Goal: Information Seeking & Learning: Learn about a topic

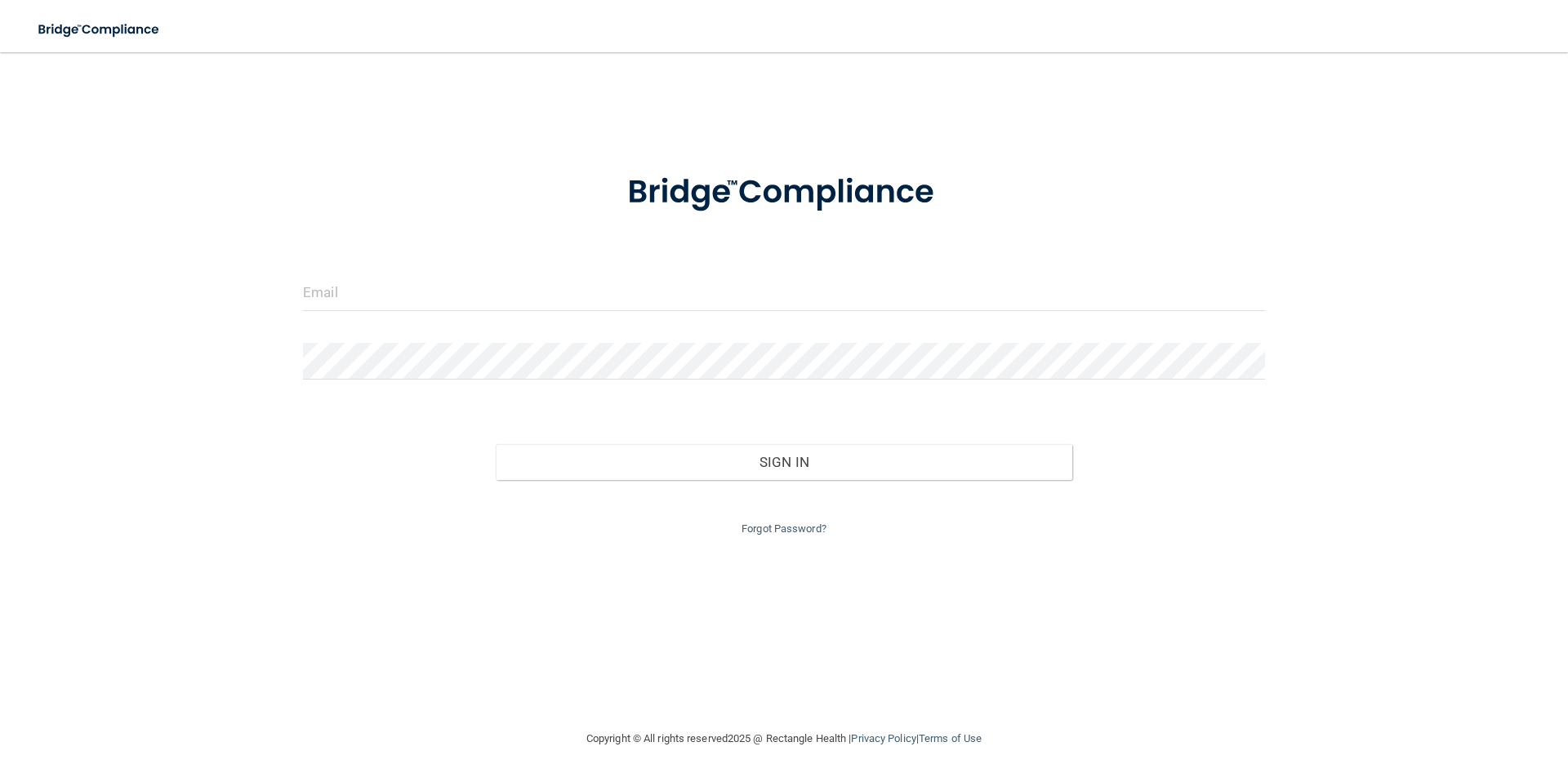
click at [689, 272] on form "Invalid email/password. You don't have permission to access that page. Sign In …" at bounding box center [783, 345] width 962 height 389
click at [714, 314] on div at bounding box center [784, 298] width 987 height 49
click at [716, 287] on input "email" at bounding box center [783, 292] width 962 height 37
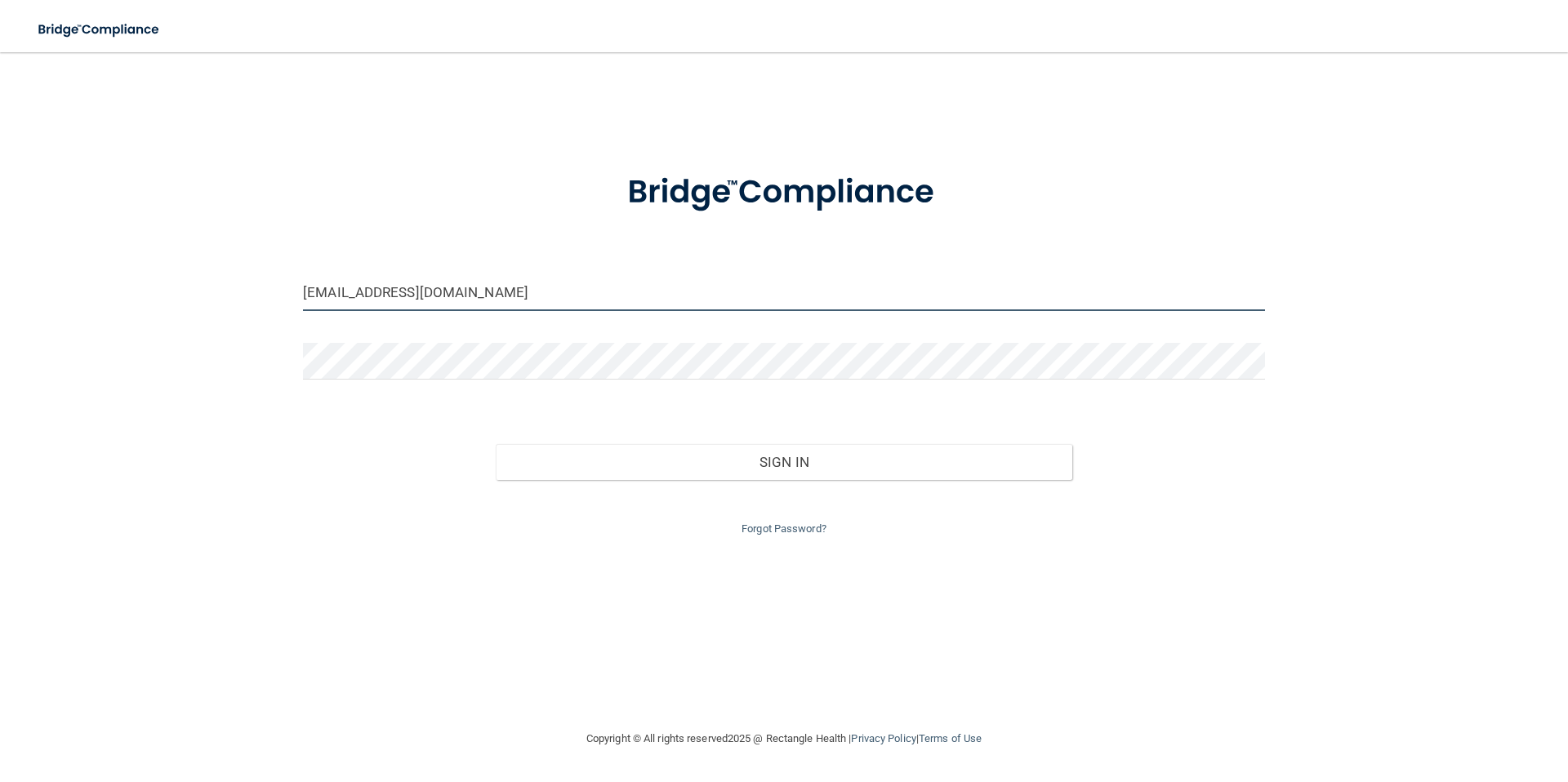
type input "[EMAIL_ADDRESS][DOMAIN_NAME]"
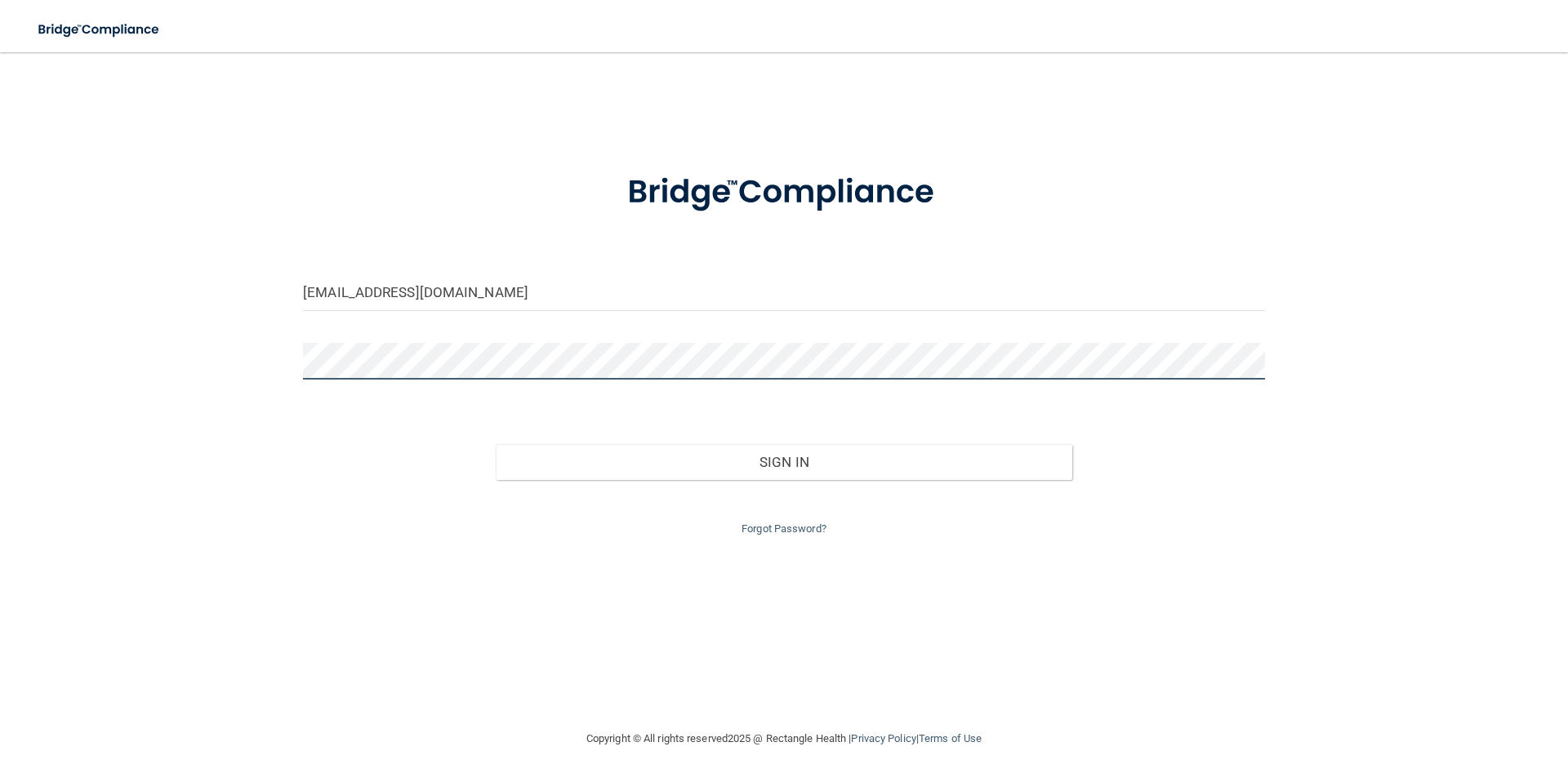
click at [495, 444] on button "Sign In" at bounding box center [784, 461] width 578 height 36
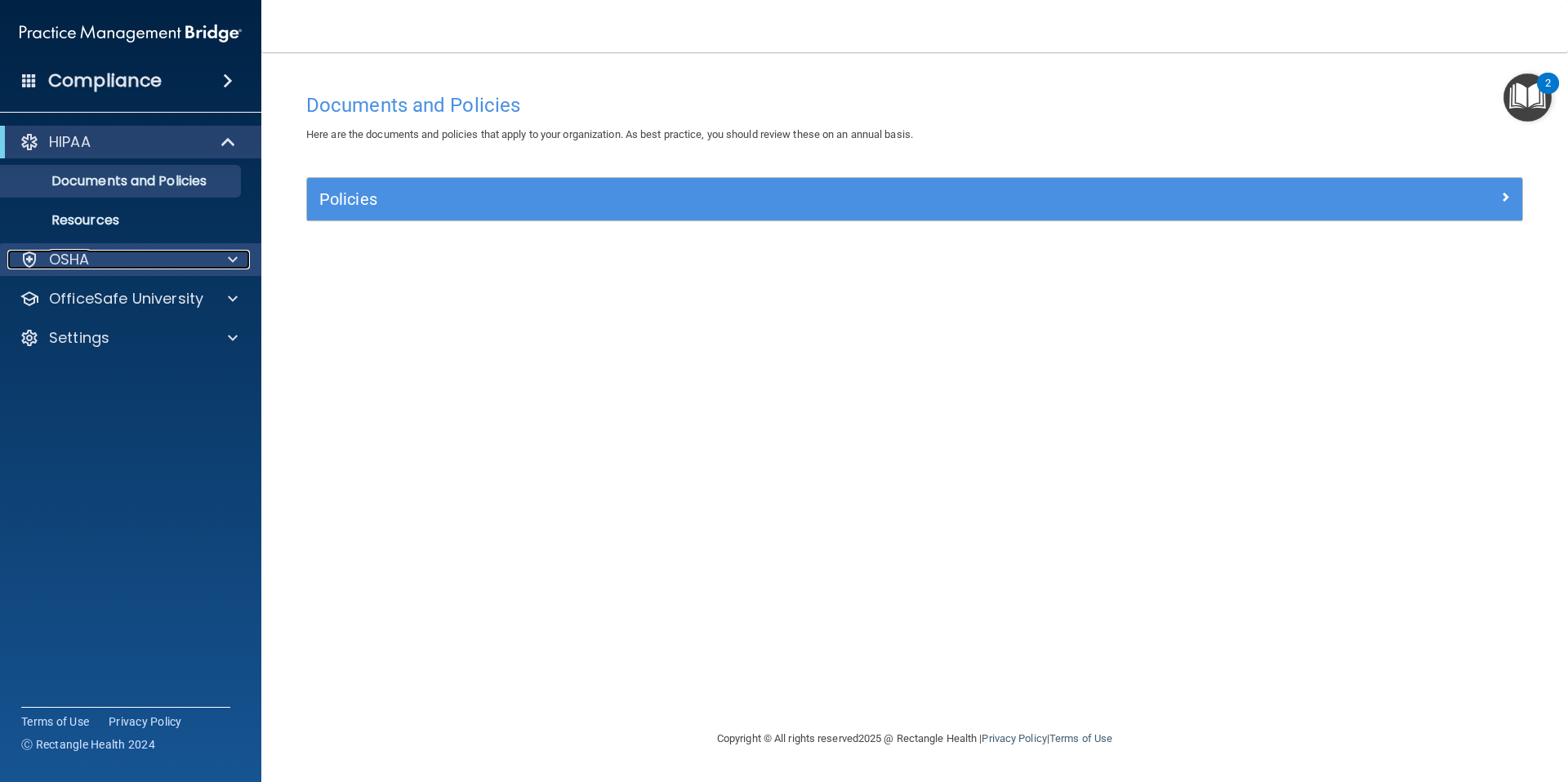
click at [162, 262] on div "OSHA" at bounding box center [108, 259] width 203 height 19
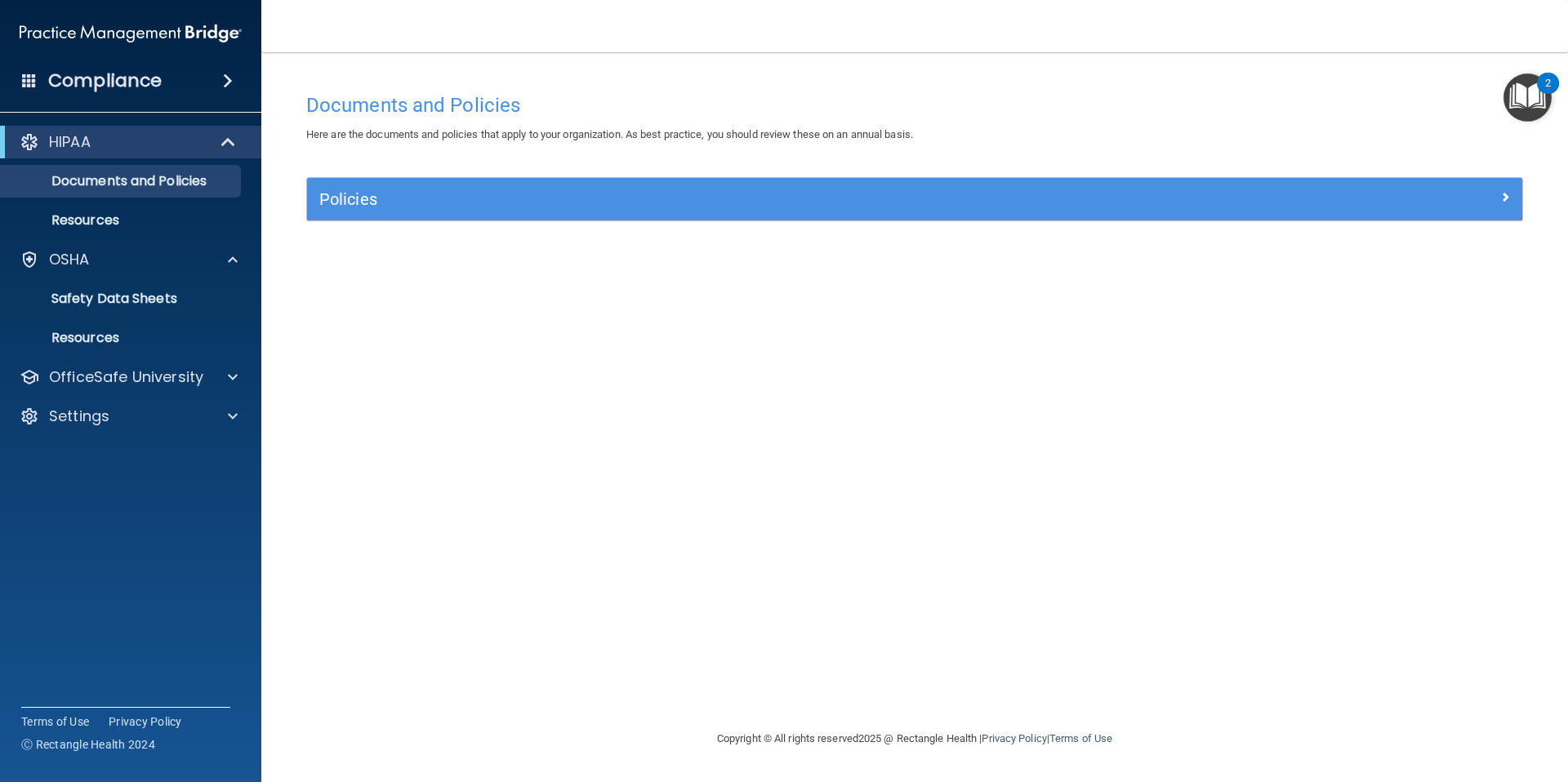
click at [223, 78] on span at bounding box center [227, 80] width 10 height 19
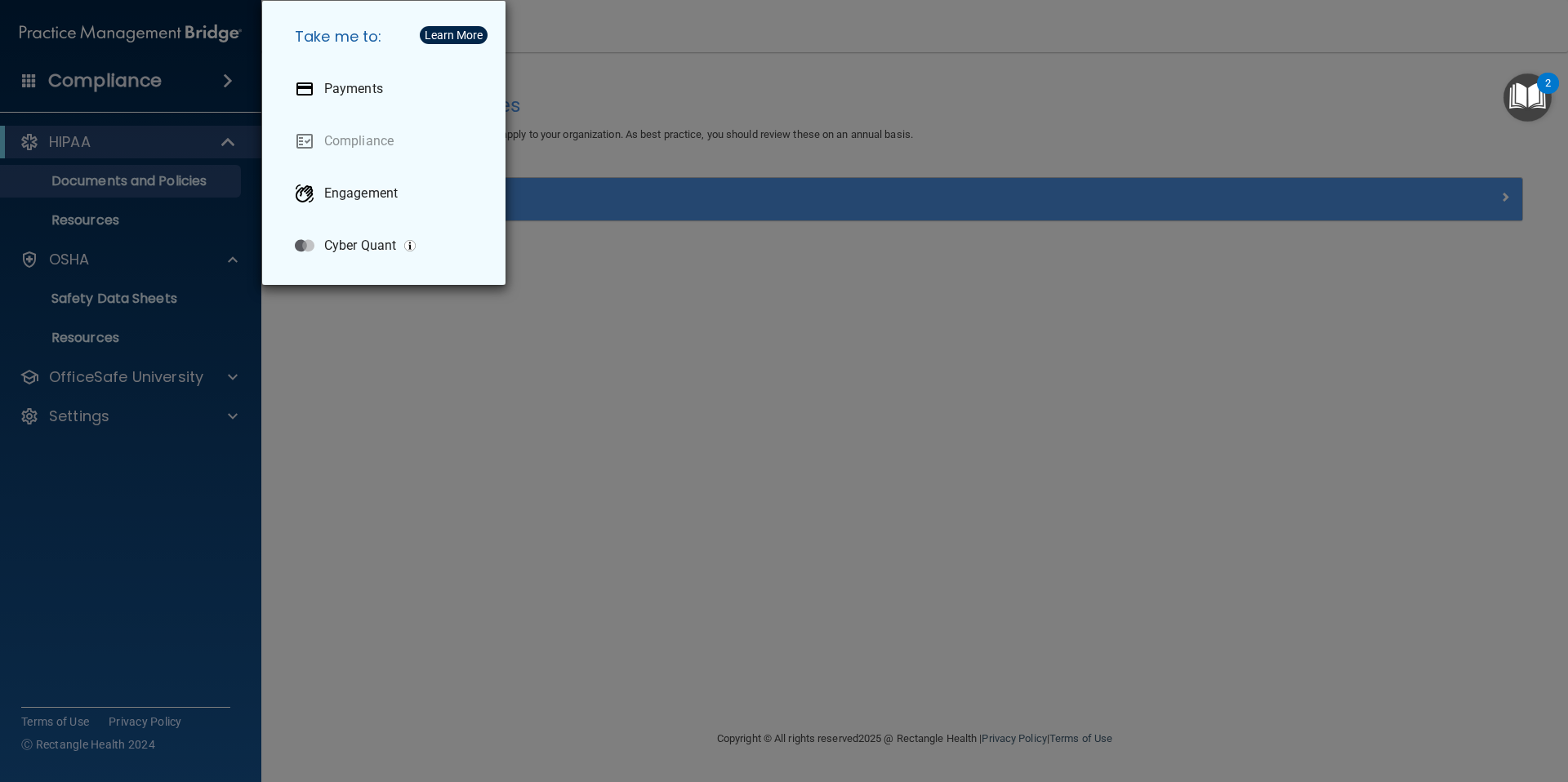
click at [810, 361] on div "Take me to: Payments Compliance Engagement Cyber Quant" at bounding box center [784, 391] width 1568 height 782
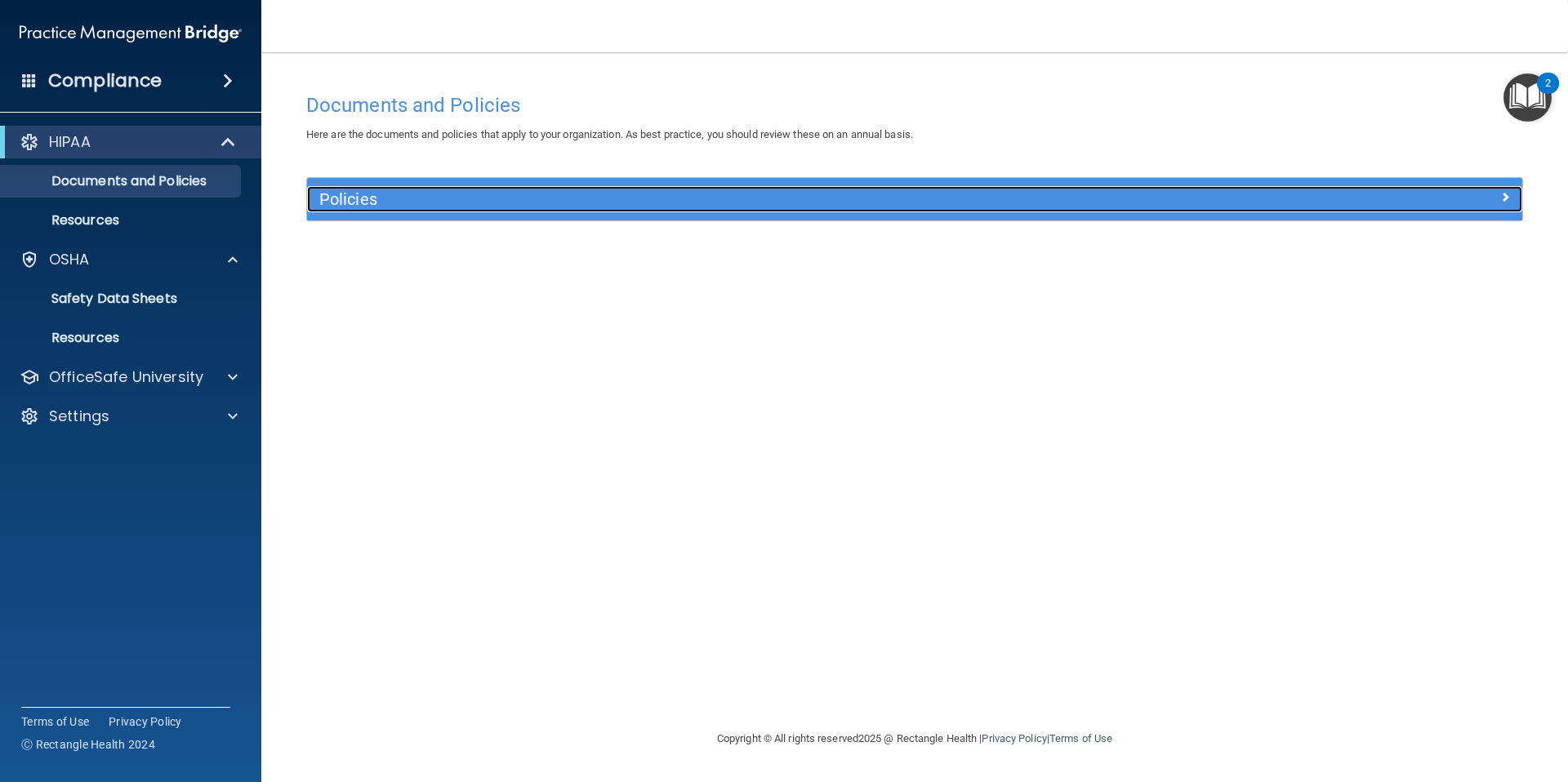
click at [1229, 207] on div "Policies" at bounding box center [914, 199] width 1215 height 26
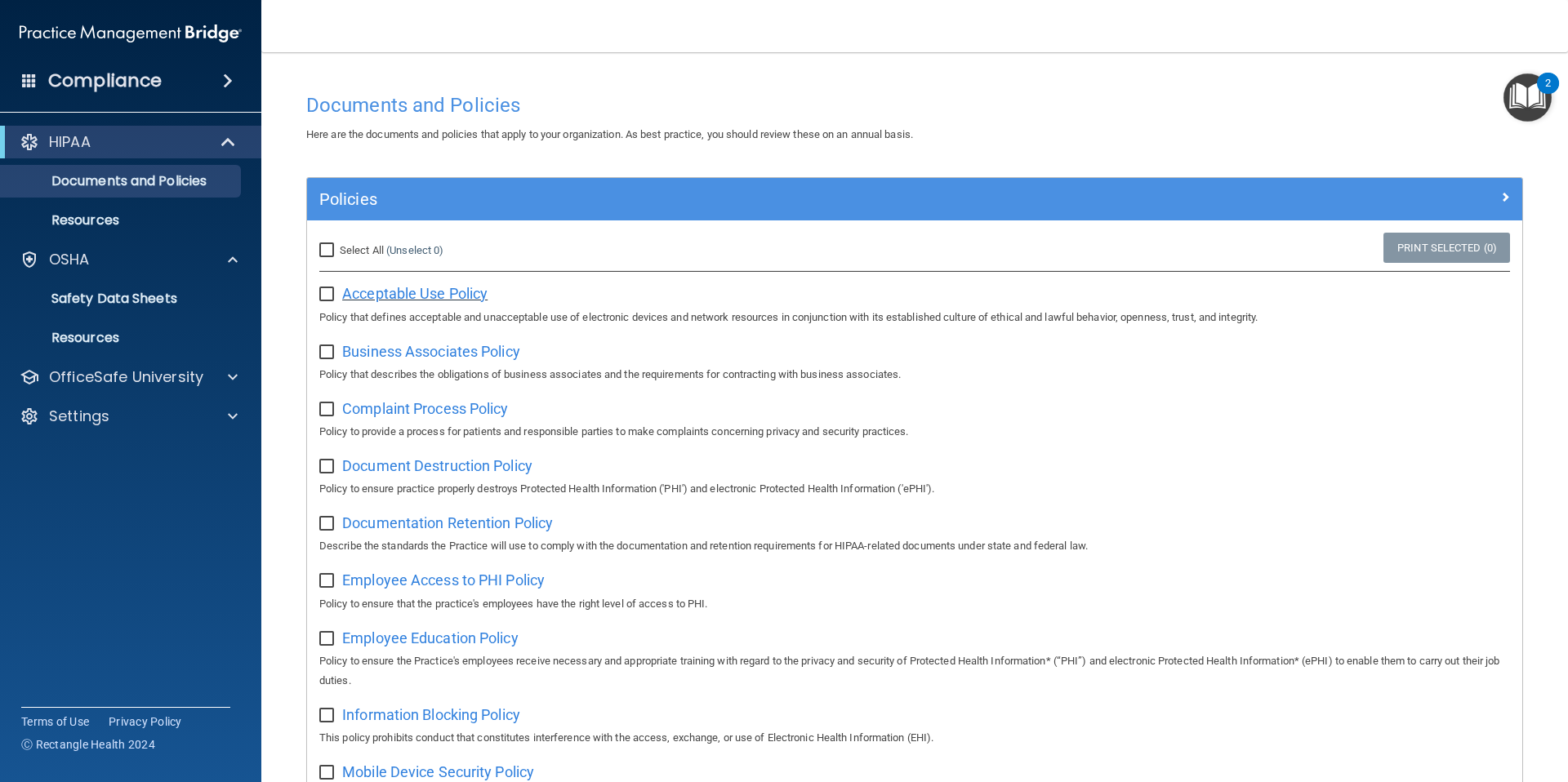
click at [403, 292] on span "Acceptable Use Policy" at bounding box center [414, 293] width 145 height 17
click at [182, 369] on p "OfficeSafe University" at bounding box center [126, 377] width 154 height 19
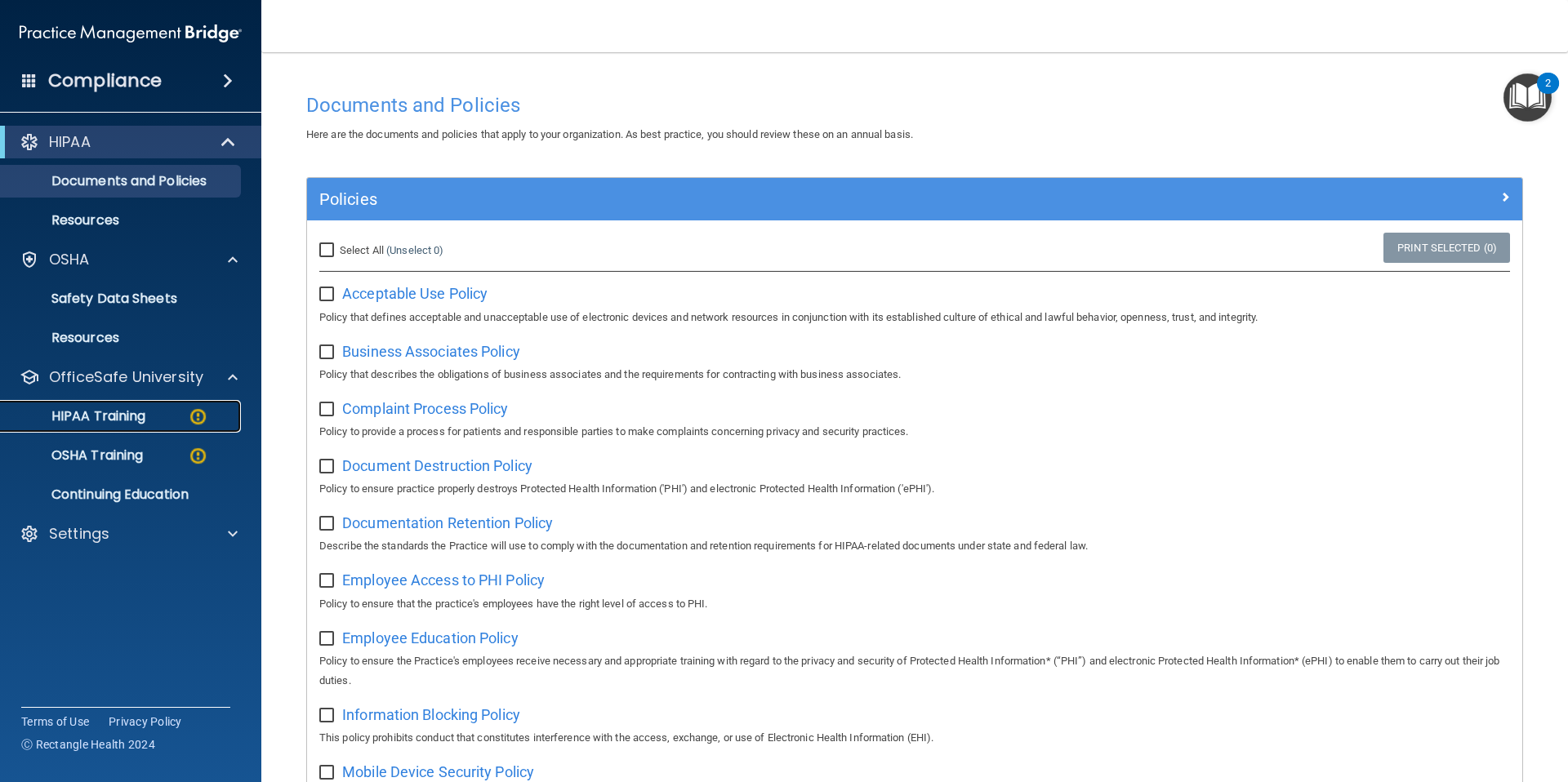
click at [157, 418] on div "HIPAA Training" at bounding box center [122, 416] width 223 height 17
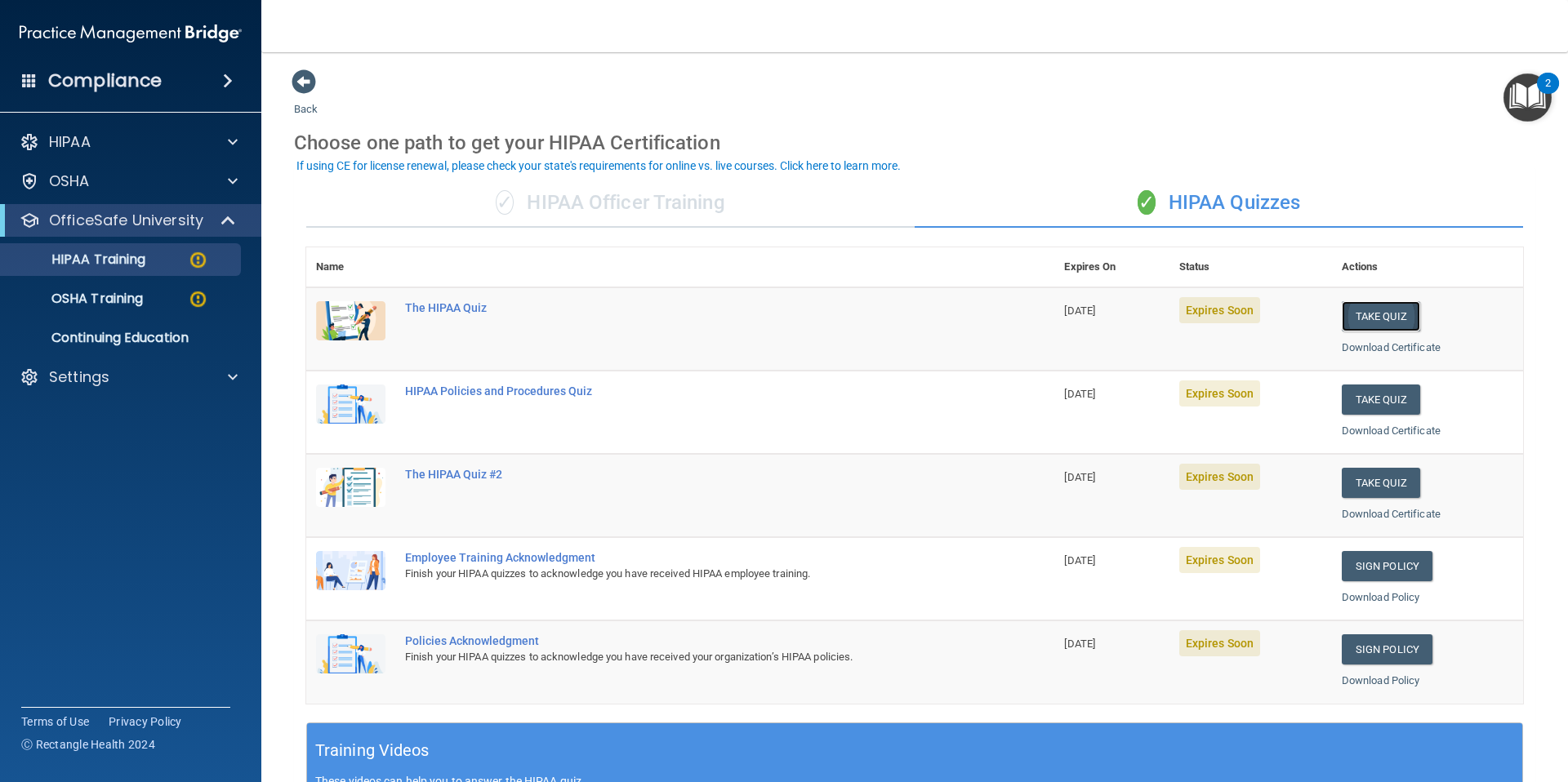
click at [1368, 319] on button "Take Quiz" at bounding box center [1380, 316] width 78 height 30
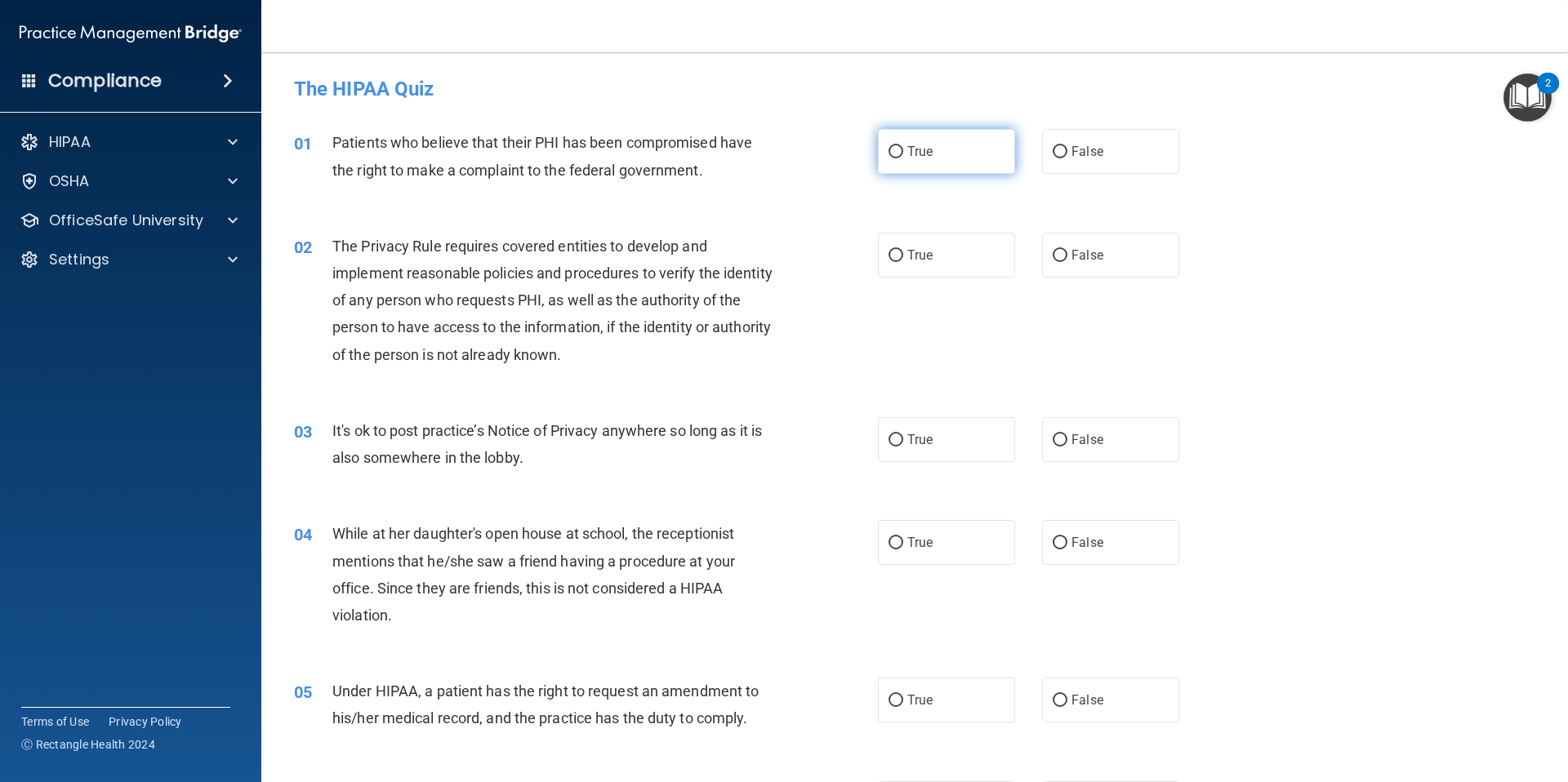
click at [889, 155] on input "True" at bounding box center [896, 151] width 15 height 12
radio input "true"
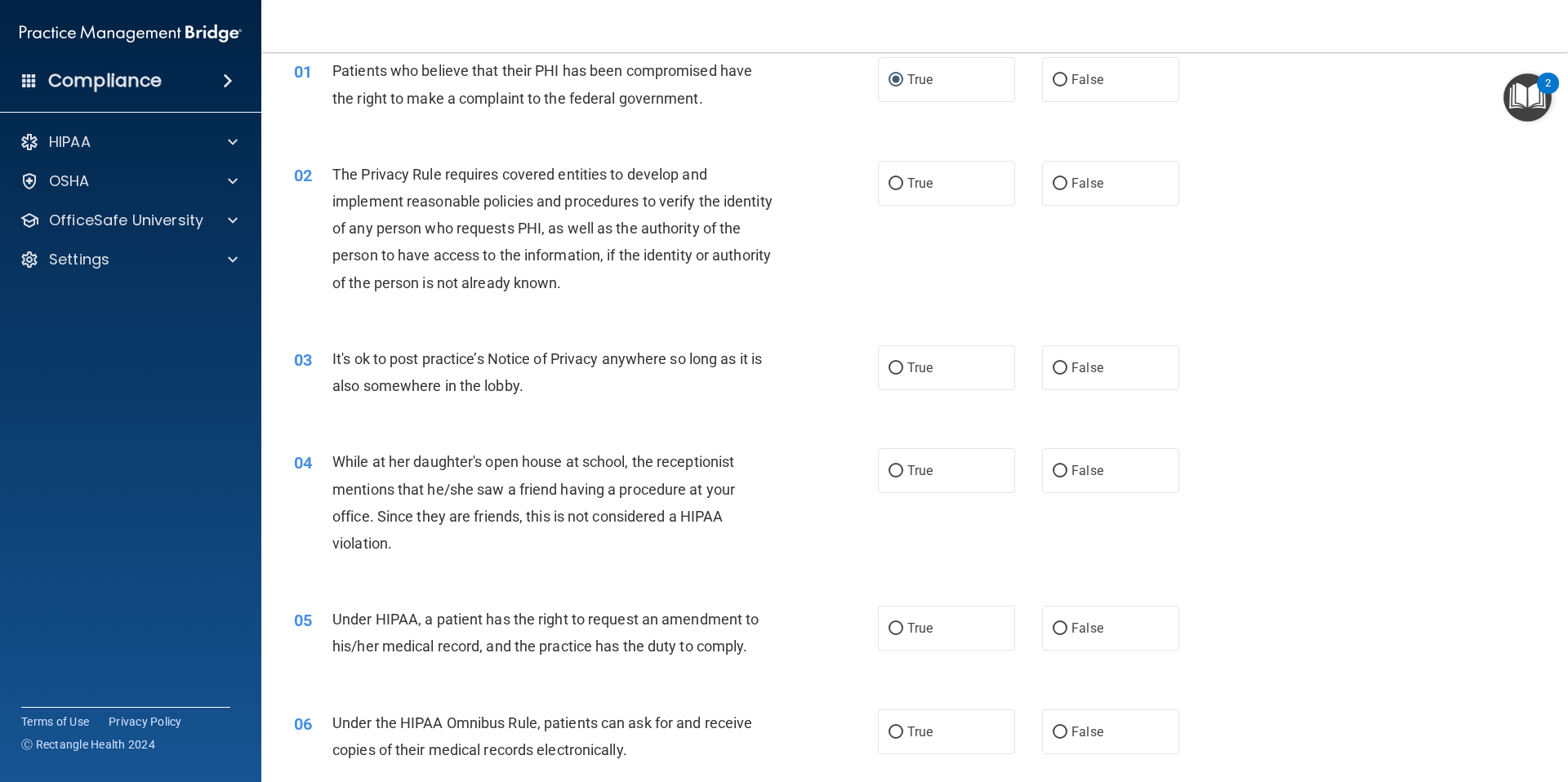
scroll to position [73, 0]
click at [878, 182] on label "True" at bounding box center [946, 182] width 138 height 45
click at [889, 182] on input "True" at bounding box center [896, 182] width 15 height 12
radio input "true"
click at [1055, 363] on input "False" at bounding box center [1060, 367] width 15 height 12
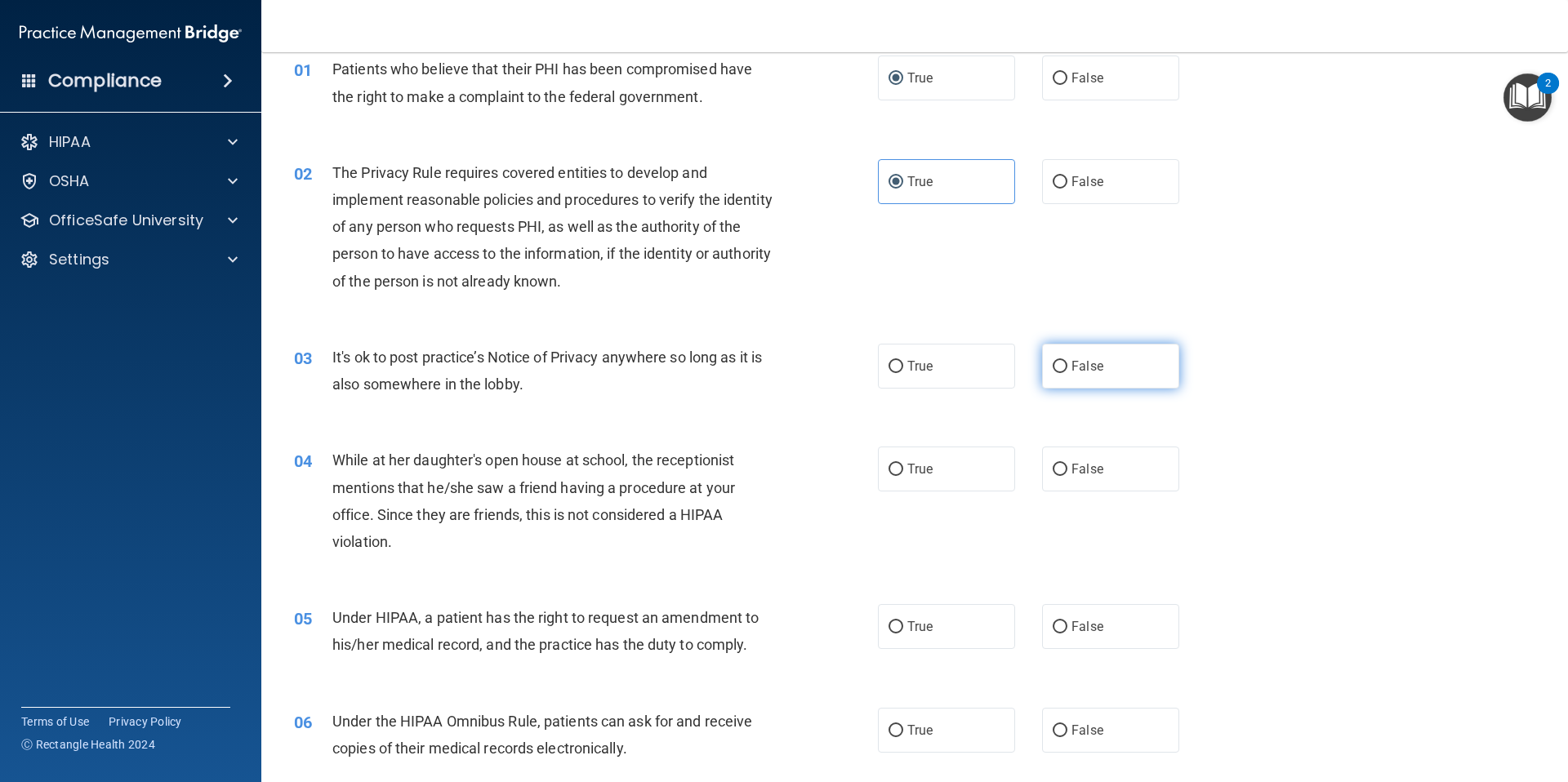
radio input "true"
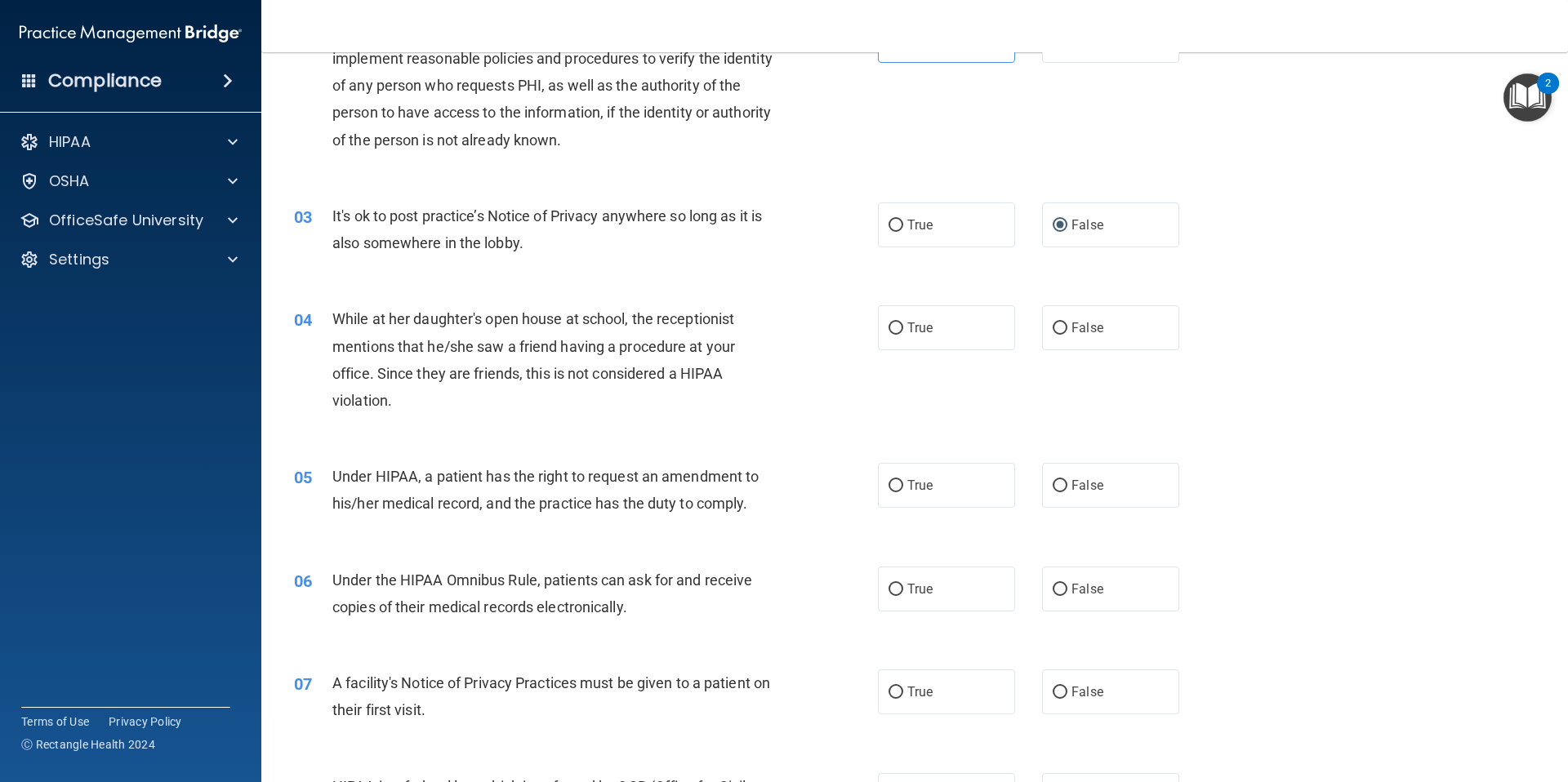
scroll to position [215, 0]
click at [1045, 318] on label "False" at bounding box center [1110, 326] width 138 height 45
click at [1053, 322] on input "False" at bounding box center [1060, 327] width 15 height 12
radio input "true"
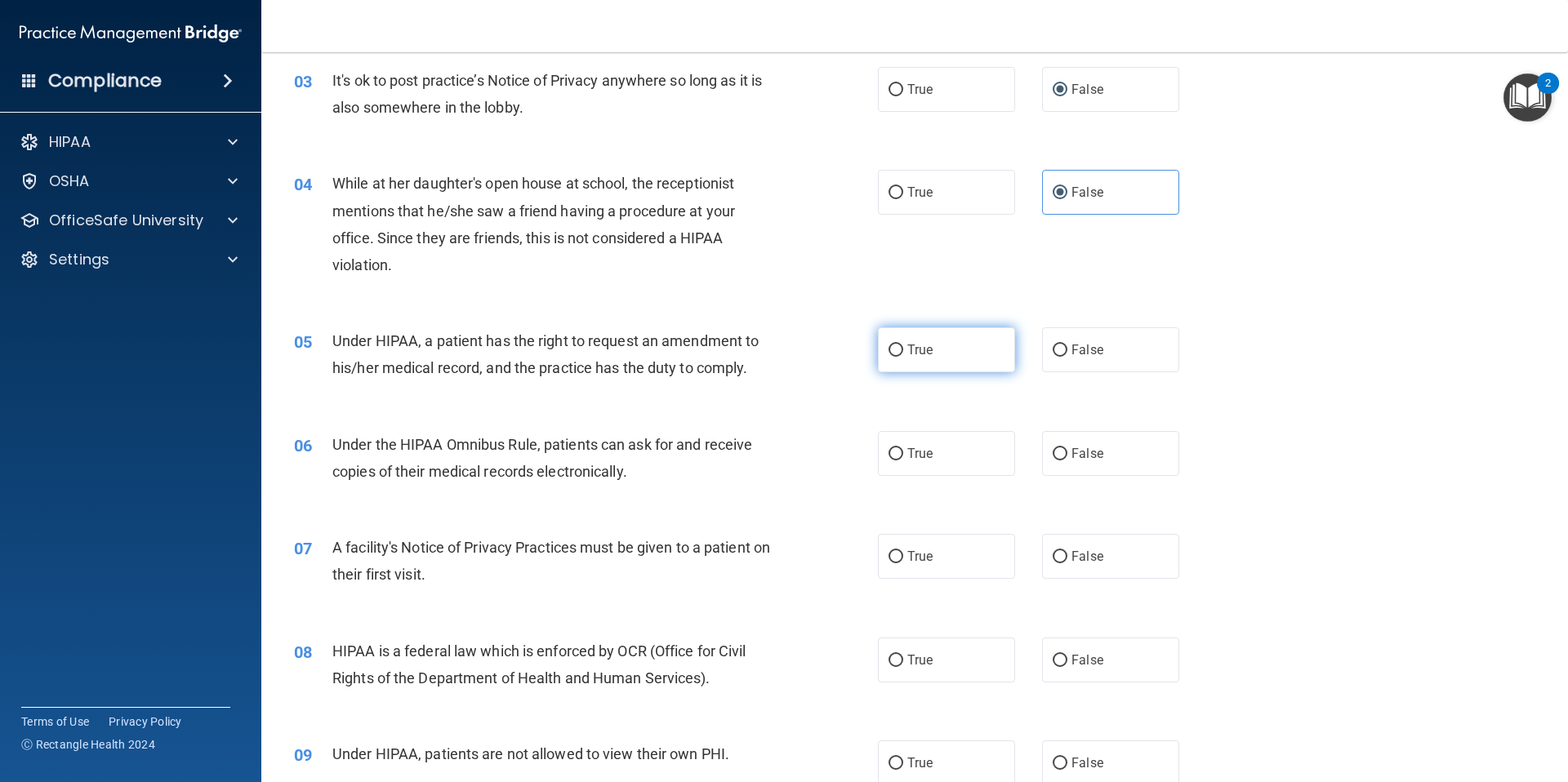
scroll to position [391, 0]
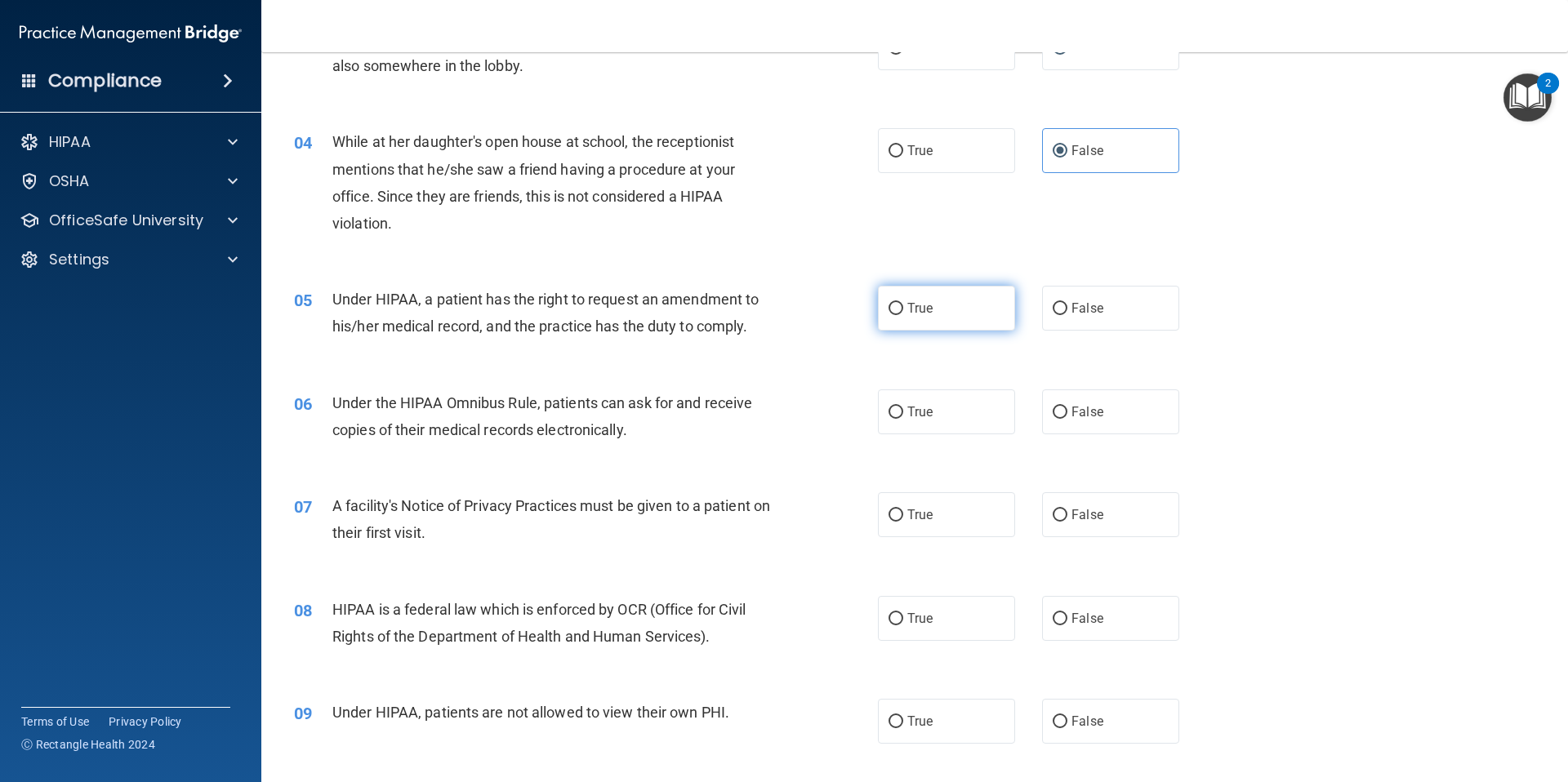
click at [898, 303] on label "True" at bounding box center [946, 308] width 138 height 45
click at [898, 303] on input "True" at bounding box center [896, 308] width 15 height 12
radio input "true"
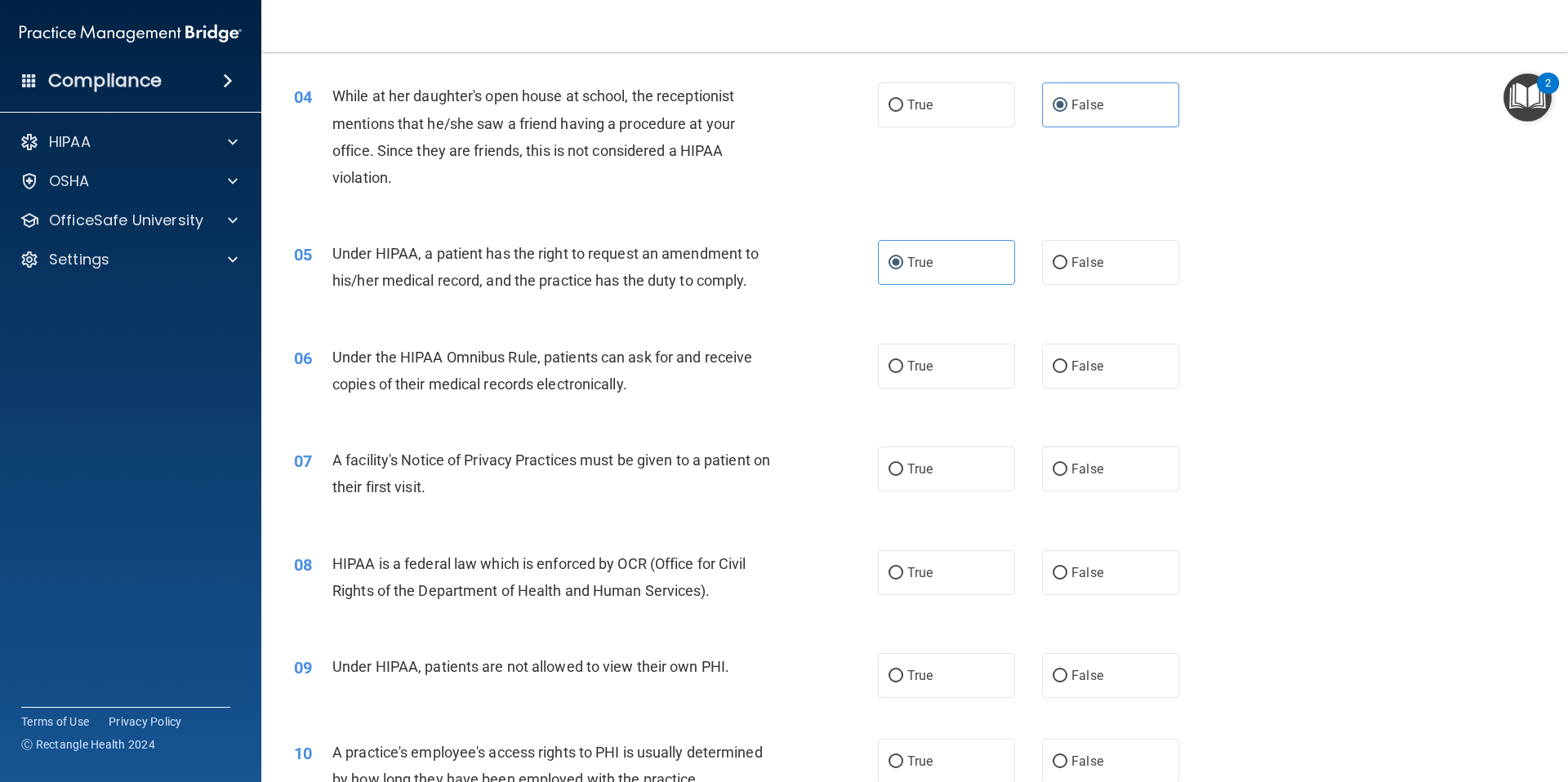
scroll to position [438, 0]
click at [926, 361] on span "True" at bounding box center [920, 365] width 26 height 16
click at [903, 361] on input "True" at bounding box center [896, 366] width 15 height 12
radio input "true"
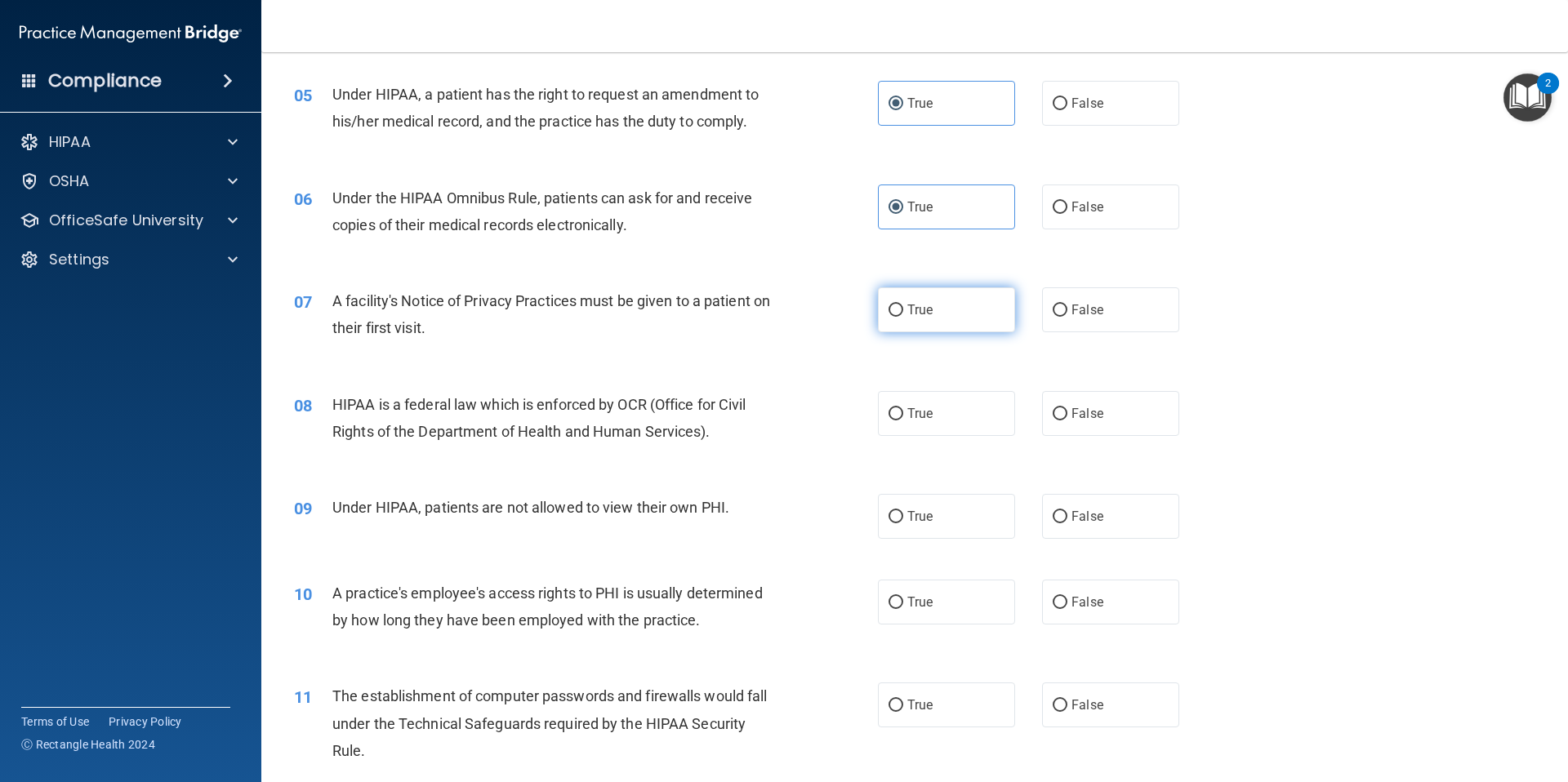
scroll to position [624, 0]
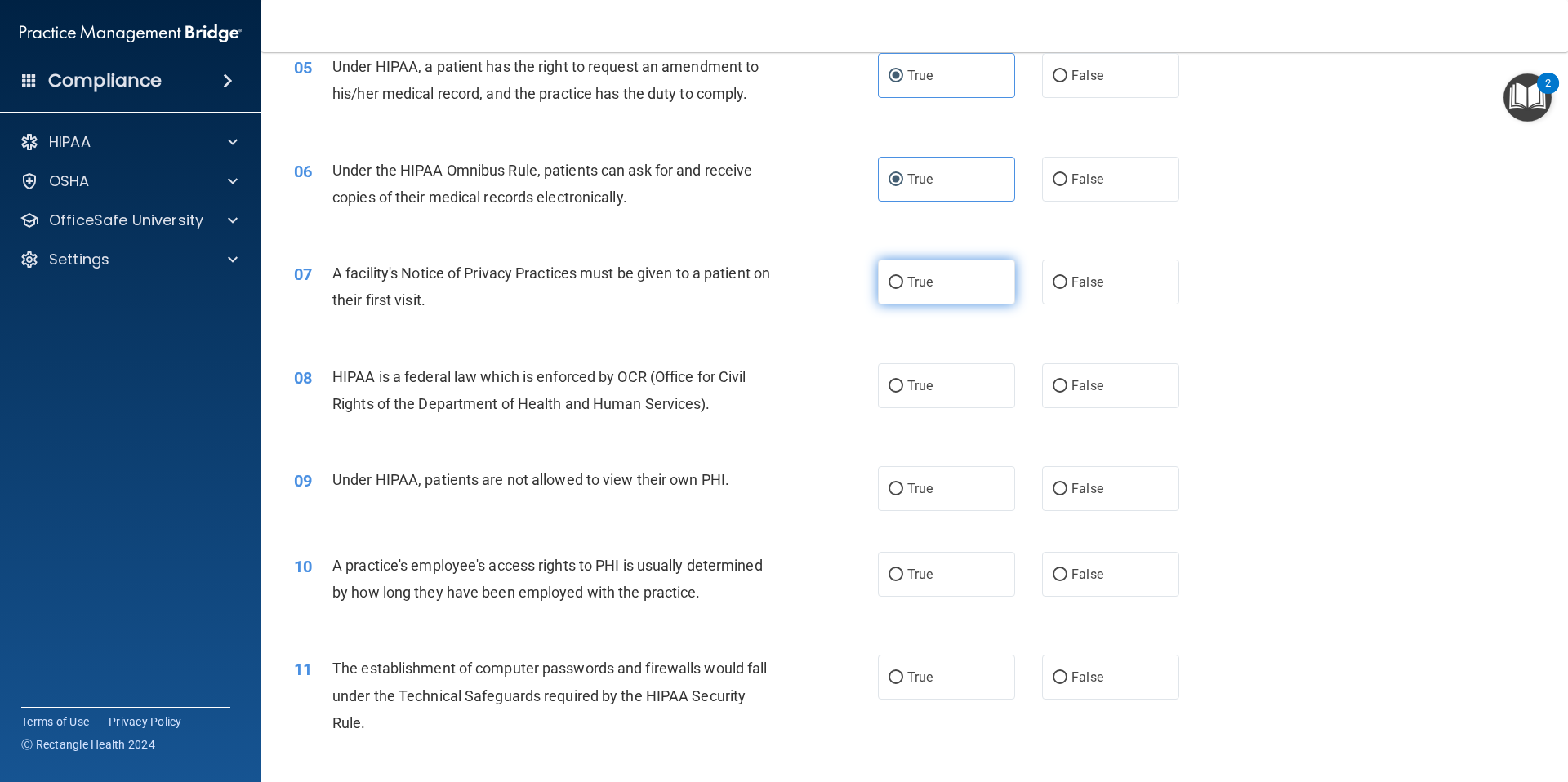
click at [922, 303] on label "True" at bounding box center [946, 281] width 138 height 45
click at [903, 289] on input "True" at bounding box center [896, 282] width 15 height 12
radio input "true"
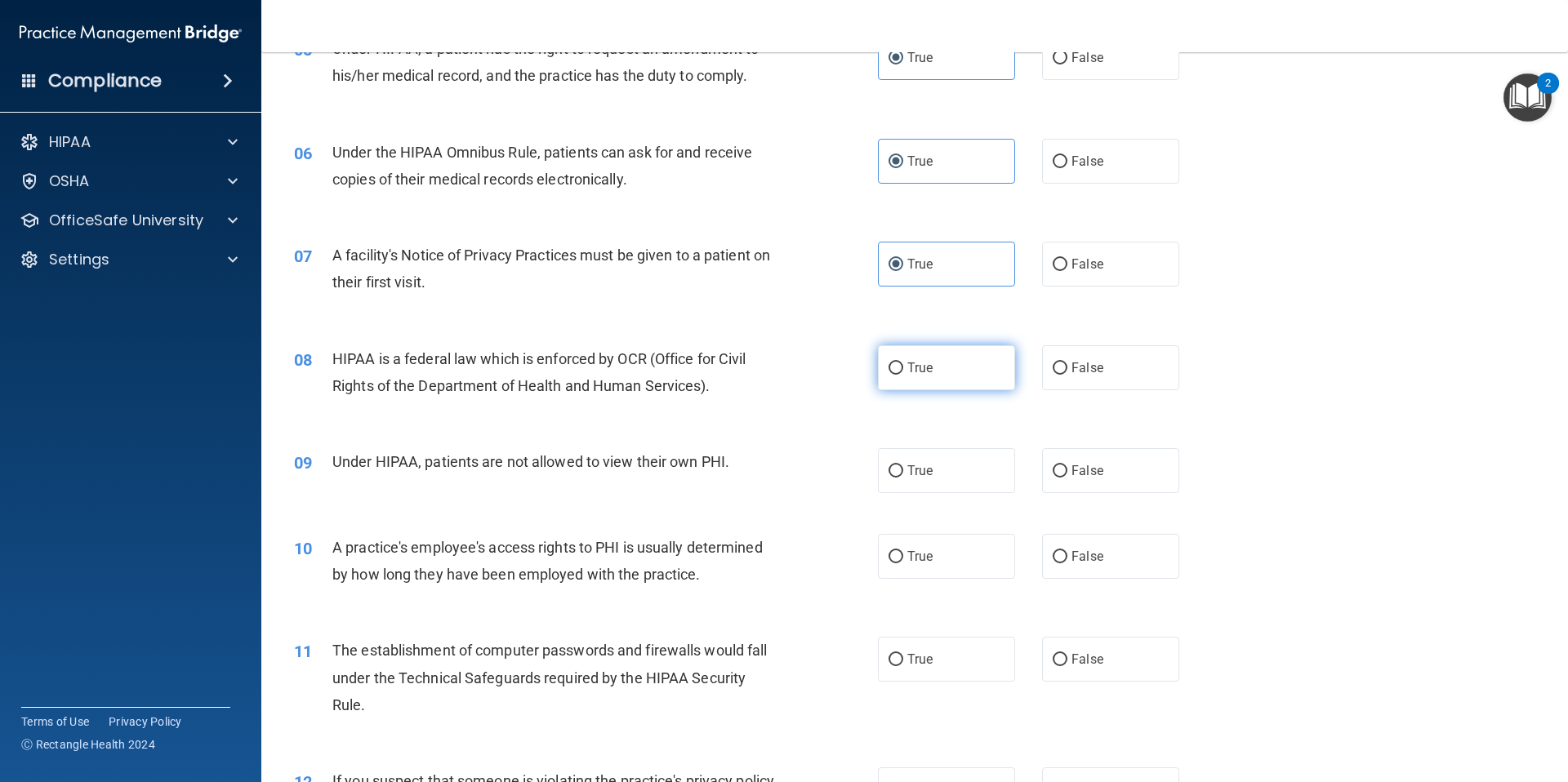
scroll to position [644, 0]
click at [930, 383] on label "True" at bounding box center [946, 367] width 138 height 45
click at [903, 374] on input "True" at bounding box center [896, 367] width 15 height 12
radio input "true"
click at [1063, 468] on label "False" at bounding box center [1110, 469] width 138 height 45
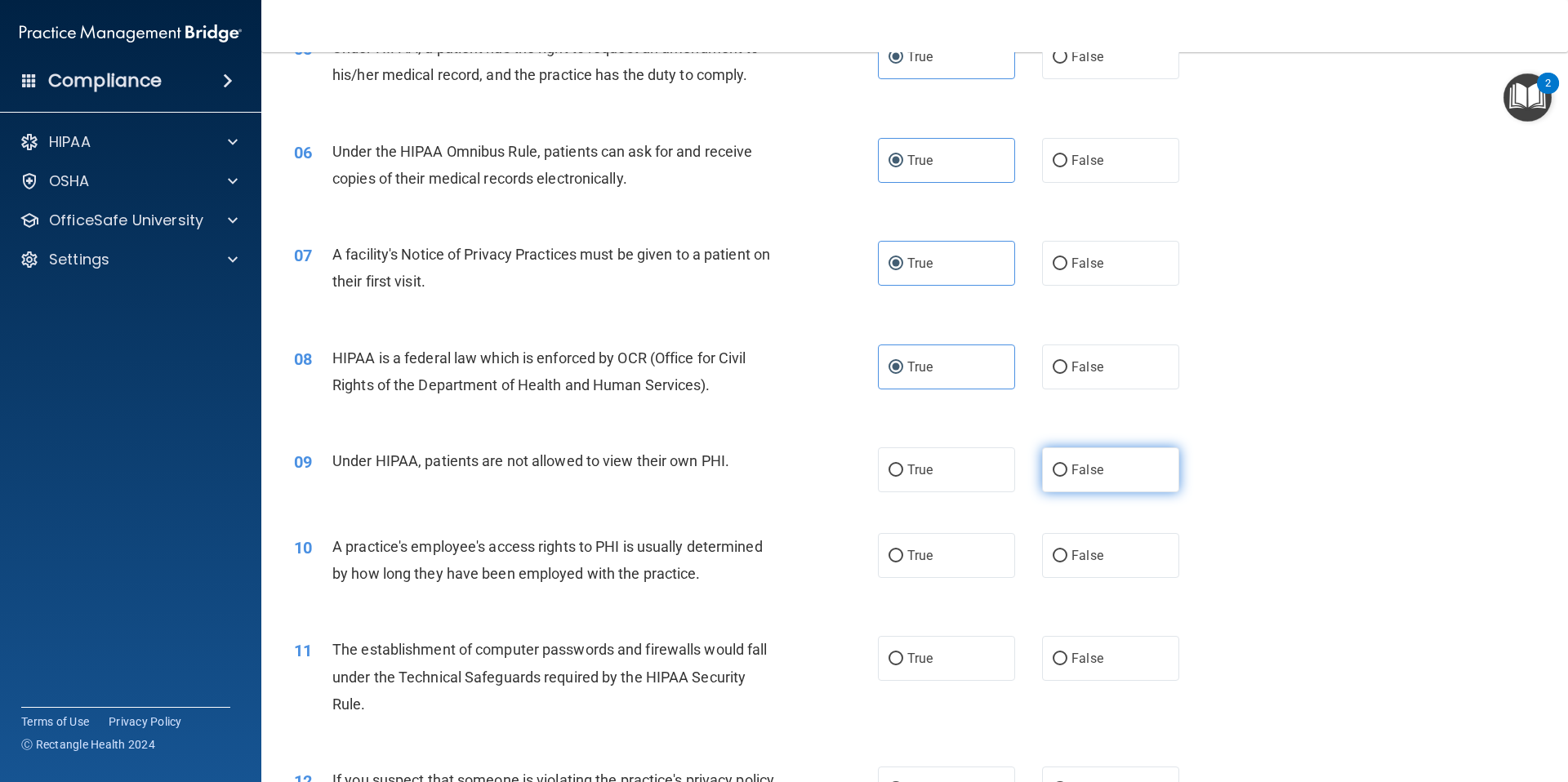
click at [1063, 468] on input "False" at bounding box center [1060, 470] width 15 height 12
radio input "true"
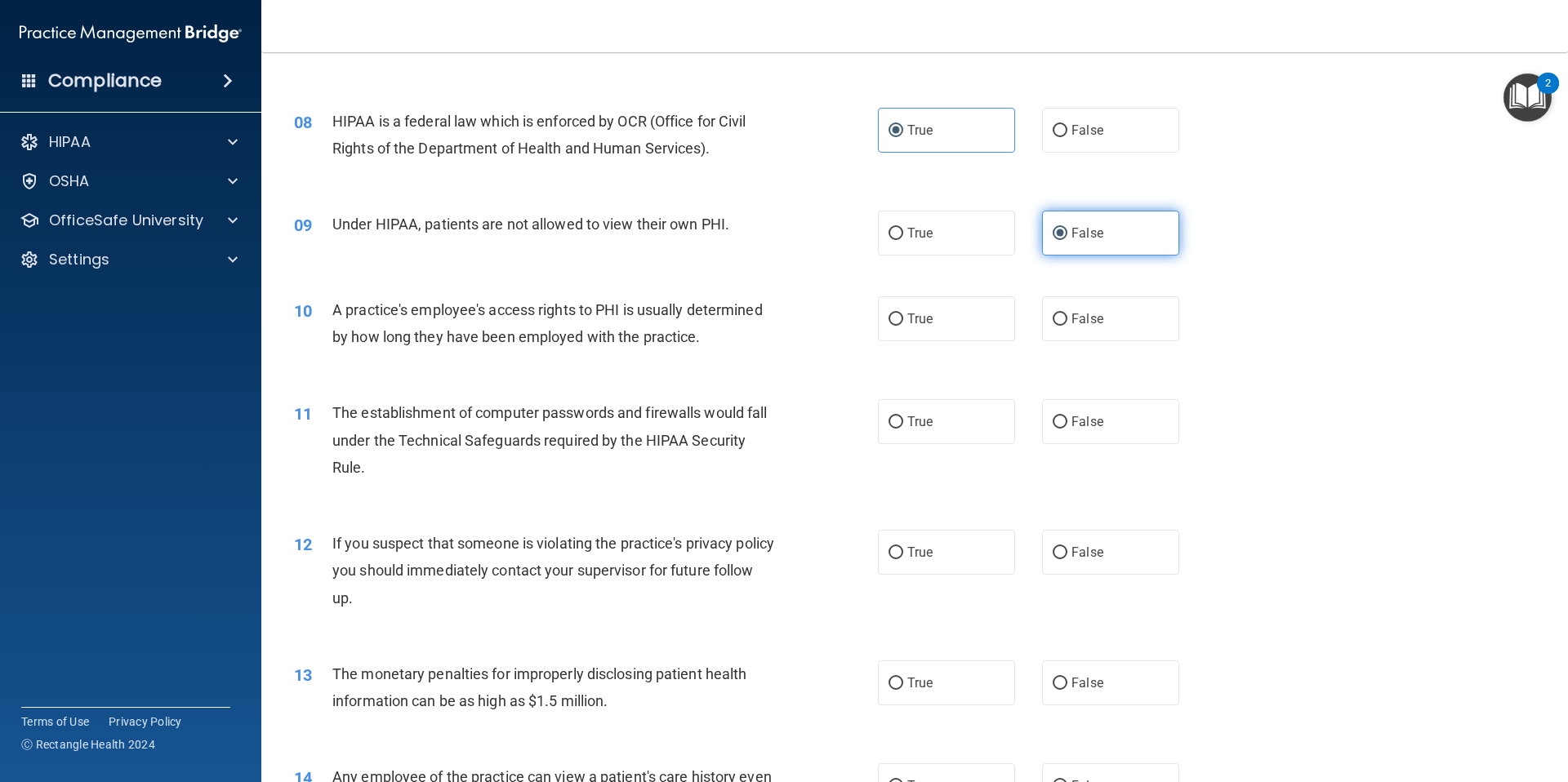
scroll to position [893, 0]
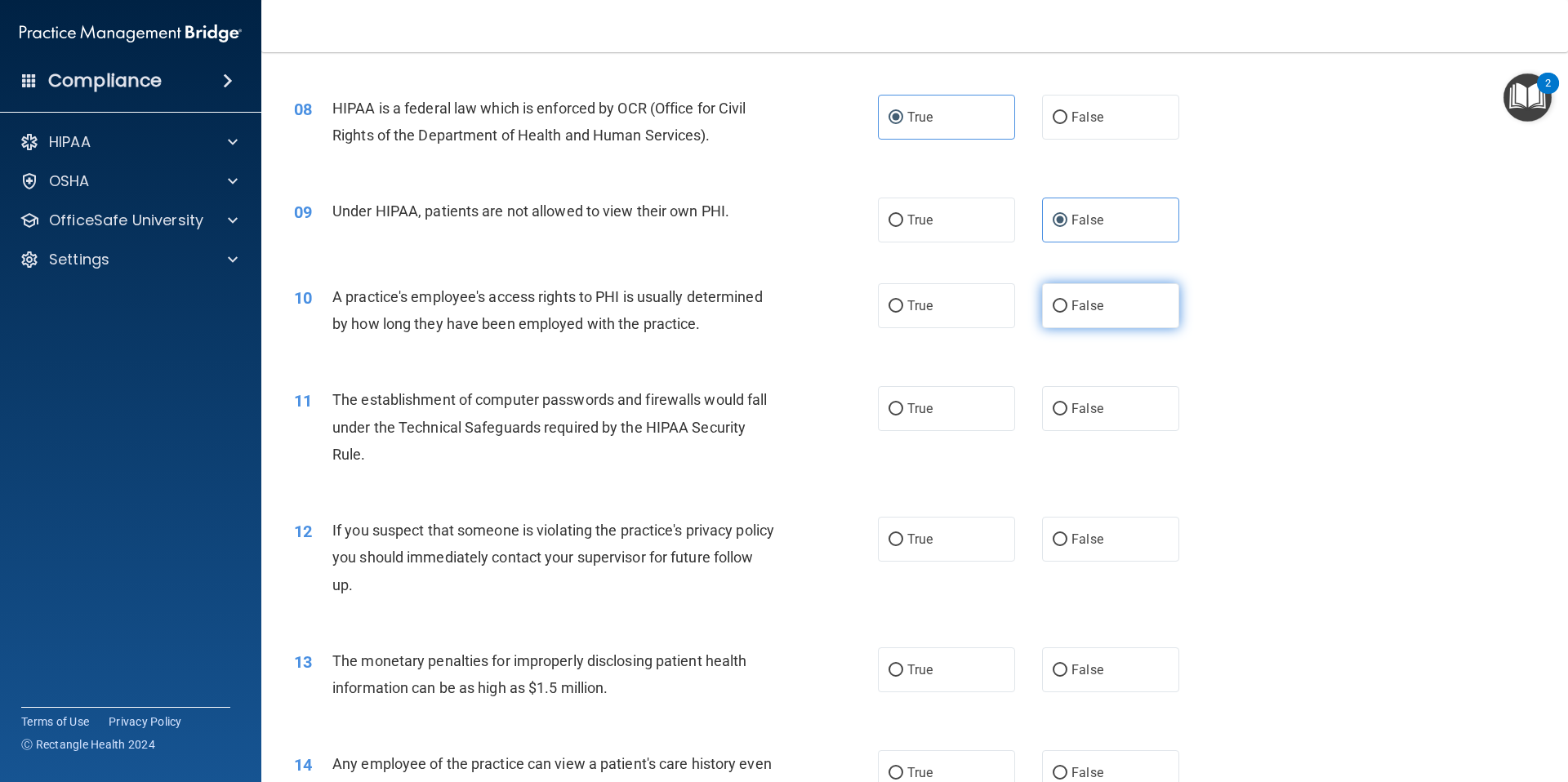
click at [1064, 314] on label "False" at bounding box center [1110, 305] width 138 height 45
click at [1064, 313] on input "False" at bounding box center [1060, 306] width 15 height 12
radio input "true"
click at [947, 432] on div "11 The establishment of computer passwords and firewalls would fall under the T…" at bounding box center [914, 431] width 1265 height 130
click at [947, 421] on label "True" at bounding box center [946, 408] width 138 height 45
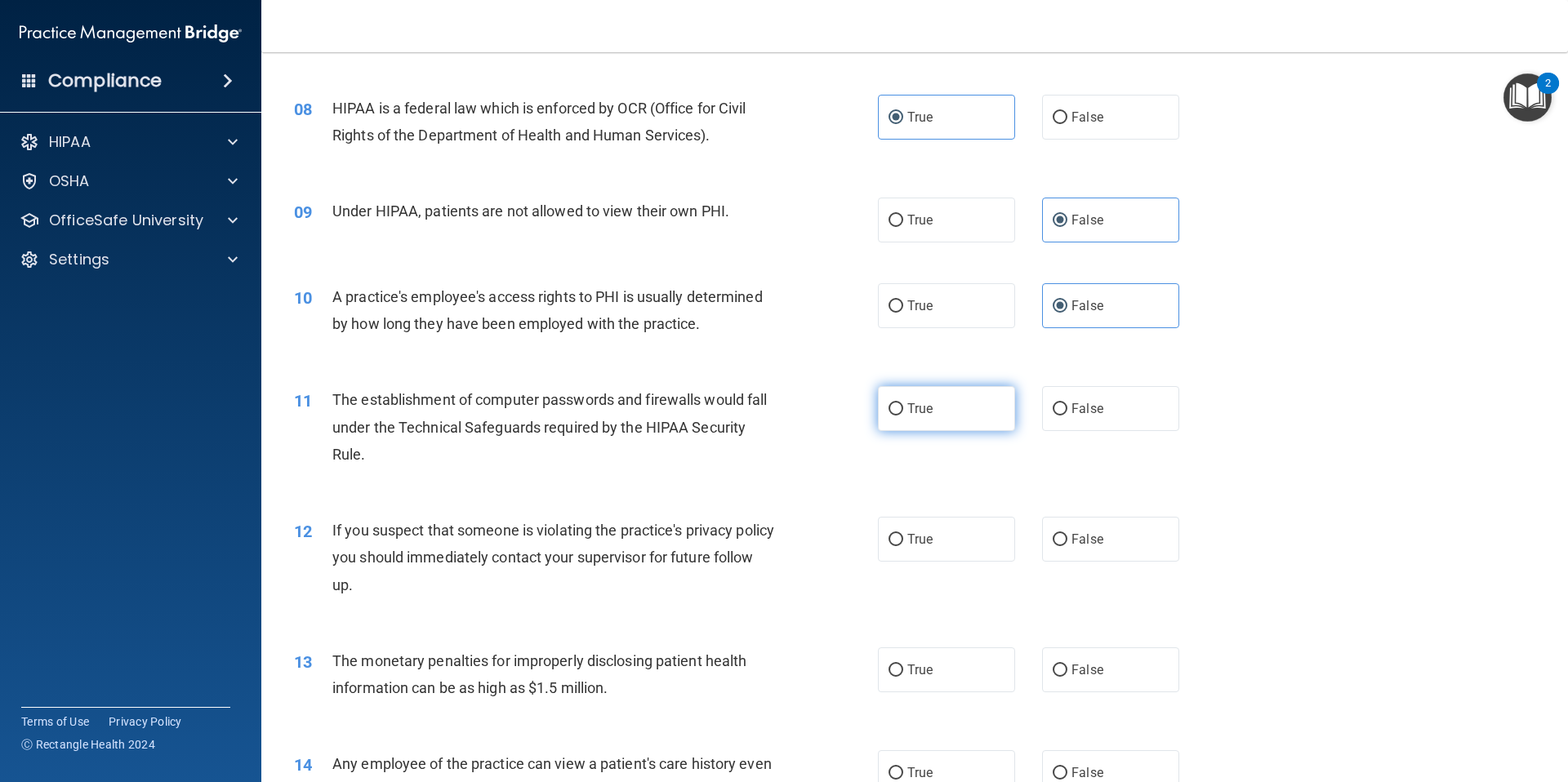
click at [903, 415] on input "True" at bounding box center [896, 409] width 15 height 12
radio input "true"
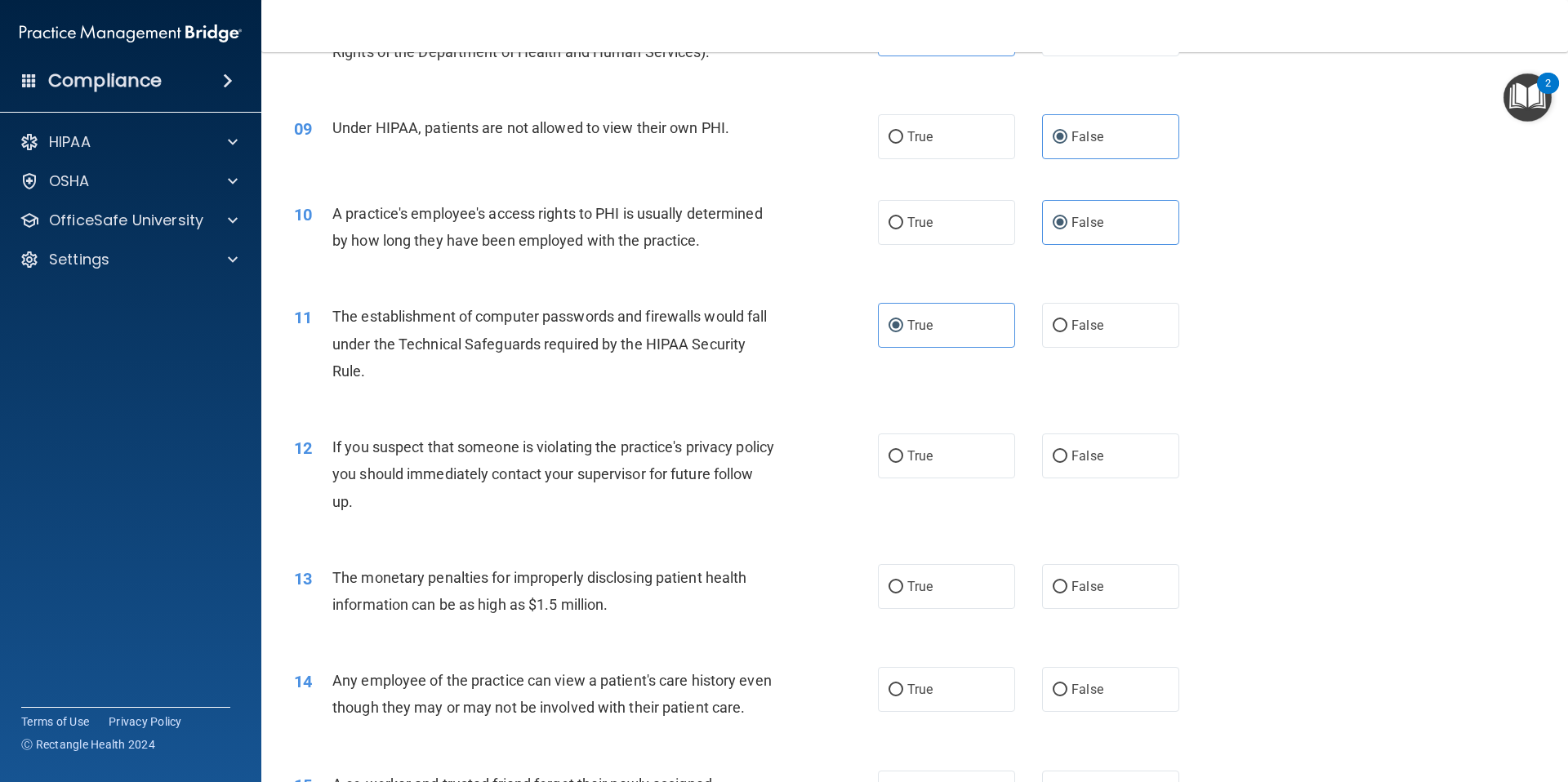
scroll to position [979, 0]
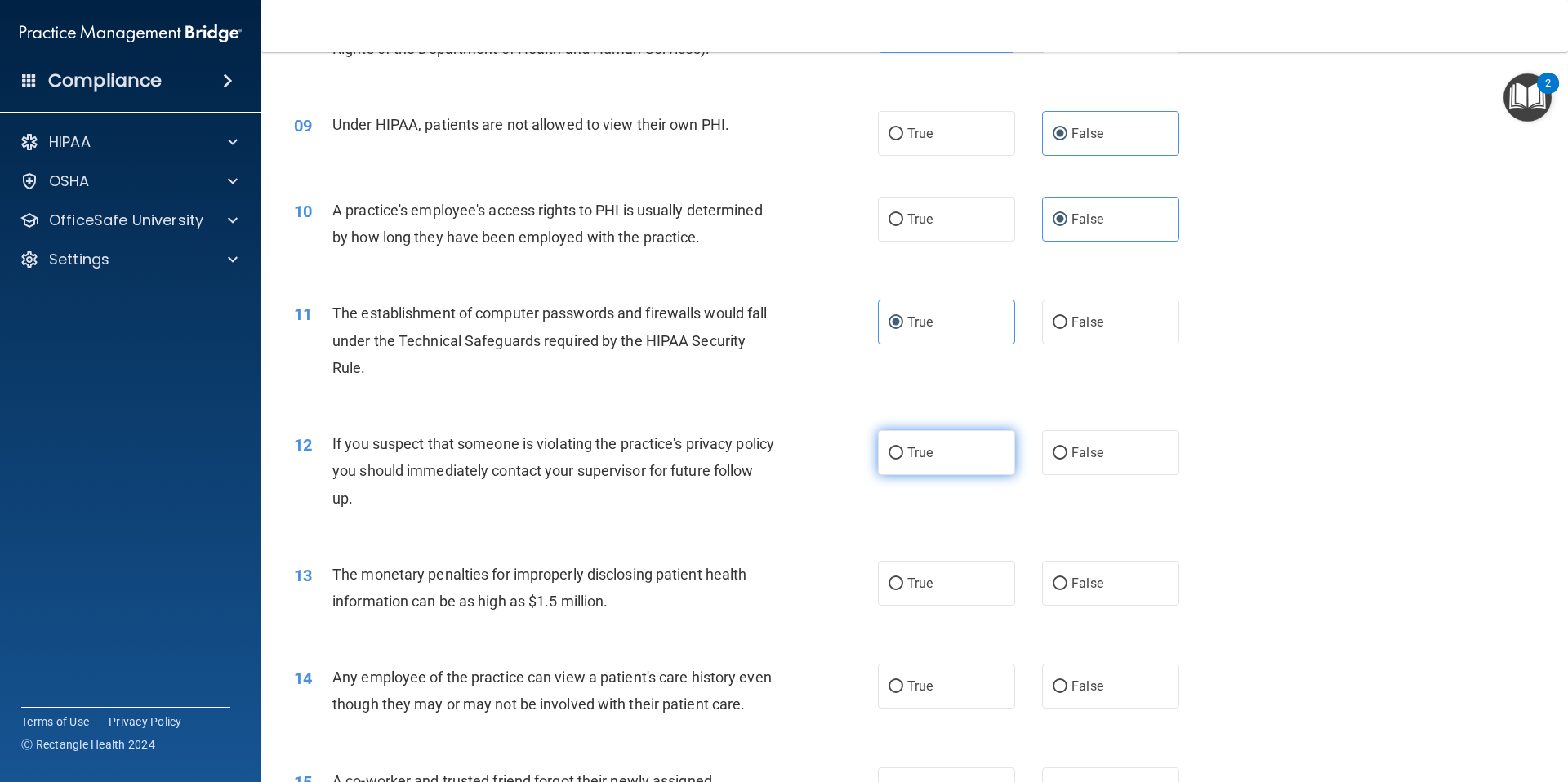
click at [928, 454] on label "True" at bounding box center [946, 452] width 138 height 45
click at [903, 454] on input "True" at bounding box center [896, 453] width 15 height 12
radio input "true"
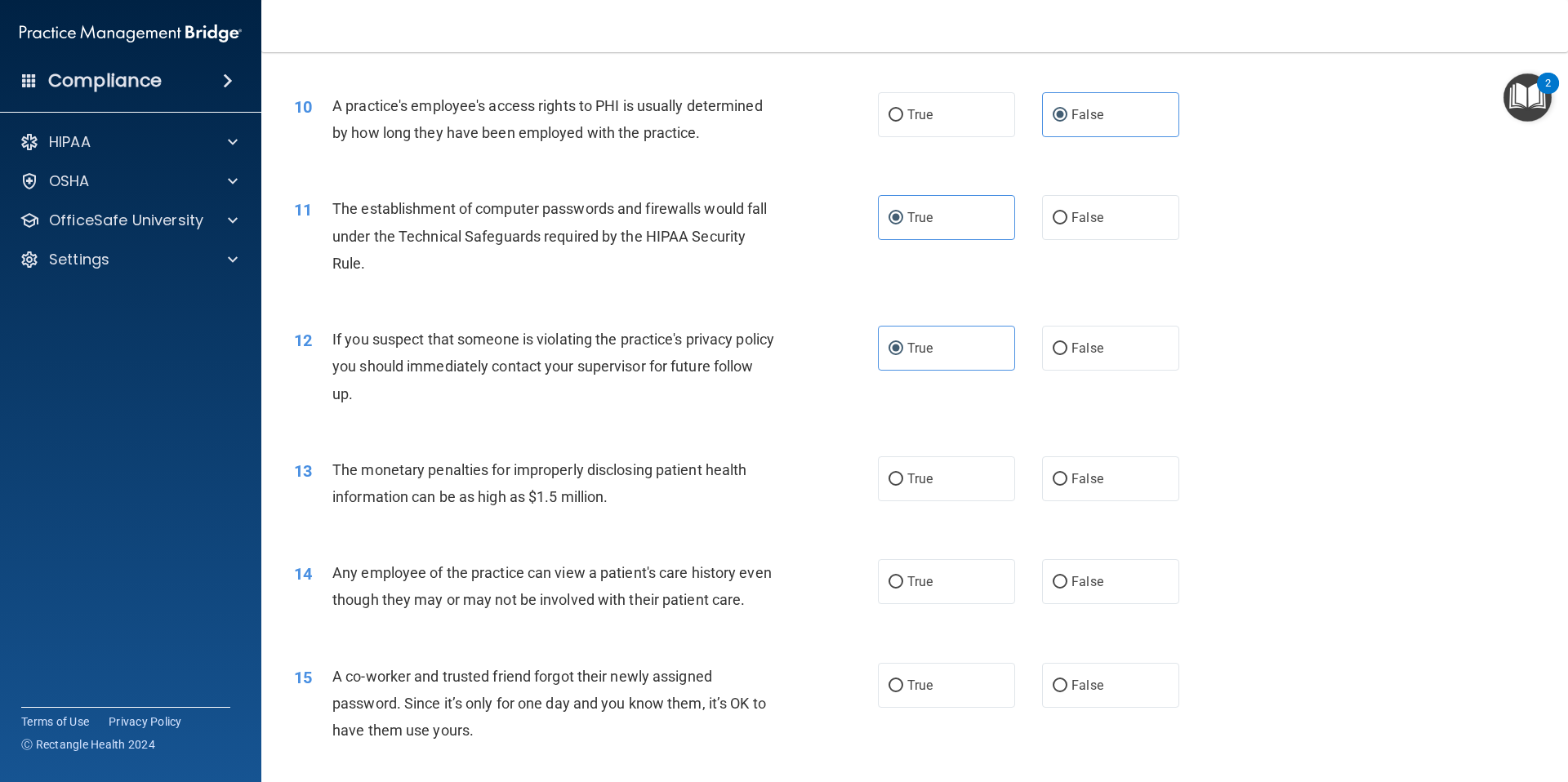
scroll to position [1088, 0]
click at [964, 499] on div "13 The monetary penalties for improperly disclosing patient health information …" at bounding box center [914, 483] width 1265 height 103
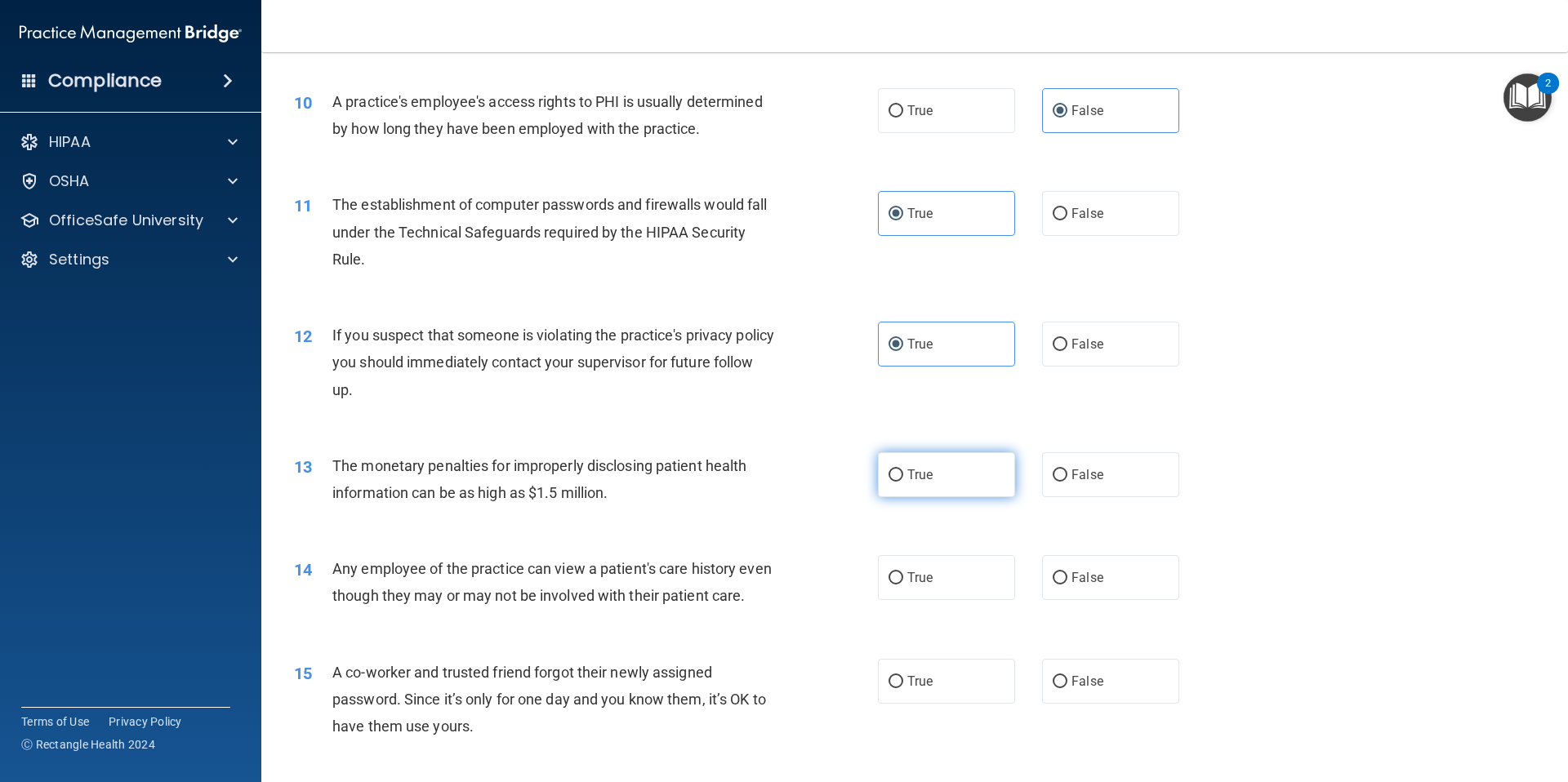
click at [963, 483] on label "True" at bounding box center [946, 474] width 138 height 45
click at [903, 481] on input "True" at bounding box center [896, 475] width 15 height 12
radio input "true"
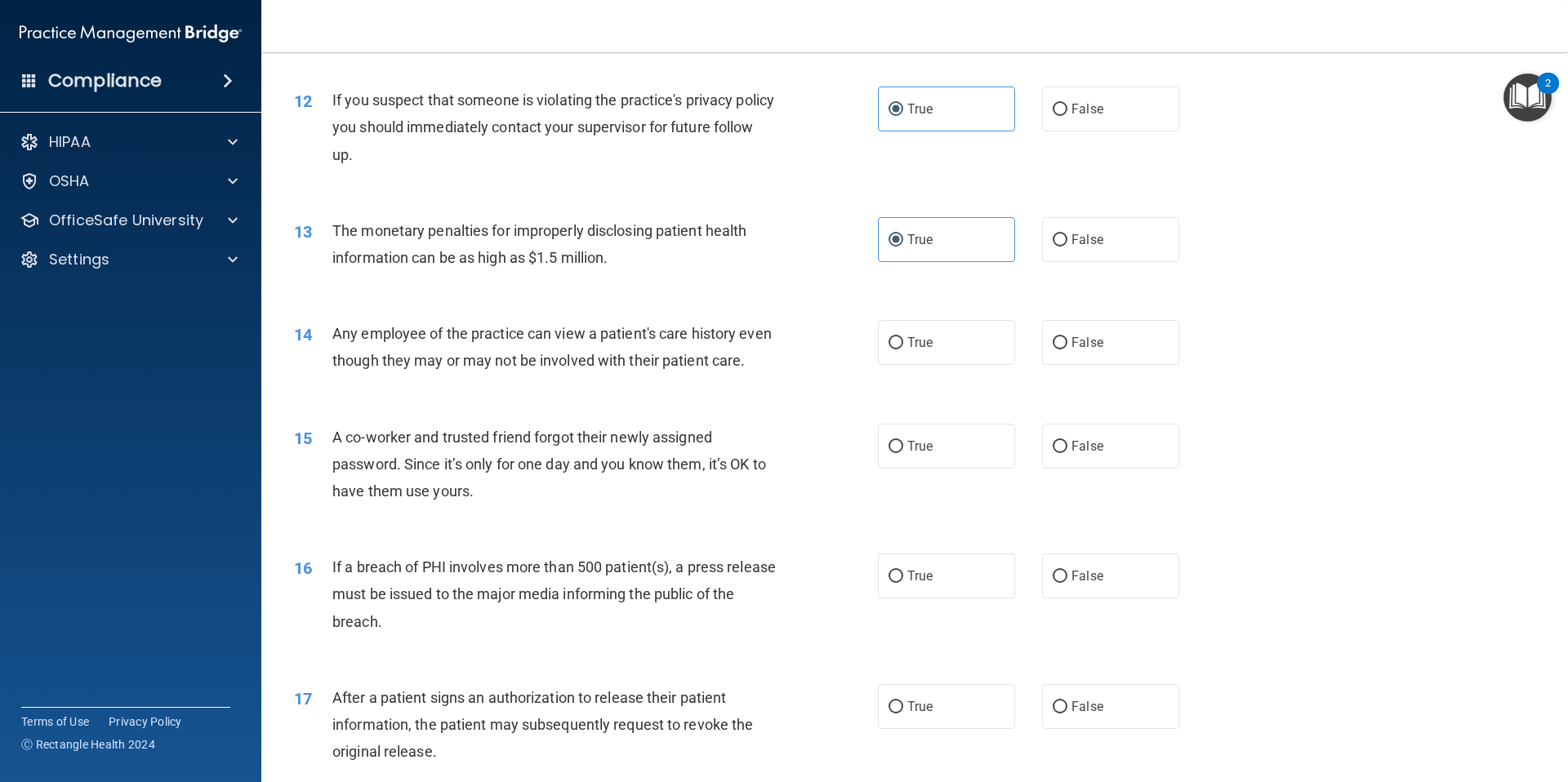
scroll to position [1326, 0]
click at [1114, 340] on label "False" at bounding box center [1110, 339] width 138 height 45
click at [1067, 340] on input "False" at bounding box center [1060, 340] width 15 height 12
radio input "true"
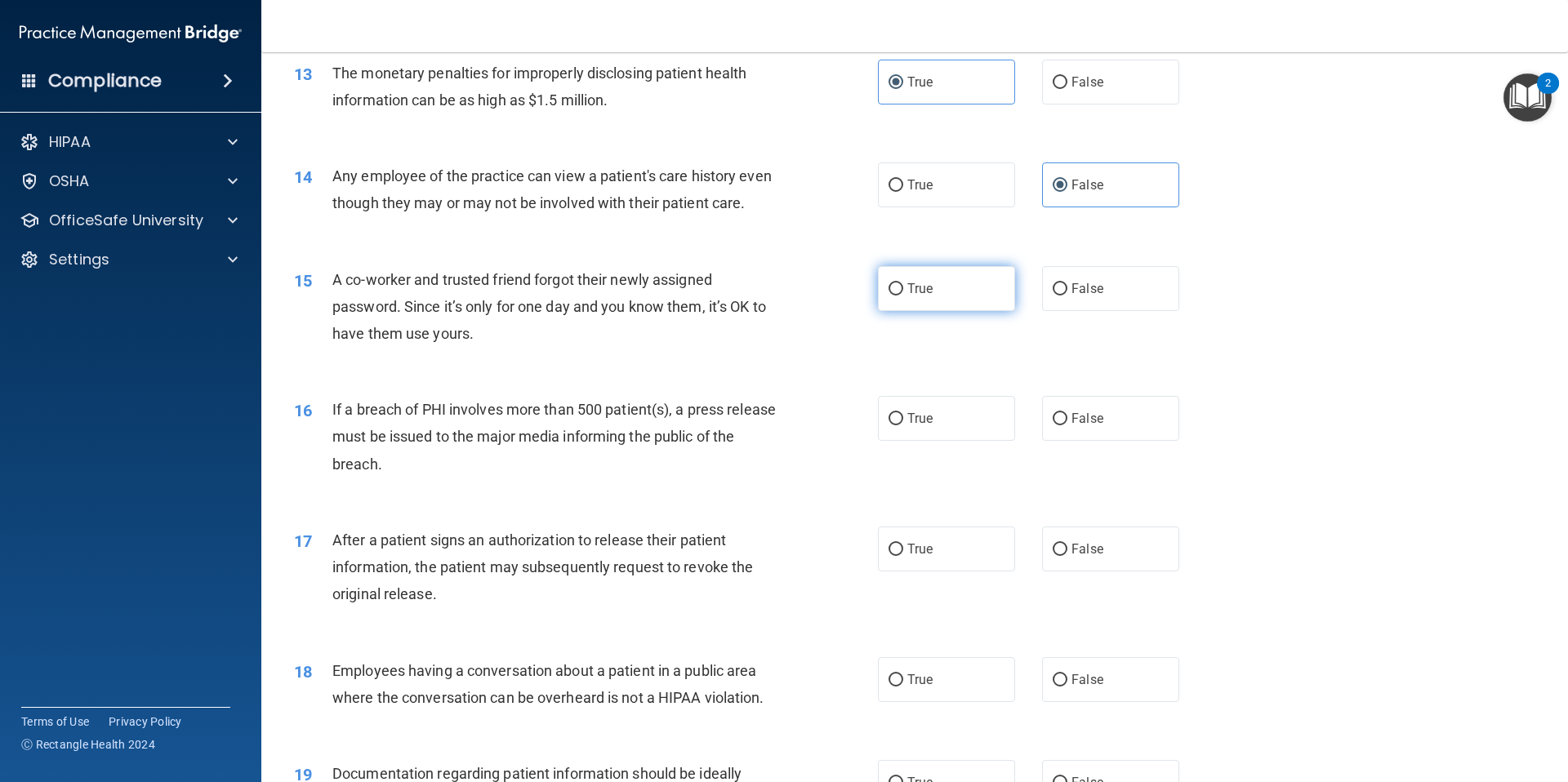
scroll to position [1481, 0]
click at [1121, 310] on label "False" at bounding box center [1110, 287] width 138 height 45
click at [1067, 294] on input "False" at bounding box center [1060, 288] width 15 height 12
radio input "true"
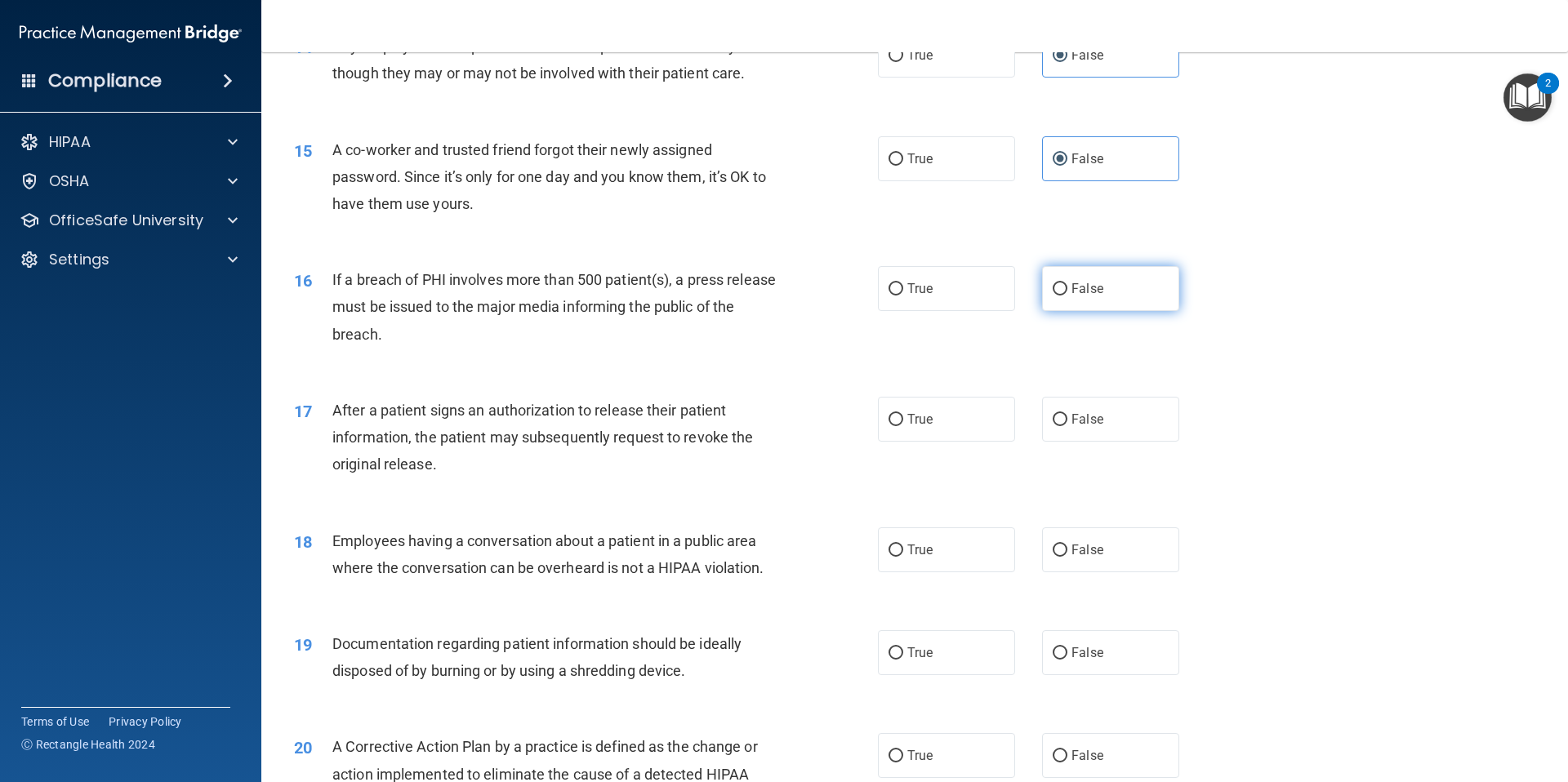
scroll to position [1618, 0]
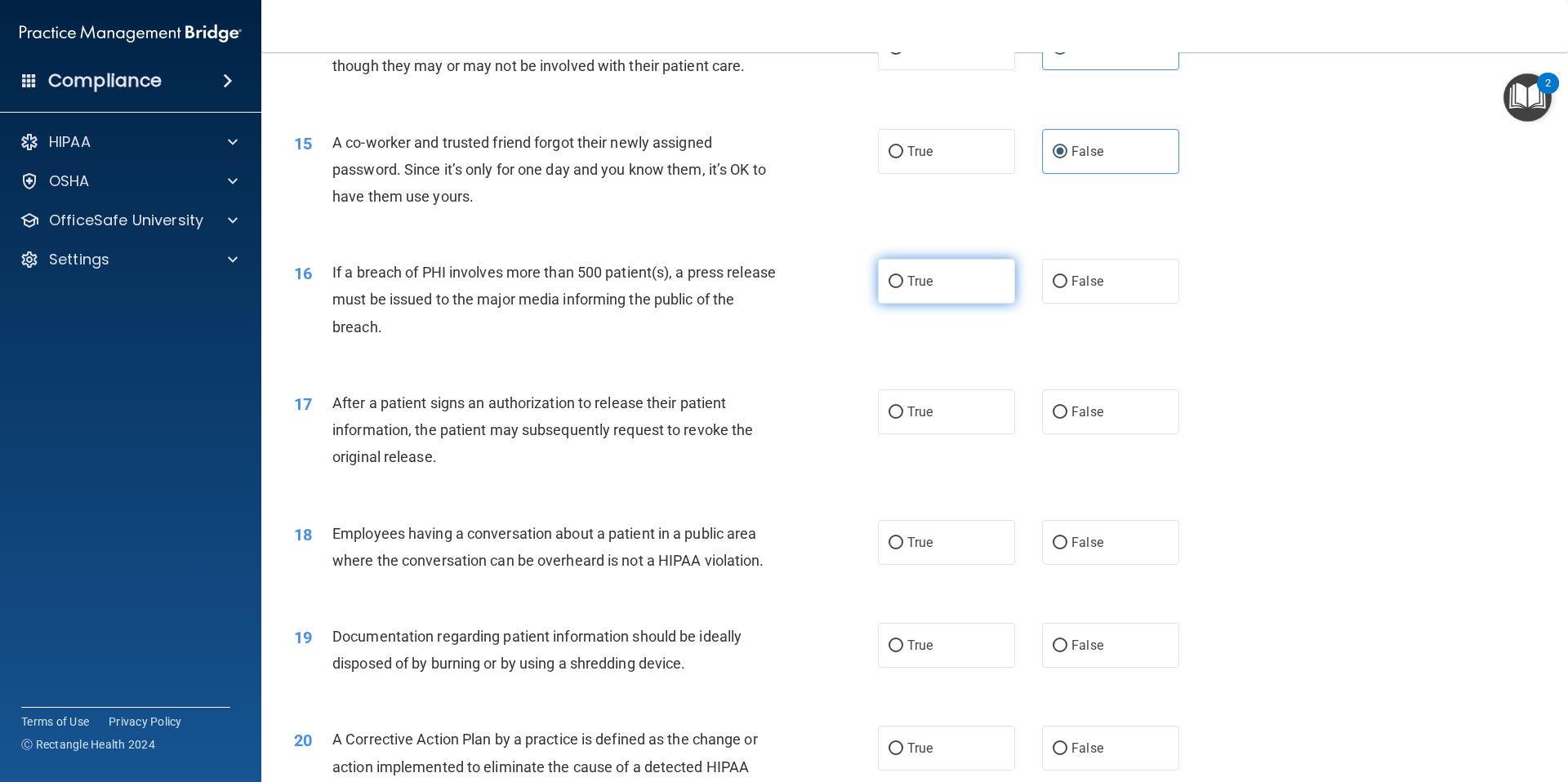
click at [920, 303] on label "True" at bounding box center [946, 281] width 138 height 45
click at [903, 288] on input "True" at bounding box center [896, 281] width 15 height 12
radio input "true"
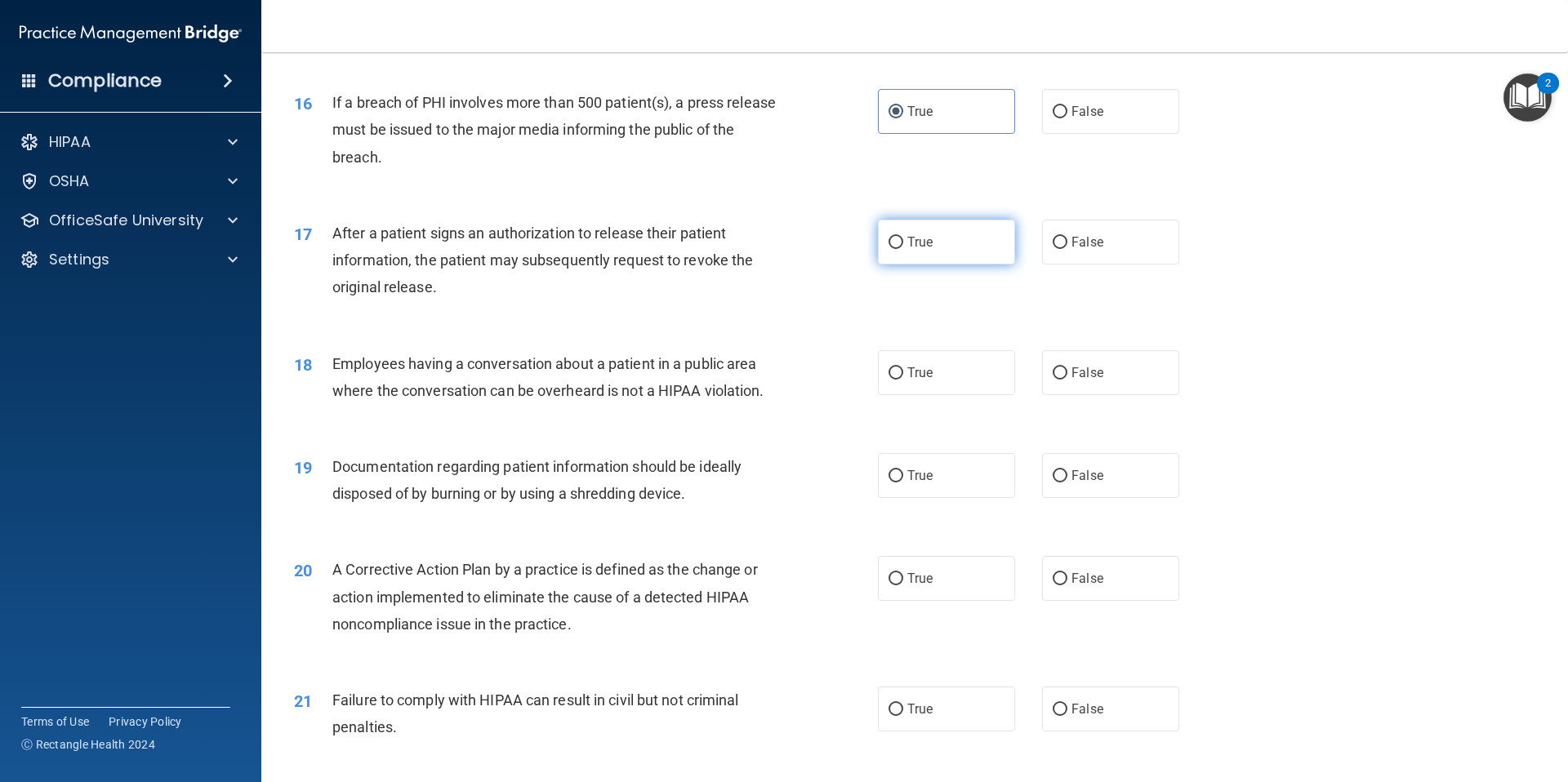
scroll to position [1789, 0]
click at [933, 264] on label "True" at bounding box center [946, 241] width 138 height 45
click at [903, 248] on input "True" at bounding box center [896, 241] width 15 height 12
radio input "true"
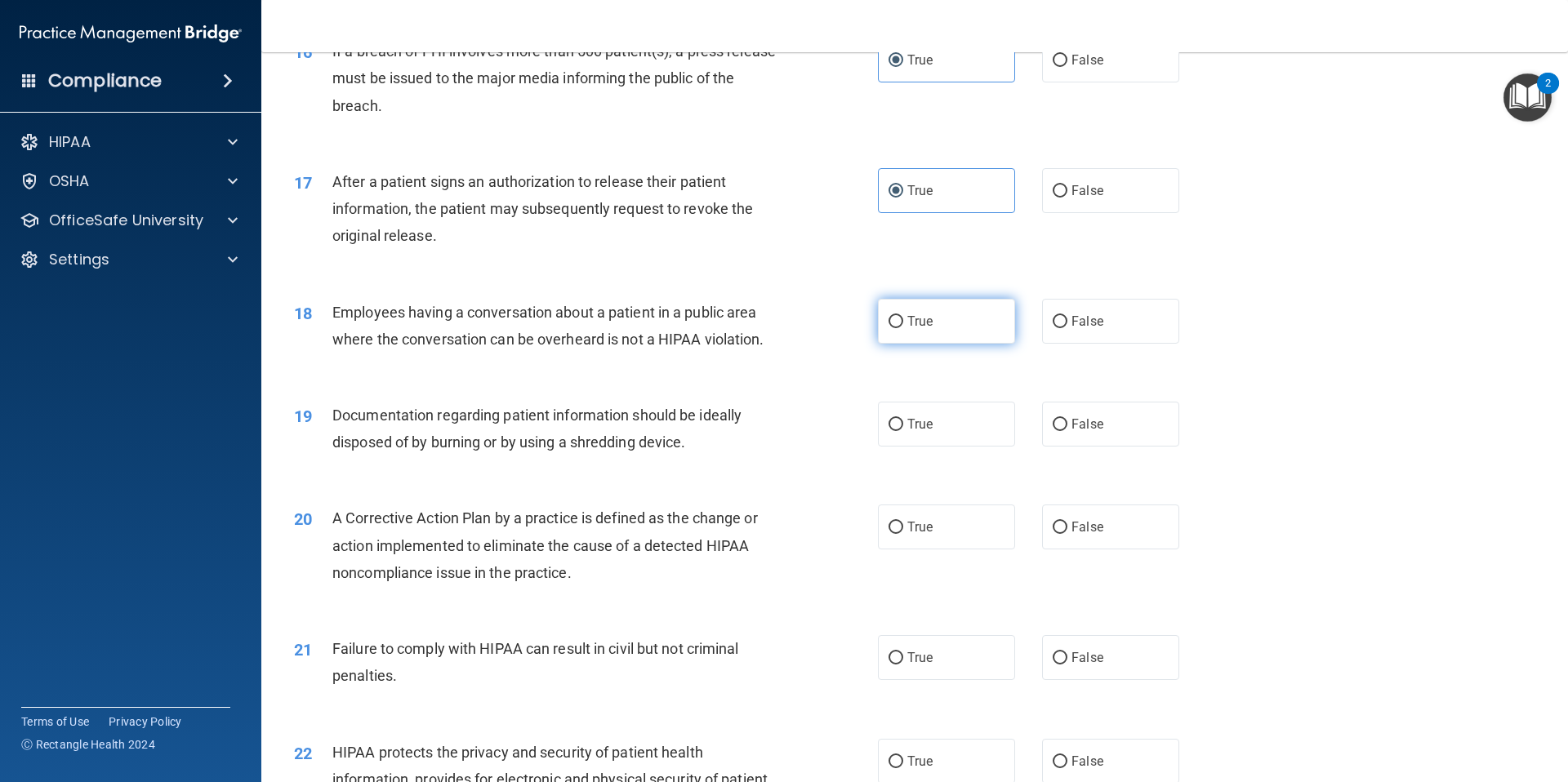
scroll to position [1850, 0]
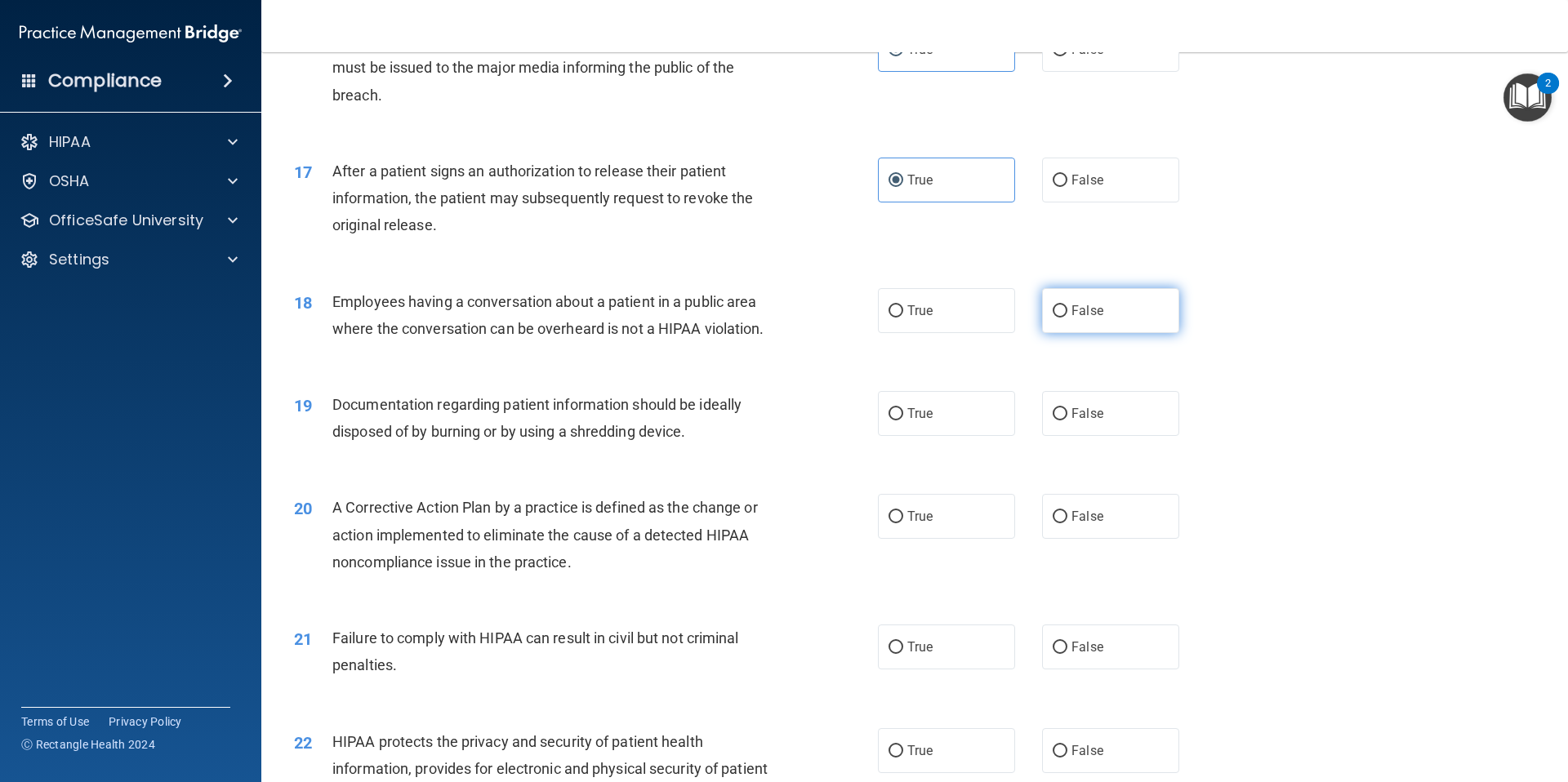
click at [1053, 317] on input "False" at bounding box center [1060, 311] width 15 height 12
radio input "true"
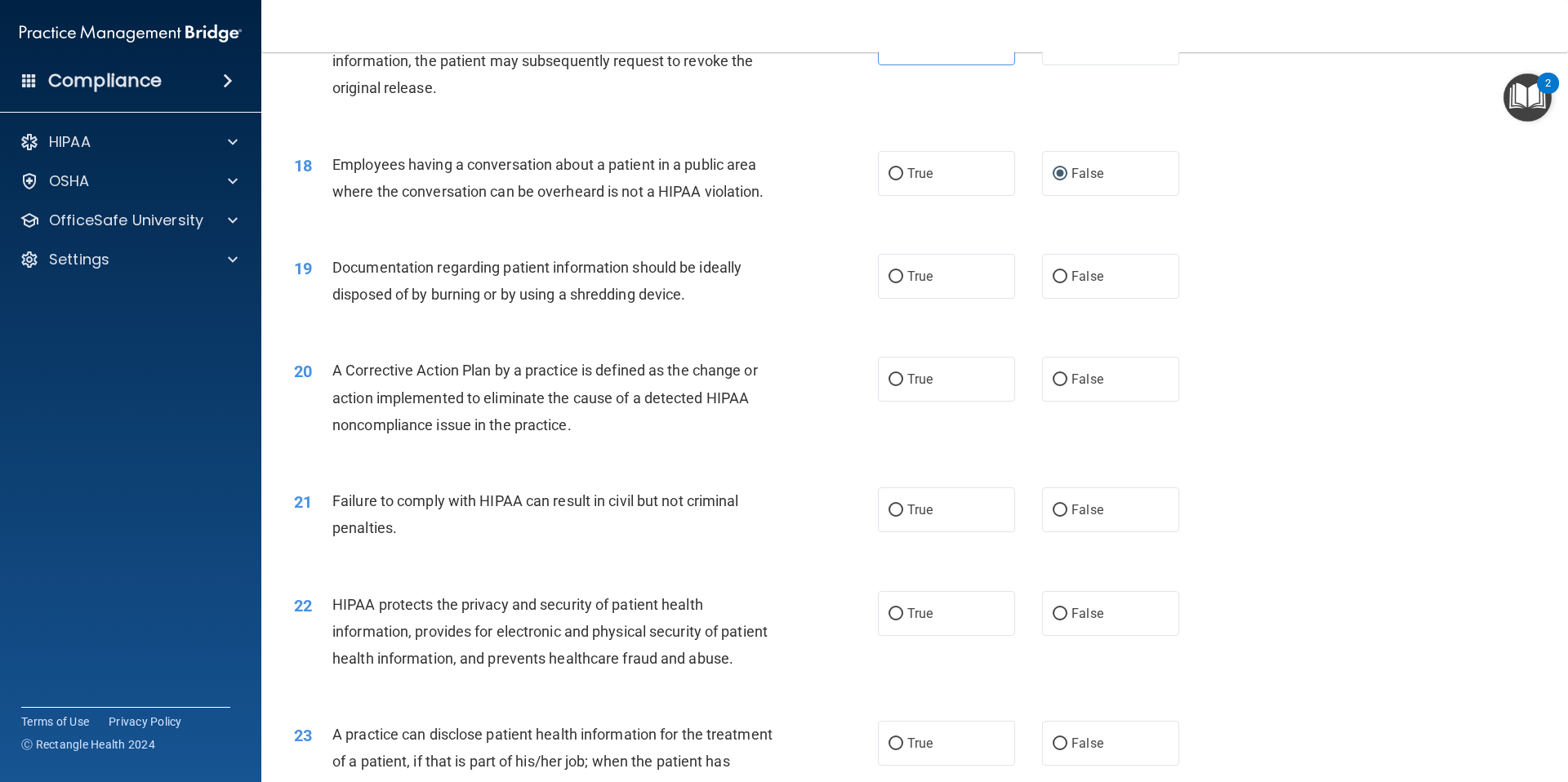
scroll to position [1998, 0]
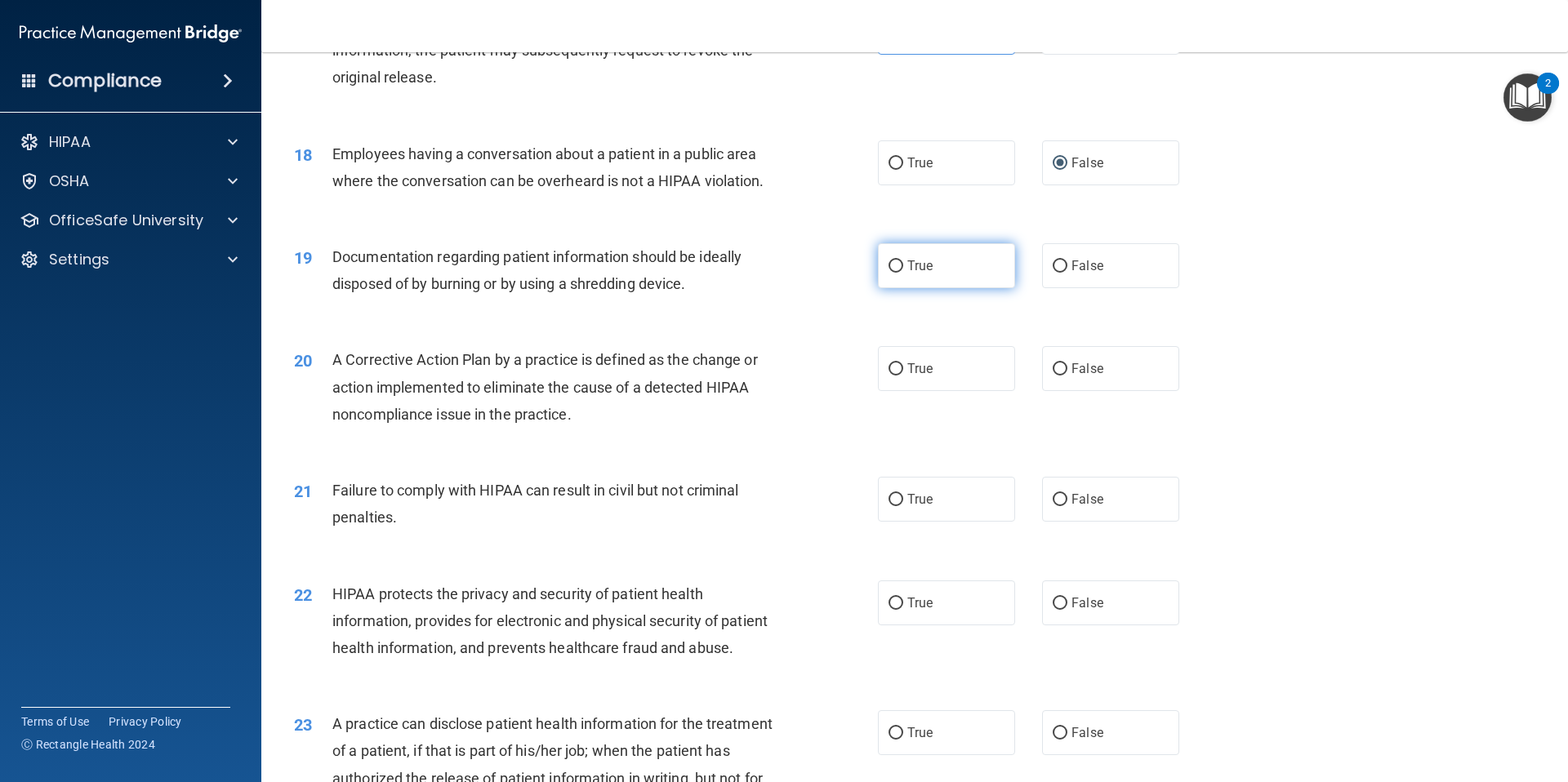
click at [948, 288] on label "True" at bounding box center [946, 265] width 138 height 45
click at [903, 272] on input "True" at bounding box center [896, 266] width 15 height 12
radio input "true"
click at [967, 391] on label "True" at bounding box center [946, 369] width 138 height 45
click at [903, 376] on input "True" at bounding box center [896, 369] width 15 height 12
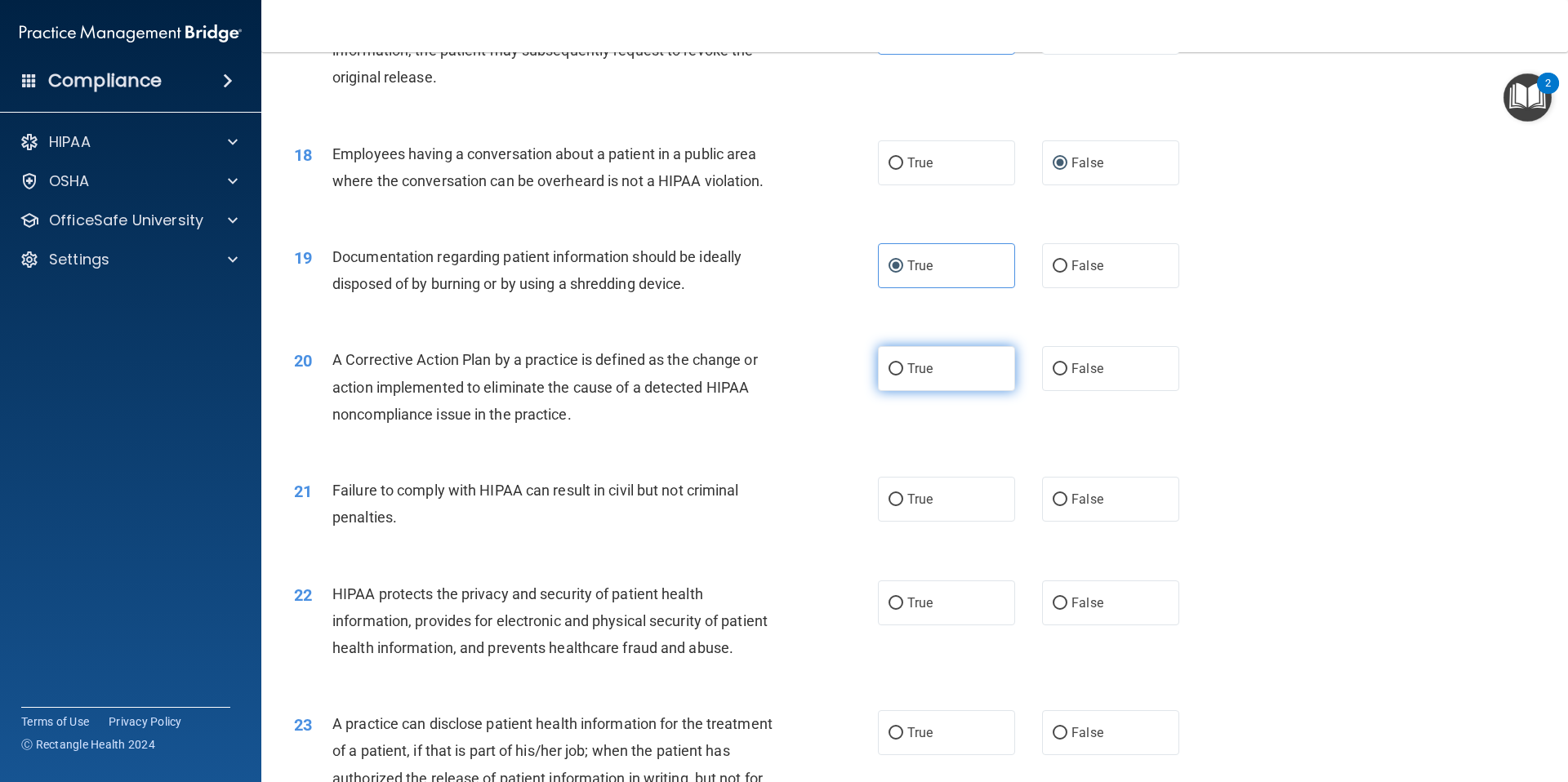
radio input "true"
click at [1081, 522] on label "False" at bounding box center [1110, 499] width 138 height 45
click at [1067, 506] on input "False" at bounding box center [1060, 500] width 15 height 12
radio input "true"
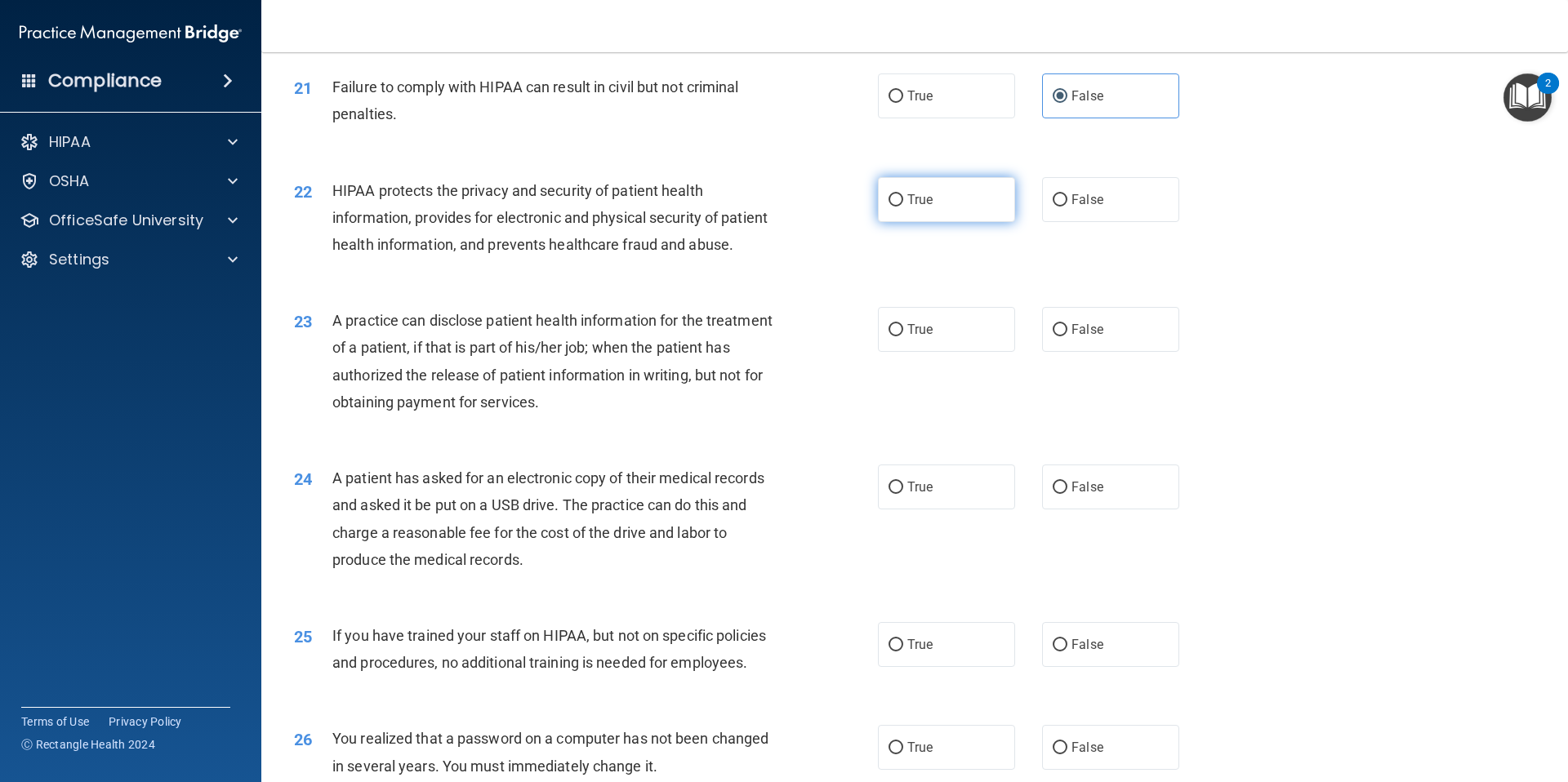
scroll to position [2413, 0]
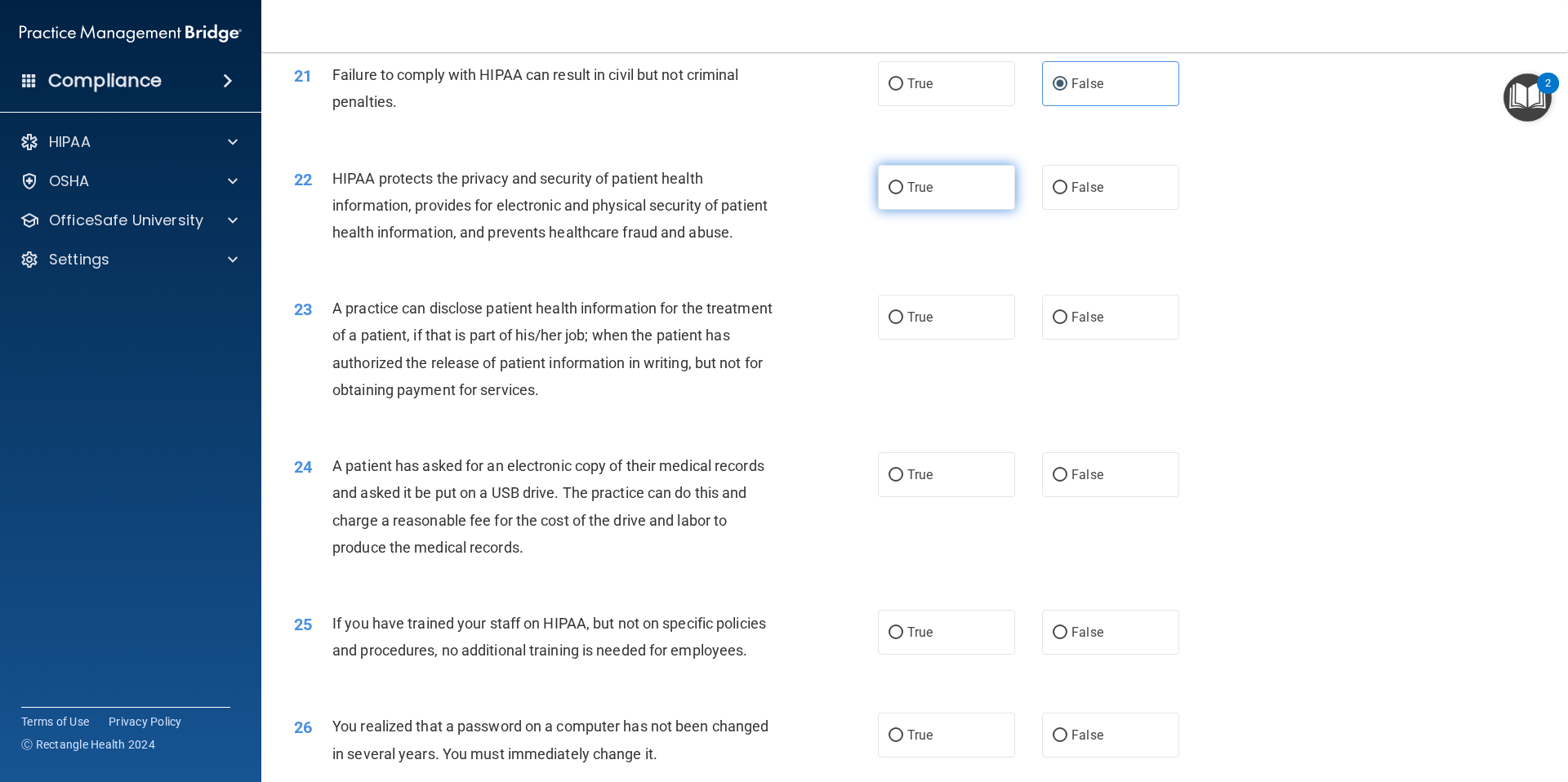
click at [896, 194] on input "True" at bounding box center [896, 188] width 15 height 12
radio input "true"
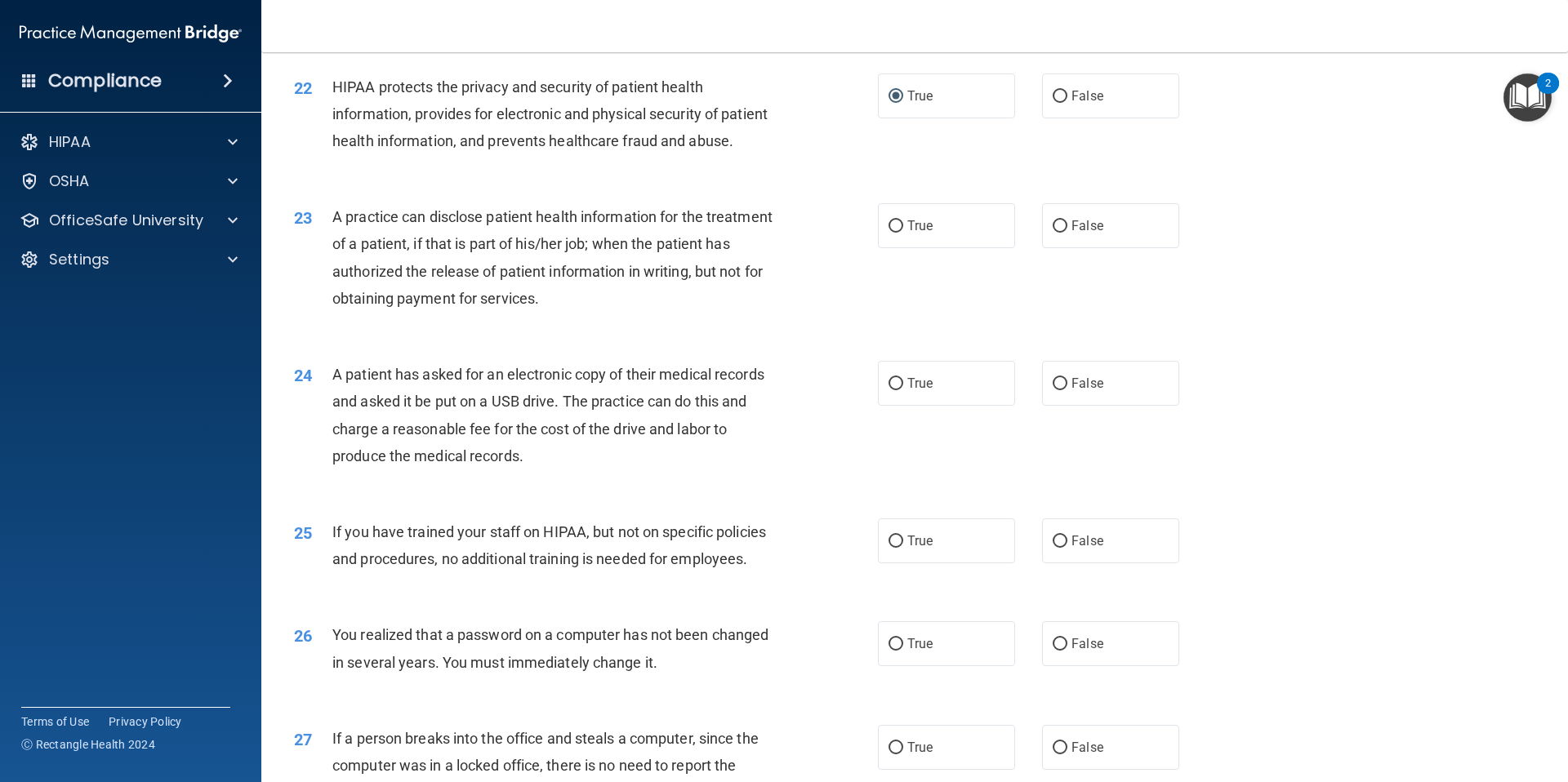
scroll to position [2506, 0]
click at [946, 247] on label "True" at bounding box center [946, 224] width 138 height 45
click at [903, 231] on input "True" at bounding box center [896, 225] width 15 height 12
radio input "true"
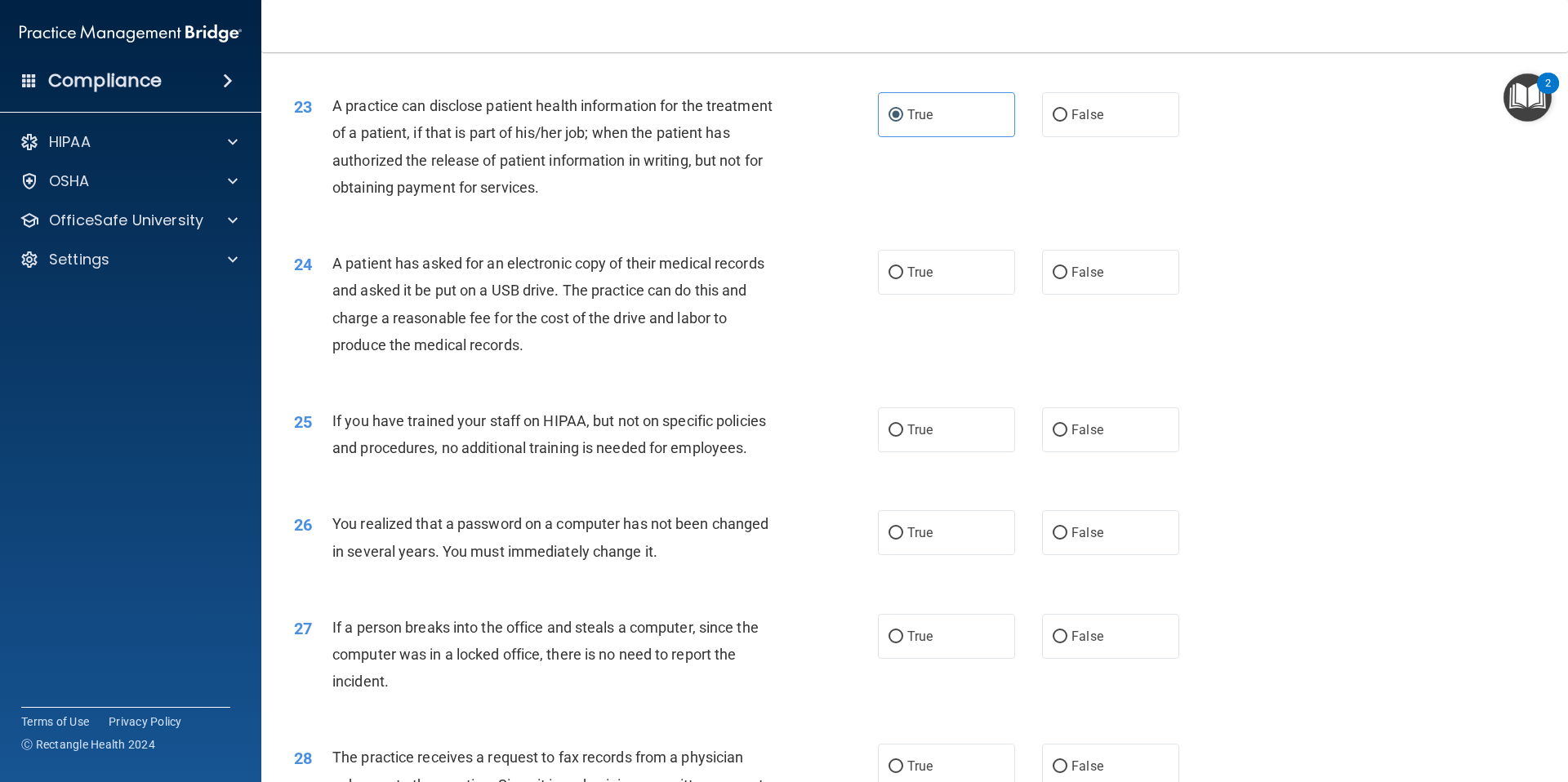
scroll to position [2633, 0]
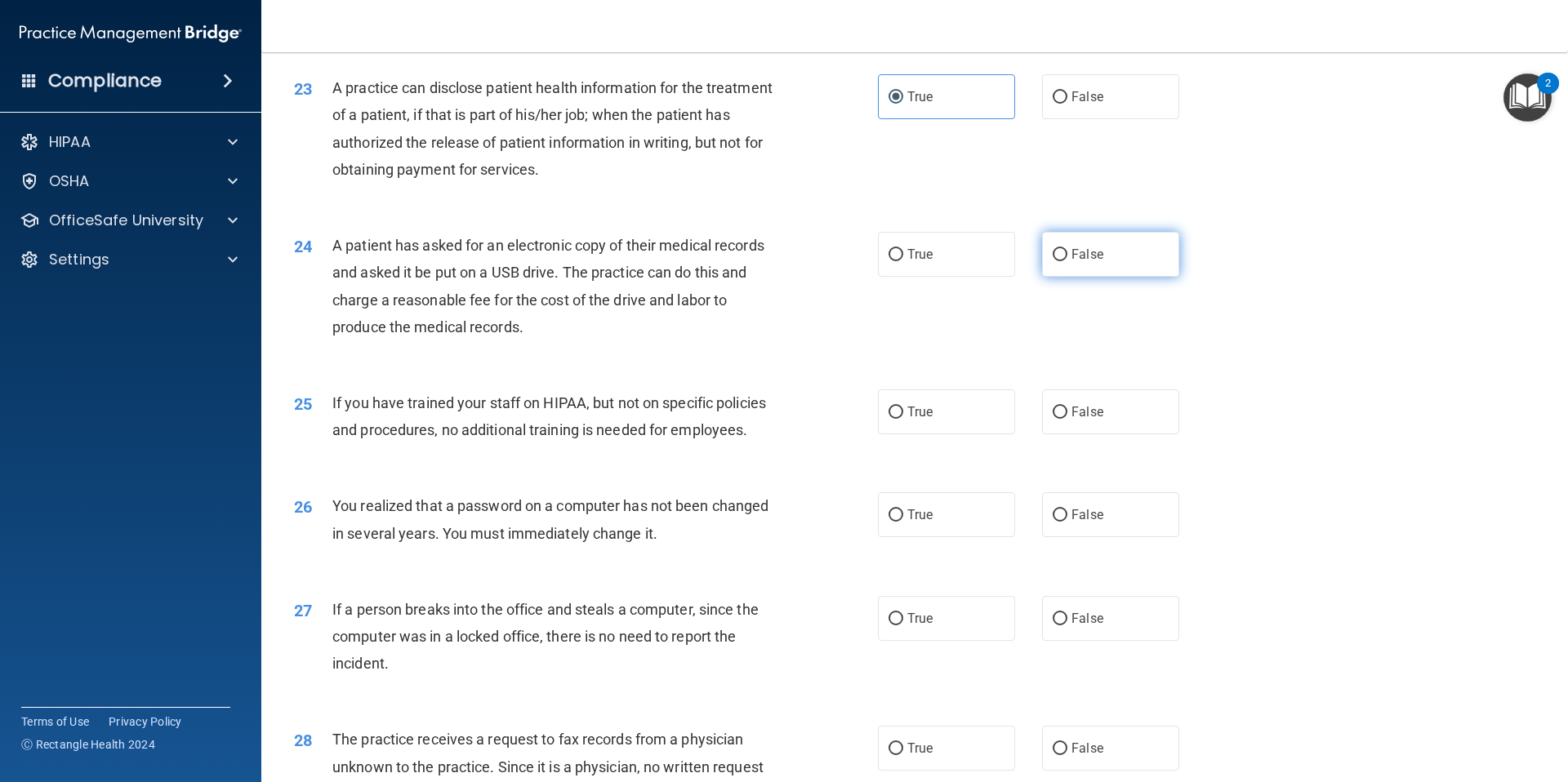
click at [1091, 262] on span "False" at bounding box center [1087, 254] width 32 height 16
click at [1067, 261] on input "False" at bounding box center [1060, 255] width 15 height 12
radio input "true"
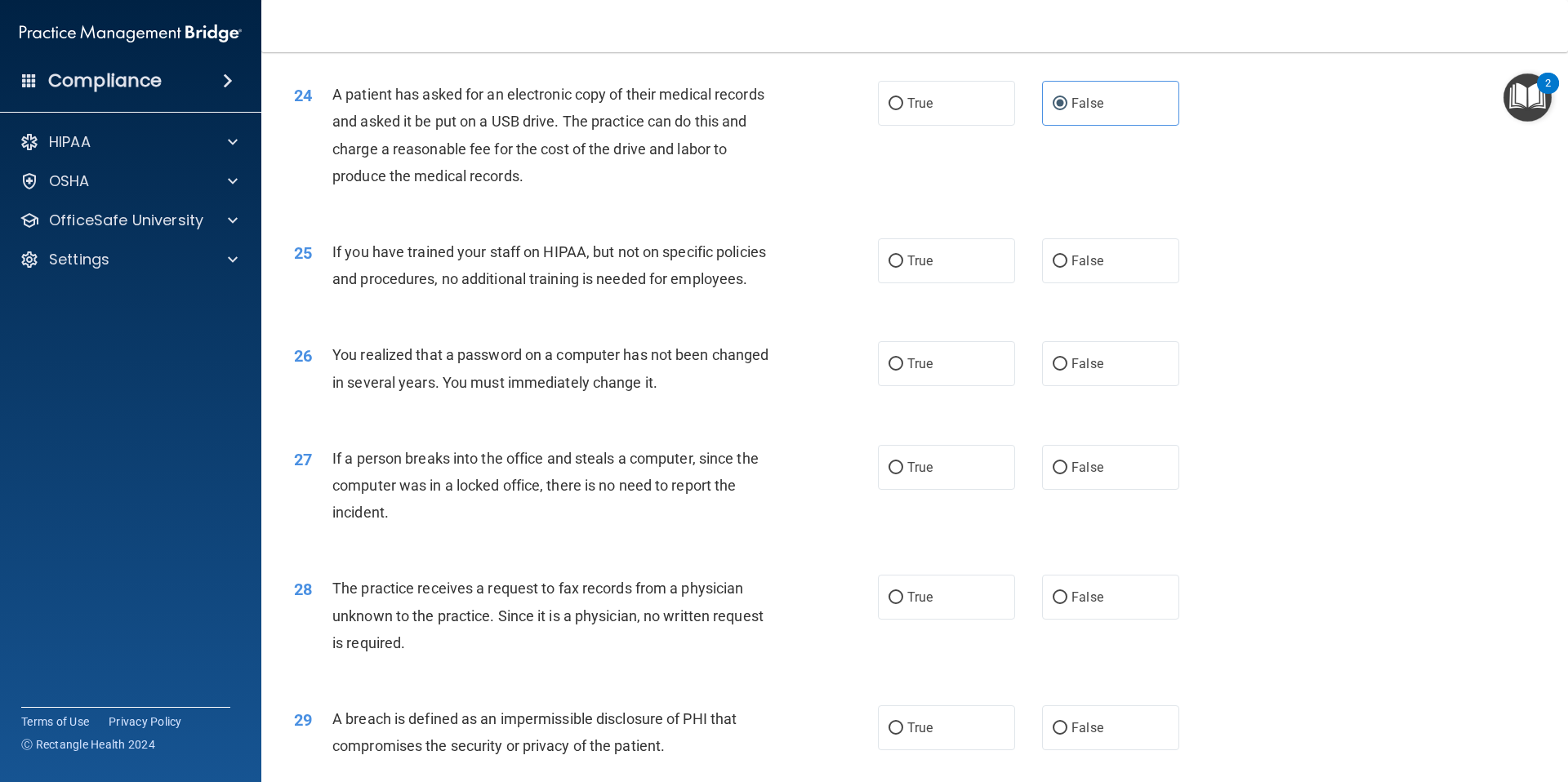
scroll to position [2790, 0]
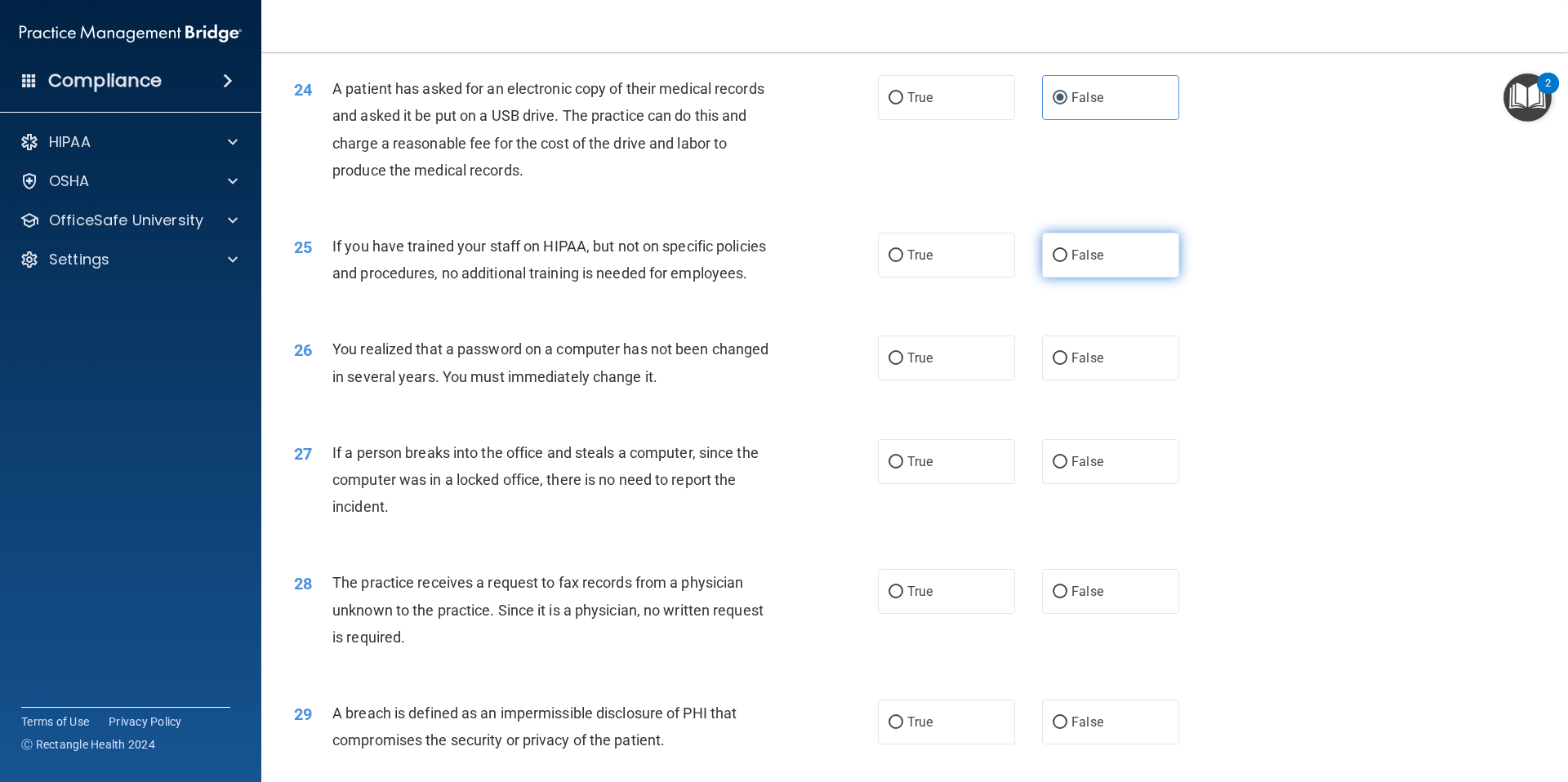
click at [1072, 263] on span "False" at bounding box center [1087, 255] width 32 height 16
click at [1067, 262] on input "False" at bounding box center [1060, 255] width 15 height 12
radio input "true"
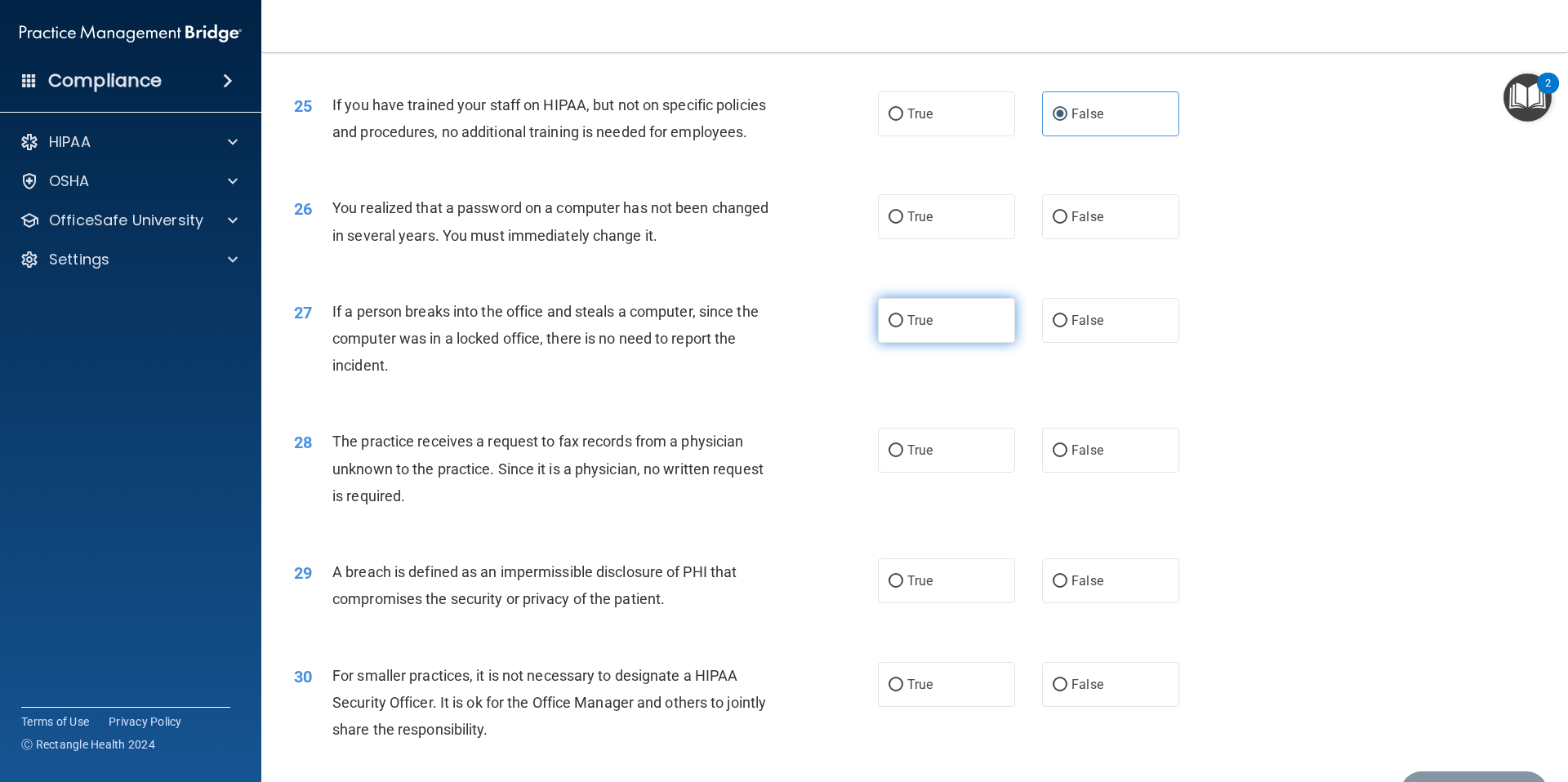
scroll to position [2944, 0]
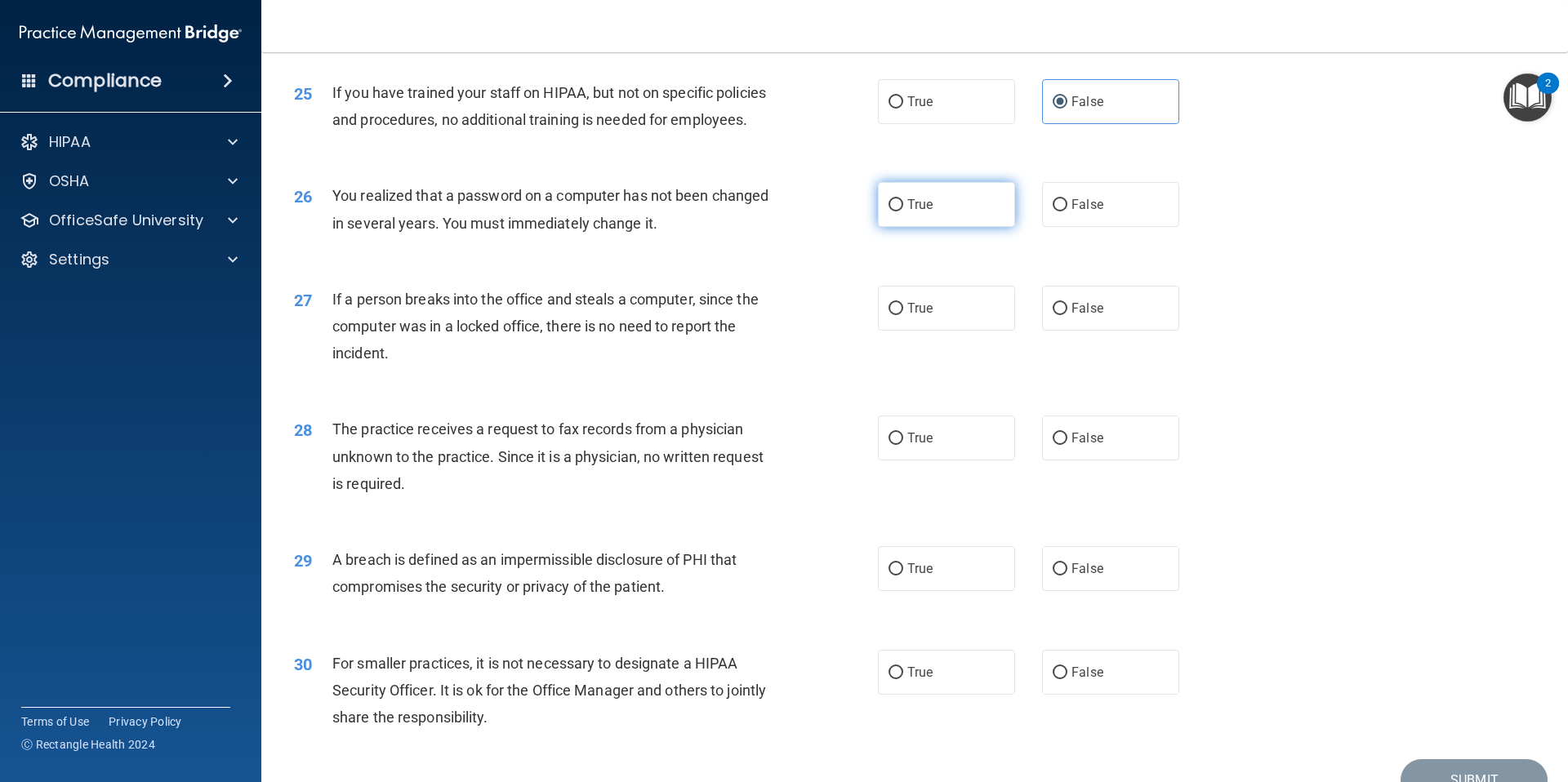
click at [991, 227] on label "True" at bounding box center [946, 204] width 138 height 45
click at [903, 212] on input "True" at bounding box center [896, 204] width 15 height 12
radio input "true"
click at [1071, 316] on span "False" at bounding box center [1087, 308] width 32 height 16
click at [1067, 315] on input "False" at bounding box center [1060, 308] width 15 height 12
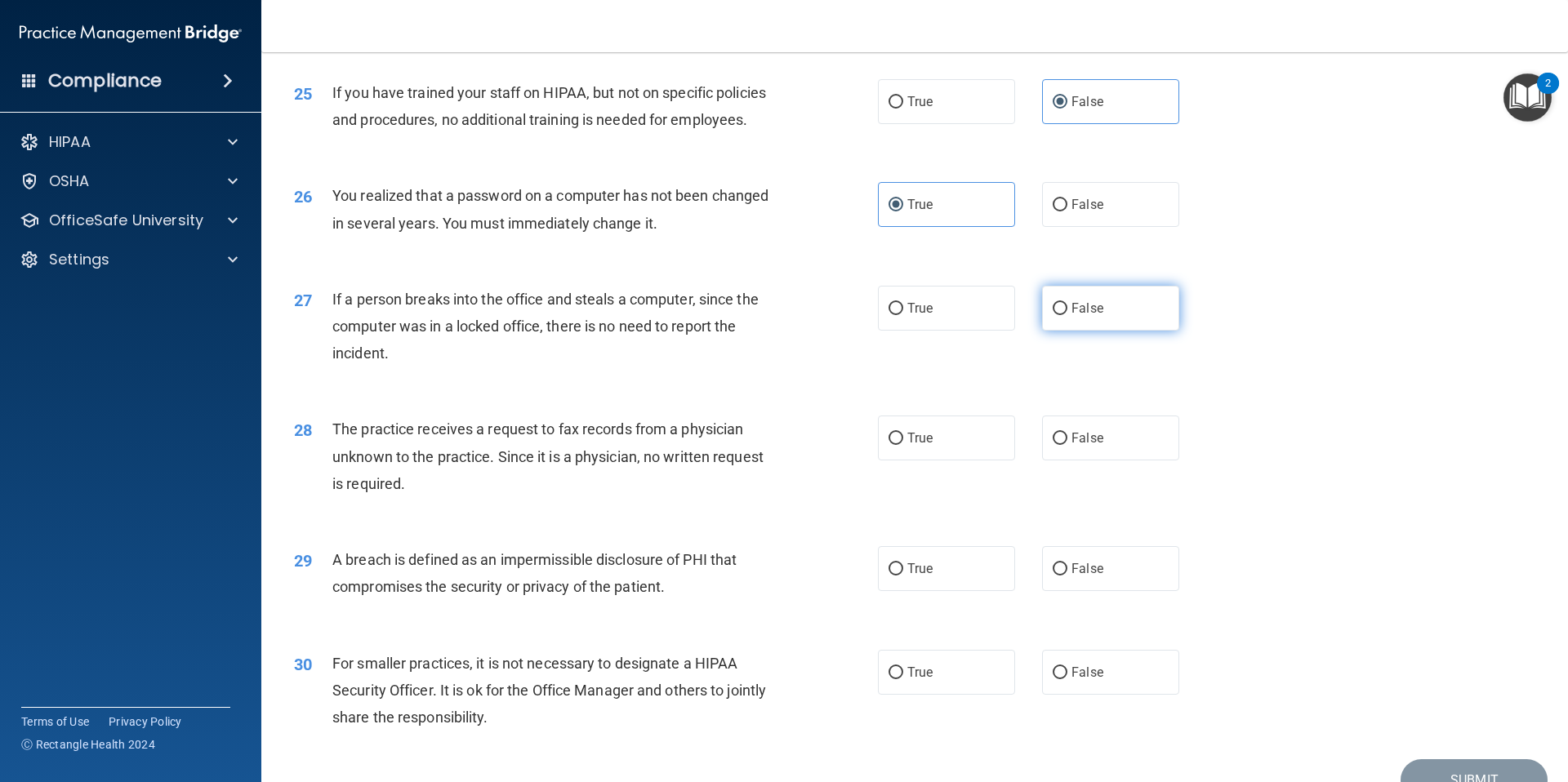
radio input "true"
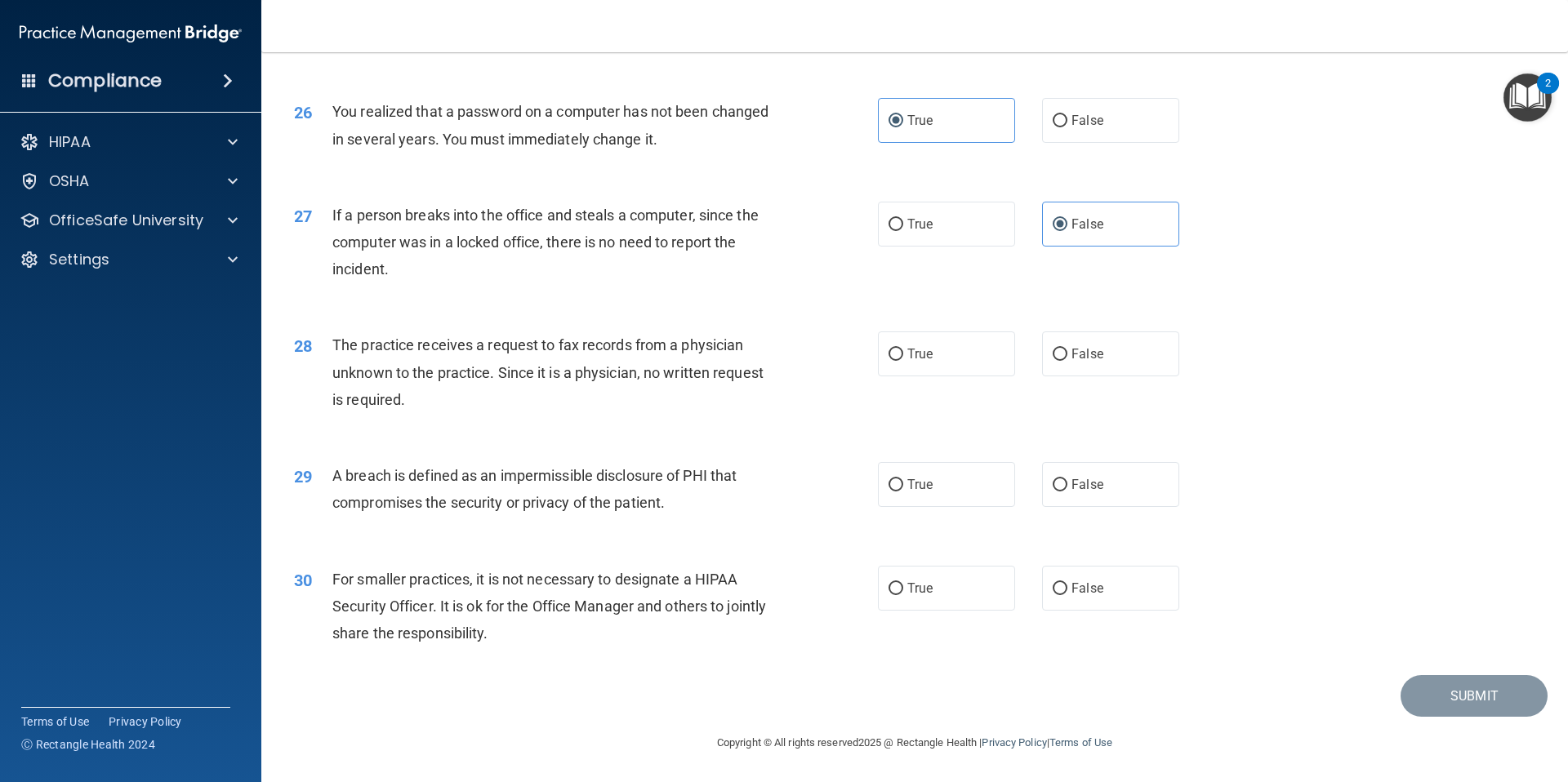
scroll to position [3081, 0]
click at [1042, 353] on label "False" at bounding box center [1110, 354] width 138 height 45
click at [1053, 353] on input "False" at bounding box center [1060, 354] width 15 height 12
radio input "true"
click at [946, 498] on label "True" at bounding box center [946, 484] width 138 height 45
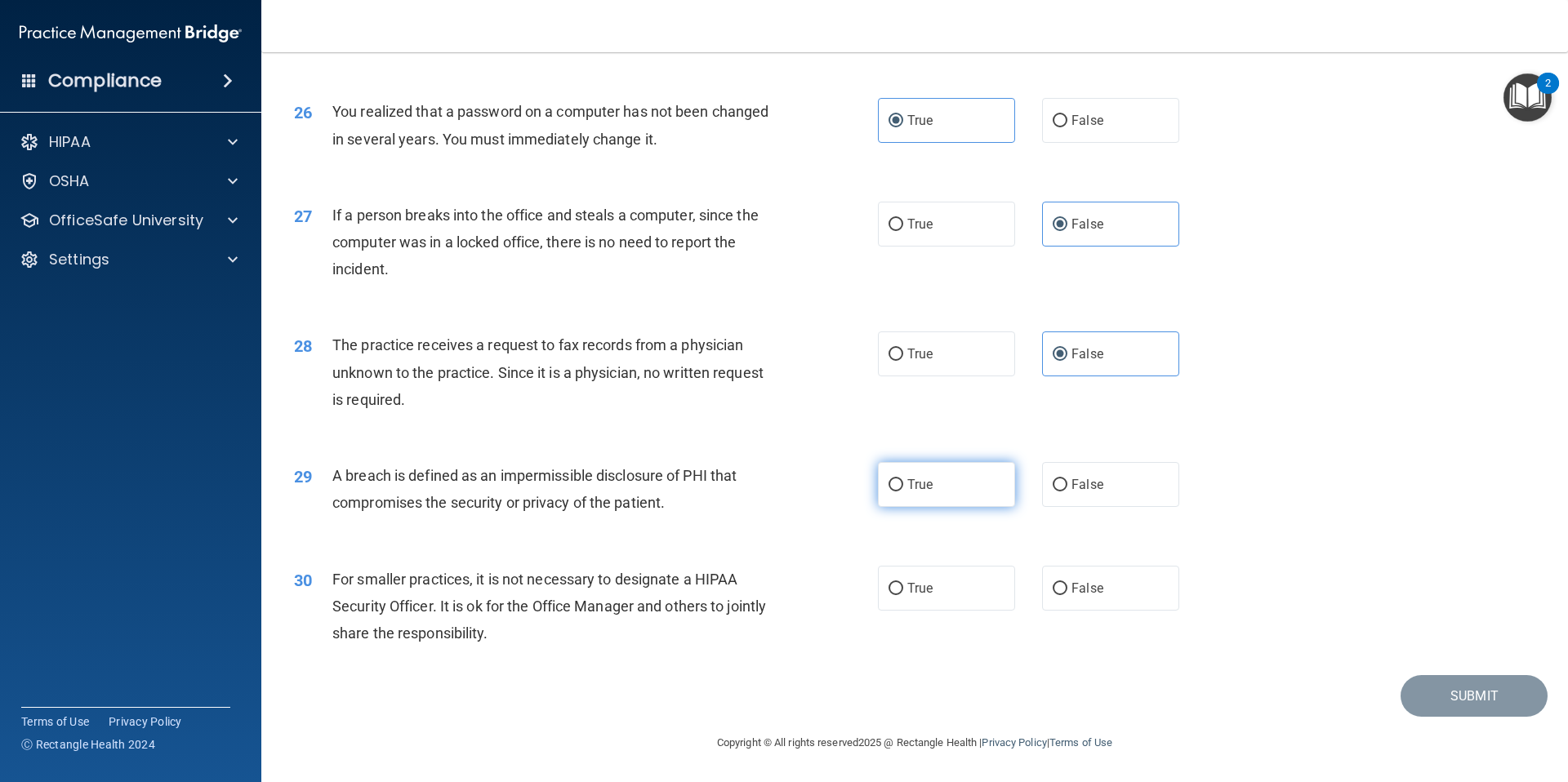
click at [903, 491] on input "True" at bounding box center [896, 485] width 15 height 12
radio input "true"
click at [1042, 591] on label "False" at bounding box center [1110, 588] width 138 height 45
click at [1053, 591] on input "False" at bounding box center [1060, 589] width 15 height 12
radio input "true"
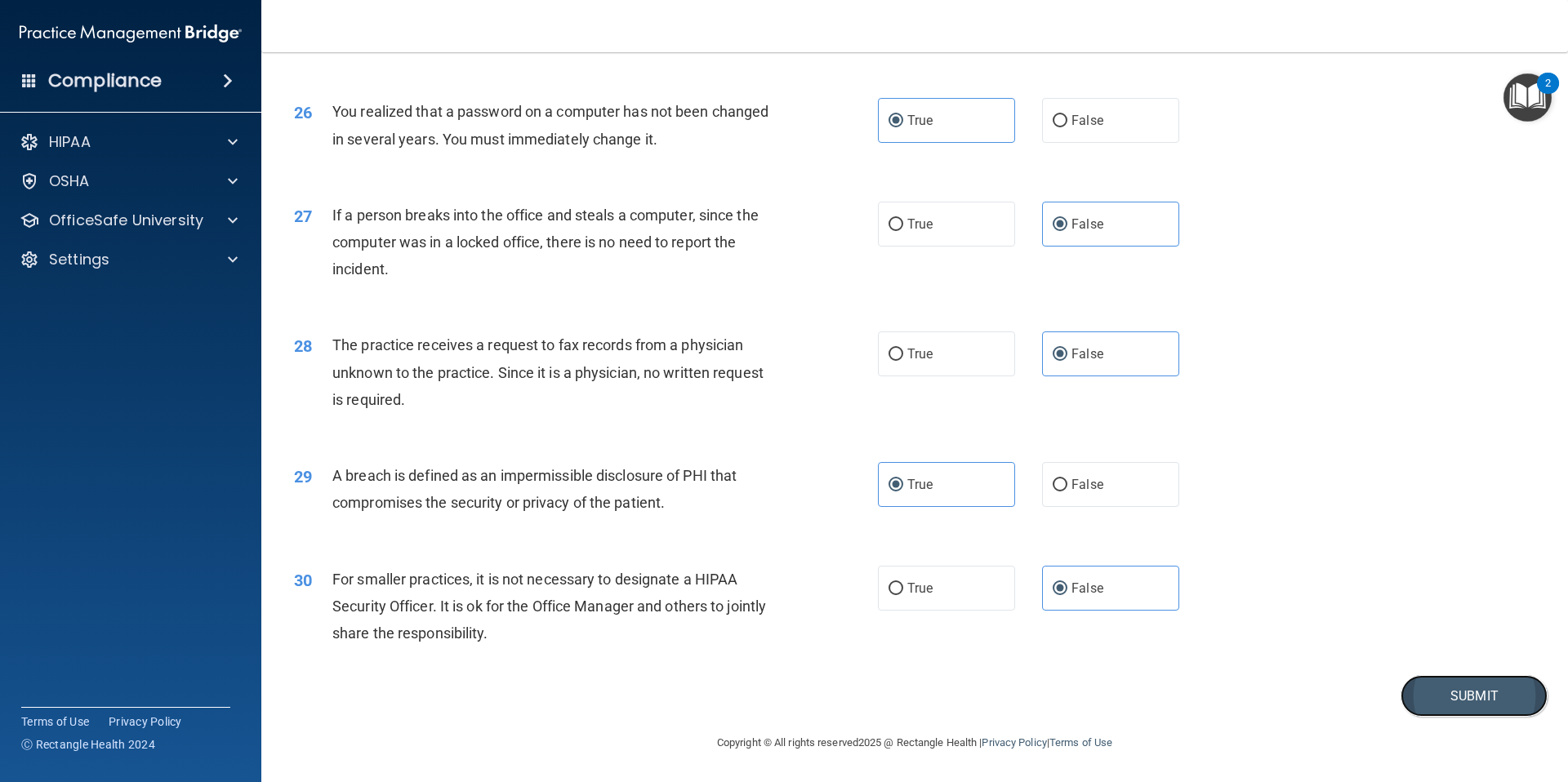
click at [1408, 689] on button "Submit" at bounding box center [1474, 695] width 147 height 41
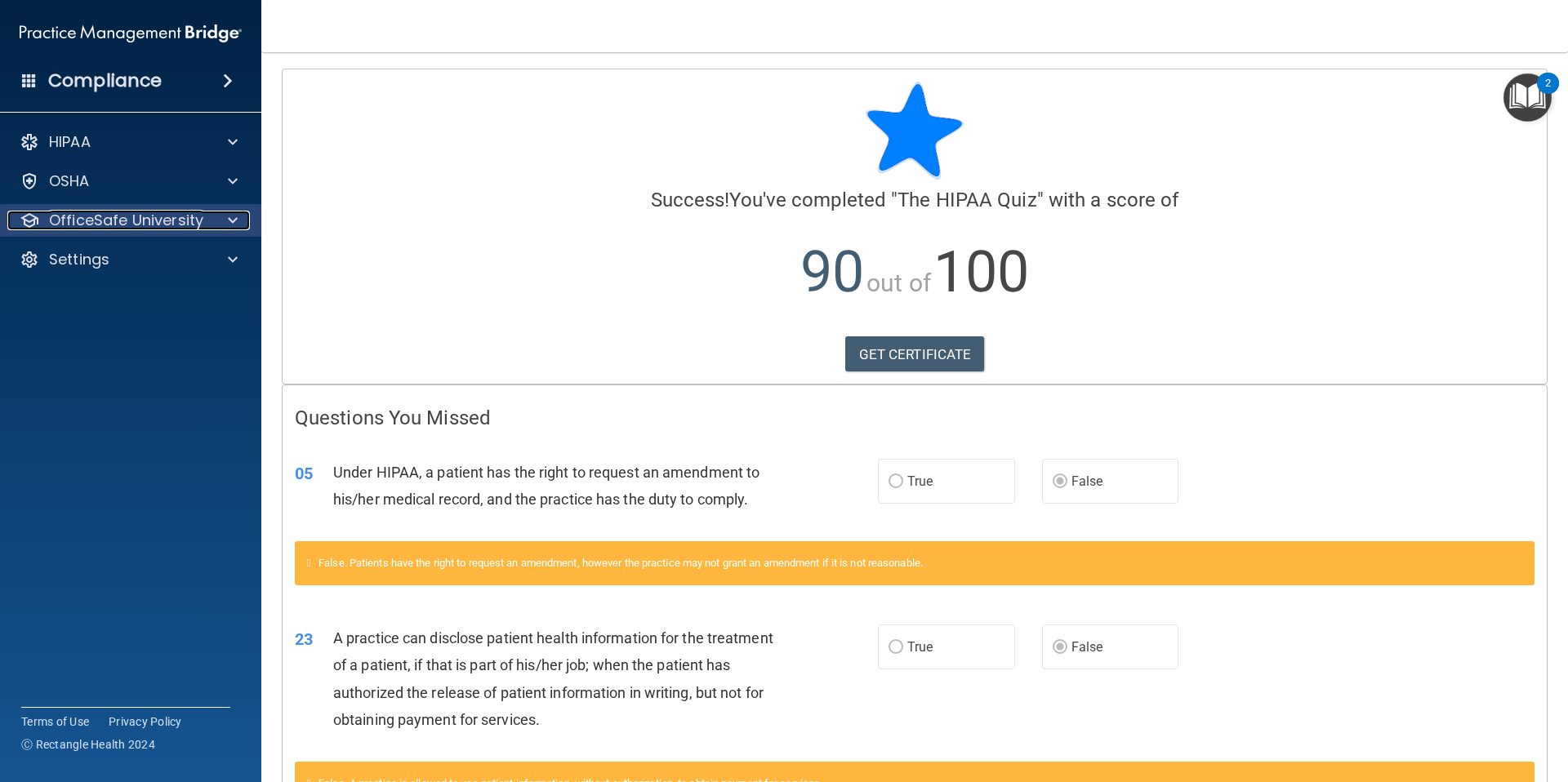
click at [180, 217] on p "OfficeSafe University" at bounding box center [126, 220] width 154 height 19
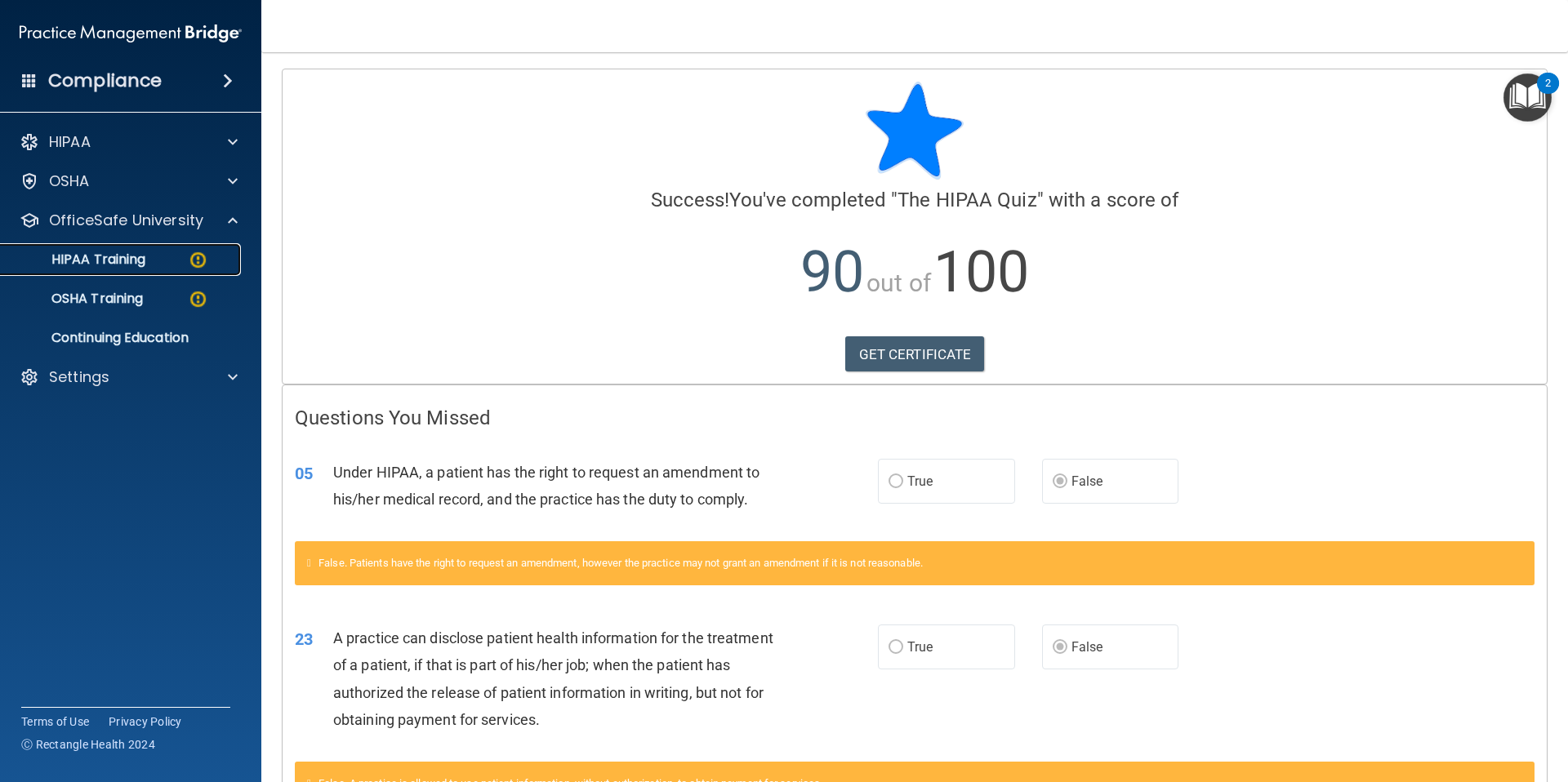
click at [172, 264] on div "HIPAA Training" at bounding box center [122, 259] width 223 height 17
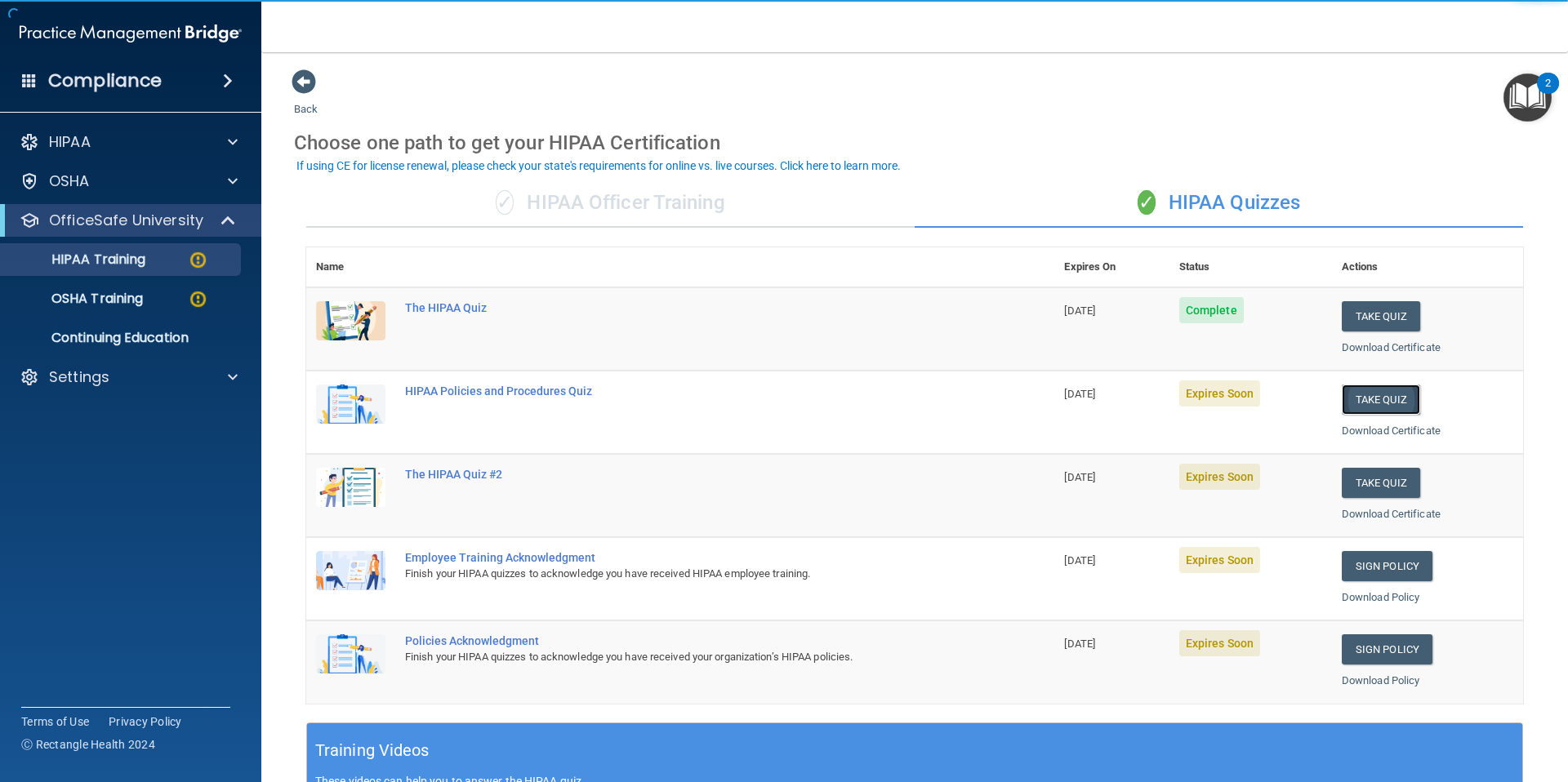
click at [1382, 399] on button "Take Quiz" at bounding box center [1380, 399] width 78 height 30
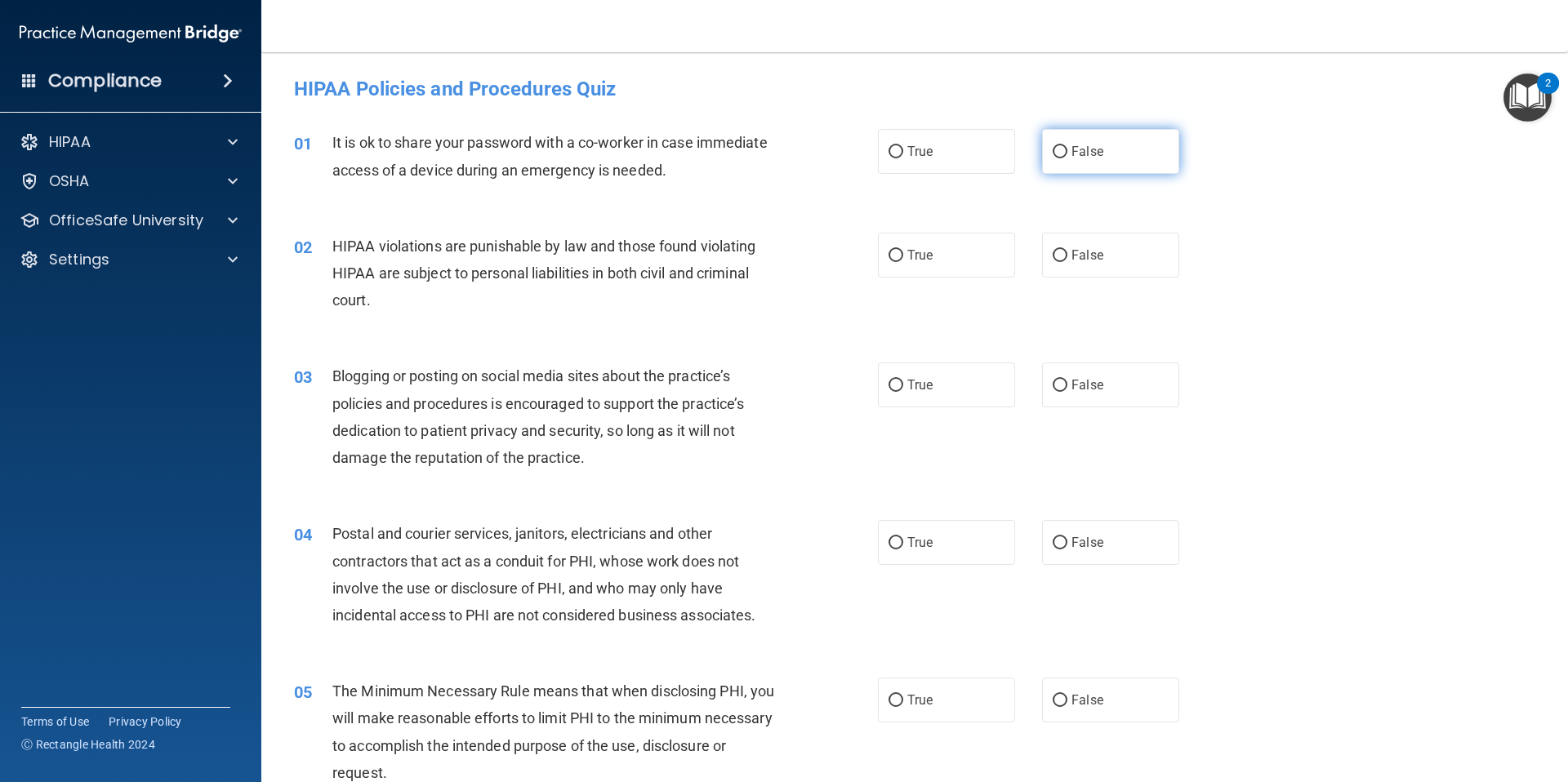
click at [1089, 153] on span "False" at bounding box center [1087, 151] width 32 height 16
click at [1067, 153] on input "False" at bounding box center [1060, 151] width 15 height 12
radio input "true"
click at [903, 271] on label "True" at bounding box center [946, 255] width 138 height 45
click at [903, 262] on input "True" at bounding box center [896, 255] width 15 height 12
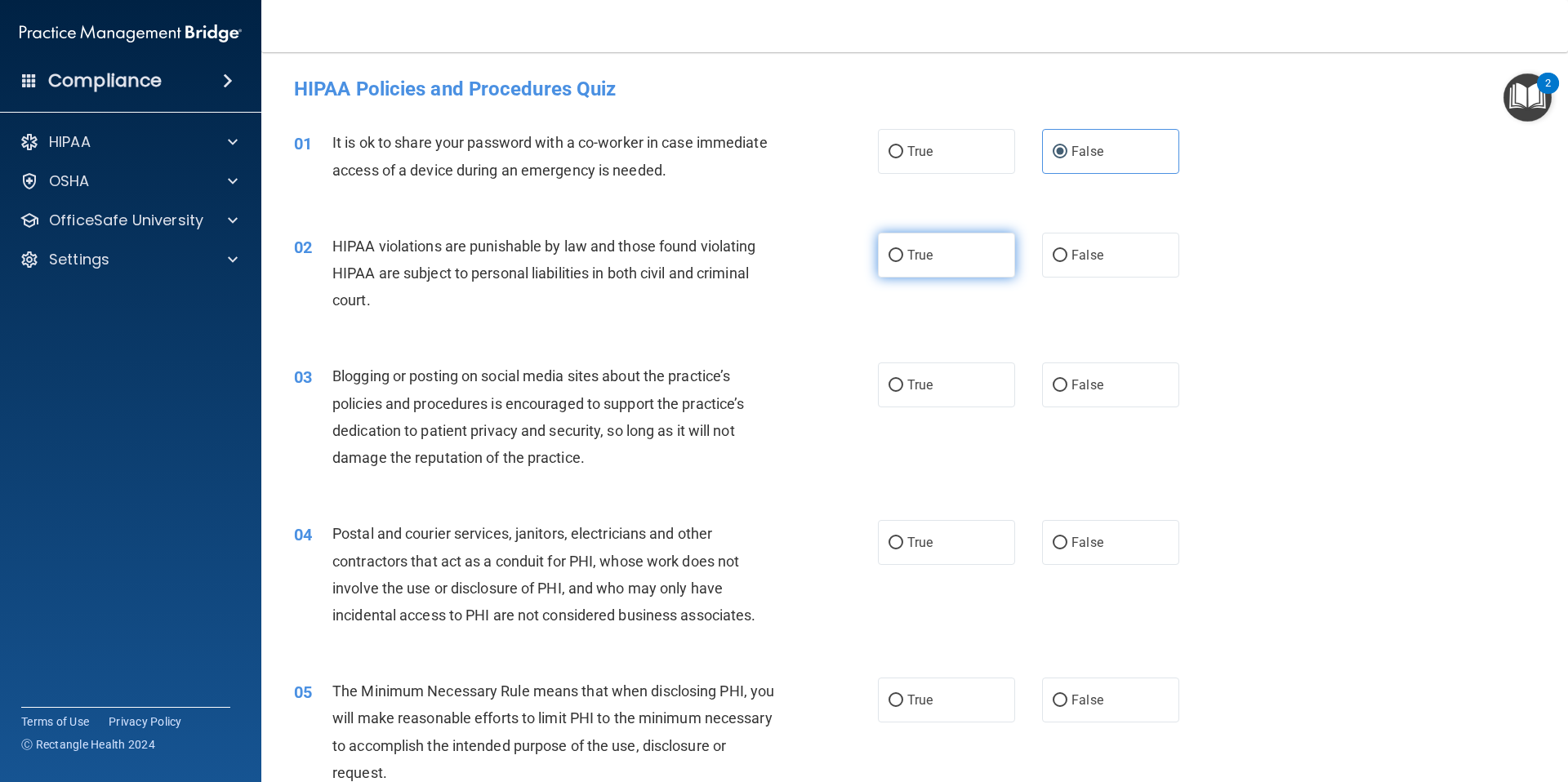
radio input "true"
click at [979, 391] on label "True" at bounding box center [946, 384] width 138 height 45
click at [903, 391] on input "True" at bounding box center [896, 385] width 15 height 12
radio input "true"
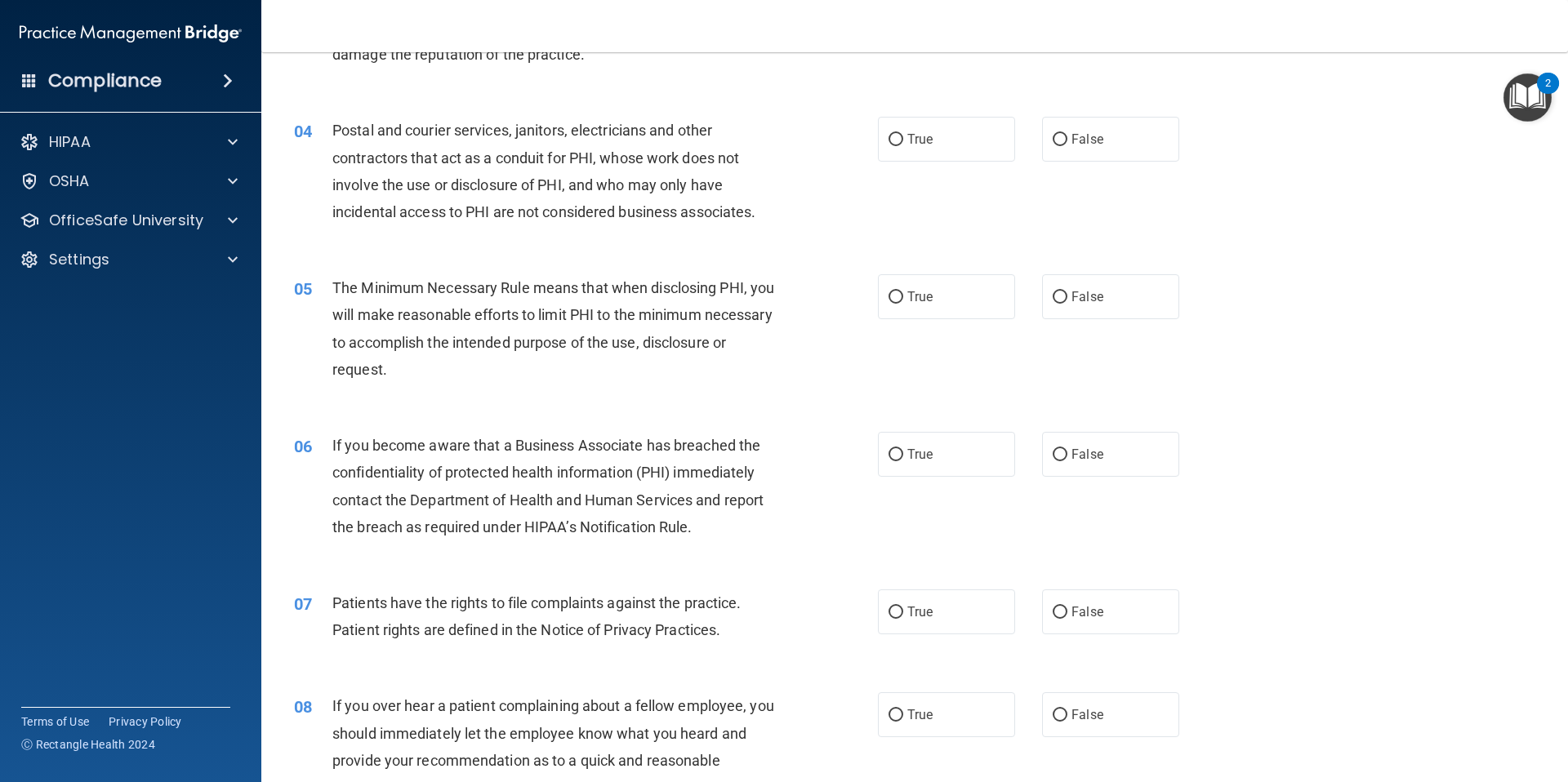
scroll to position [407, 0]
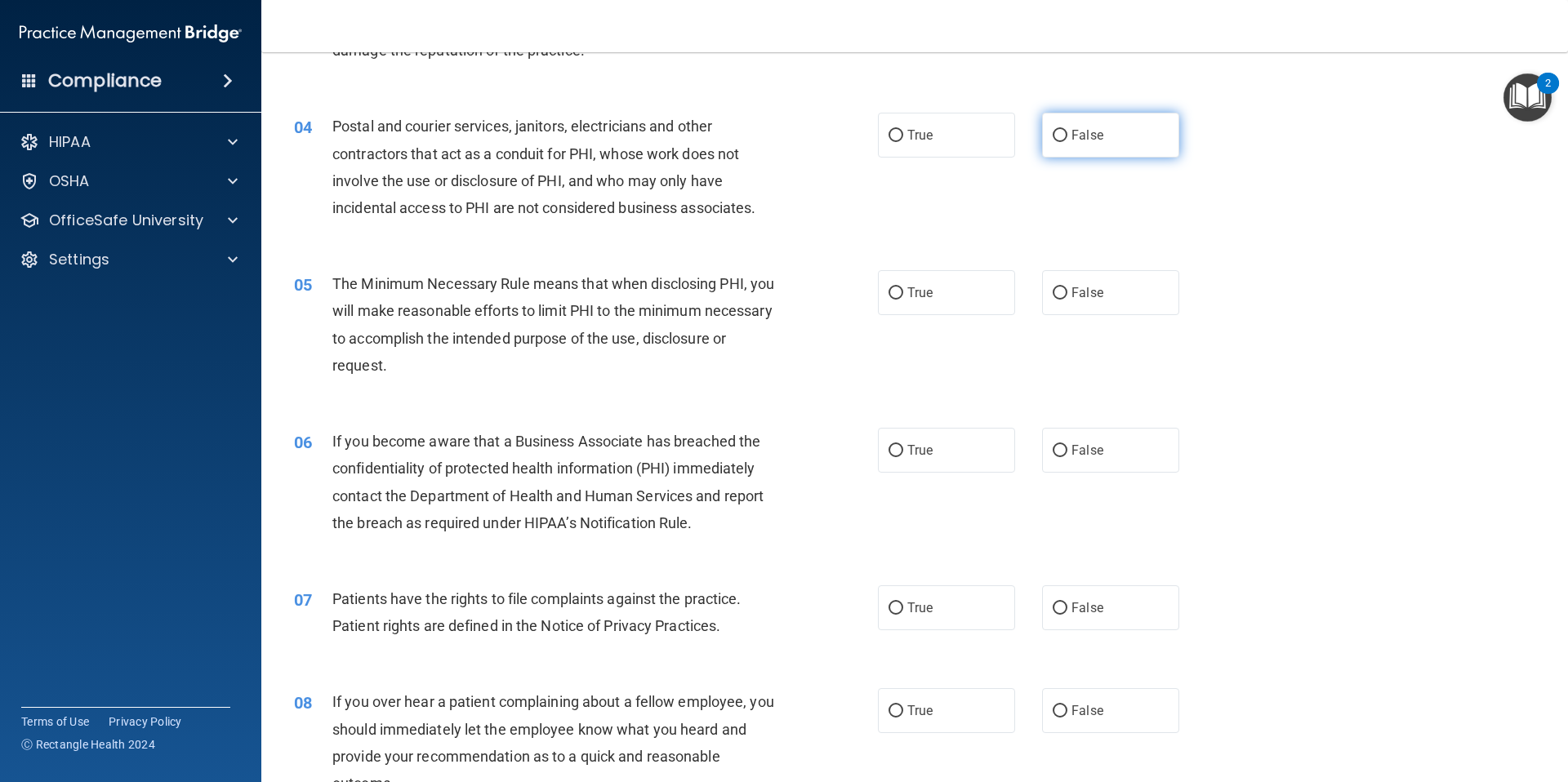
click at [1066, 143] on label "False" at bounding box center [1110, 135] width 138 height 45
click at [1066, 142] on input "False" at bounding box center [1060, 136] width 15 height 12
radio input "true"
click at [918, 296] on span "True" at bounding box center [920, 292] width 26 height 16
click at [903, 296] on input "True" at bounding box center [896, 292] width 15 height 12
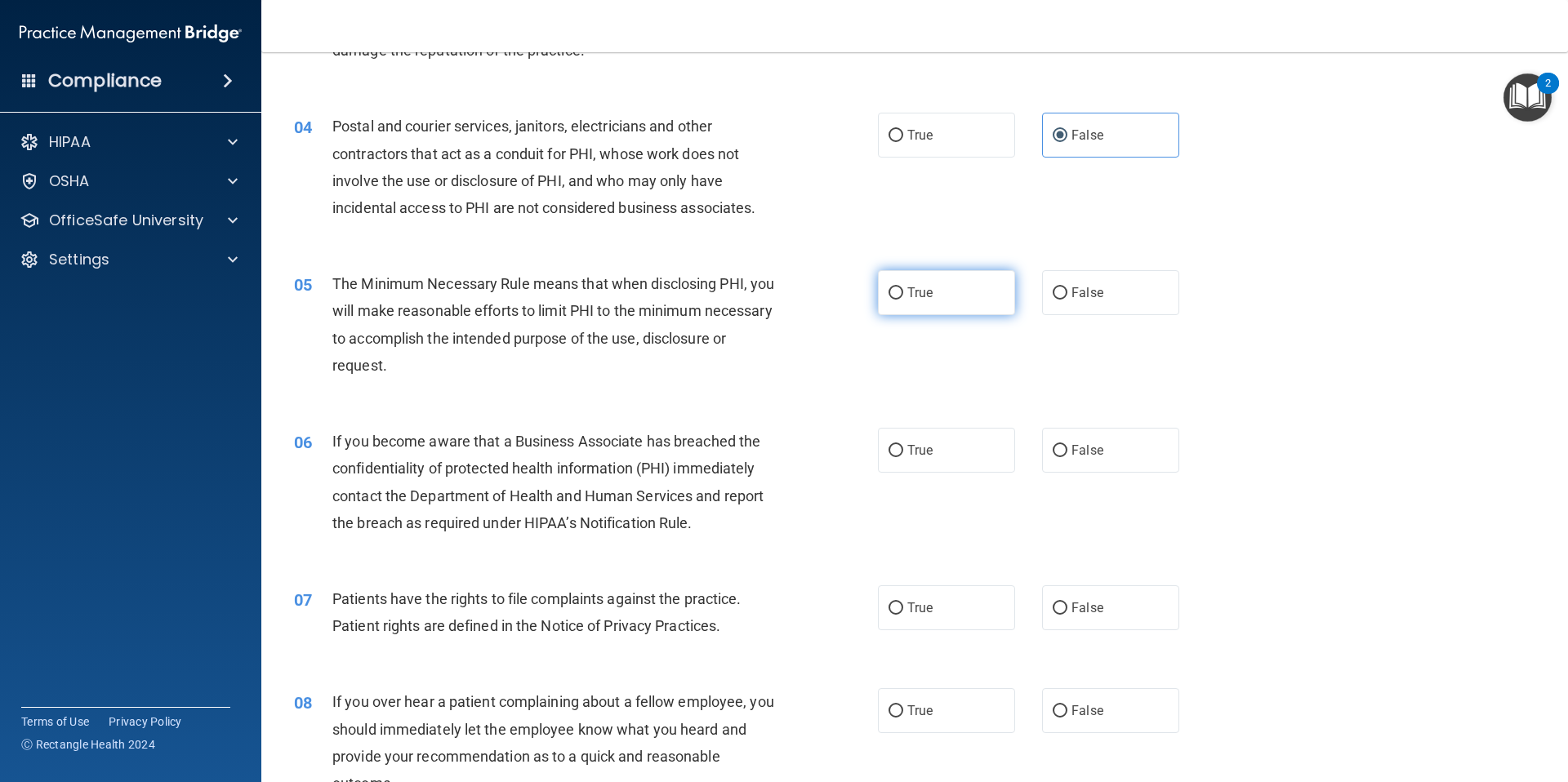
radio input "true"
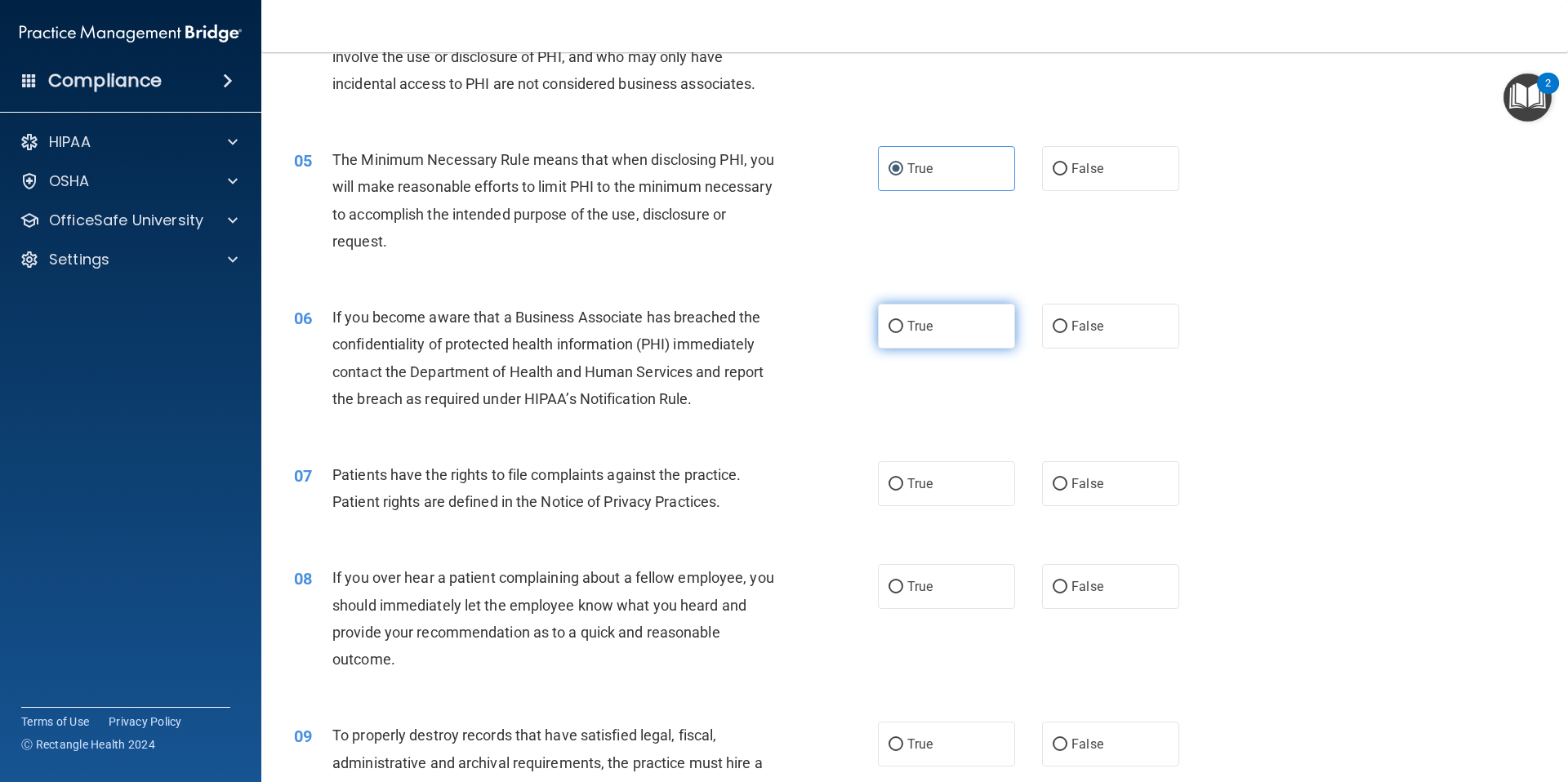
scroll to position [534, 0]
click at [911, 325] on span "True" at bounding box center [920, 324] width 26 height 16
click at [903, 325] on input "True" at bounding box center [896, 324] width 15 height 12
radio input "true"
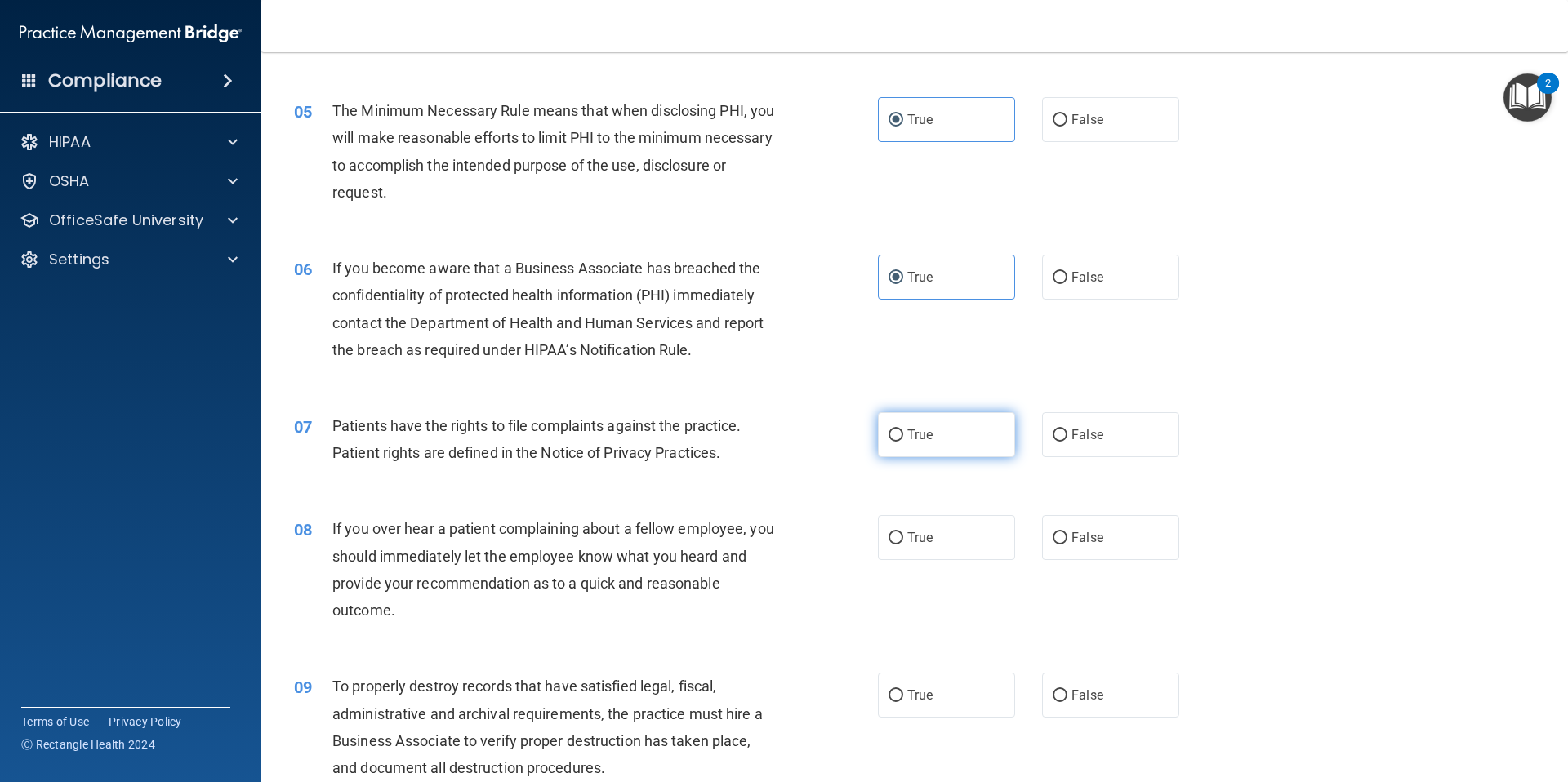
click at [946, 444] on label "True" at bounding box center [946, 435] width 138 height 45
click at [903, 442] on input "True" at bounding box center [896, 435] width 15 height 12
radio input "true"
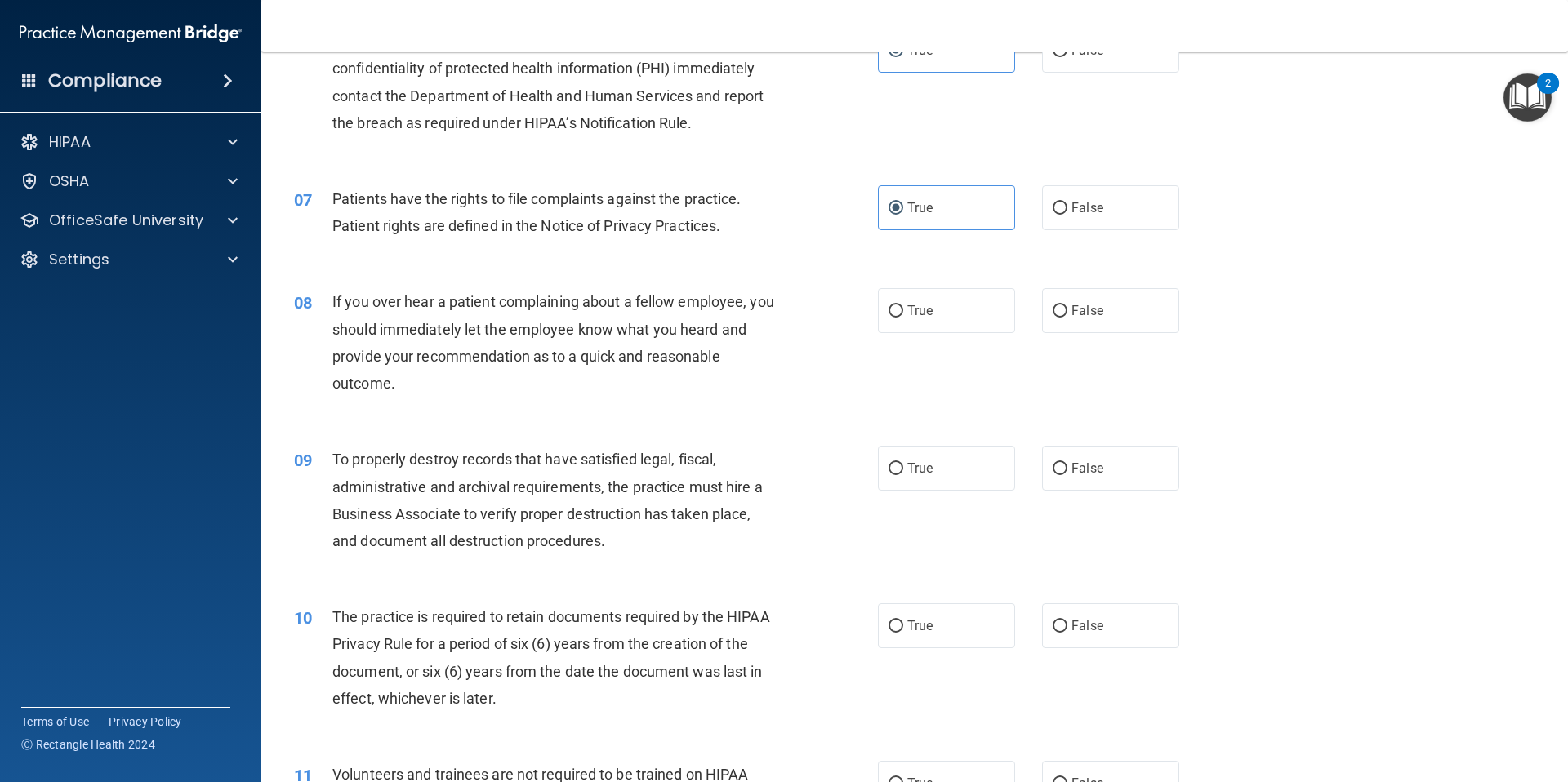
scroll to position [810, 0]
click at [1100, 314] on label "False" at bounding box center [1110, 308] width 138 height 45
click at [1067, 314] on input "False" at bounding box center [1060, 308] width 15 height 12
radio input "true"
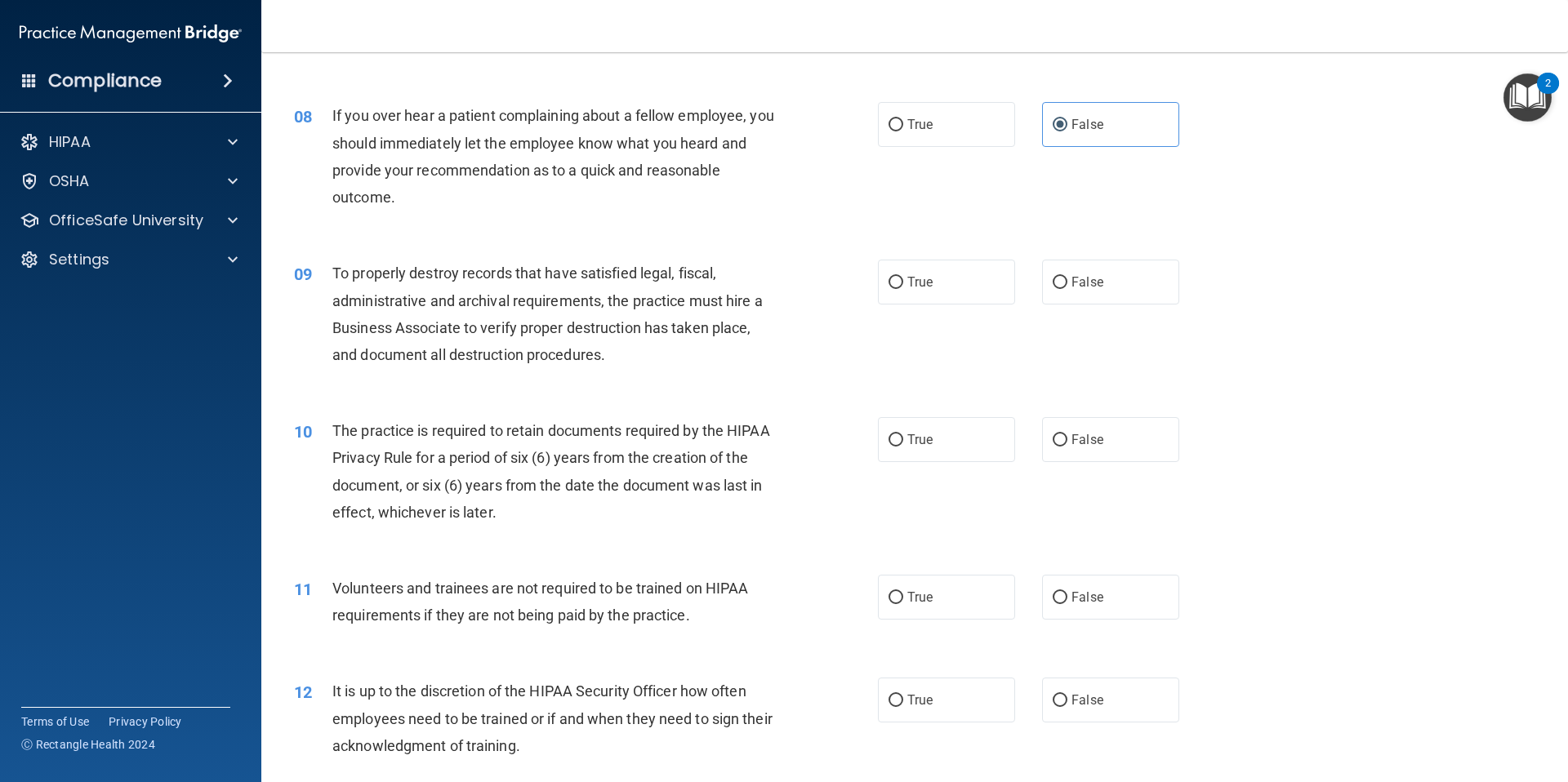
scroll to position [1037, 0]
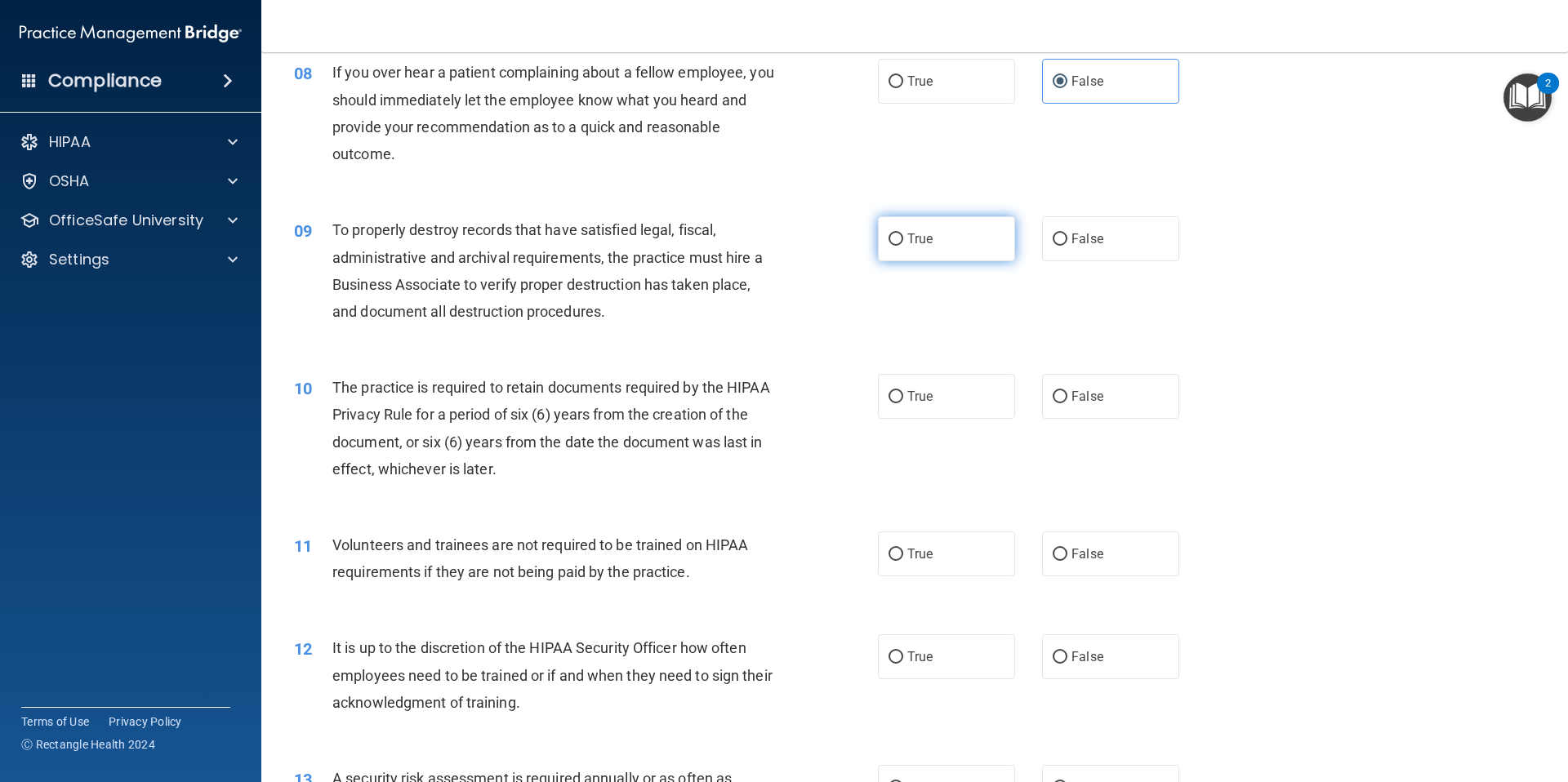
click at [938, 234] on label "True" at bounding box center [946, 238] width 138 height 45
click at [903, 234] on input "True" at bounding box center [896, 239] width 15 height 12
radio input "true"
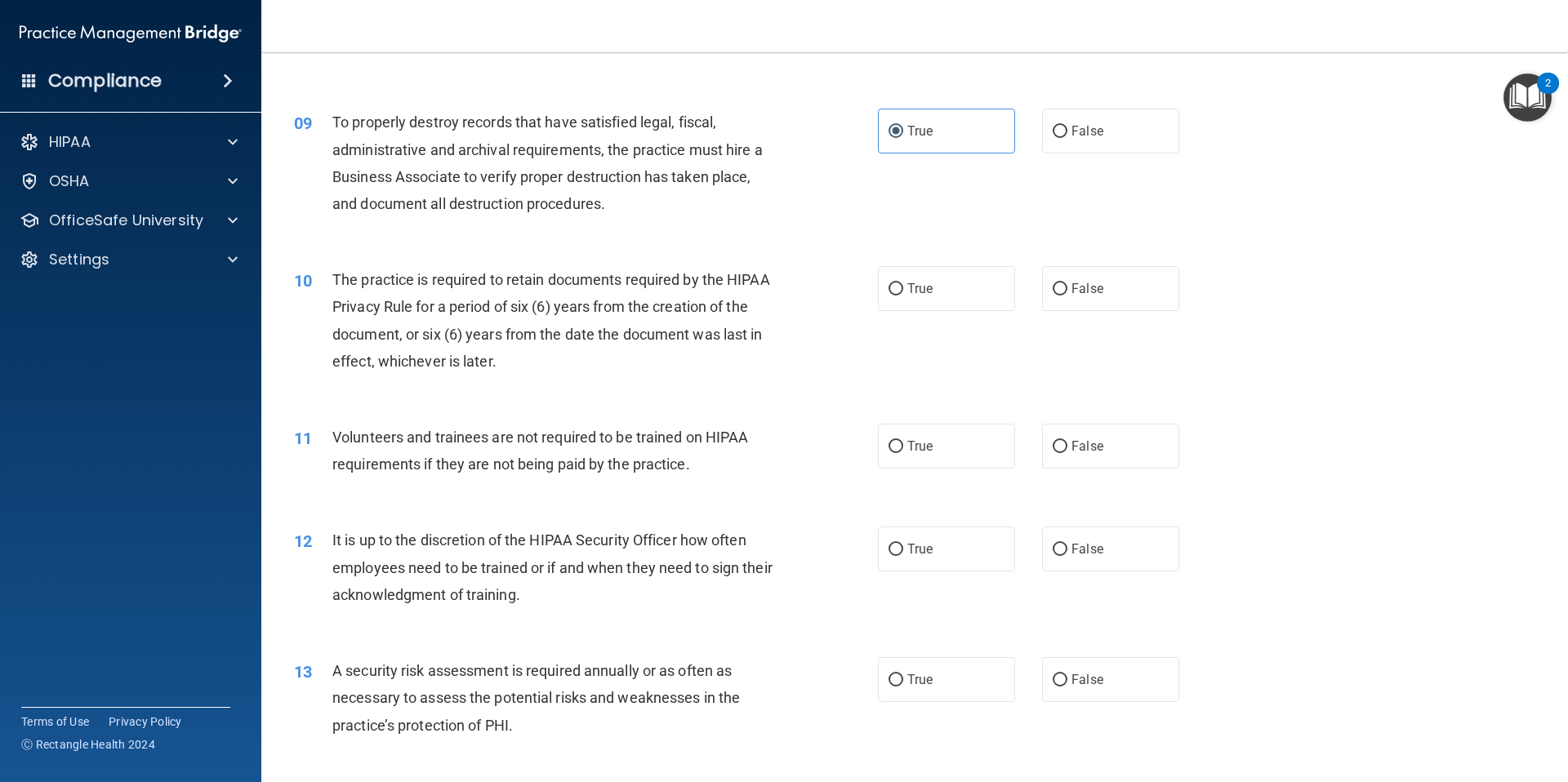
scroll to position [1151, 0]
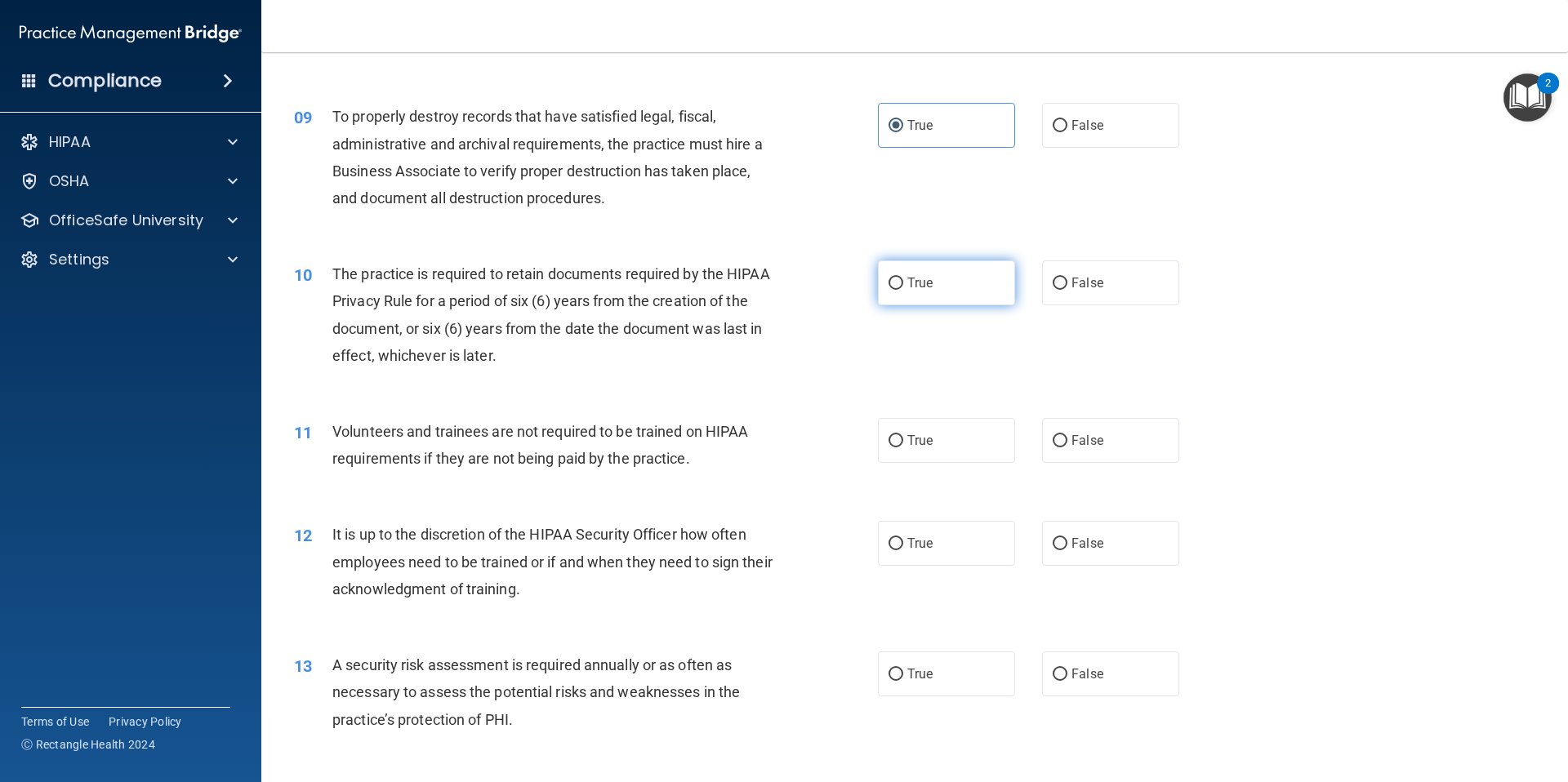
click at [933, 280] on label "True" at bounding box center [946, 282] width 138 height 45
click at [903, 280] on input "True" at bounding box center [896, 283] width 15 height 12
radio input "true"
click at [1083, 442] on span "False" at bounding box center [1087, 440] width 32 height 16
click at [1067, 442] on input "False" at bounding box center [1060, 441] width 15 height 12
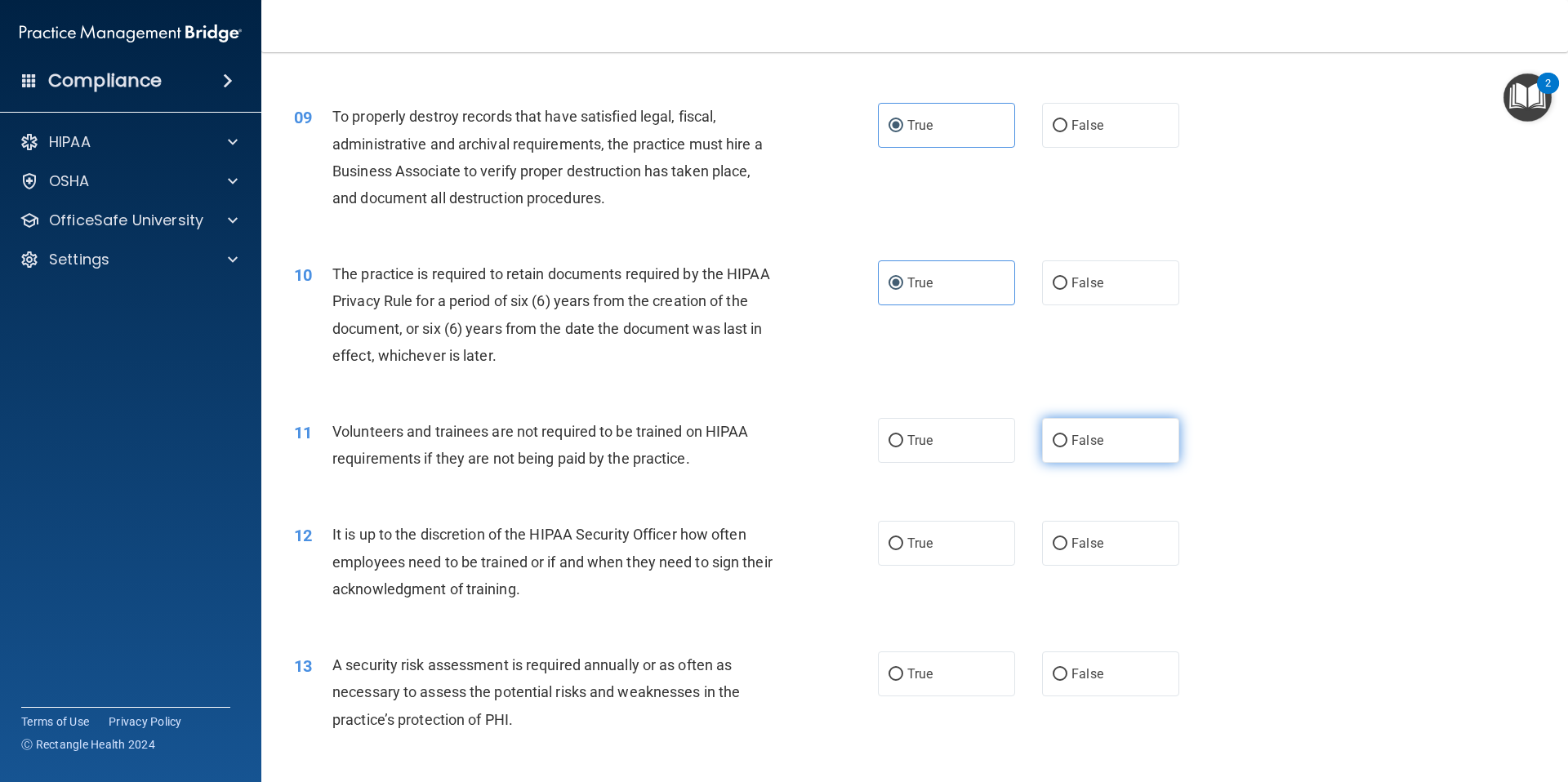
radio input "true"
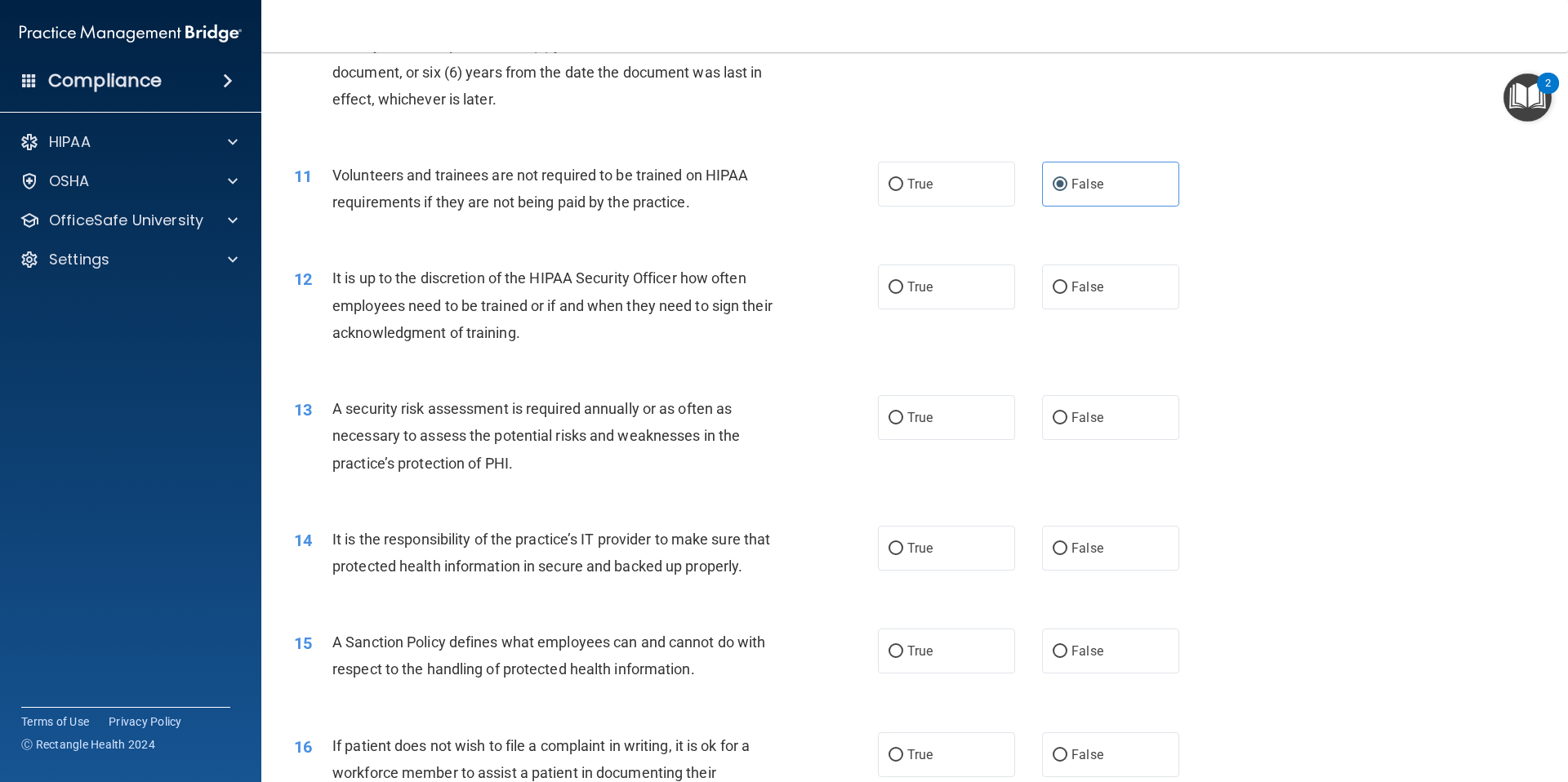
scroll to position [1410, 0]
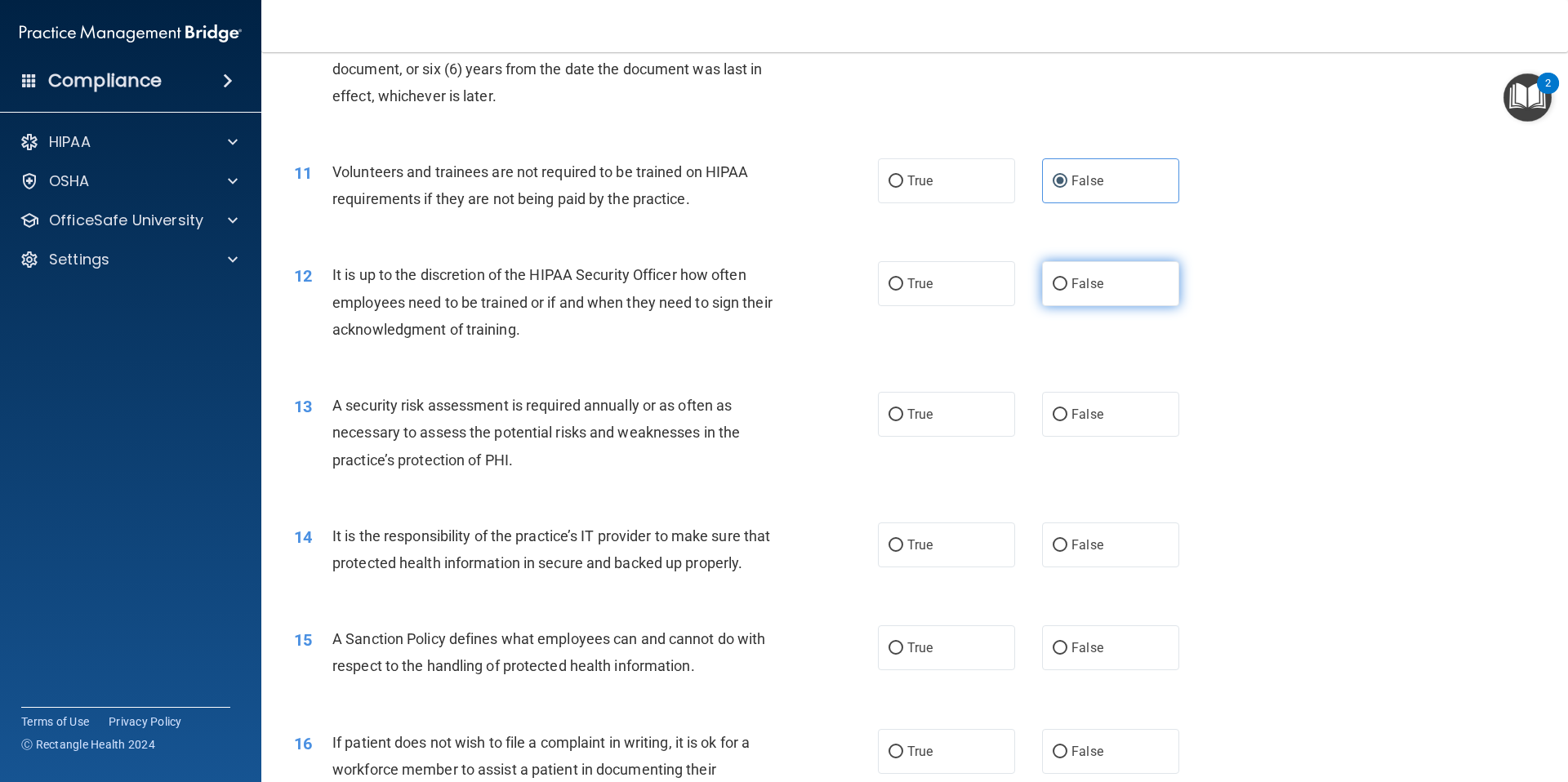
click at [1081, 278] on span "False" at bounding box center [1087, 283] width 32 height 16
click at [1067, 279] on input "False" at bounding box center [1060, 284] width 15 height 12
radio input "true"
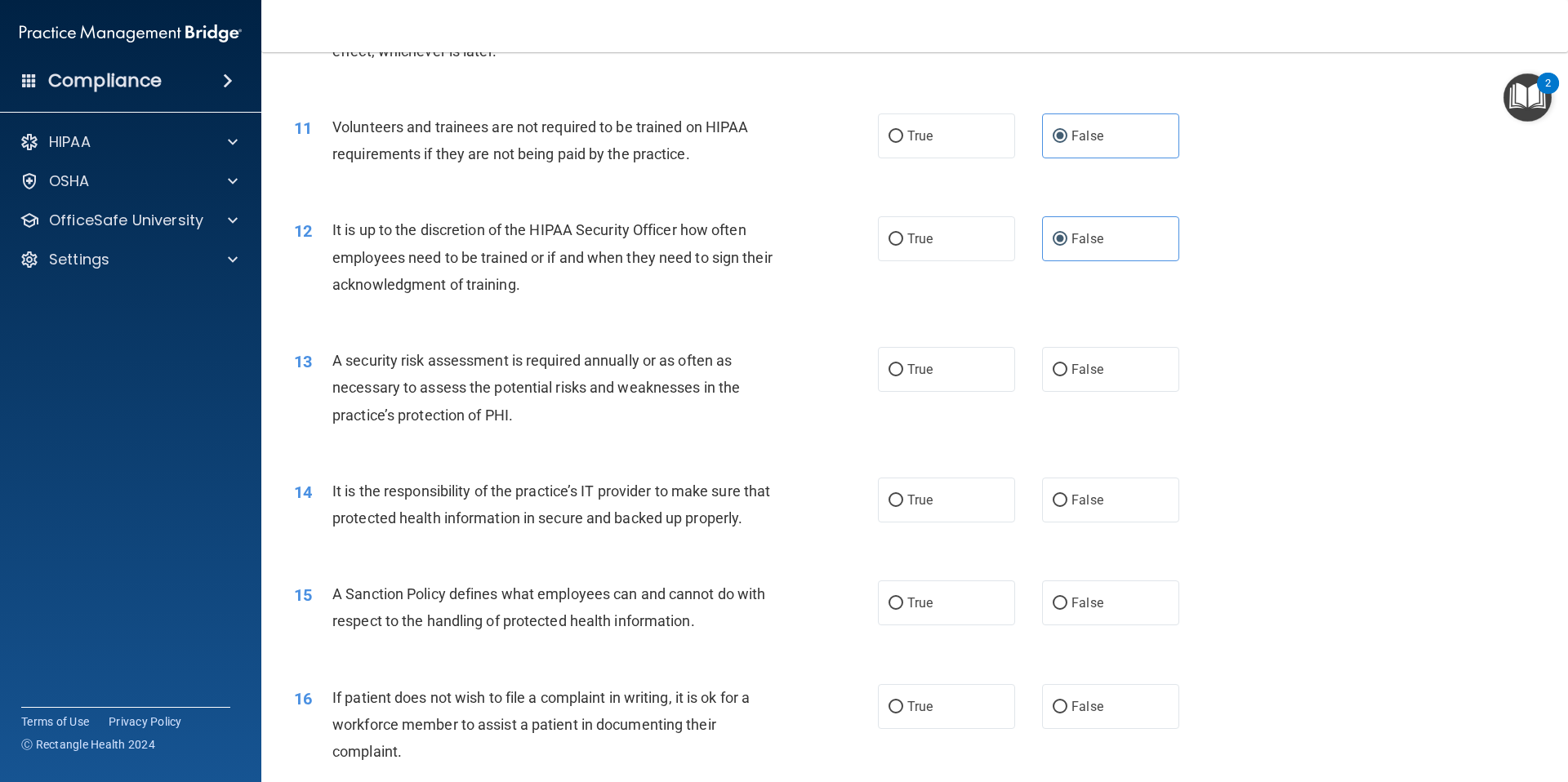
scroll to position [1490, 0]
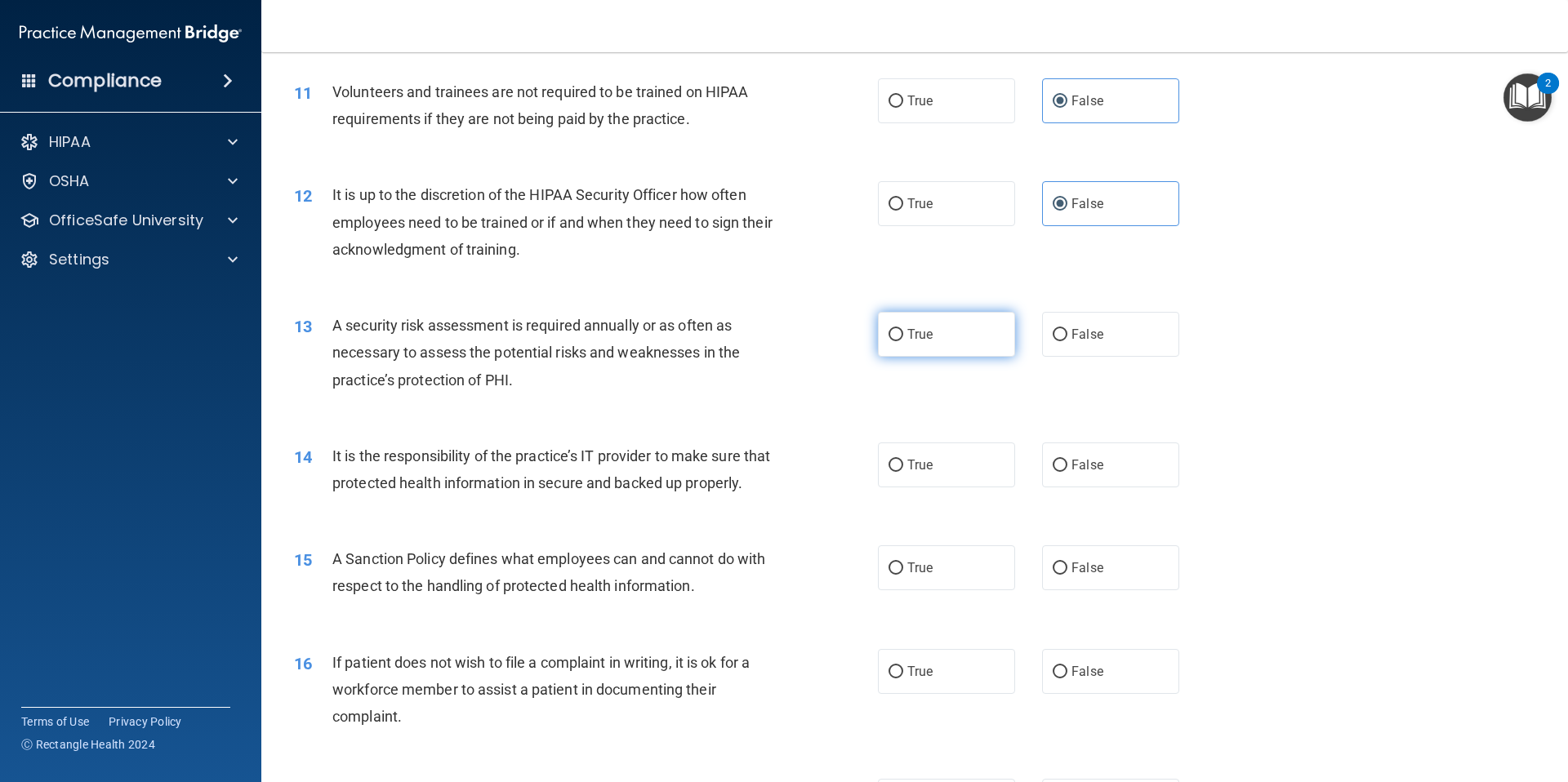
click at [935, 347] on label "True" at bounding box center [946, 334] width 138 height 45
click at [903, 341] on input "True" at bounding box center [896, 335] width 15 height 12
radio input "true"
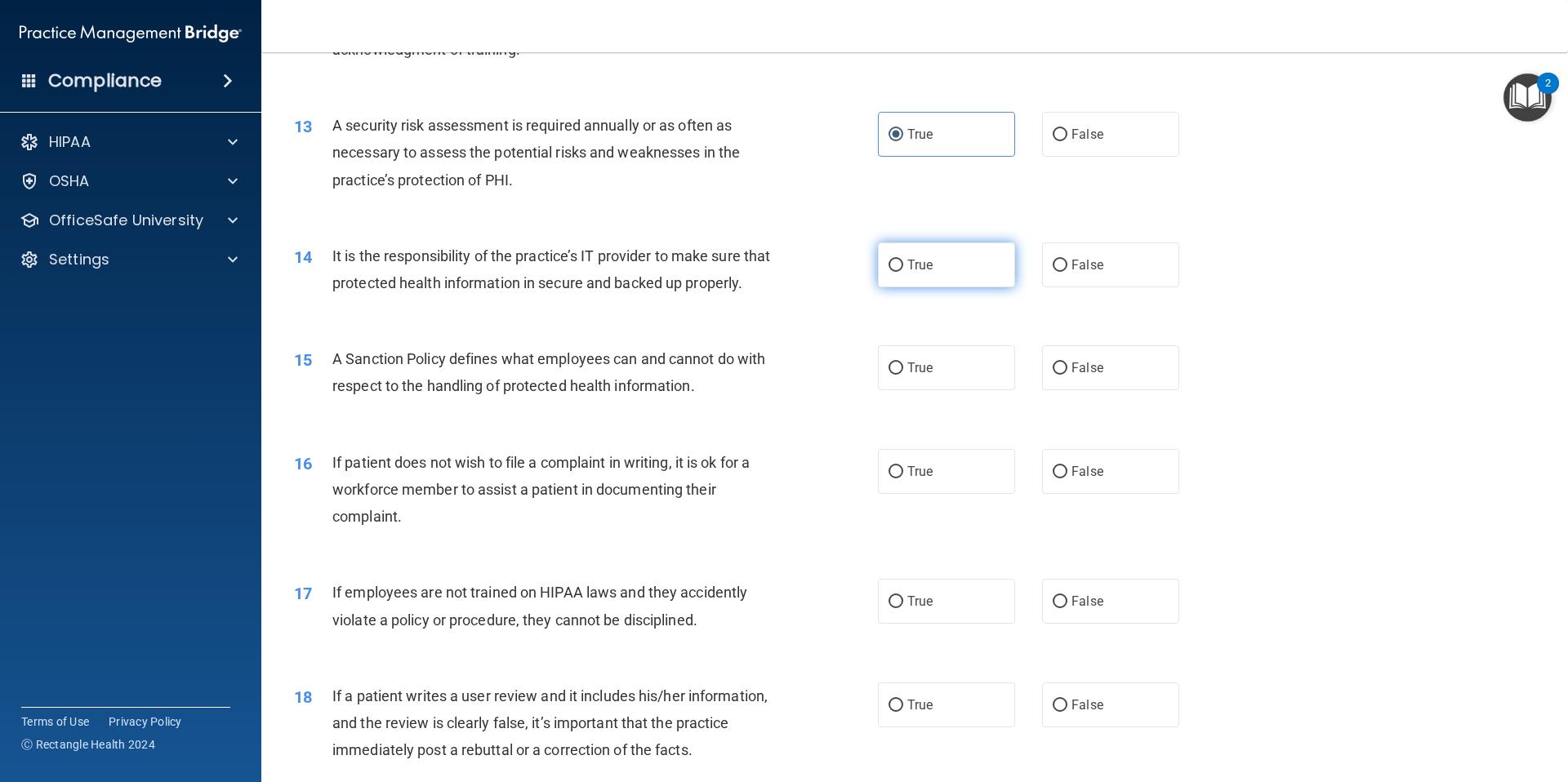
scroll to position [1695, 0]
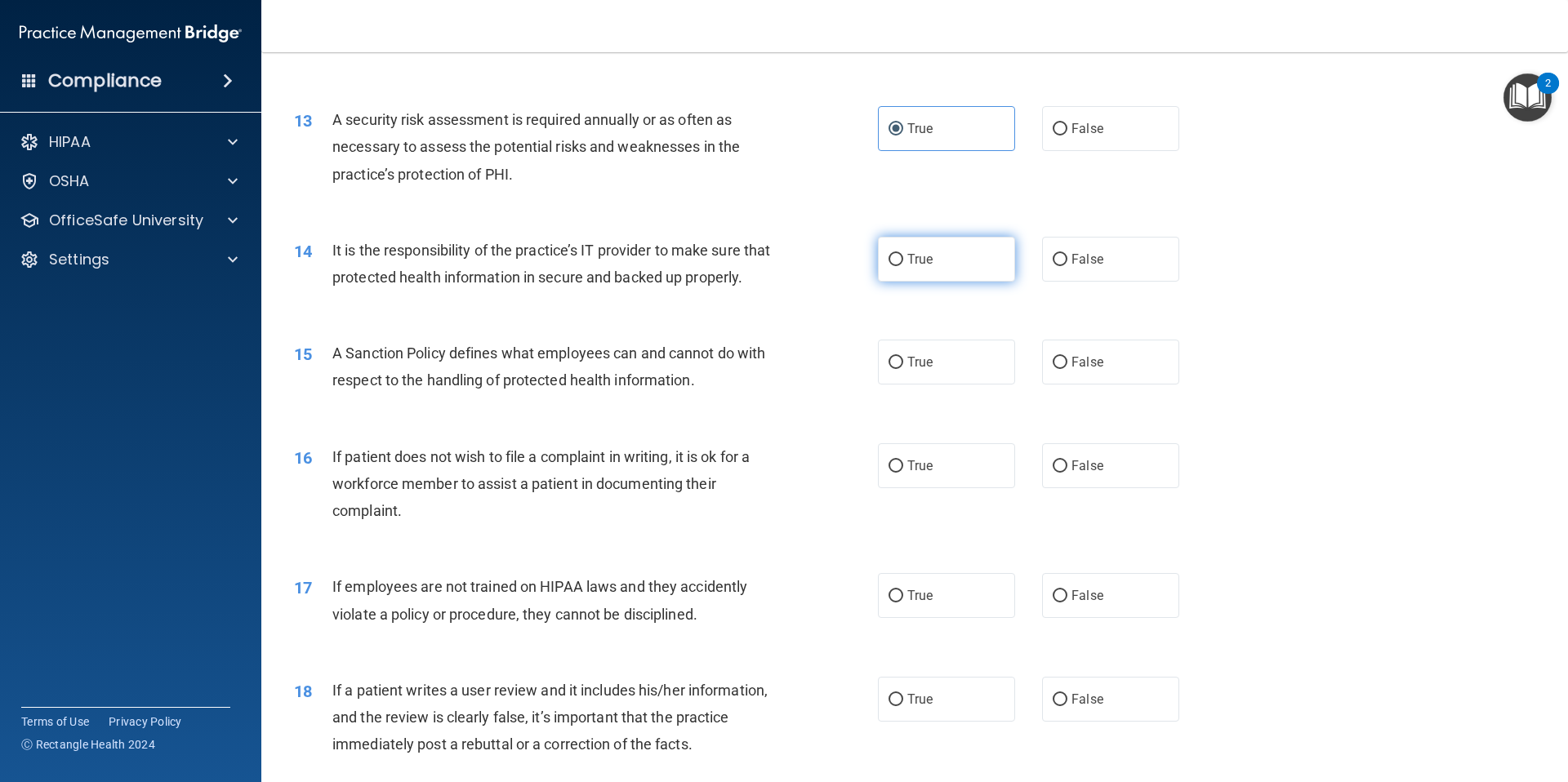
click at [948, 244] on label "True" at bounding box center [946, 259] width 138 height 45
click at [903, 254] on input "True" at bounding box center [896, 259] width 15 height 12
radio input "true"
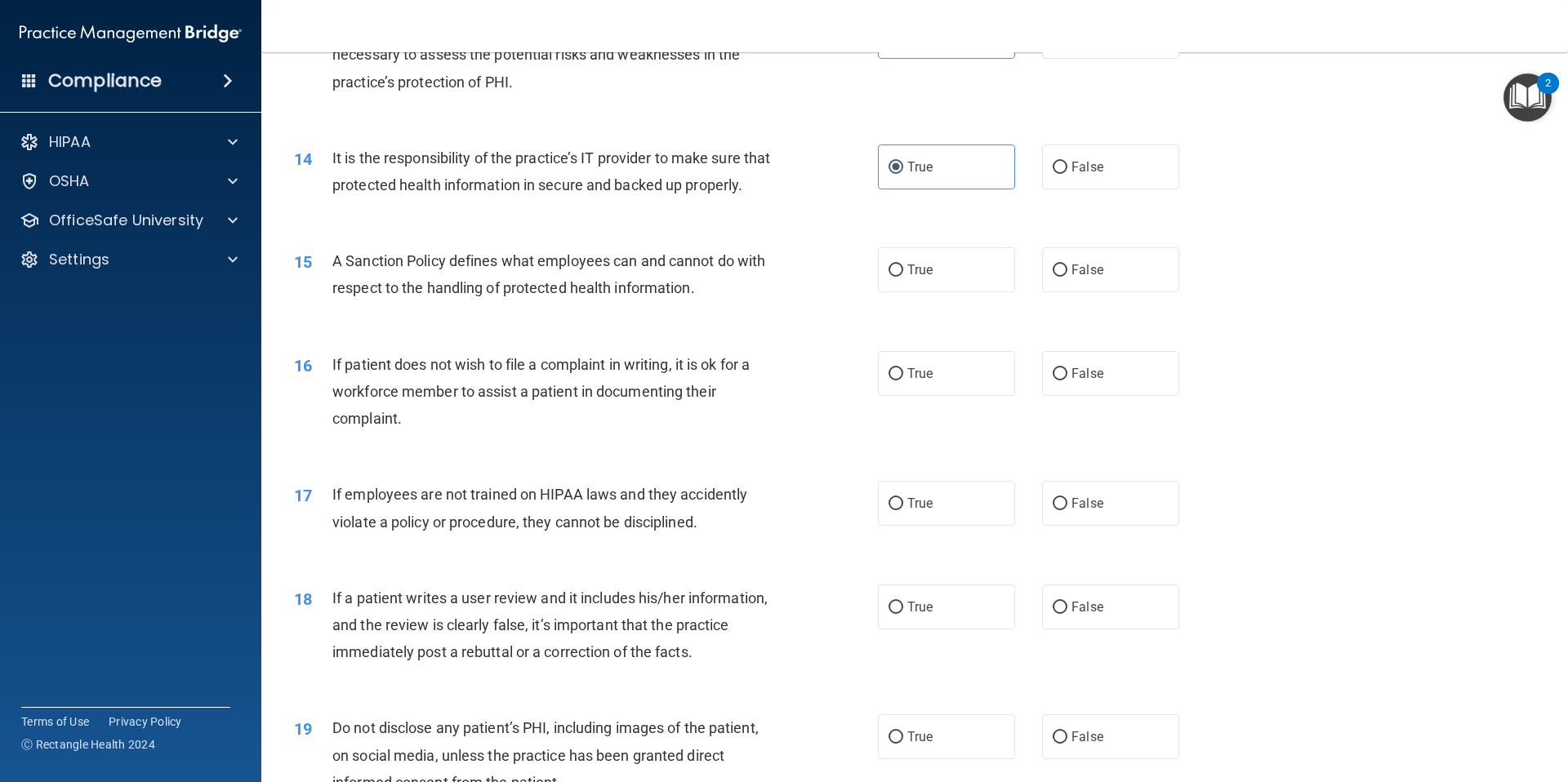
scroll to position [1793, 0]
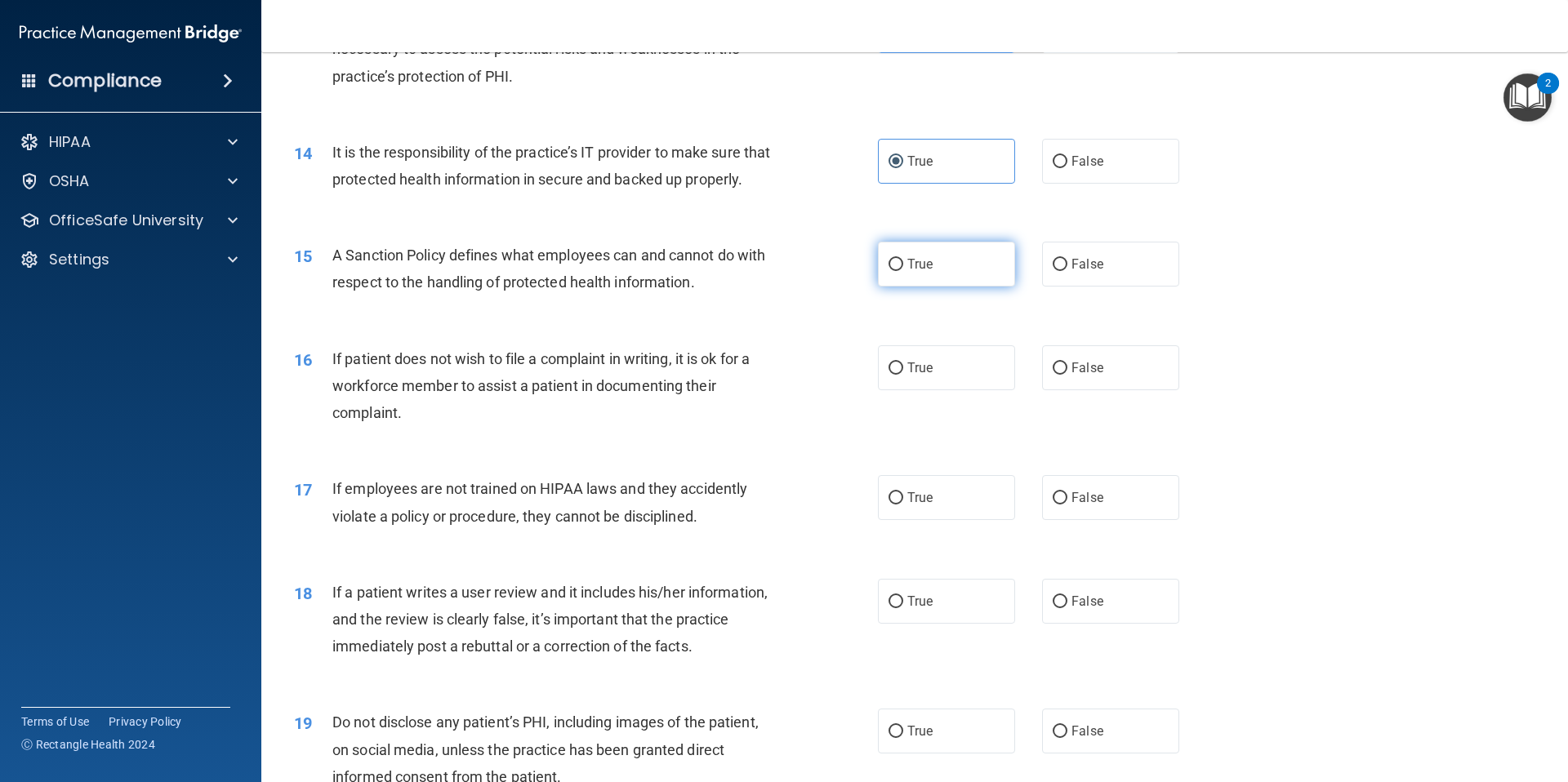
click at [943, 287] on label "True" at bounding box center [946, 264] width 138 height 45
click at [903, 271] on input "True" at bounding box center [896, 264] width 15 height 12
radio input "true"
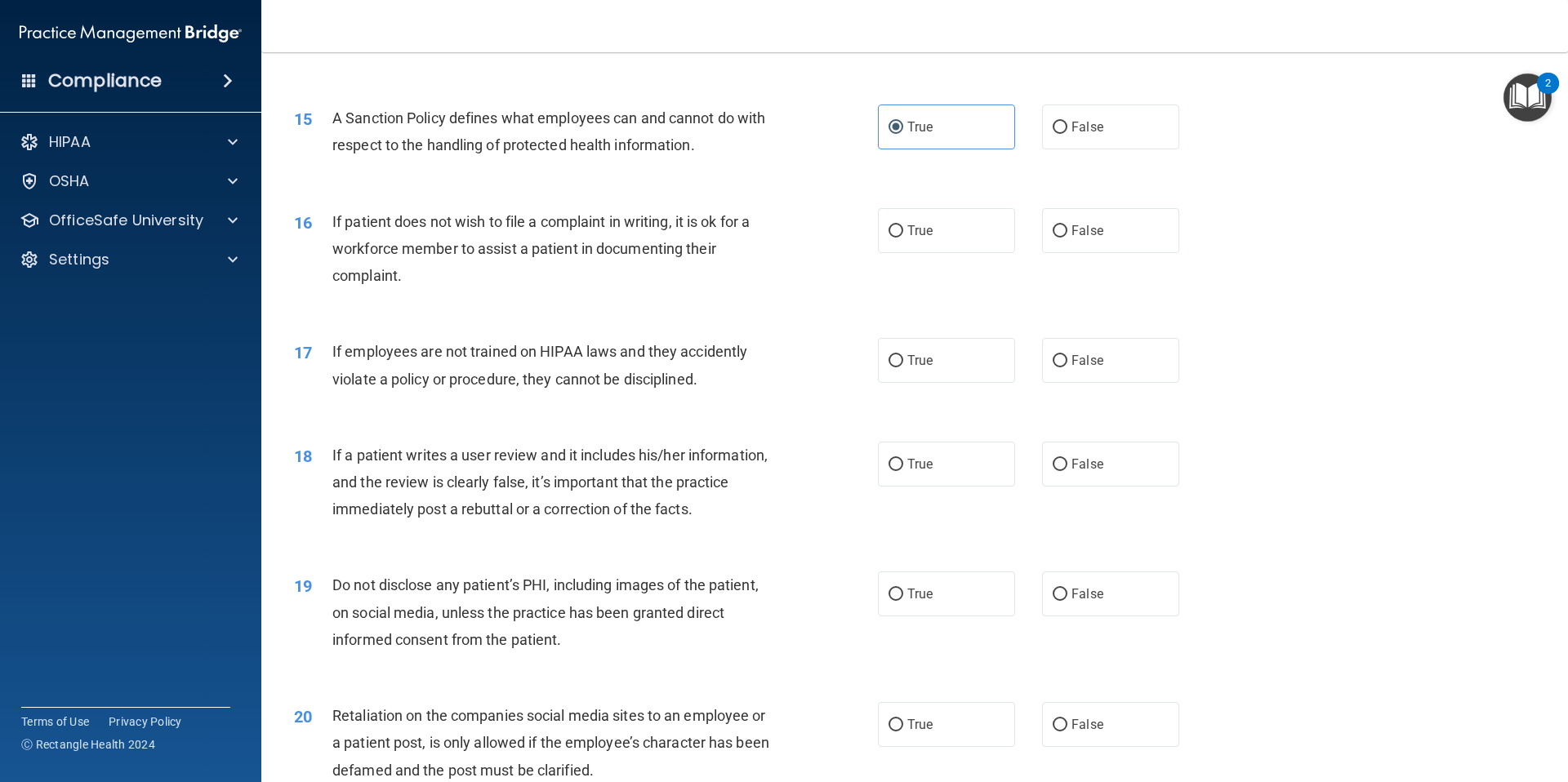
scroll to position [1933, 0]
click at [1088, 237] on span "False" at bounding box center [1087, 228] width 32 height 16
click at [1067, 236] on input "False" at bounding box center [1060, 229] width 15 height 12
radio input "true"
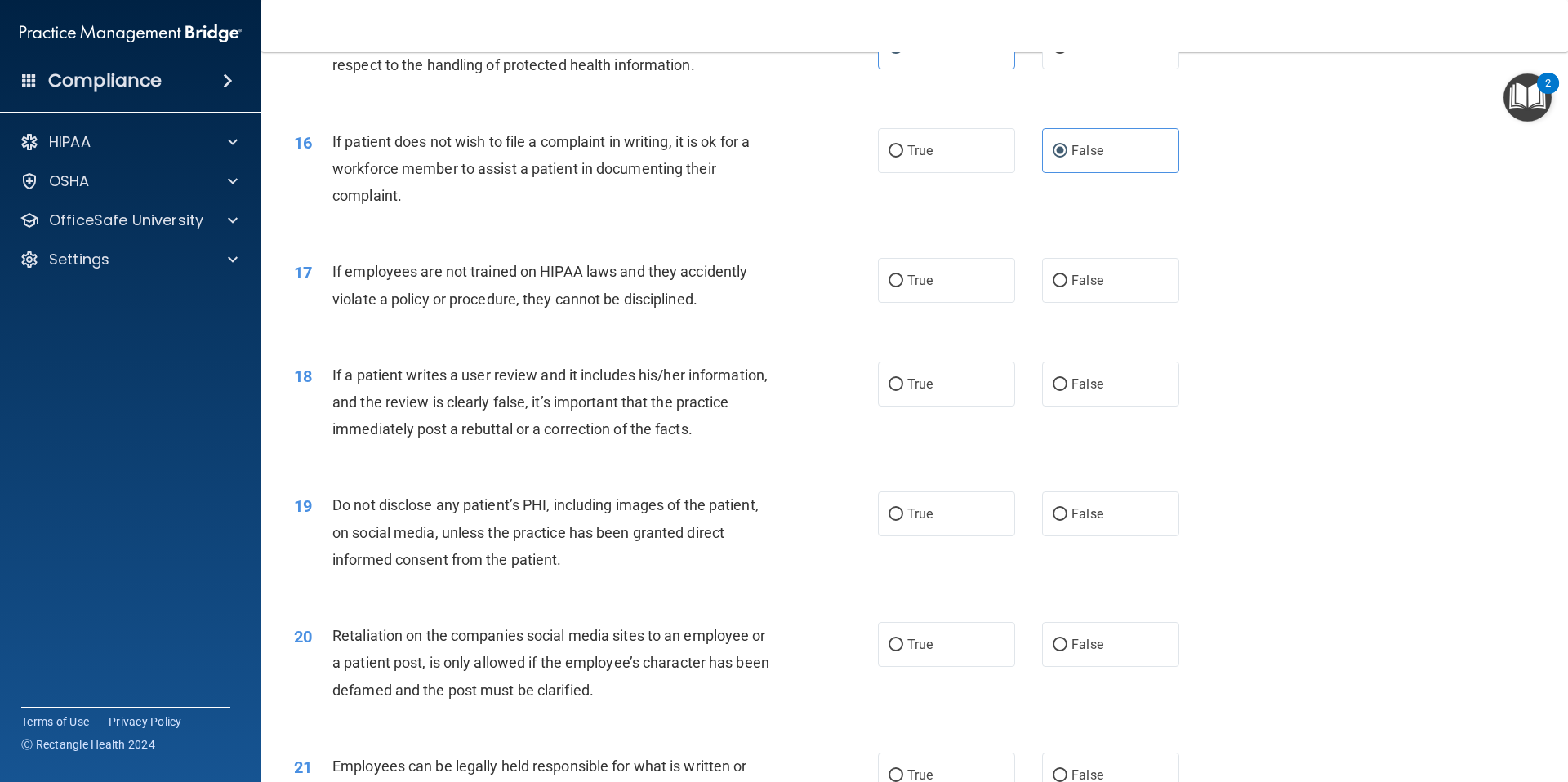
scroll to position [2012, 0]
click at [1074, 287] on span "False" at bounding box center [1087, 279] width 32 height 16
click at [1067, 286] on input "False" at bounding box center [1060, 279] width 15 height 12
radio input "true"
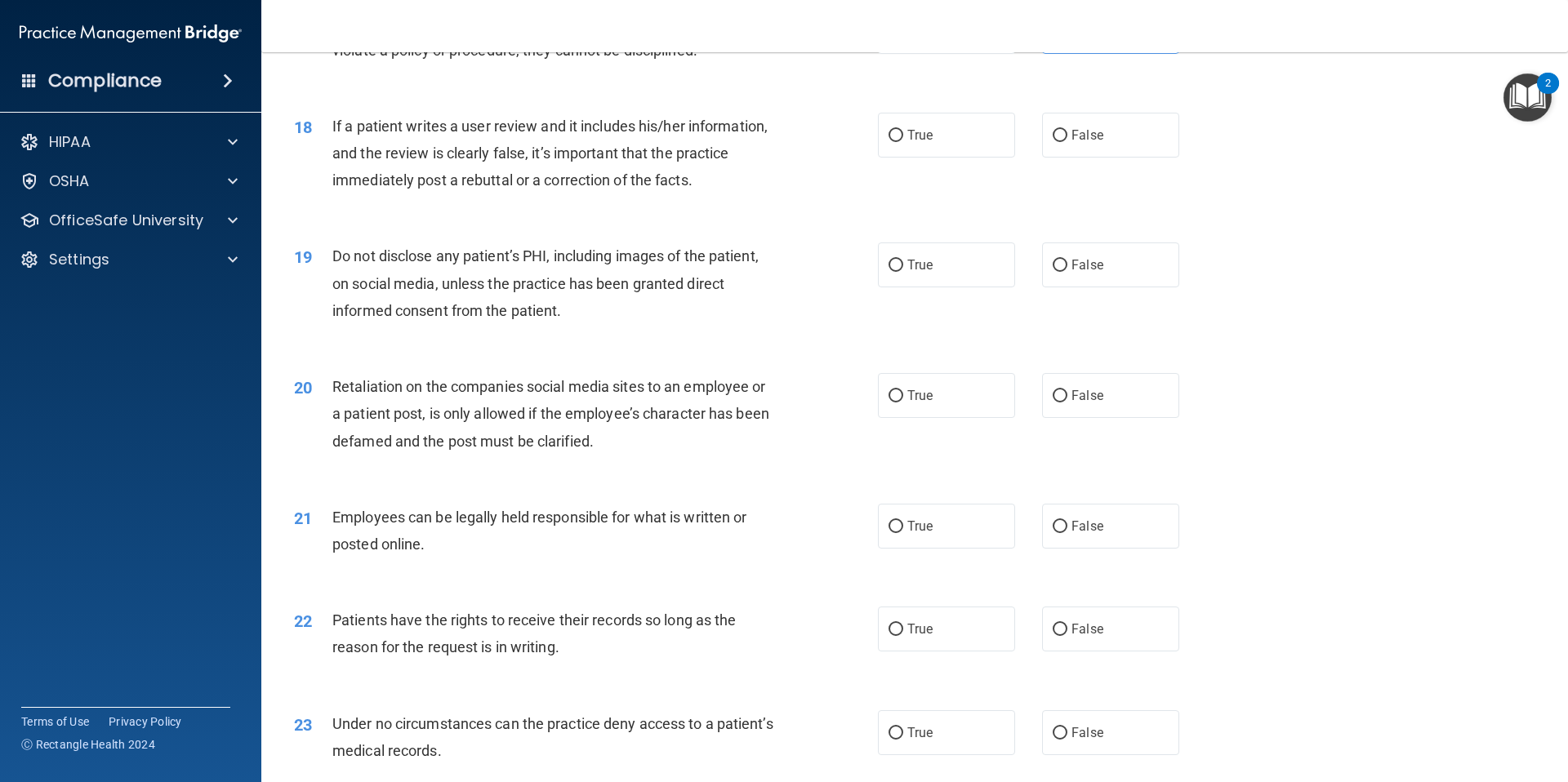
scroll to position [2283, 0]
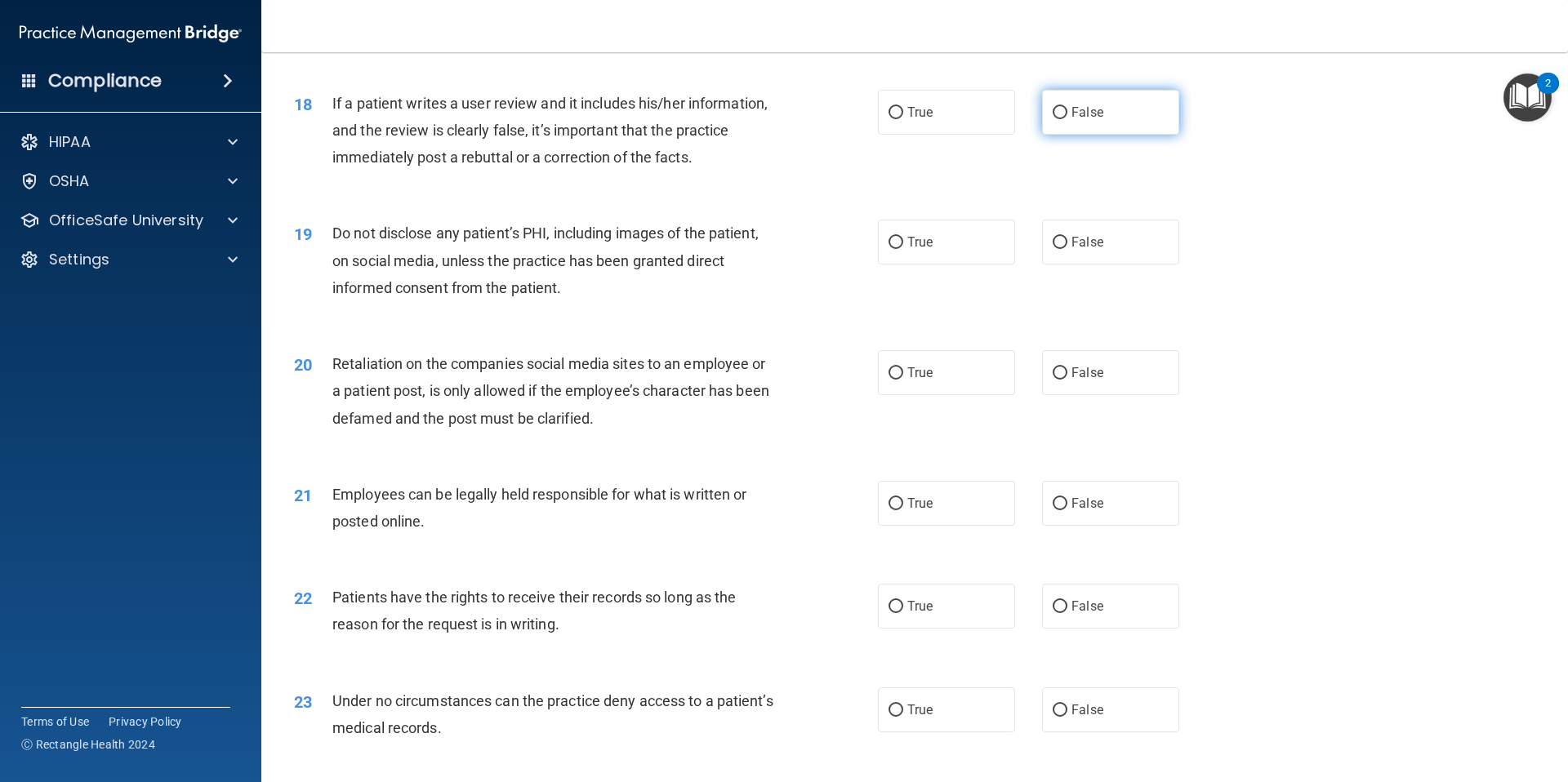
click at [1091, 135] on label "False" at bounding box center [1110, 112] width 138 height 45
click at [1067, 119] on input "False" at bounding box center [1060, 113] width 15 height 12
radio input "true"
click at [969, 264] on label "True" at bounding box center [946, 242] width 138 height 45
click at [903, 249] on input "True" at bounding box center [896, 242] width 15 height 12
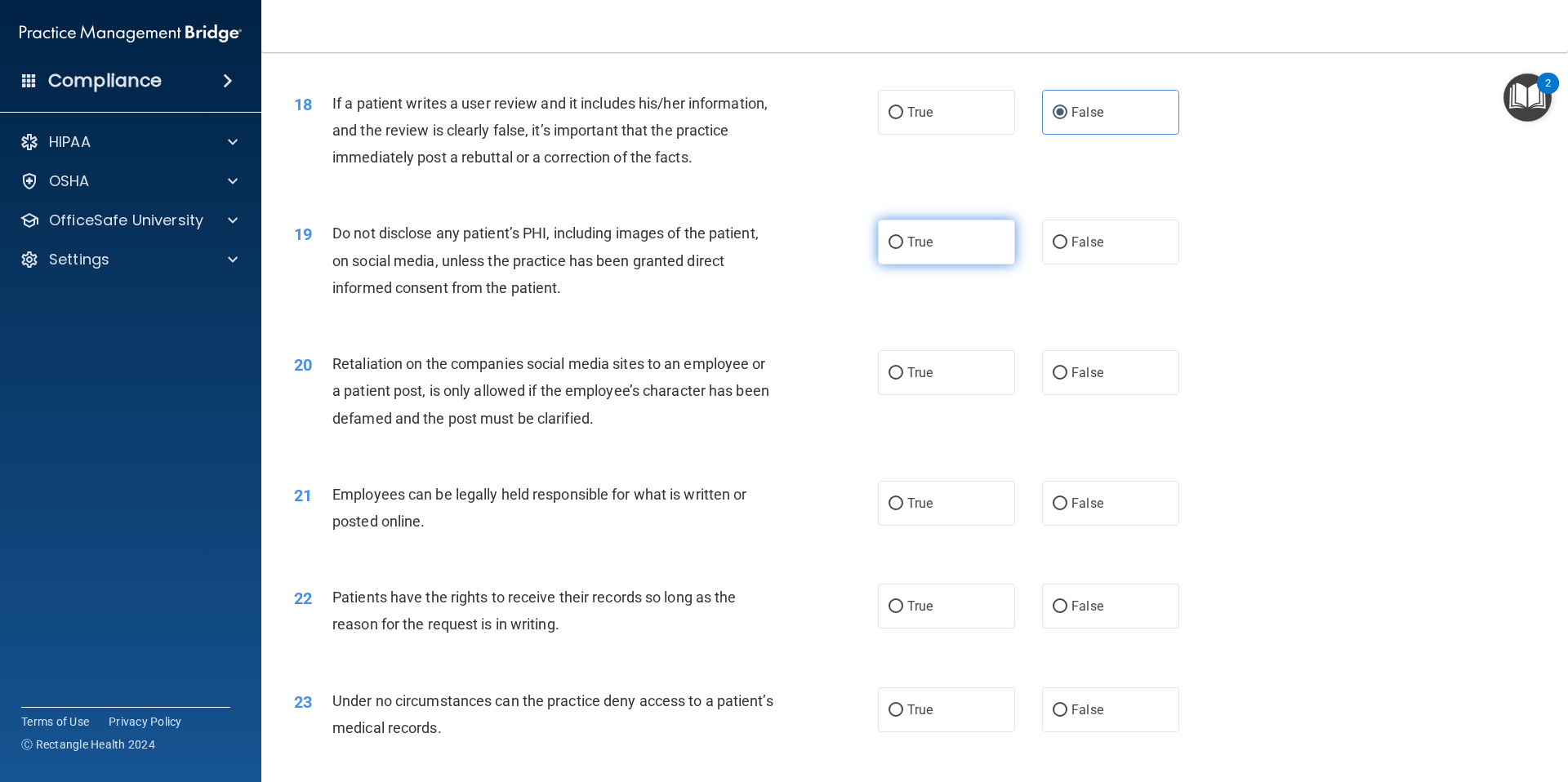
radio input "true"
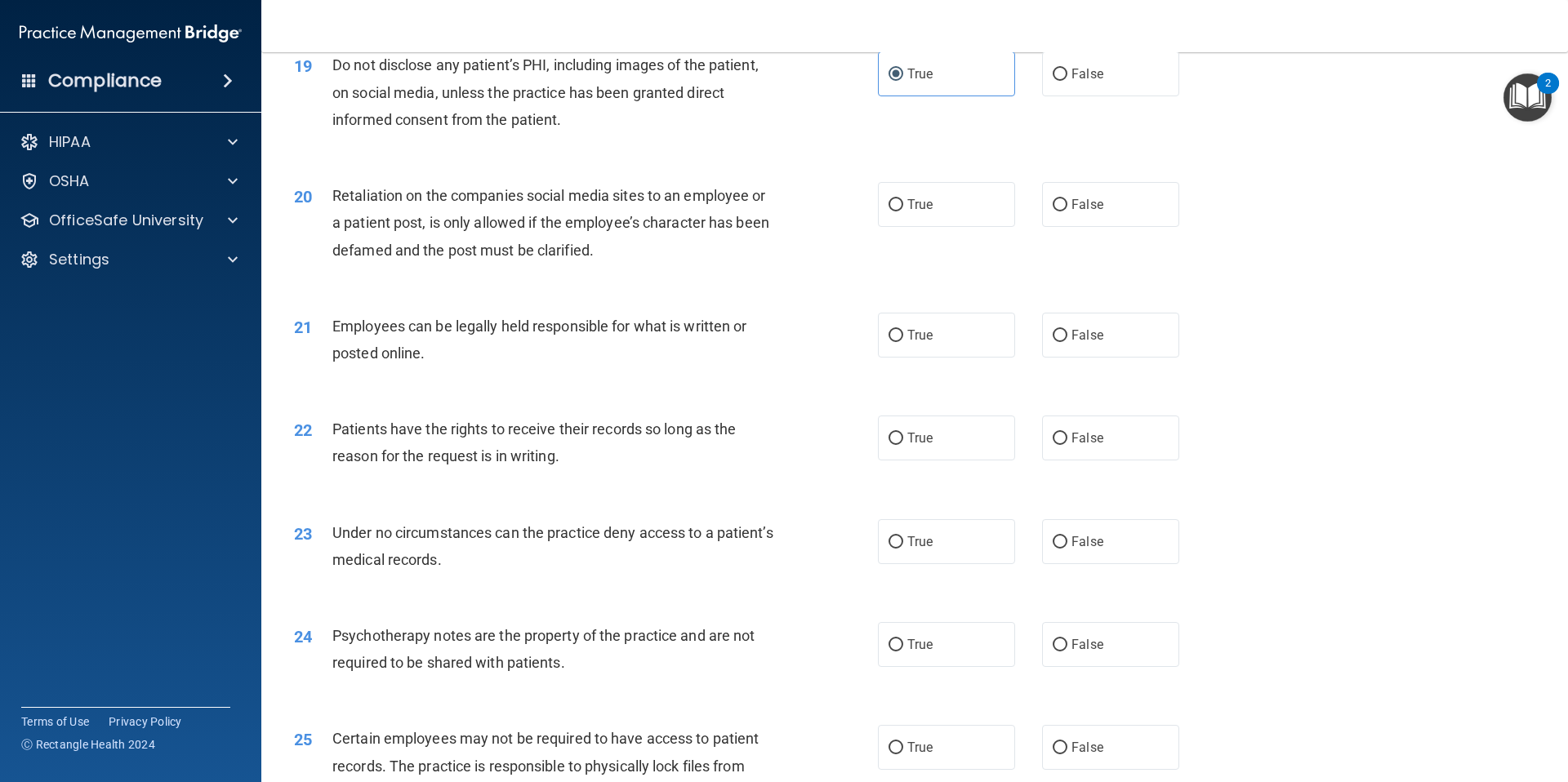
scroll to position [2461, 0]
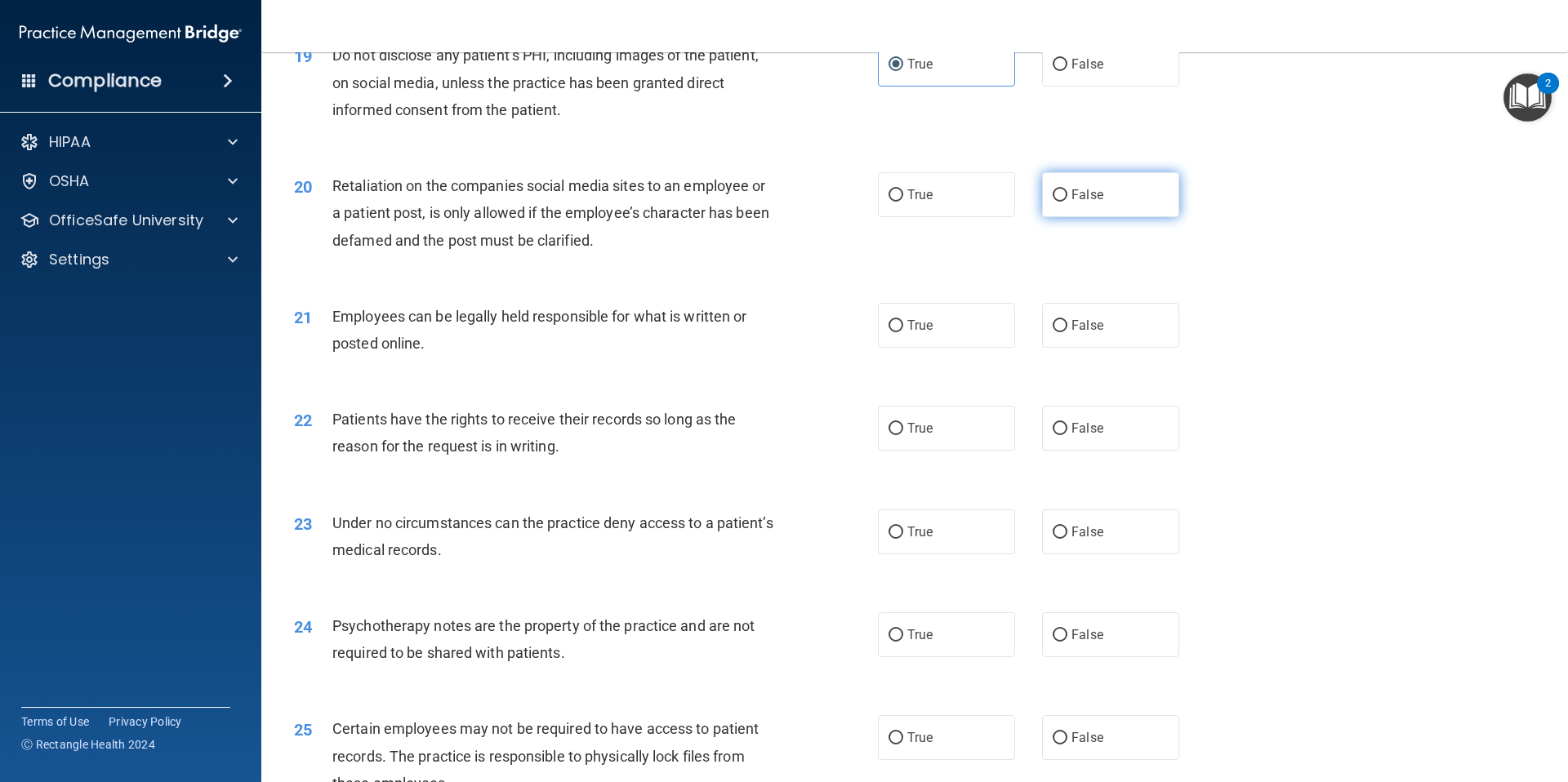
click at [1088, 203] on span "False" at bounding box center [1087, 194] width 32 height 16
click at [1067, 202] on input "False" at bounding box center [1060, 195] width 15 height 12
radio input "true"
click at [928, 347] on label "True" at bounding box center [946, 325] width 138 height 45
click at [903, 332] on input "True" at bounding box center [896, 325] width 15 height 12
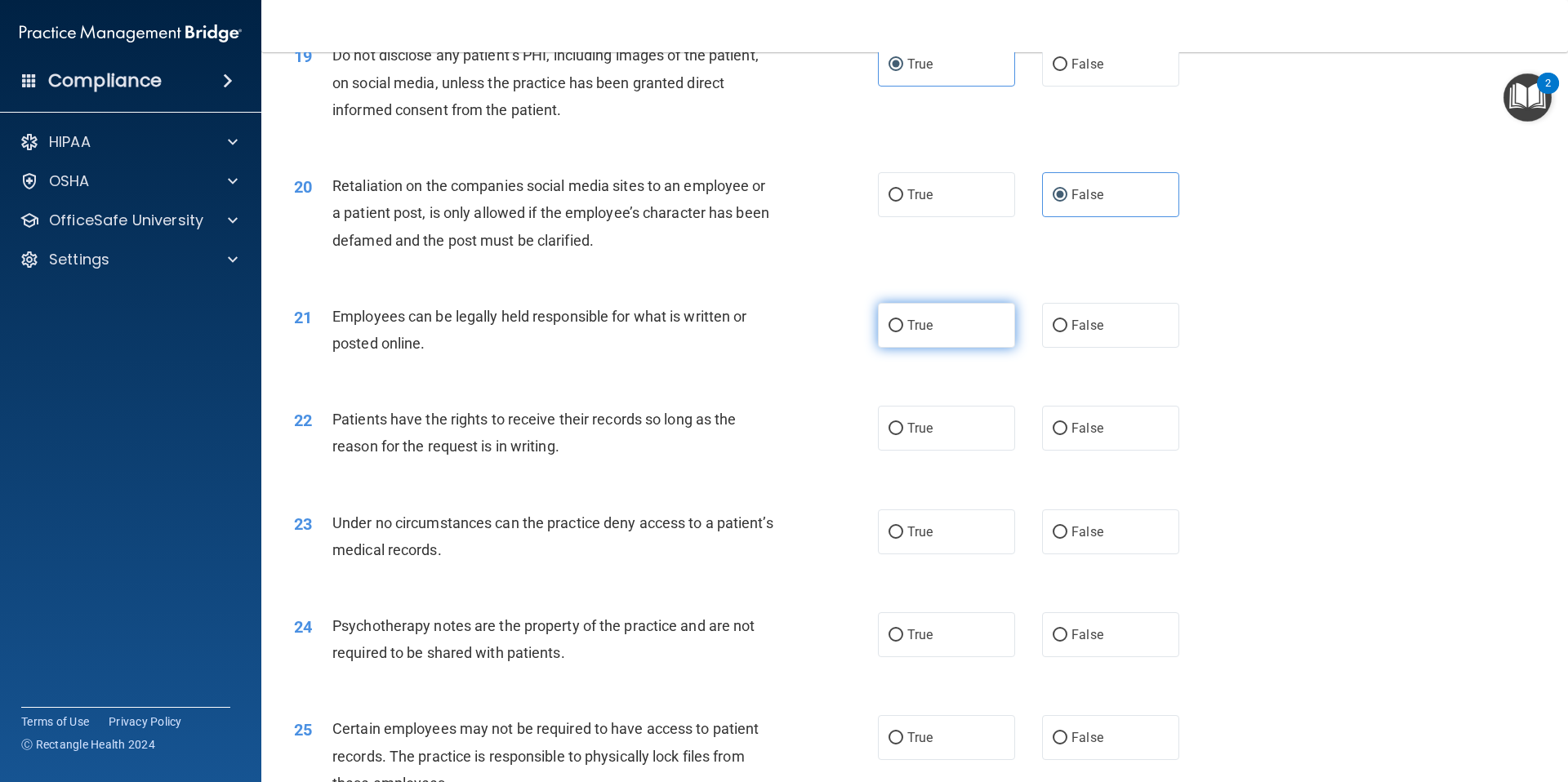
radio input "true"
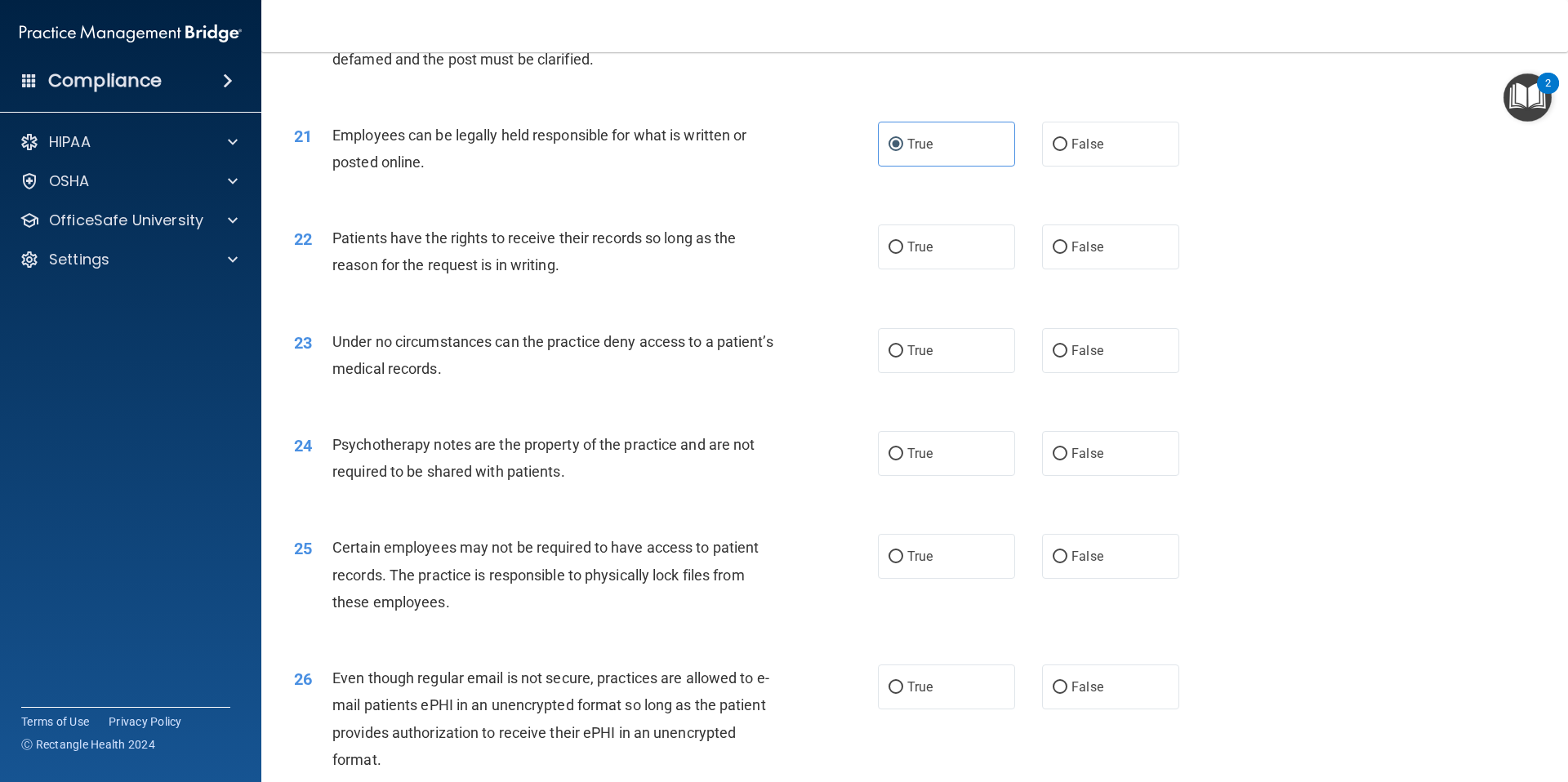
scroll to position [2715, 0]
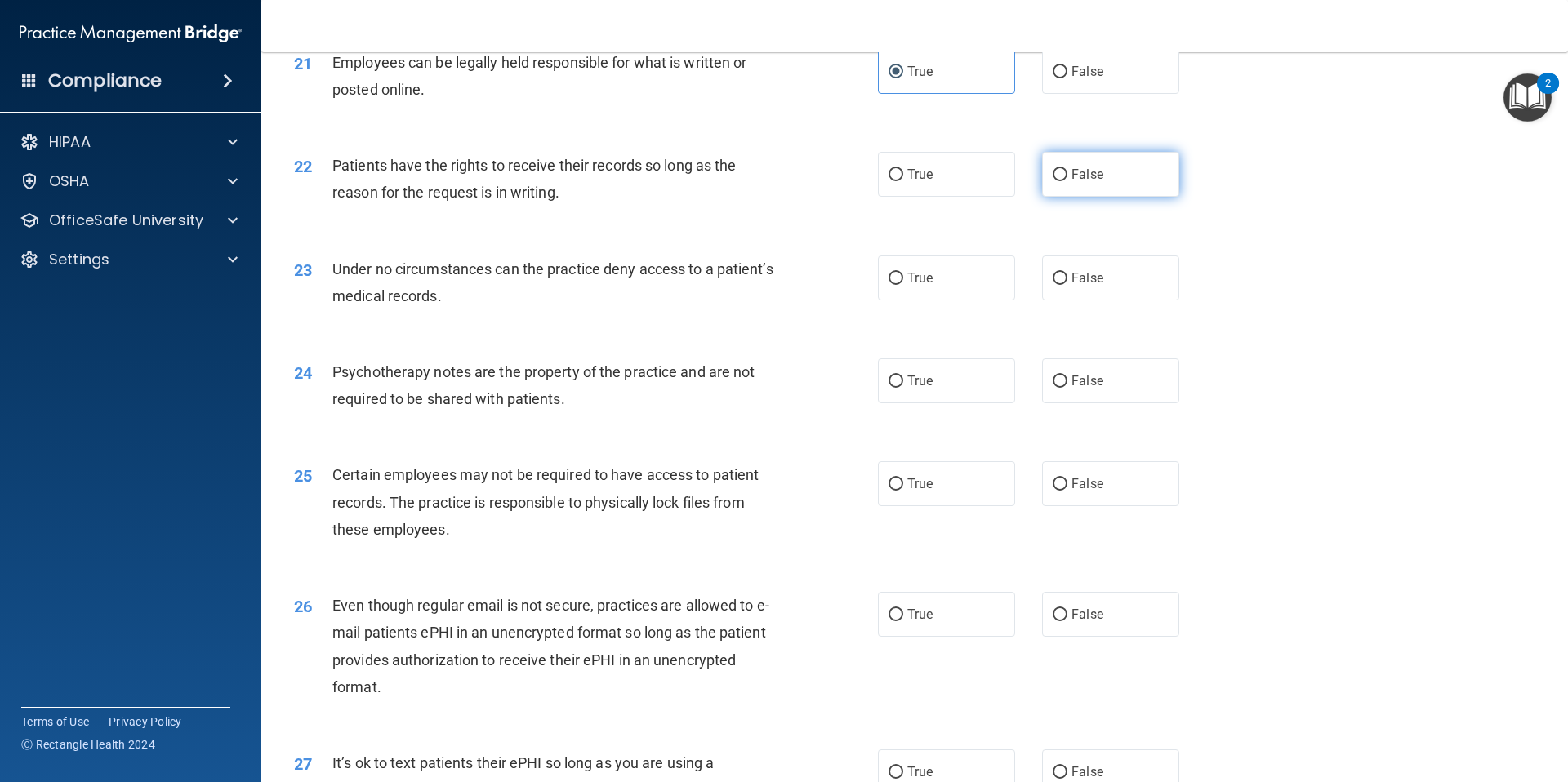
click at [1111, 197] on label "False" at bounding box center [1110, 174] width 138 height 45
click at [1067, 182] on input "False" at bounding box center [1060, 174] width 15 height 12
radio input "true"
click at [976, 301] on label "True" at bounding box center [946, 278] width 138 height 45
click at [903, 285] on input "True" at bounding box center [896, 278] width 15 height 12
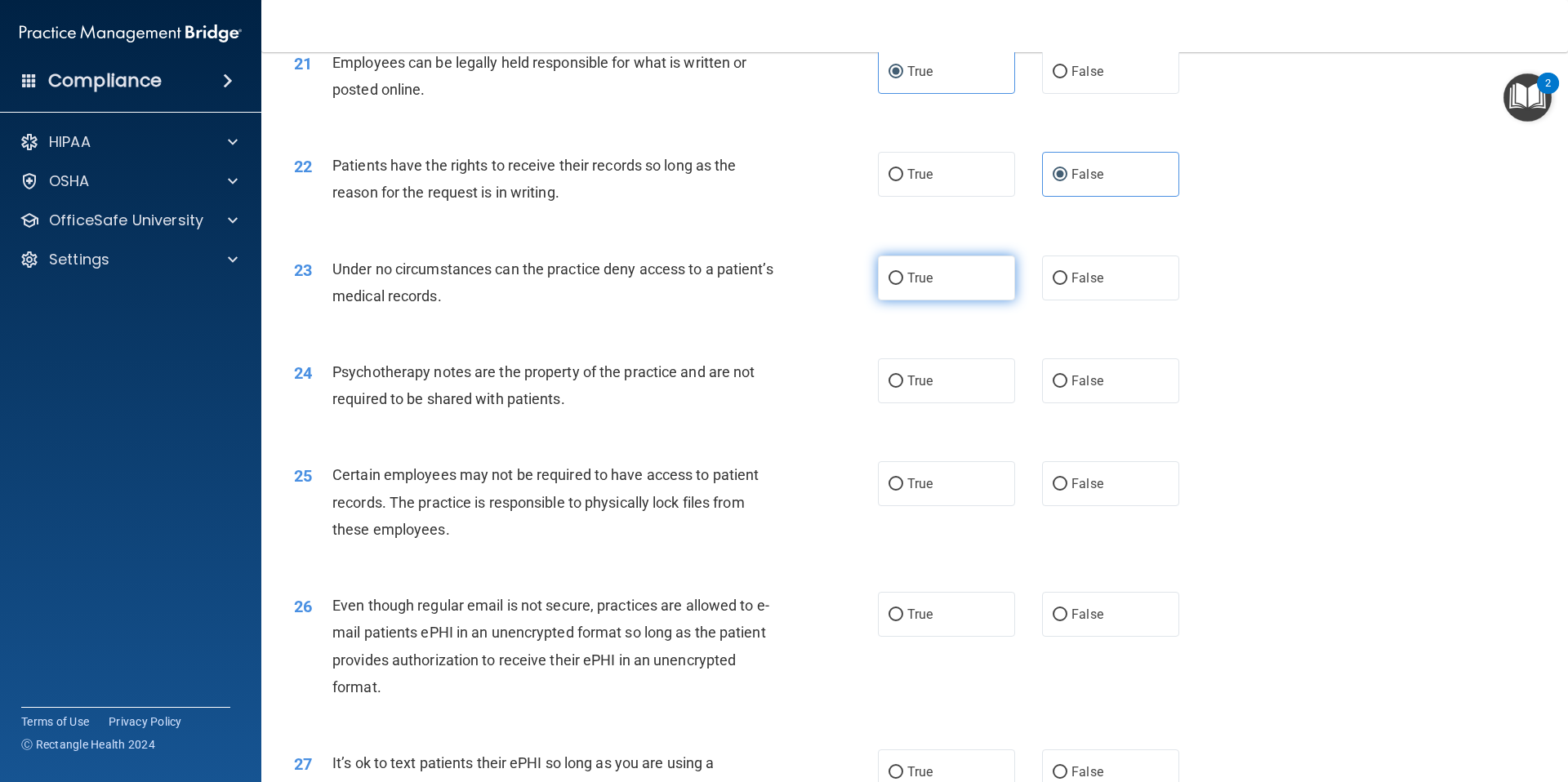
radio input "true"
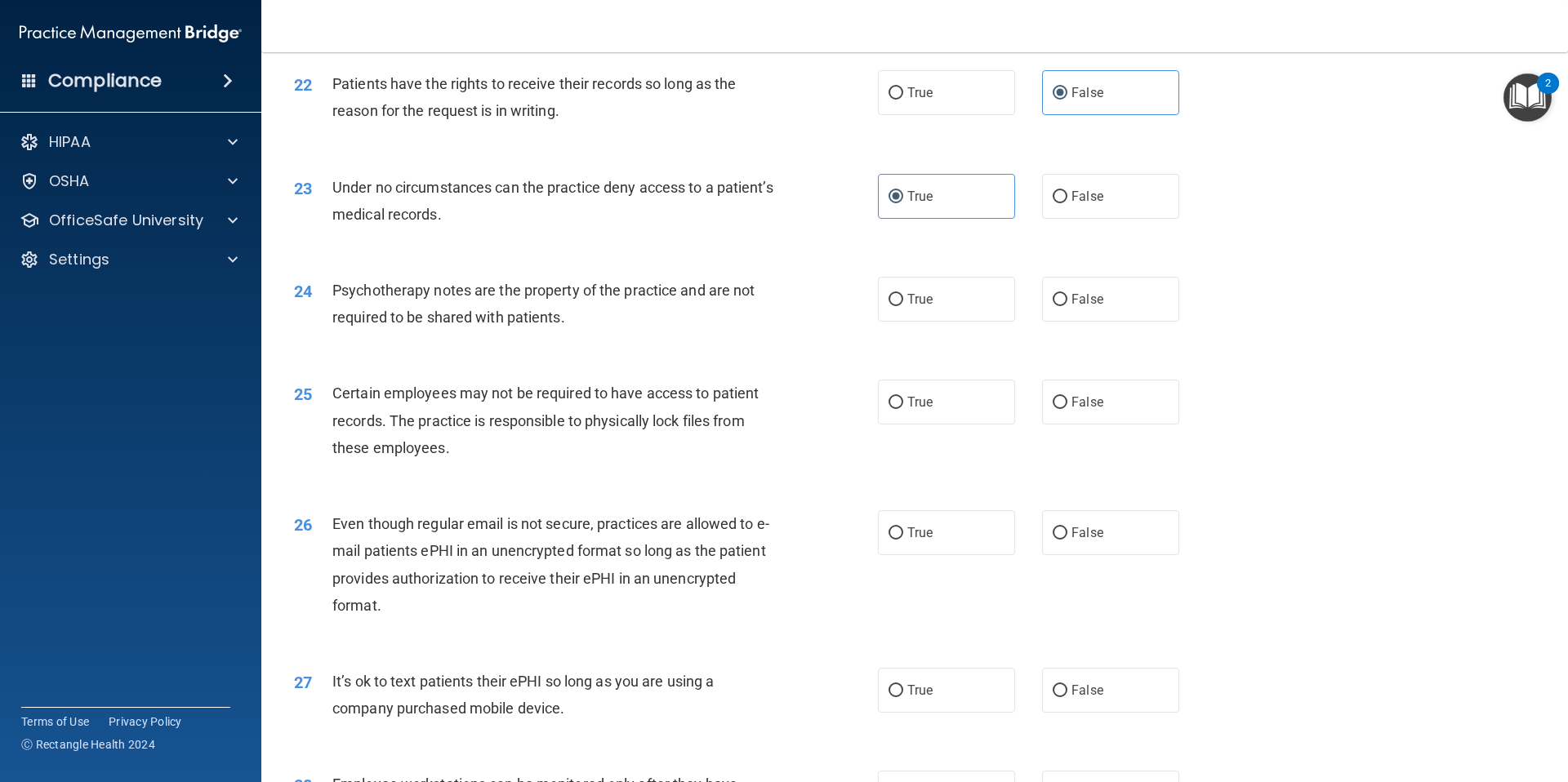
scroll to position [2797, 0]
click at [1092, 321] on label "False" at bounding box center [1110, 298] width 138 height 45
click at [1067, 305] on input "False" at bounding box center [1060, 299] width 15 height 12
radio input "true"
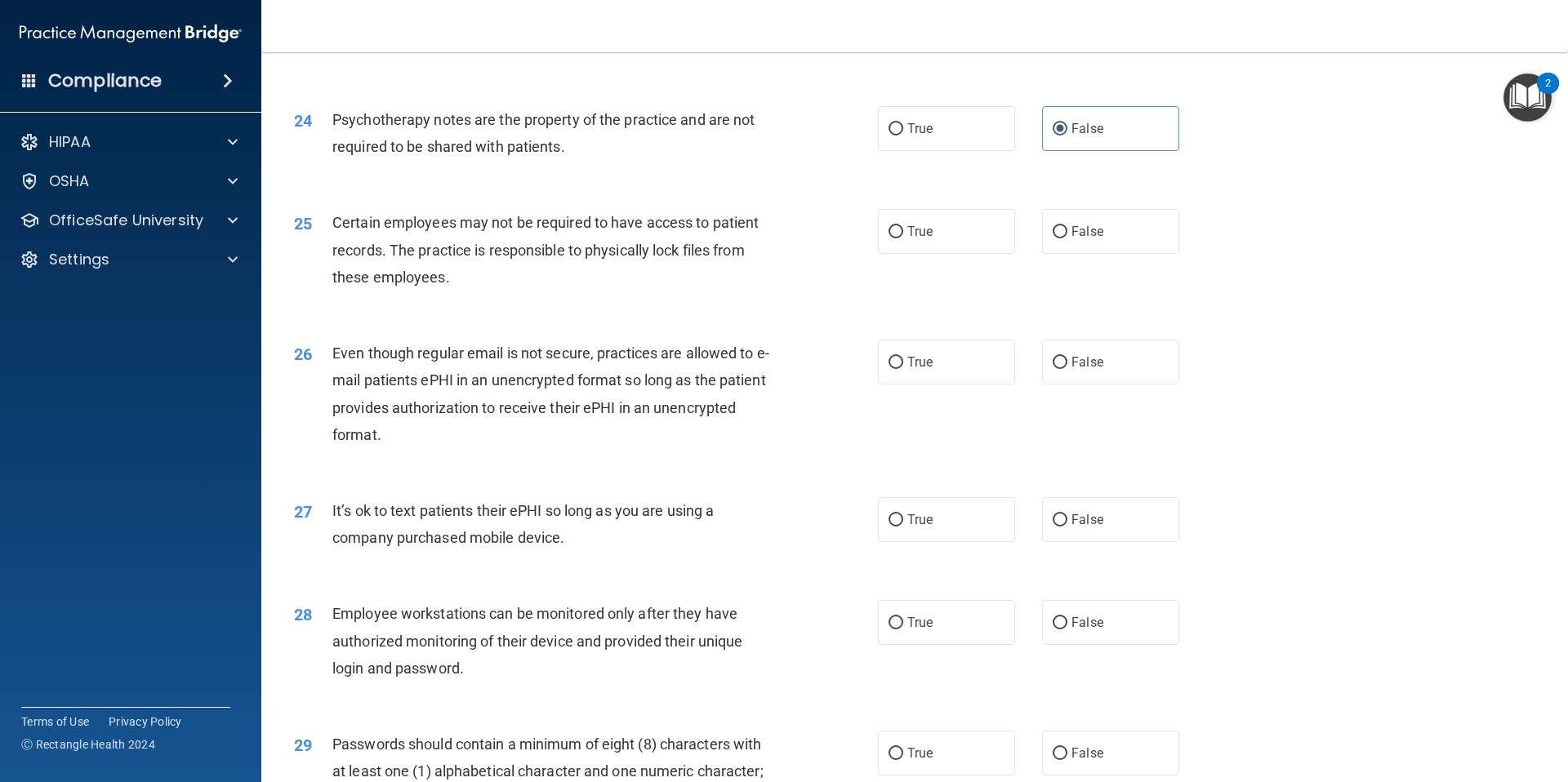
scroll to position [3013, 0]
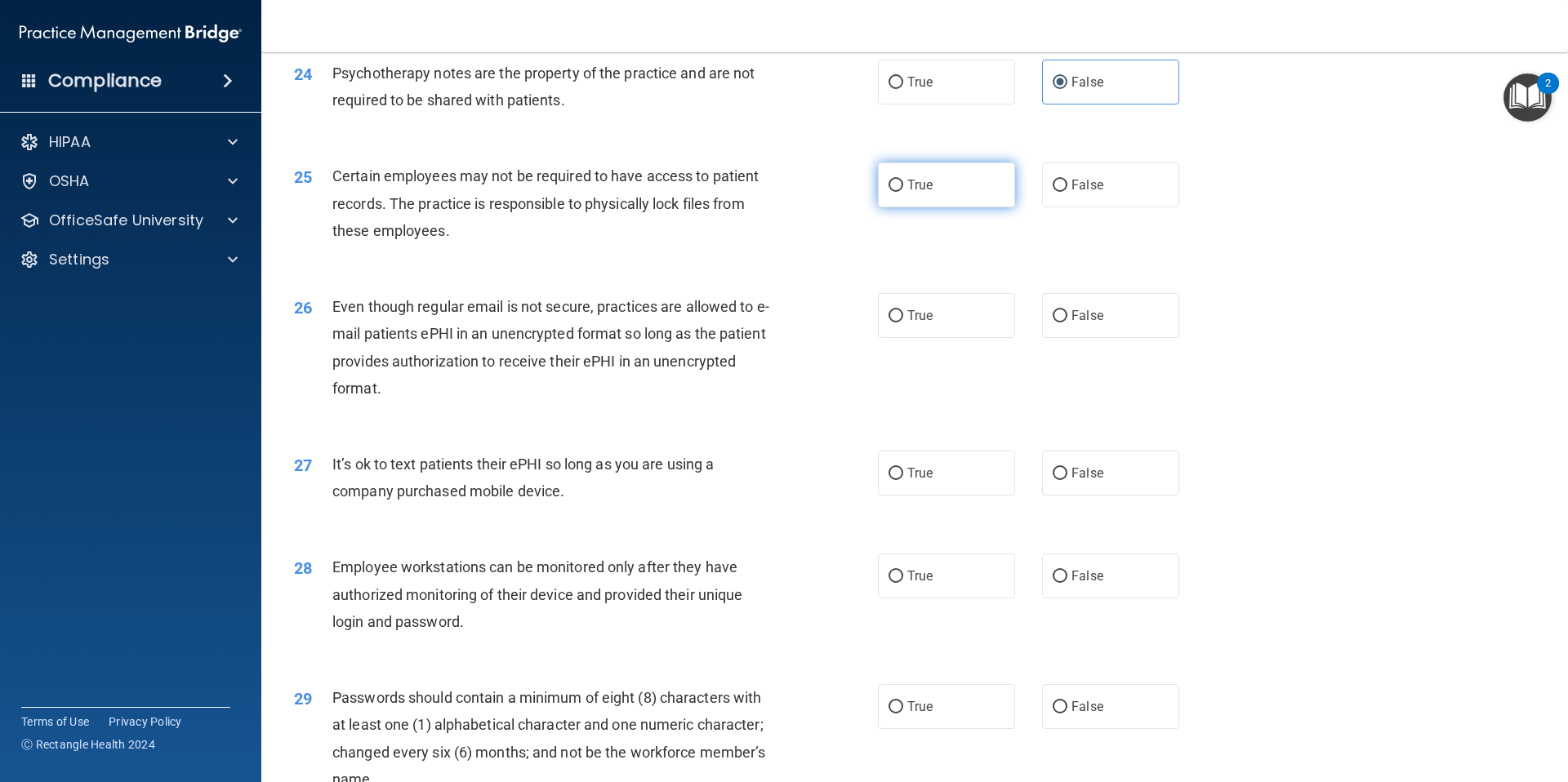
click at [944, 207] on label "True" at bounding box center [946, 184] width 138 height 45
click at [903, 192] on input "True" at bounding box center [896, 185] width 15 height 12
radio input "true"
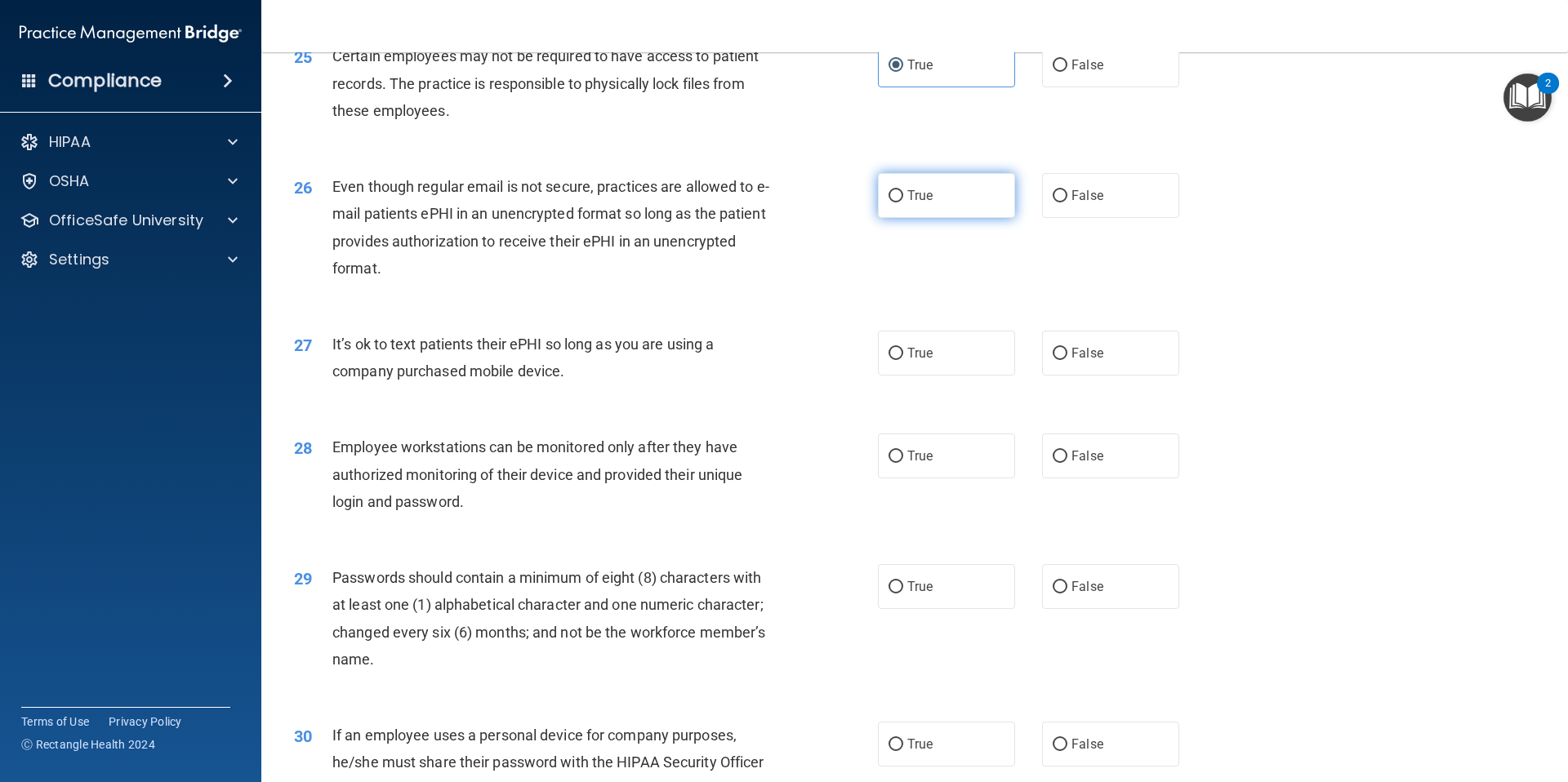
scroll to position [3138, 0]
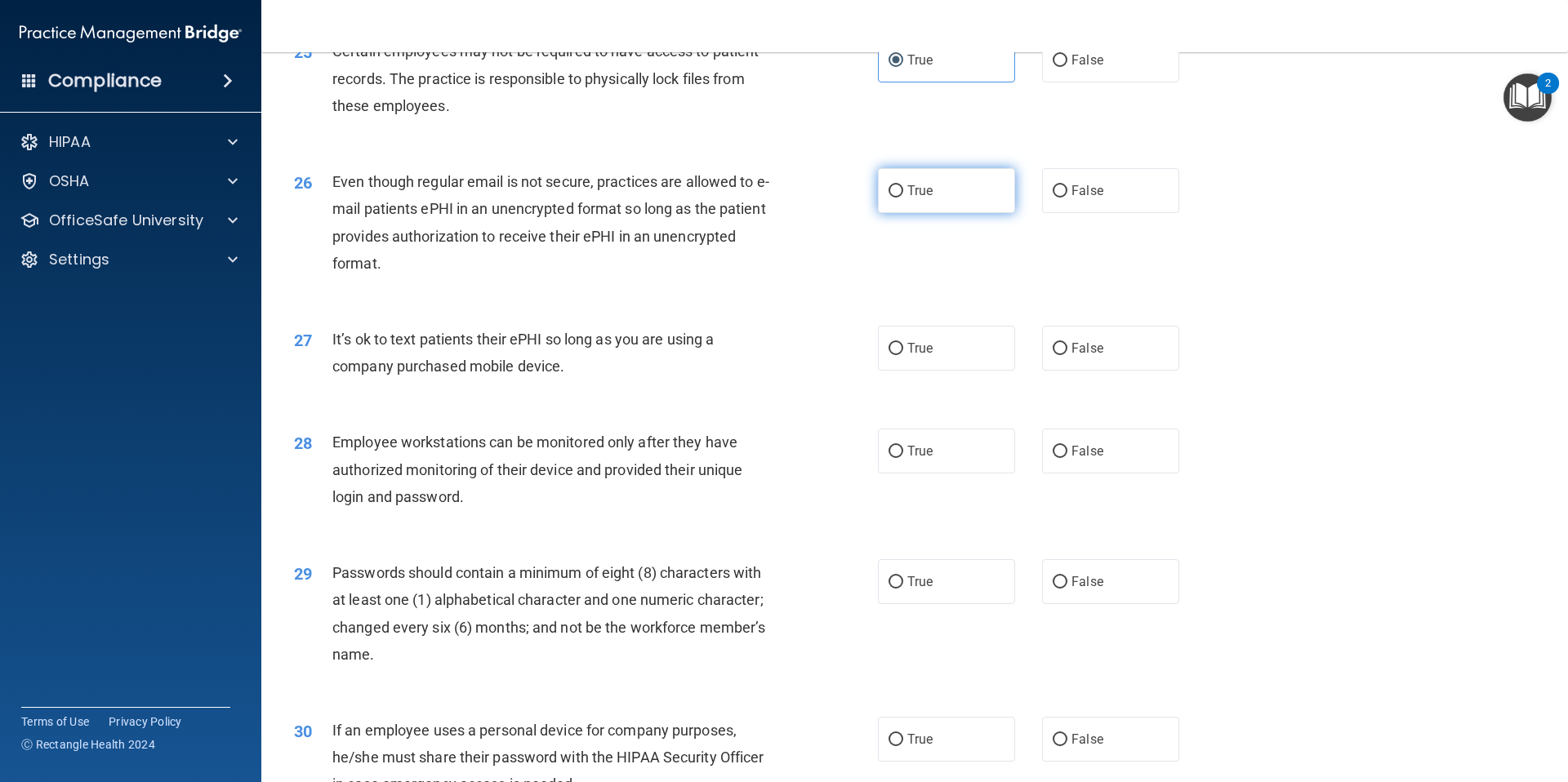
click at [937, 213] on label "True" at bounding box center [946, 190] width 138 height 45
click at [903, 197] on input "True" at bounding box center [896, 191] width 15 height 12
radio input "true"
click at [1106, 370] on label "False" at bounding box center [1110, 347] width 138 height 45
click at [1067, 355] on input "False" at bounding box center [1060, 348] width 15 height 12
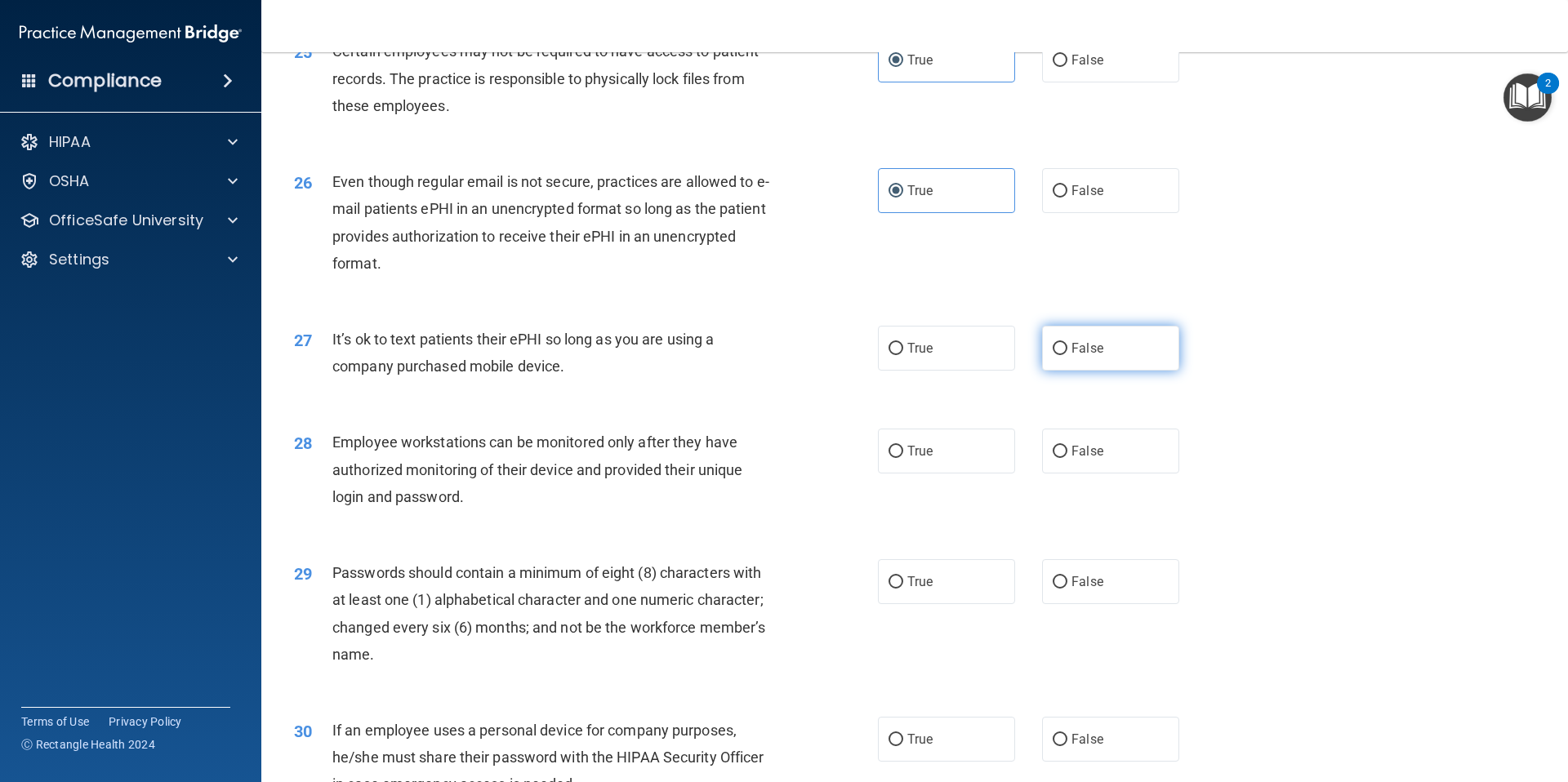
radio input "true"
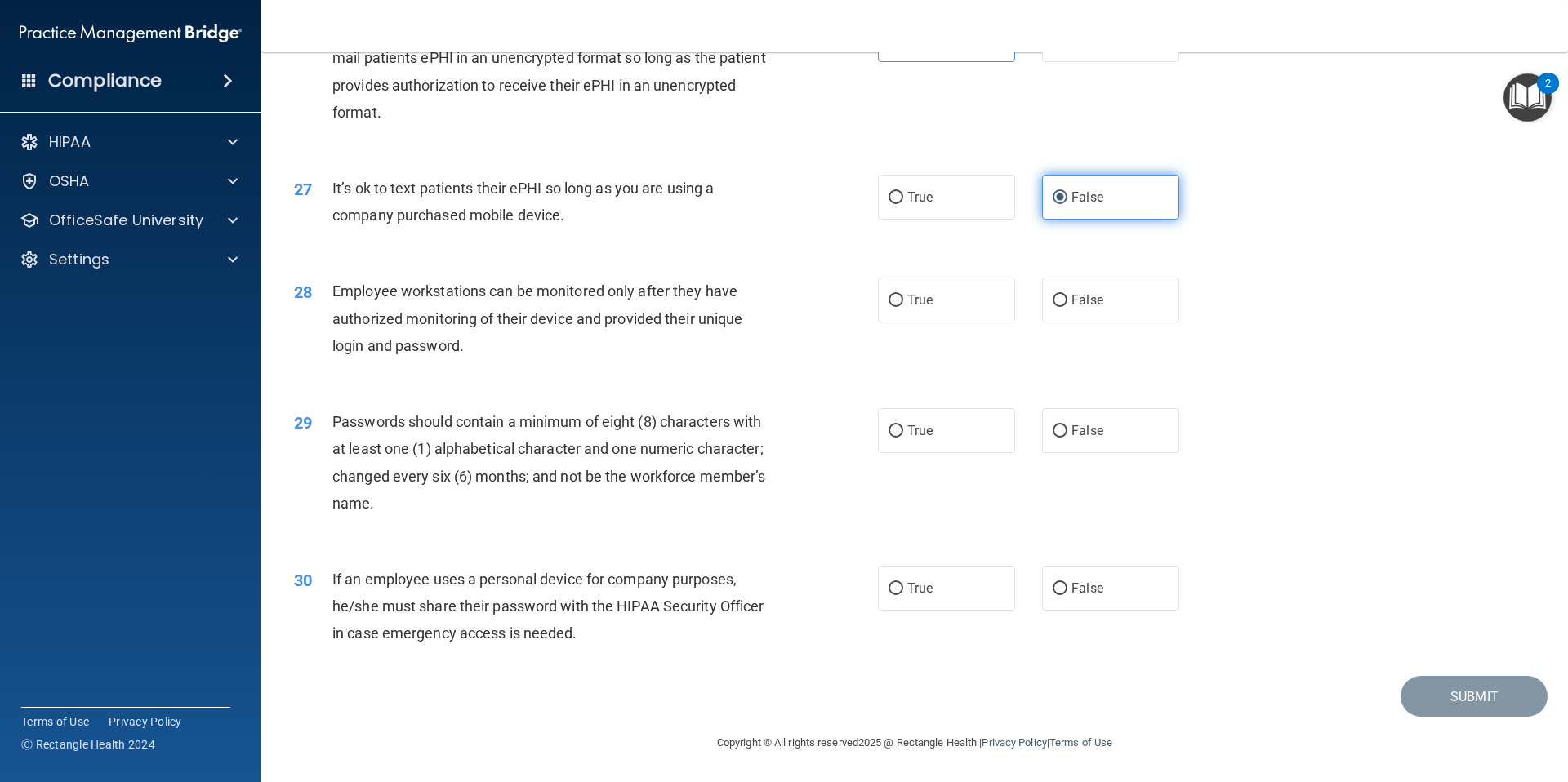
scroll to position [3316, 0]
click at [952, 307] on label "True" at bounding box center [946, 300] width 138 height 45
click at [903, 307] on input "True" at bounding box center [896, 300] width 15 height 12
radio input "true"
click at [969, 436] on label "True" at bounding box center [946, 430] width 138 height 45
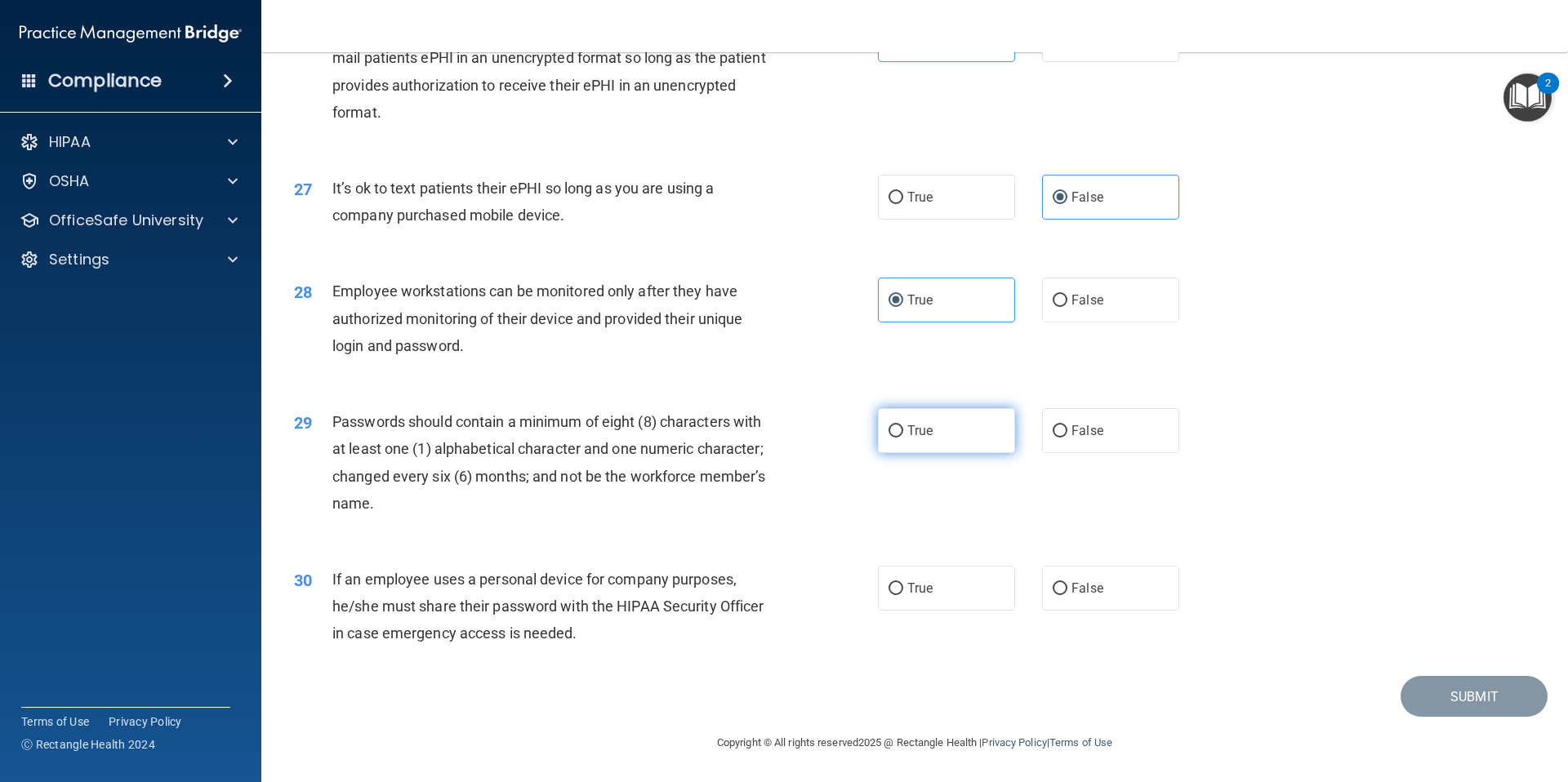
click at [903, 436] on input "True" at bounding box center [896, 431] width 15 height 12
radio input "true"
click at [932, 604] on label "True" at bounding box center [946, 588] width 138 height 45
click at [903, 595] on input "True" at bounding box center [896, 589] width 15 height 12
radio input "true"
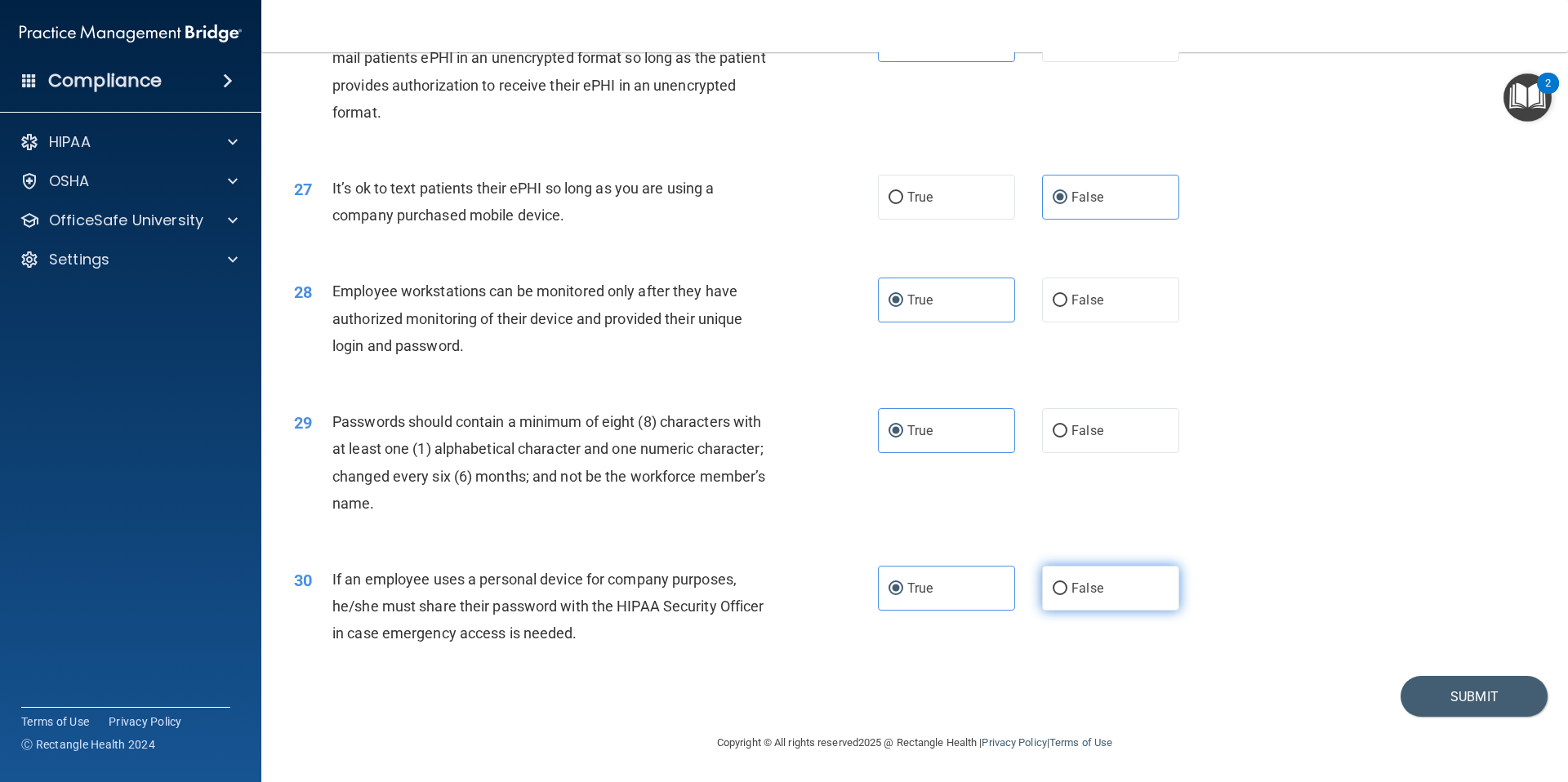
click at [1061, 572] on label "False" at bounding box center [1110, 588] width 138 height 45
click at [1061, 583] on input "False" at bounding box center [1060, 589] width 15 height 12
radio input "true"
radio input "false"
click at [1452, 707] on button "Submit" at bounding box center [1474, 696] width 147 height 41
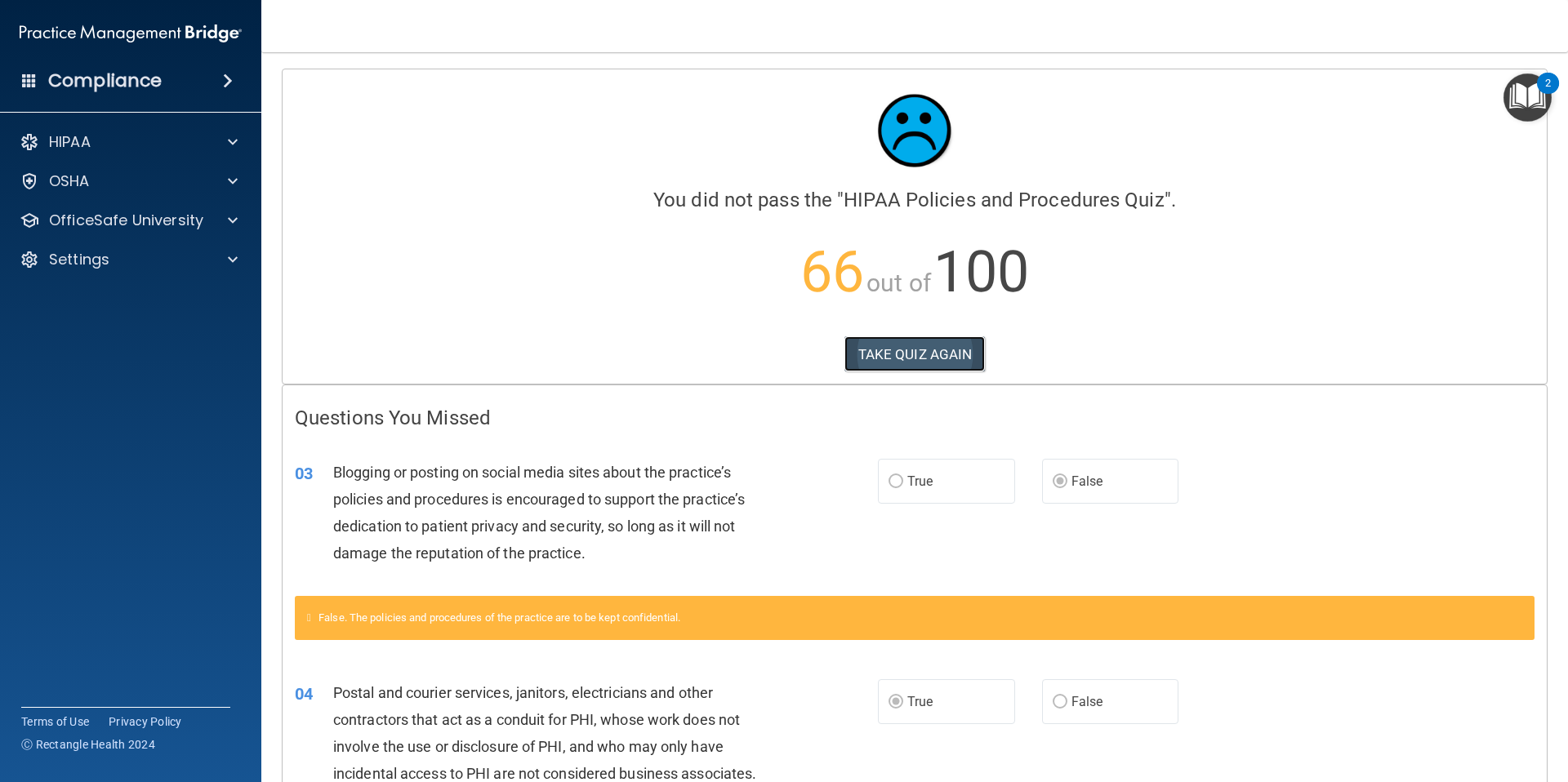
click at [944, 358] on button "TAKE QUIZ AGAIN" at bounding box center [915, 354] width 141 height 36
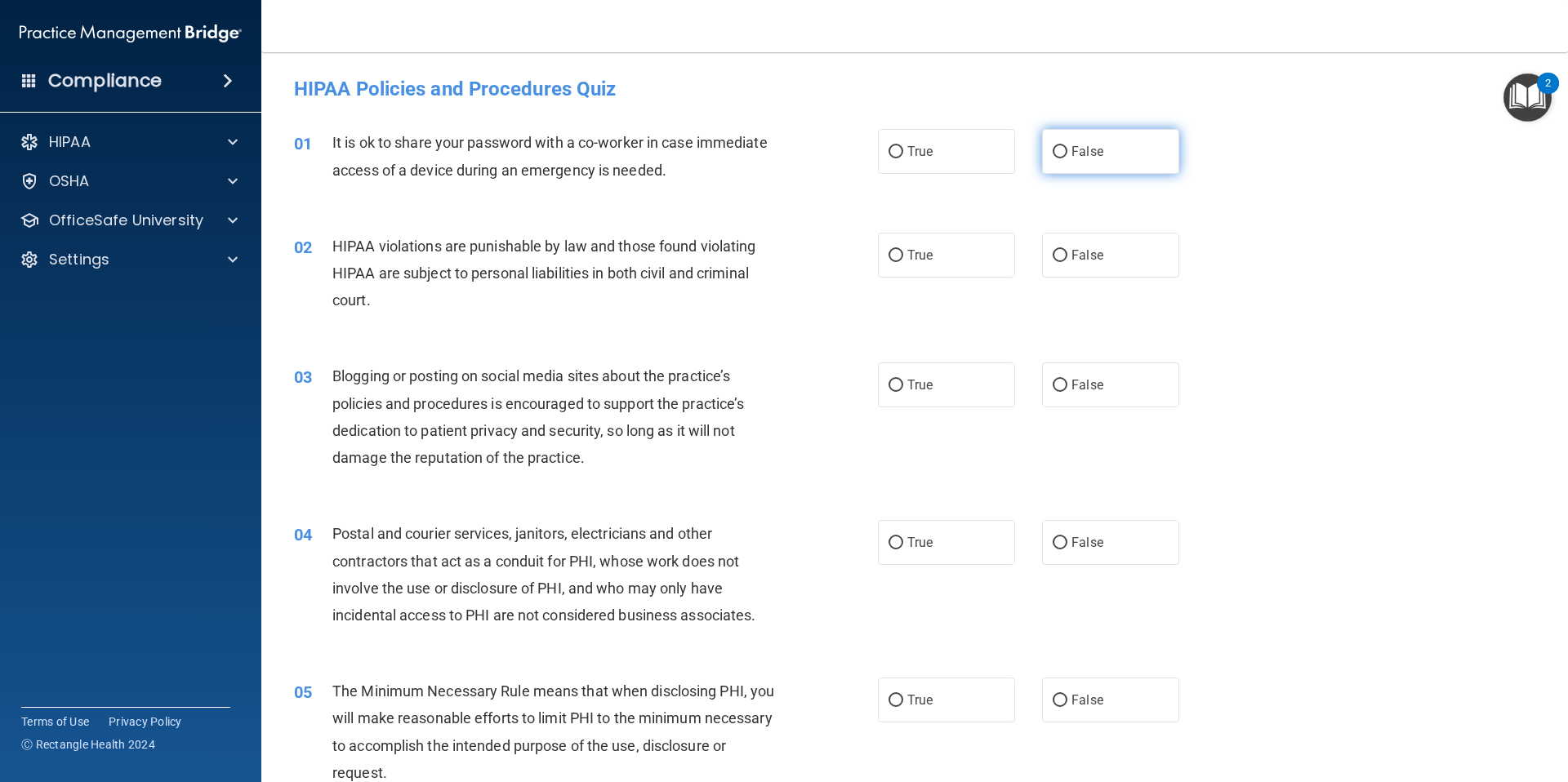
click at [1072, 144] on span "False" at bounding box center [1087, 151] width 32 height 16
click at [1067, 146] on input "False" at bounding box center [1060, 151] width 15 height 12
radio input "true"
click at [922, 255] on span "True" at bounding box center [920, 255] width 26 height 16
click at [903, 255] on input "True" at bounding box center [896, 255] width 15 height 12
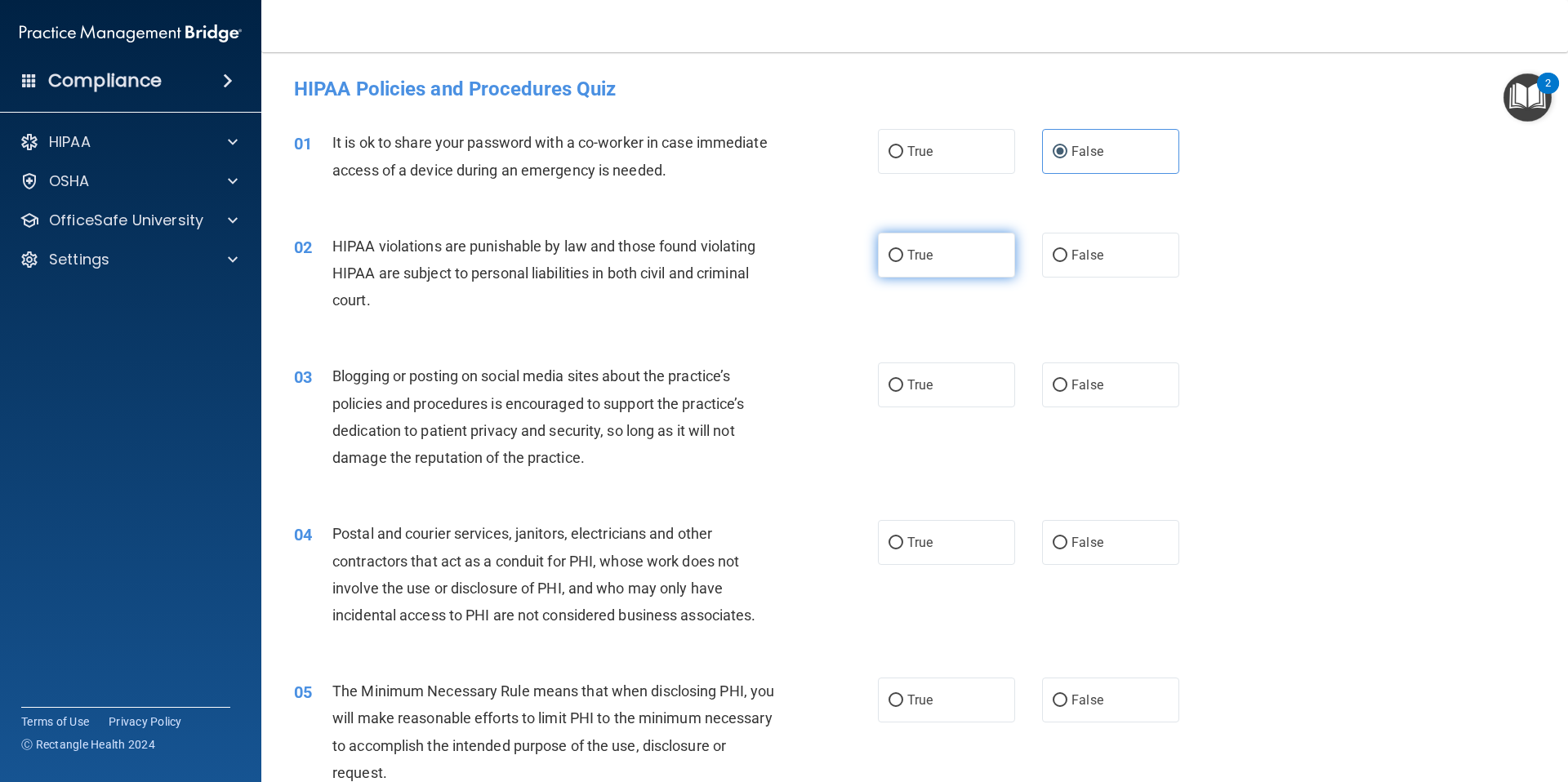
radio input "true"
click at [1091, 393] on label "False" at bounding box center [1110, 384] width 138 height 45
click at [1067, 391] on input "False" at bounding box center [1060, 385] width 15 height 12
radio input "true"
click at [922, 554] on label "True" at bounding box center [946, 542] width 138 height 45
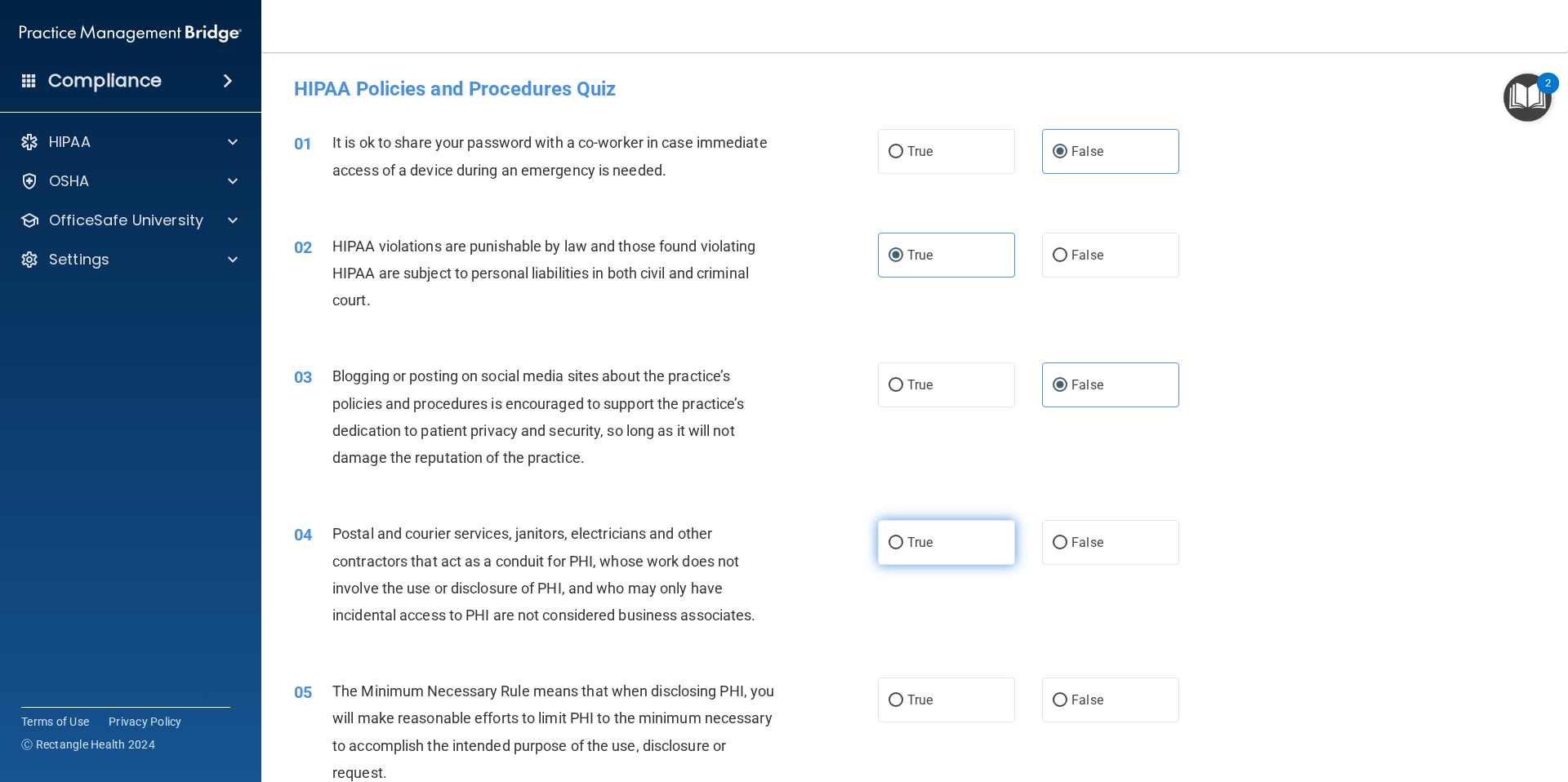
click at [903, 549] on input "True" at bounding box center [896, 543] width 15 height 12
radio input "true"
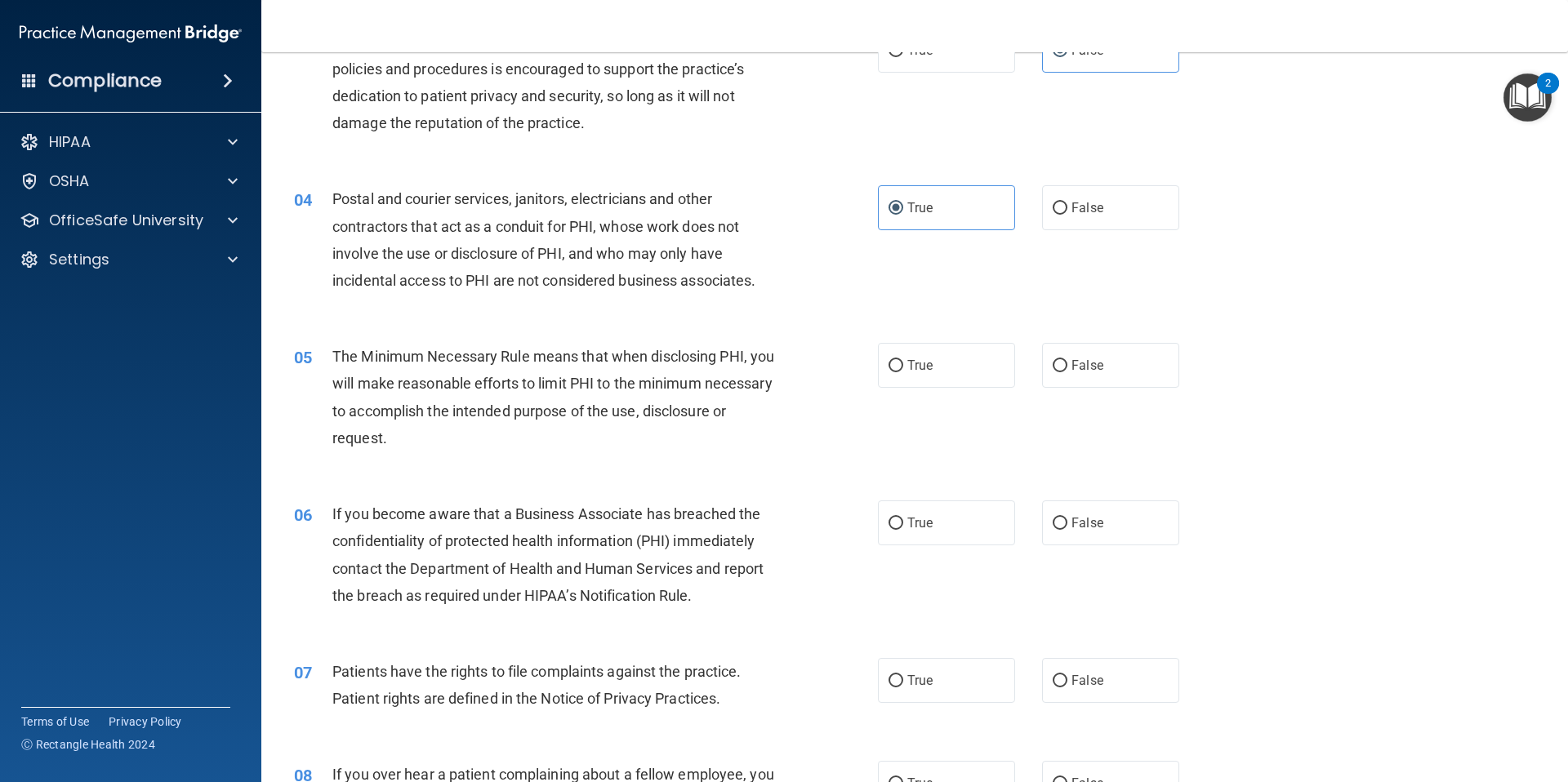
scroll to position [336, 0]
click at [924, 363] on span "True" at bounding box center [920, 363] width 26 height 16
click at [903, 363] on input "True" at bounding box center [896, 364] width 15 height 12
radio input "true"
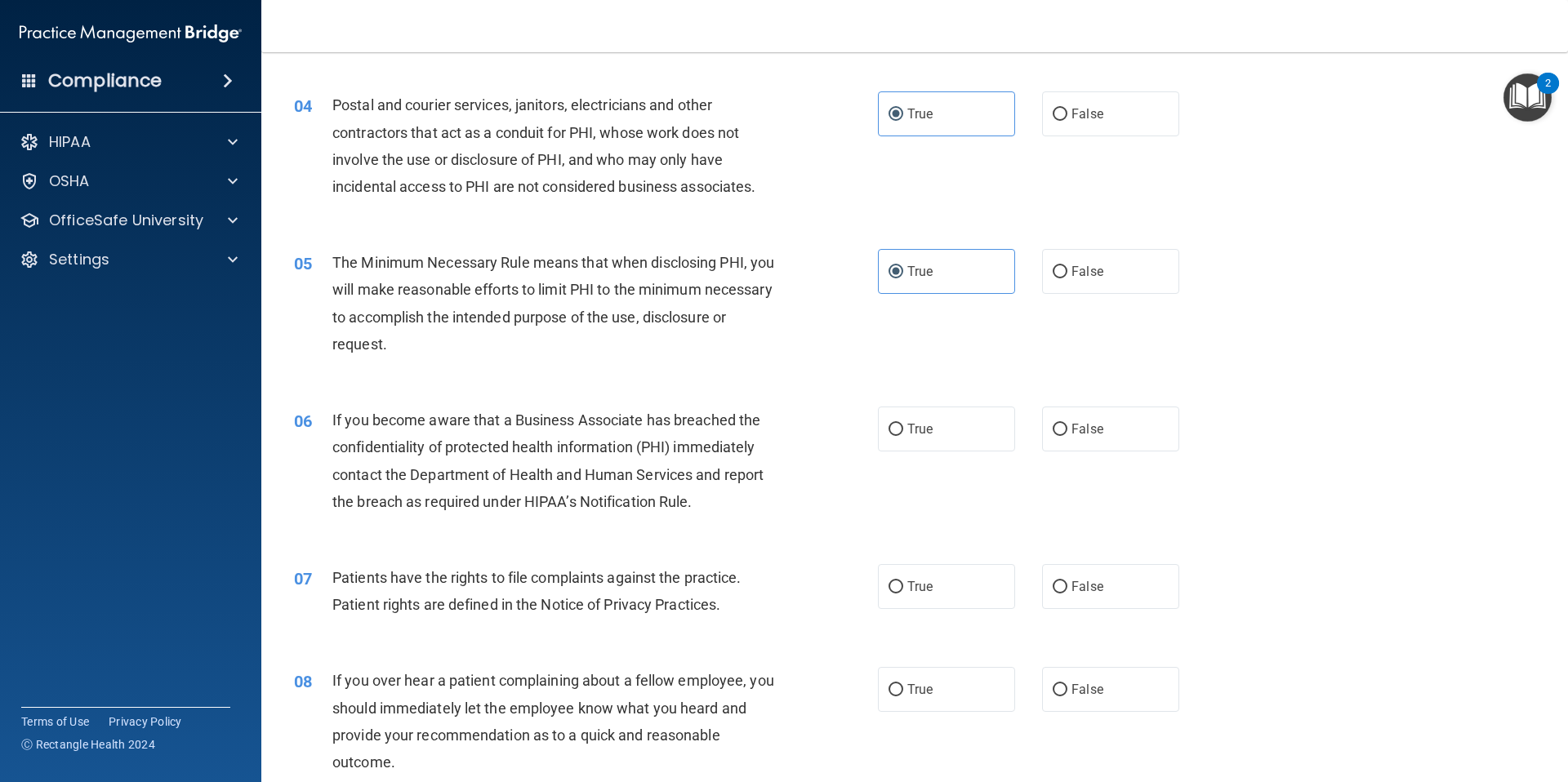
scroll to position [429, 0]
click at [1056, 432] on input "False" at bounding box center [1060, 428] width 15 height 12
radio input "true"
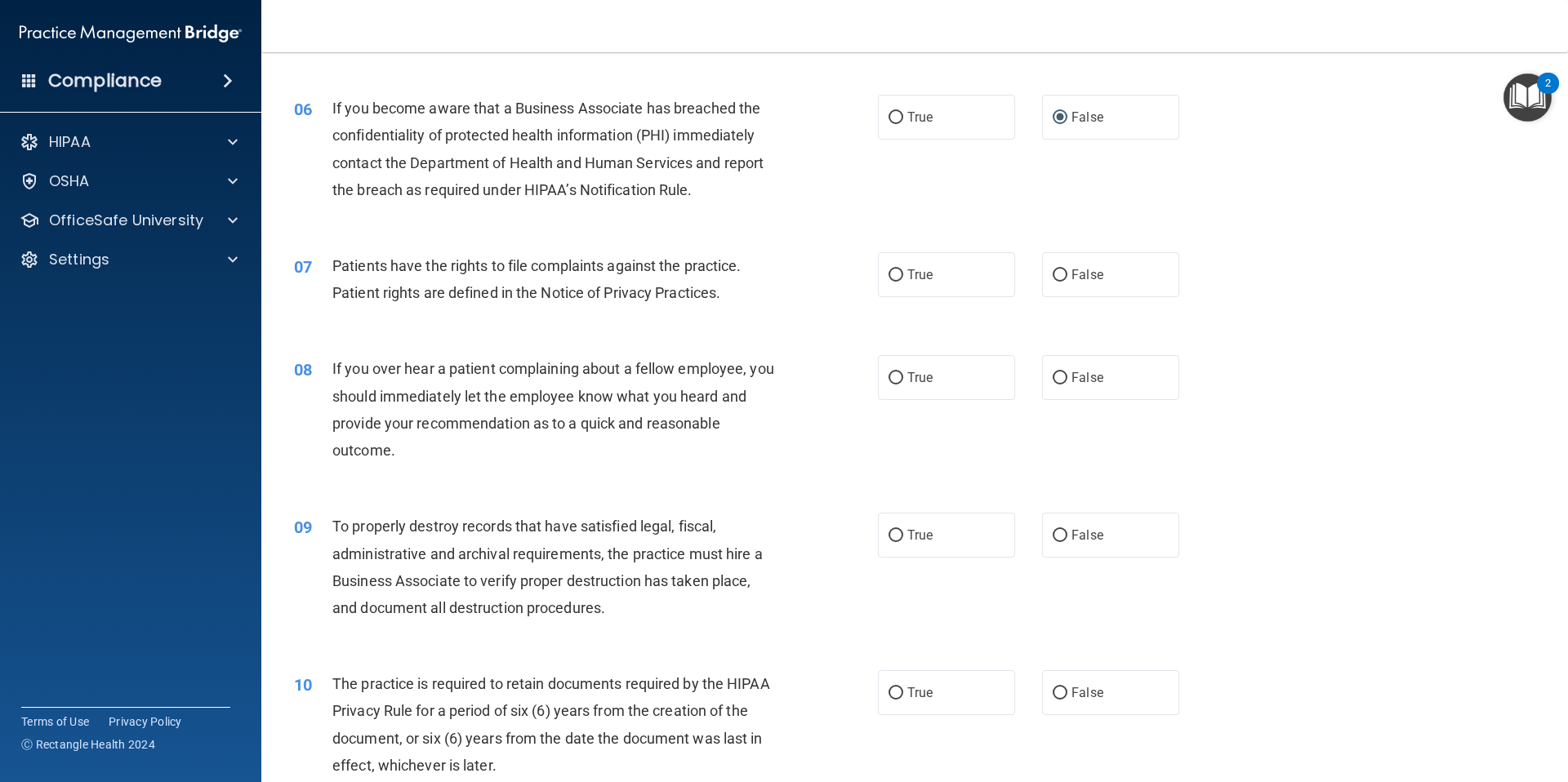
scroll to position [741, 0]
click at [936, 284] on label "True" at bounding box center [946, 273] width 138 height 45
click at [903, 281] on input "True" at bounding box center [896, 274] width 15 height 12
radio input "true"
click at [1071, 375] on span "False" at bounding box center [1087, 376] width 32 height 16
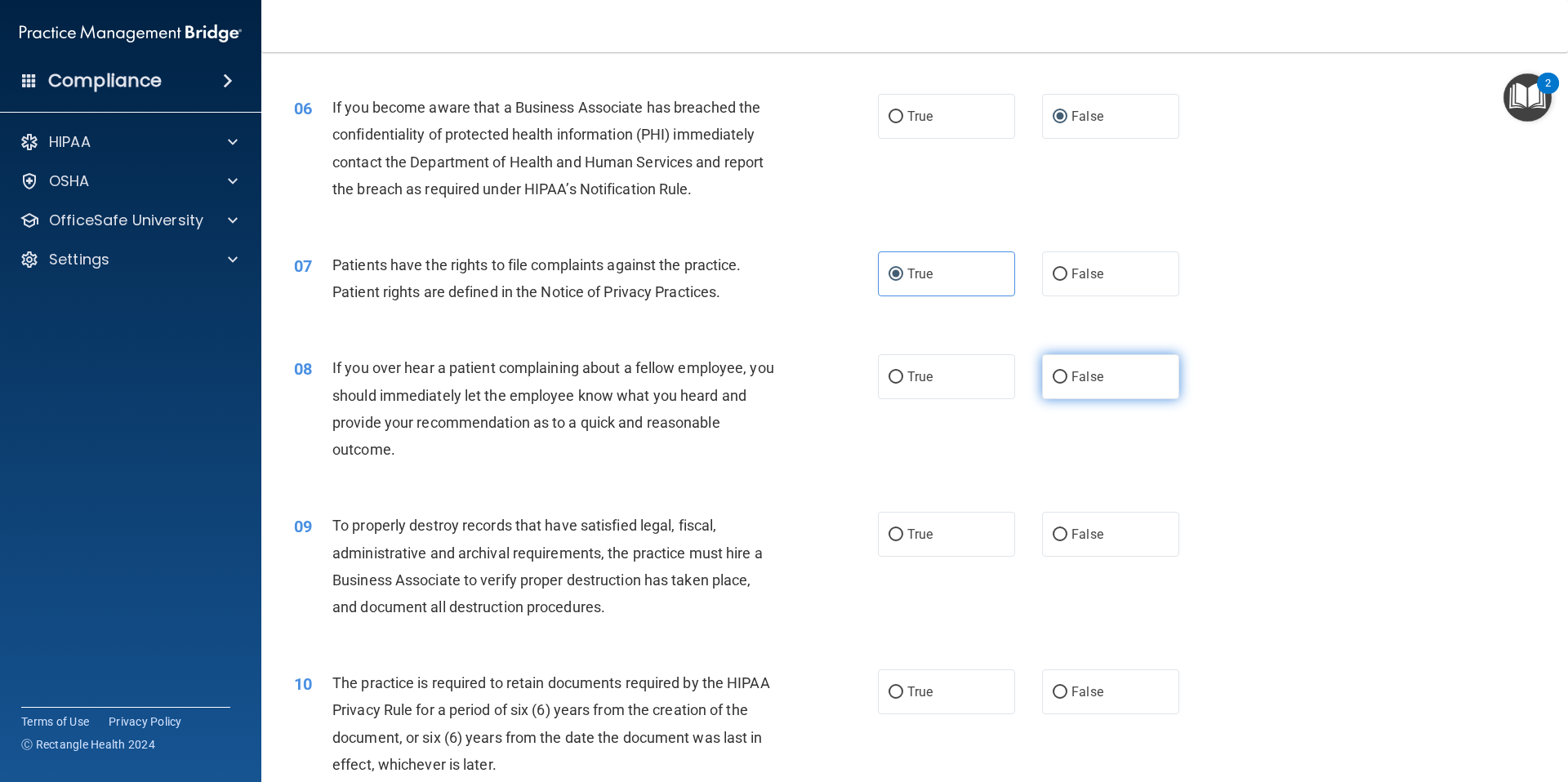
click at [1066, 375] on input "False" at bounding box center [1060, 377] width 15 height 12
radio input "true"
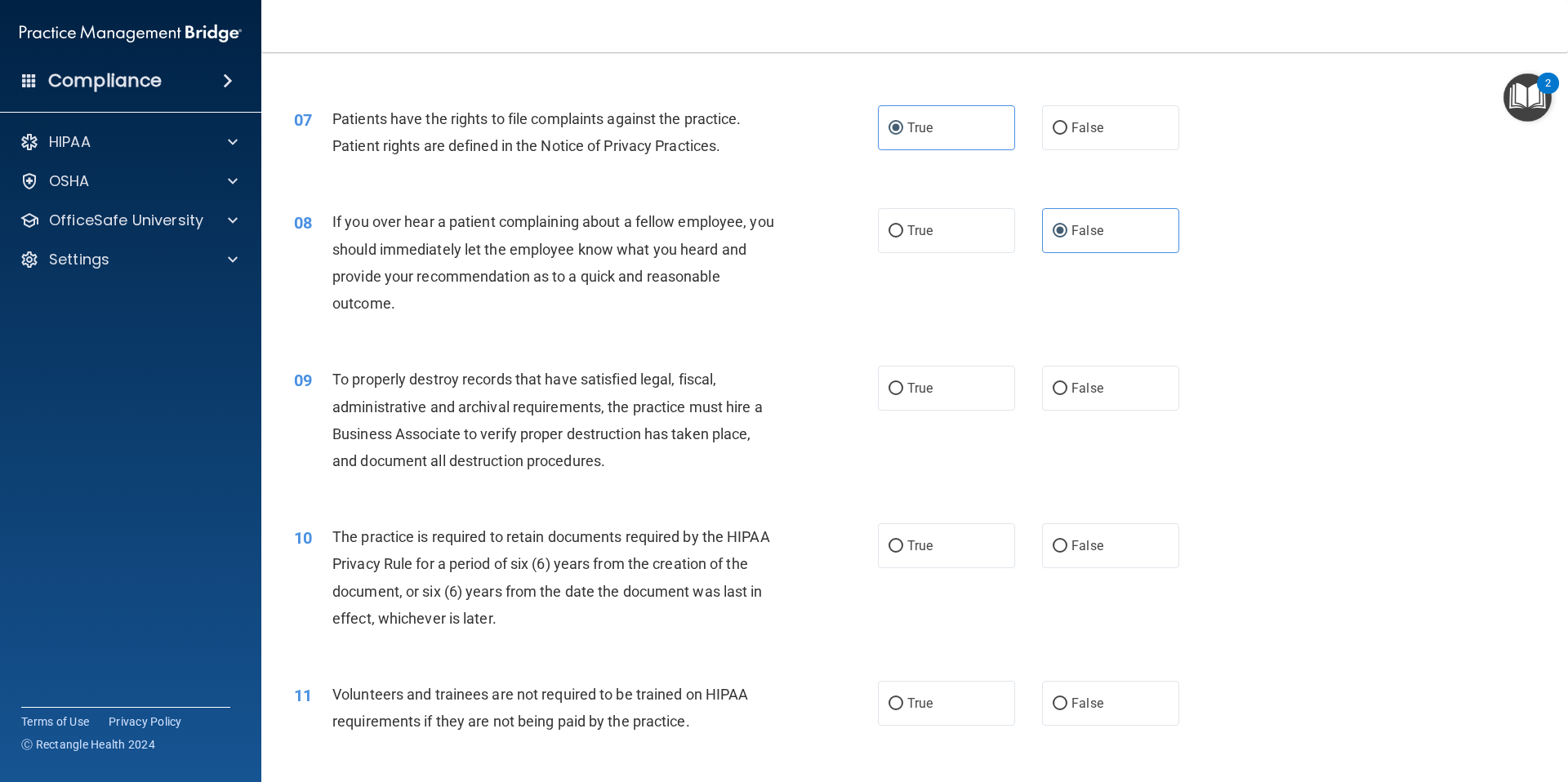
scroll to position [909, 0]
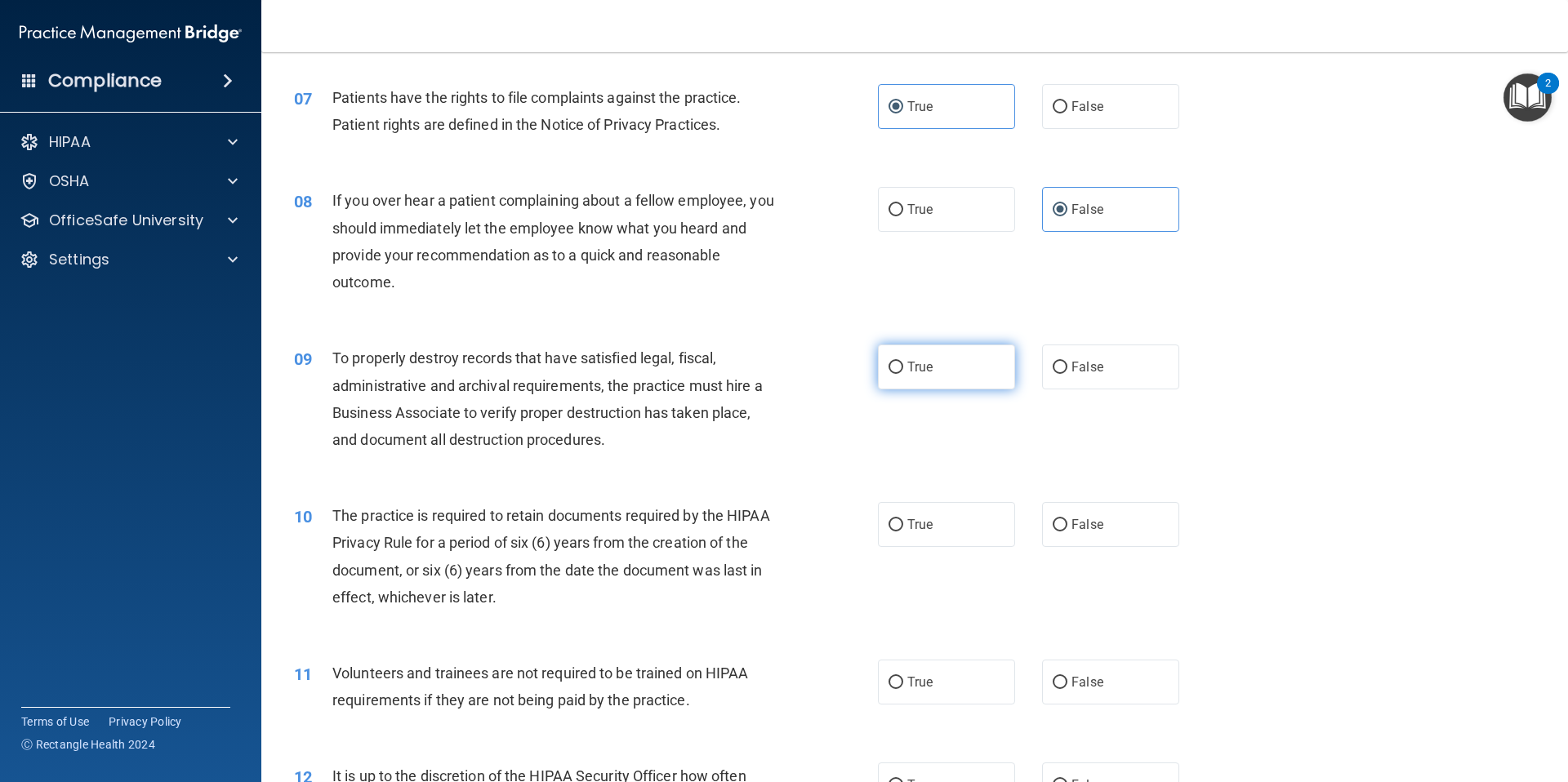
click at [919, 366] on span "True" at bounding box center [920, 367] width 26 height 16
click at [903, 366] on input "True" at bounding box center [896, 367] width 15 height 12
radio input "true"
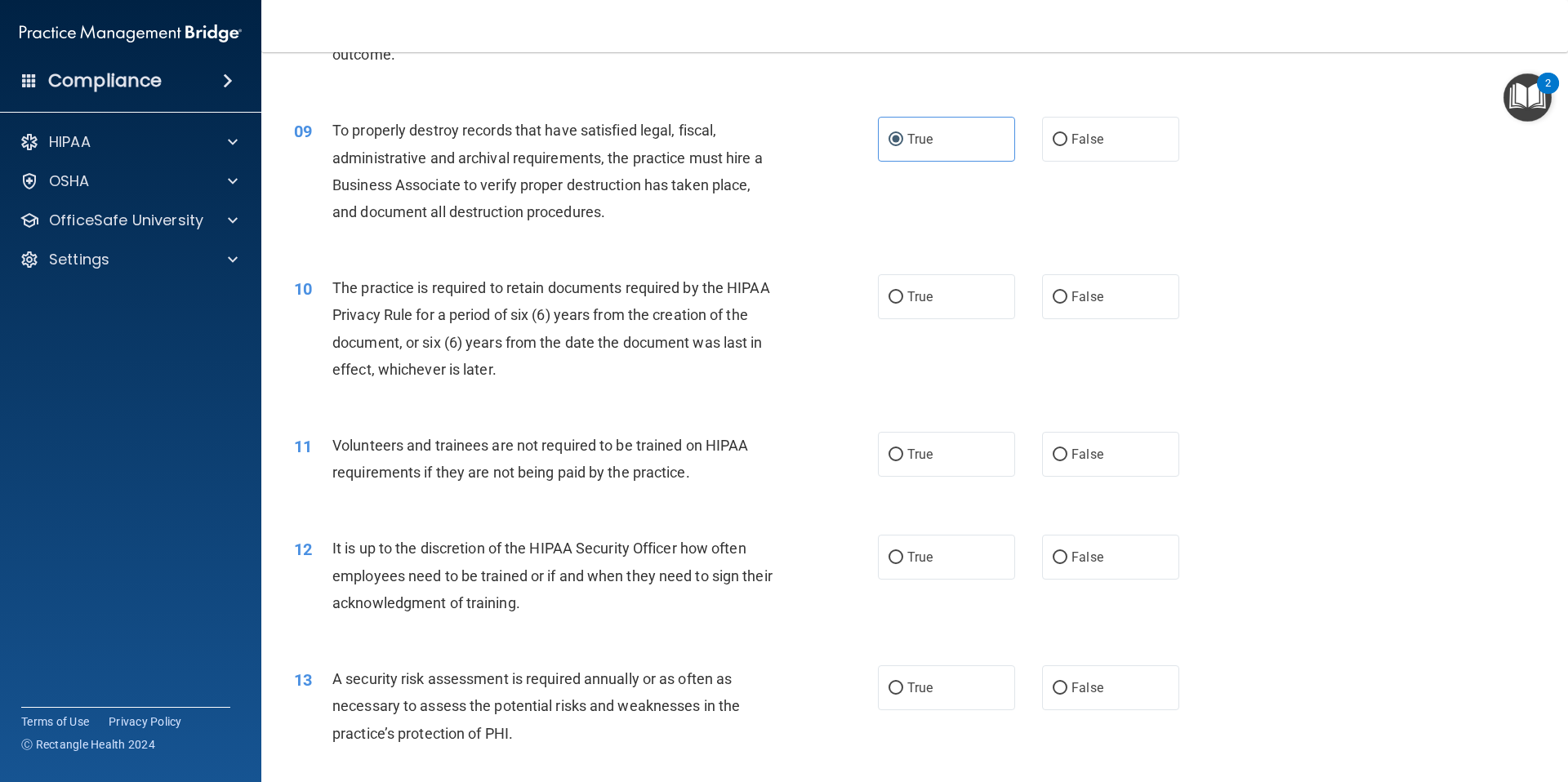
scroll to position [1139, 0]
click at [945, 309] on label "True" at bounding box center [946, 294] width 138 height 45
click at [903, 302] on input "True" at bounding box center [896, 294] width 15 height 12
radio input "true"
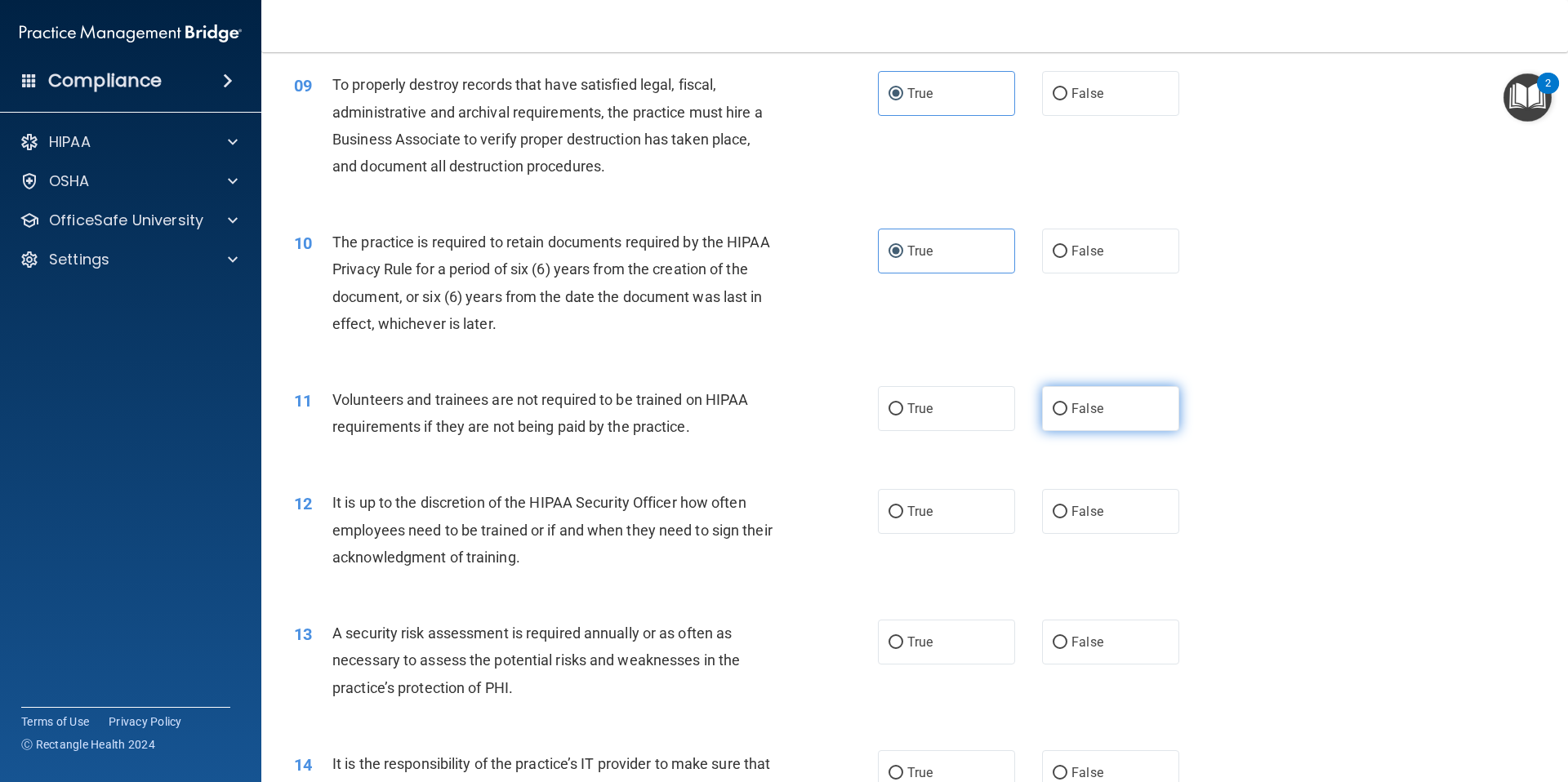
click at [1072, 413] on span "False" at bounding box center [1087, 408] width 32 height 16
click at [1067, 413] on input "False" at bounding box center [1060, 409] width 15 height 12
radio input "true"
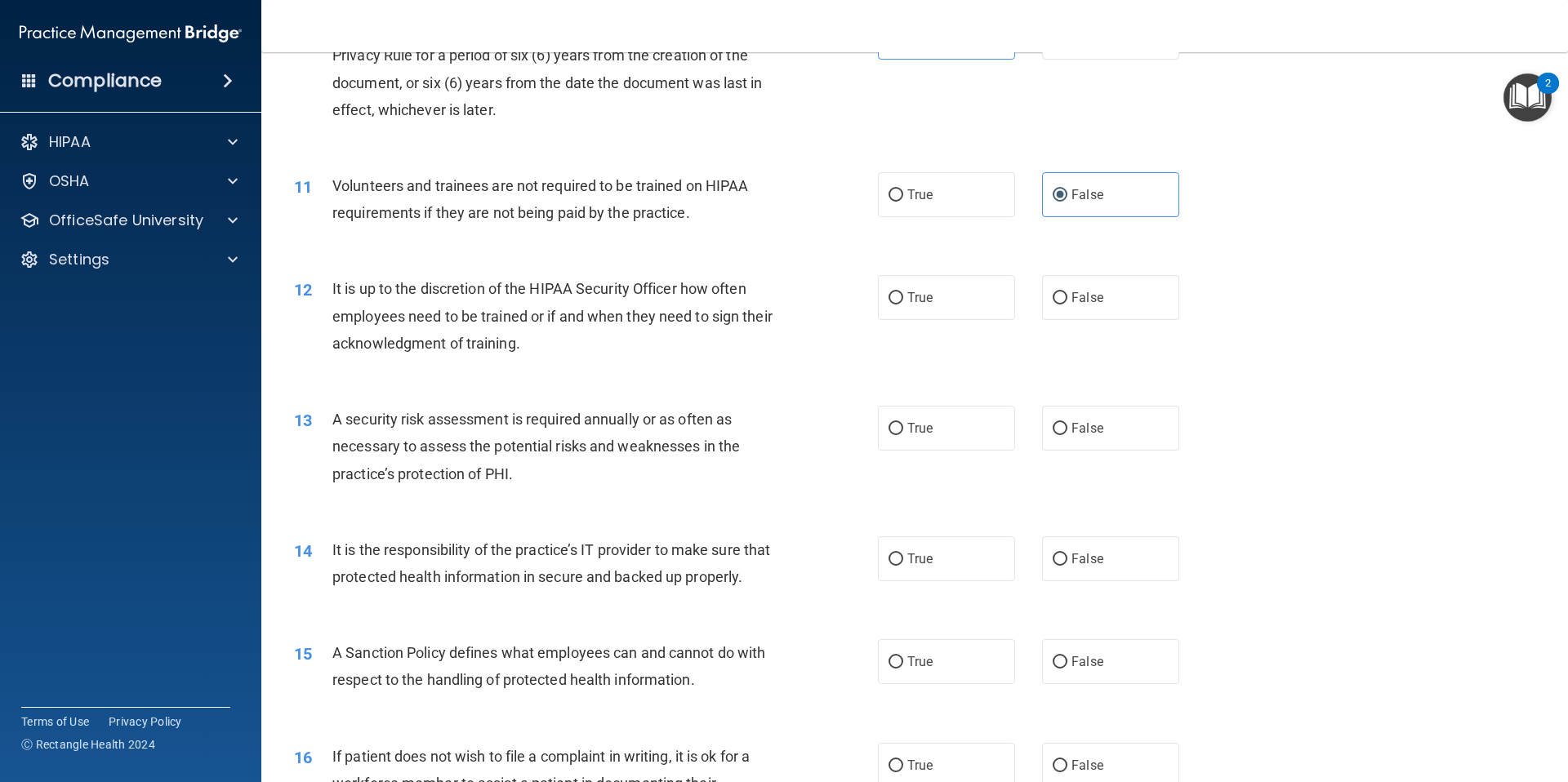
scroll to position [1403, 0]
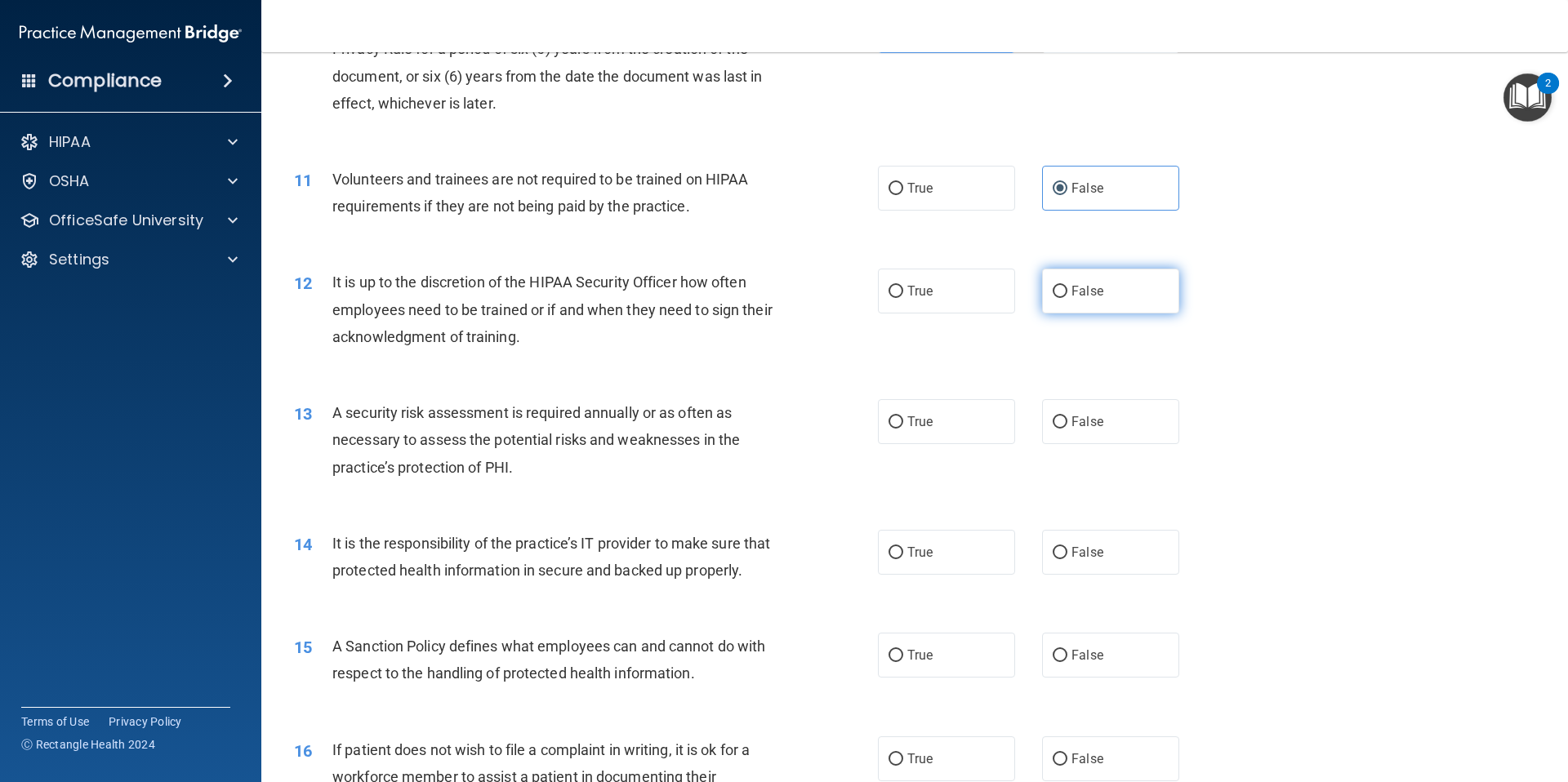
click at [1087, 293] on span "False" at bounding box center [1087, 291] width 32 height 16
click at [1067, 293] on input "False" at bounding box center [1060, 292] width 15 height 12
radio input "true"
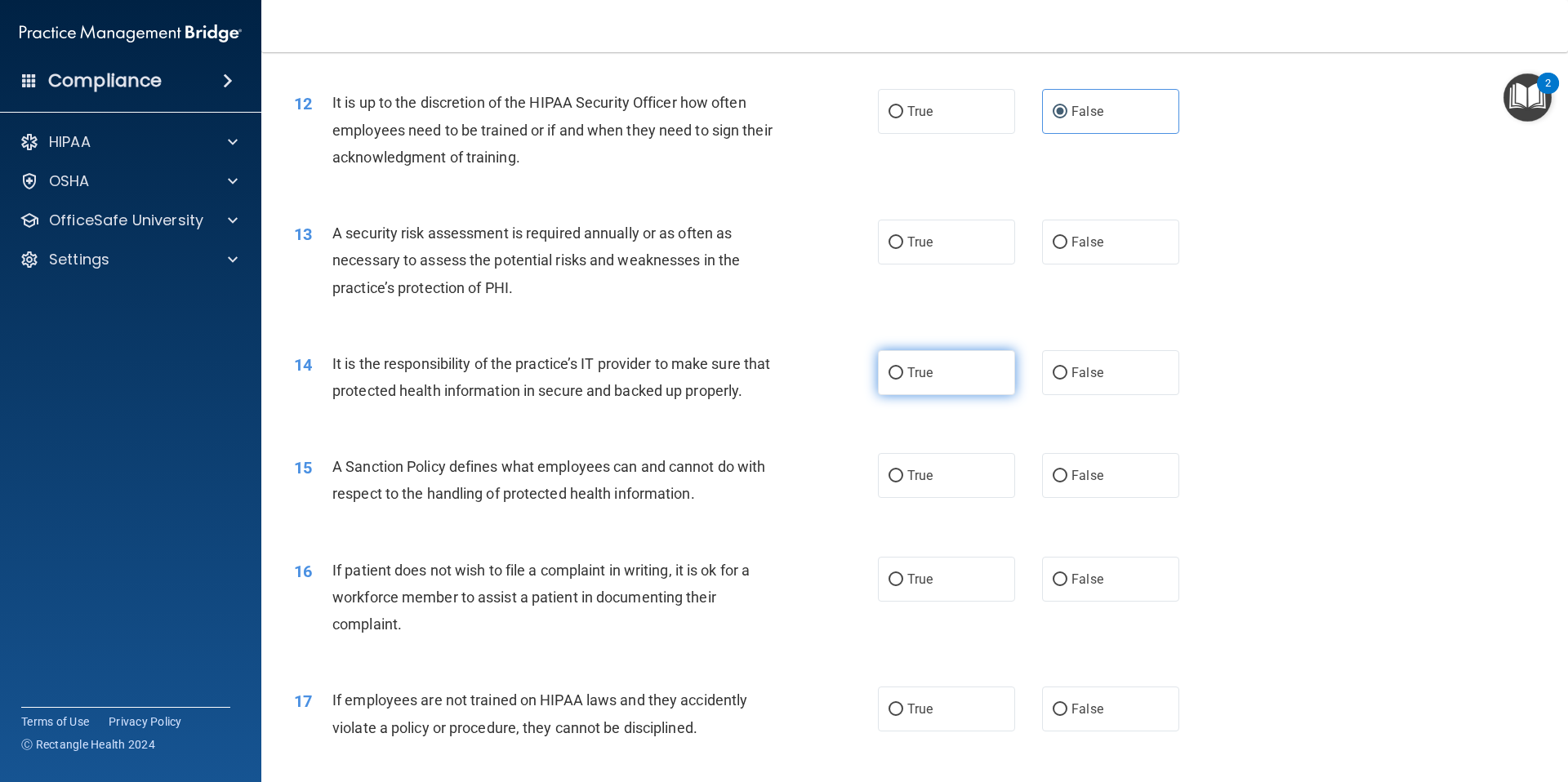
scroll to position [1583, 0]
click at [935, 247] on label "True" at bounding box center [946, 240] width 138 height 45
click at [903, 247] on input "True" at bounding box center [896, 240] width 15 height 12
radio input "true"
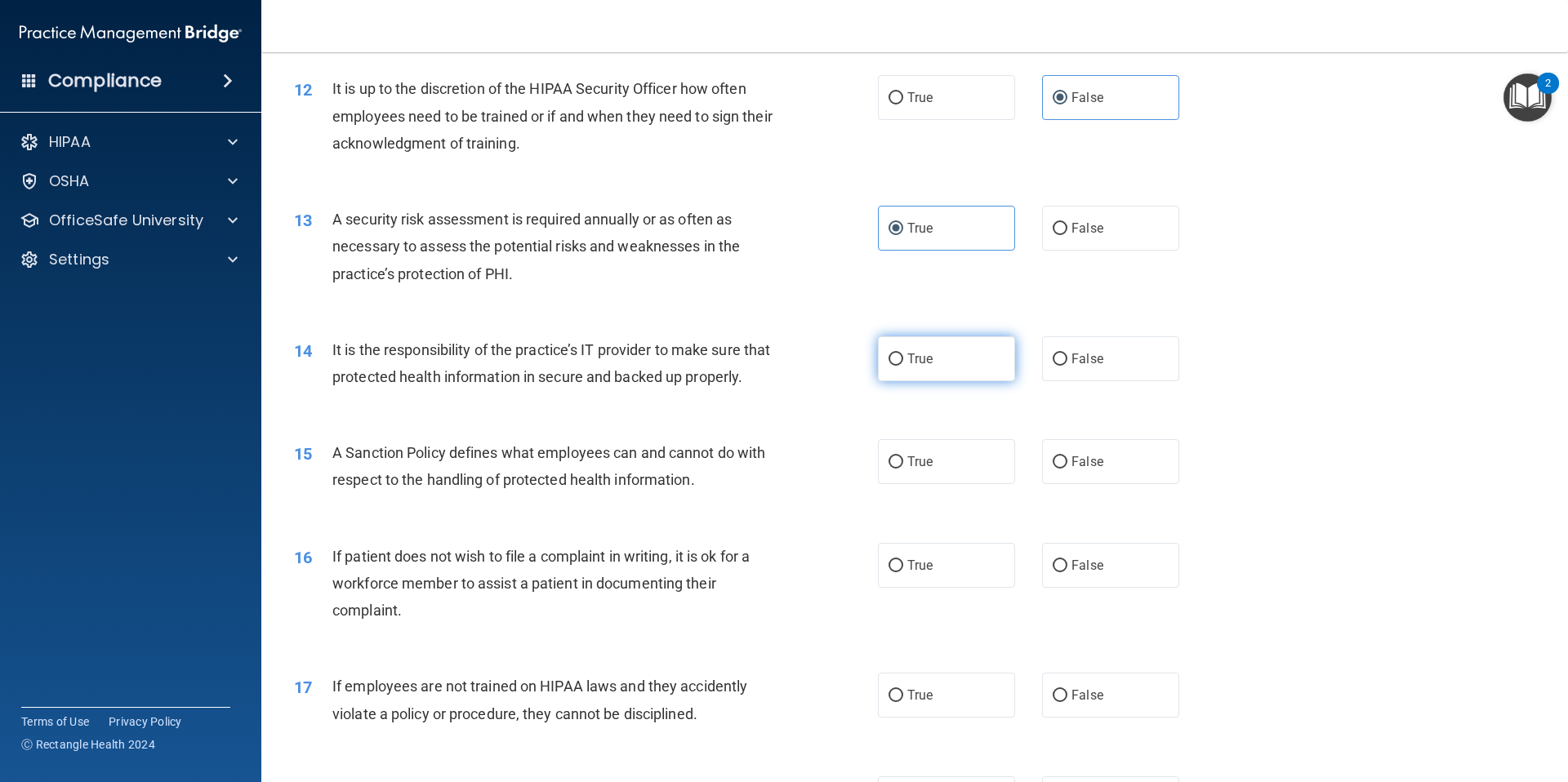
click at [941, 365] on label "True" at bounding box center [946, 358] width 138 height 45
click at [903, 365] on input "True" at bounding box center [896, 359] width 15 height 12
radio input "true"
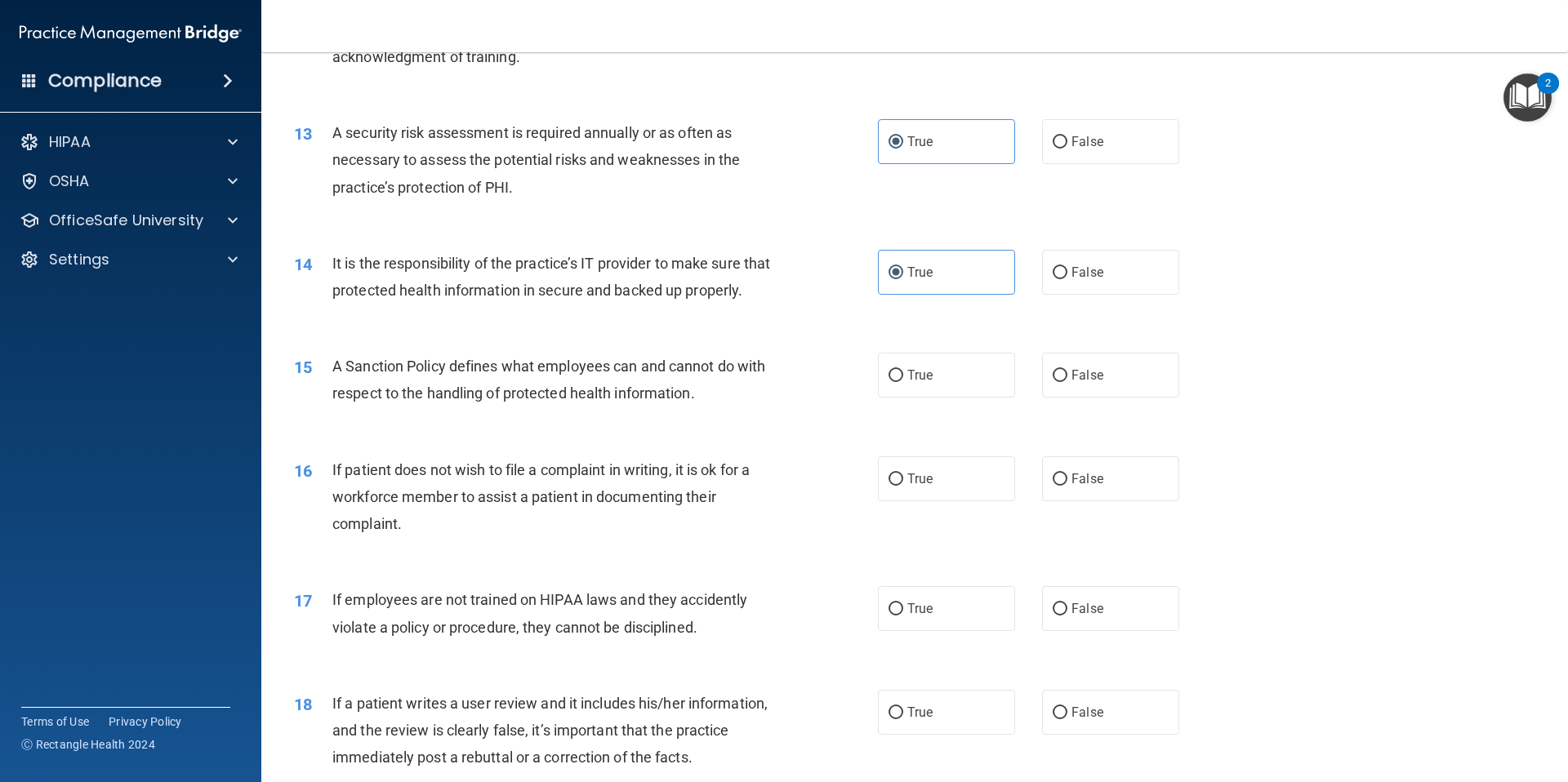
scroll to position [1707, 0]
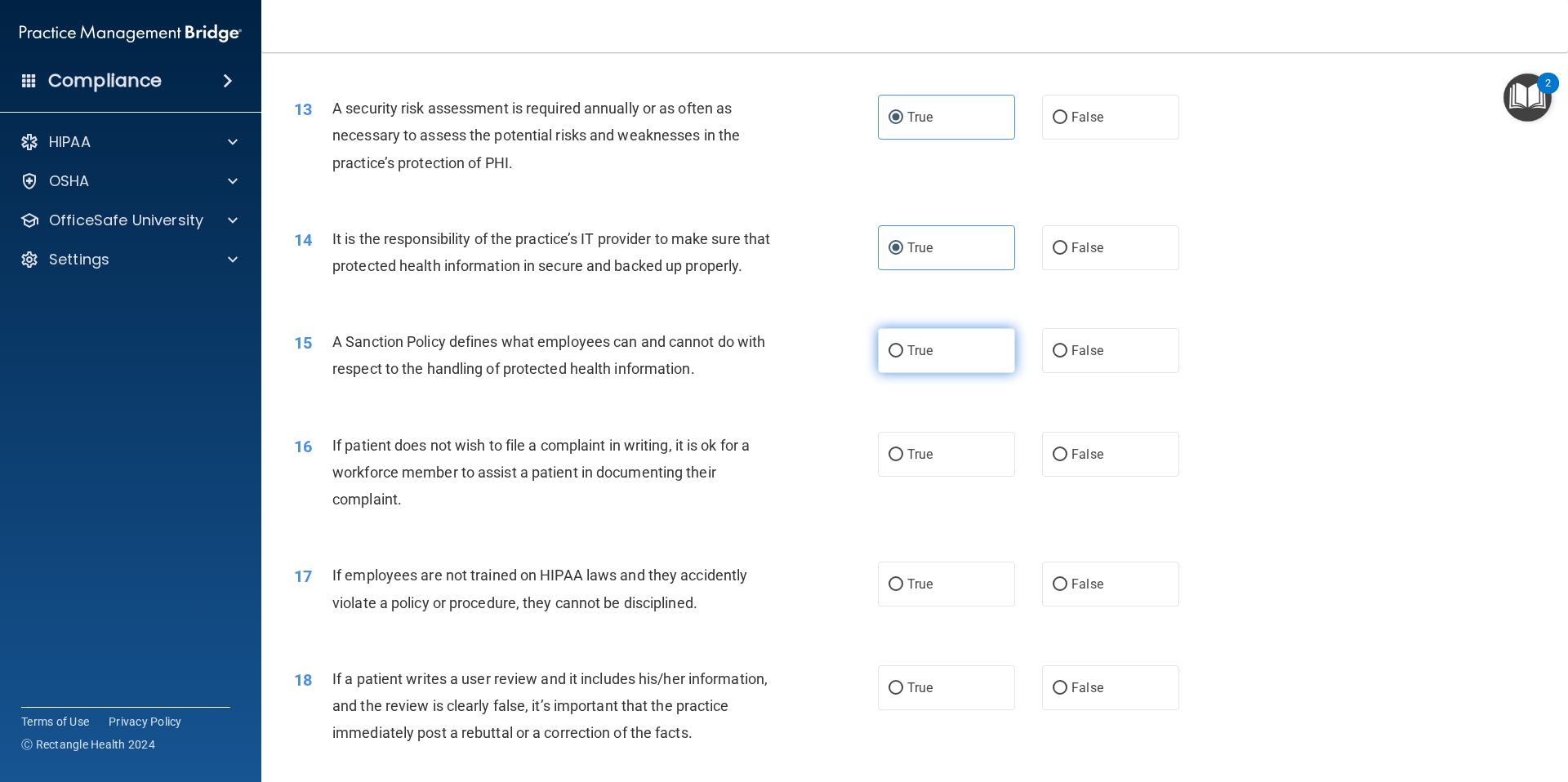
click at [969, 373] on label "True" at bounding box center [946, 350] width 138 height 45
click at [903, 358] on input "True" at bounding box center [896, 351] width 15 height 12
radio input "true"
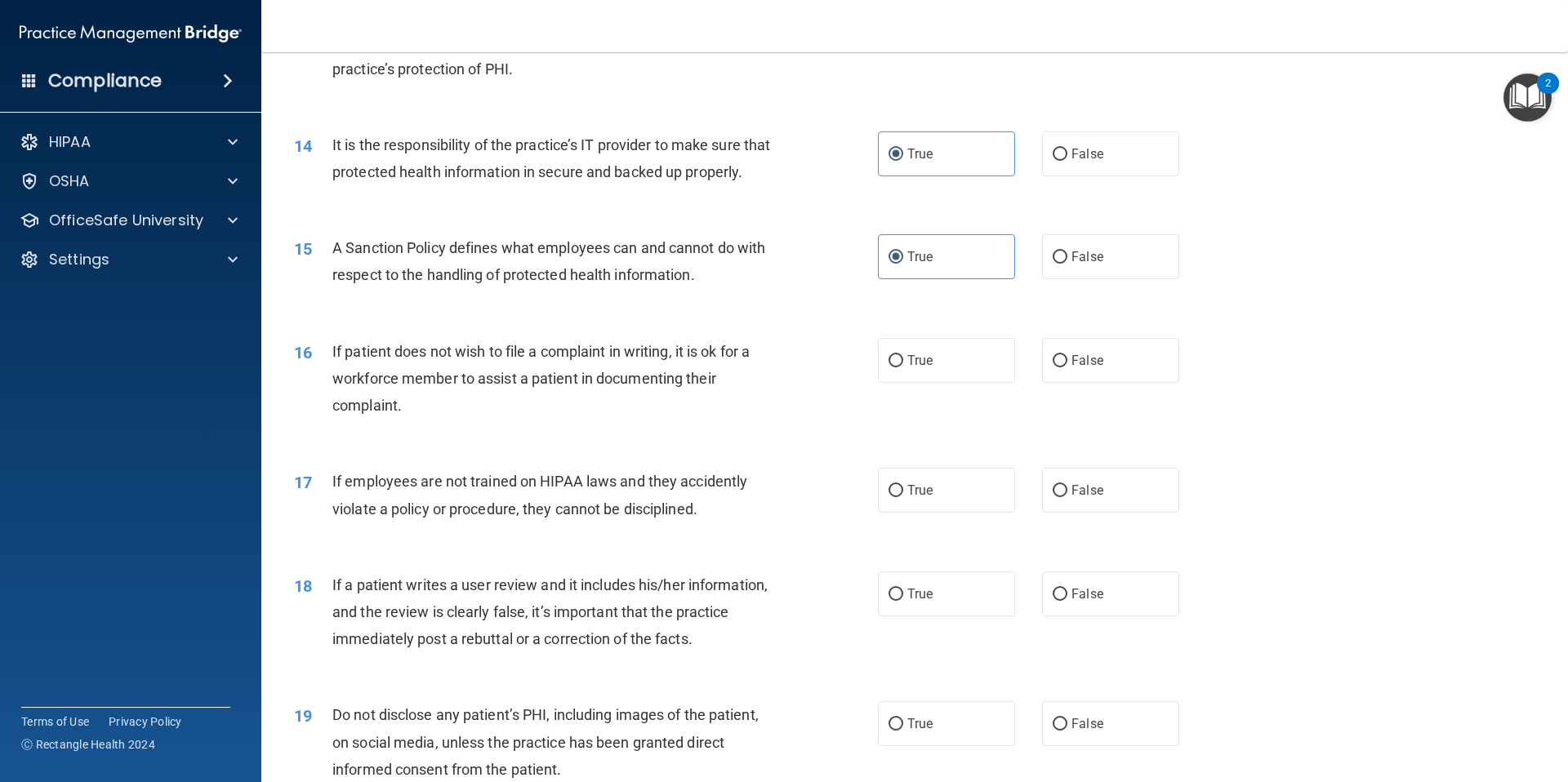
scroll to position [1802, 0]
click at [1091, 367] on span "False" at bounding box center [1087, 358] width 32 height 16
click at [1067, 366] on input "False" at bounding box center [1060, 359] width 15 height 12
radio input "true"
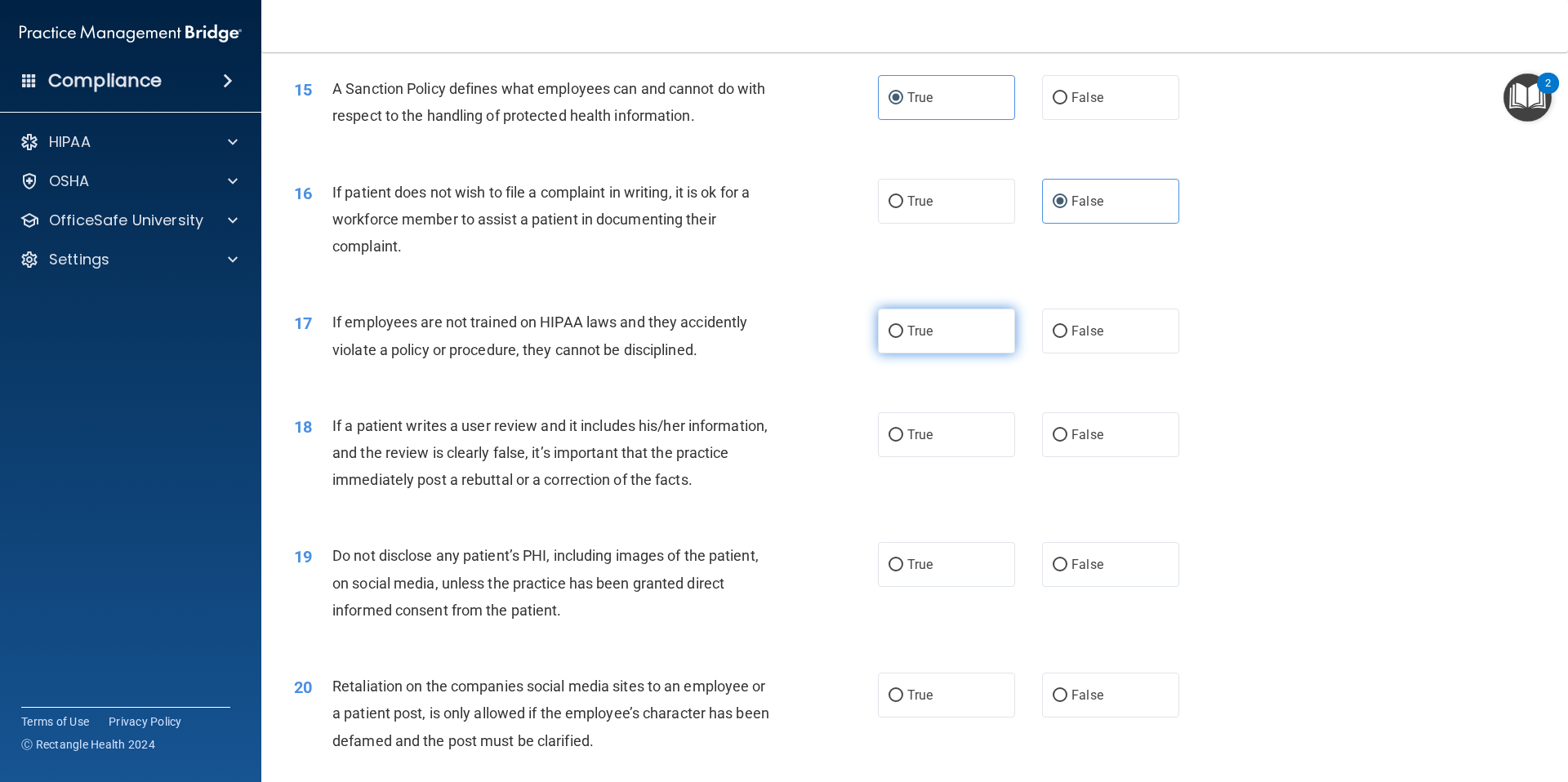
scroll to position [1961, 0]
click at [1113, 353] on label "False" at bounding box center [1110, 330] width 138 height 45
click at [1067, 337] on input "False" at bounding box center [1060, 330] width 15 height 12
radio input "true"
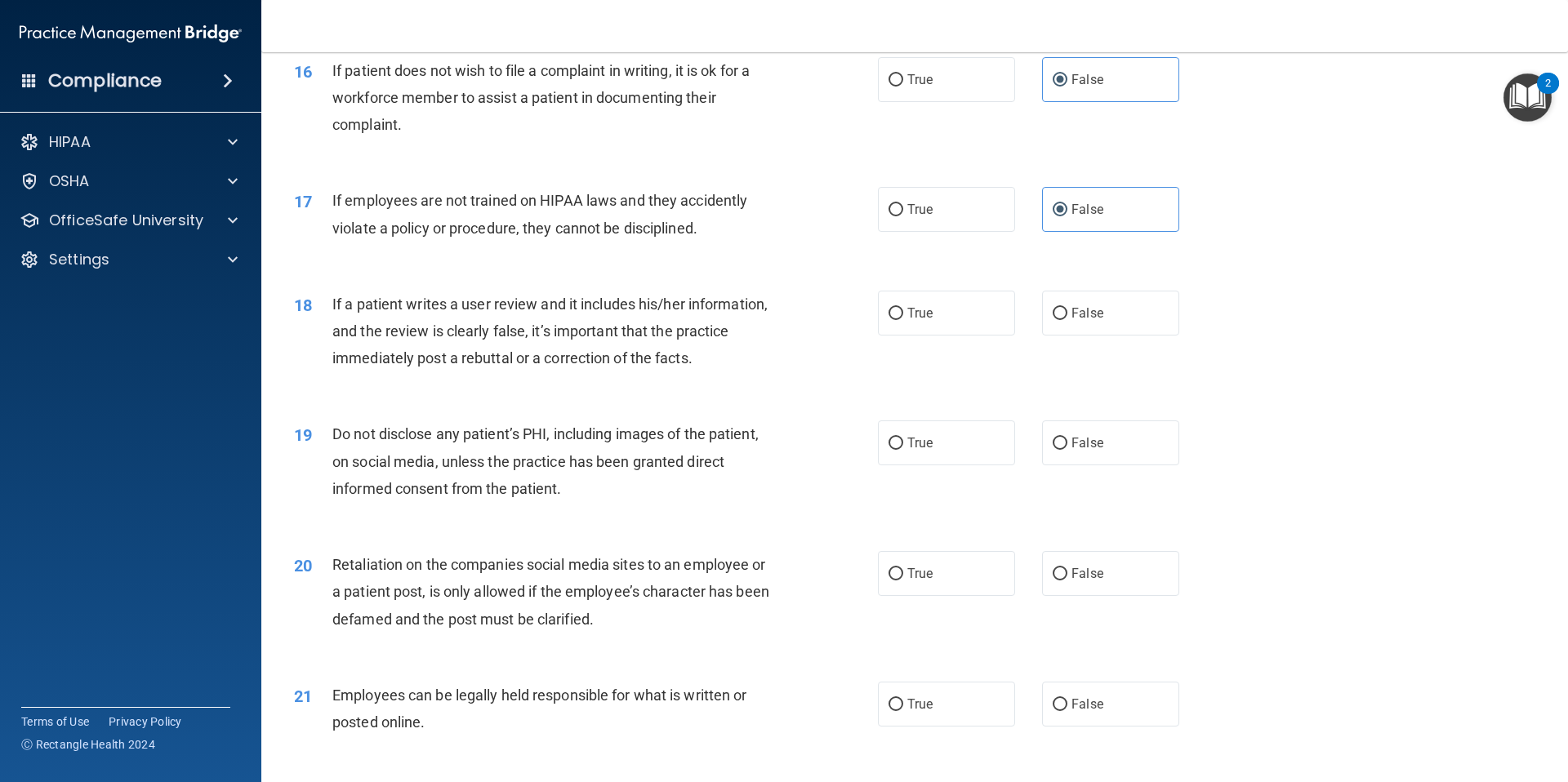
scroll to position [2089, 0]
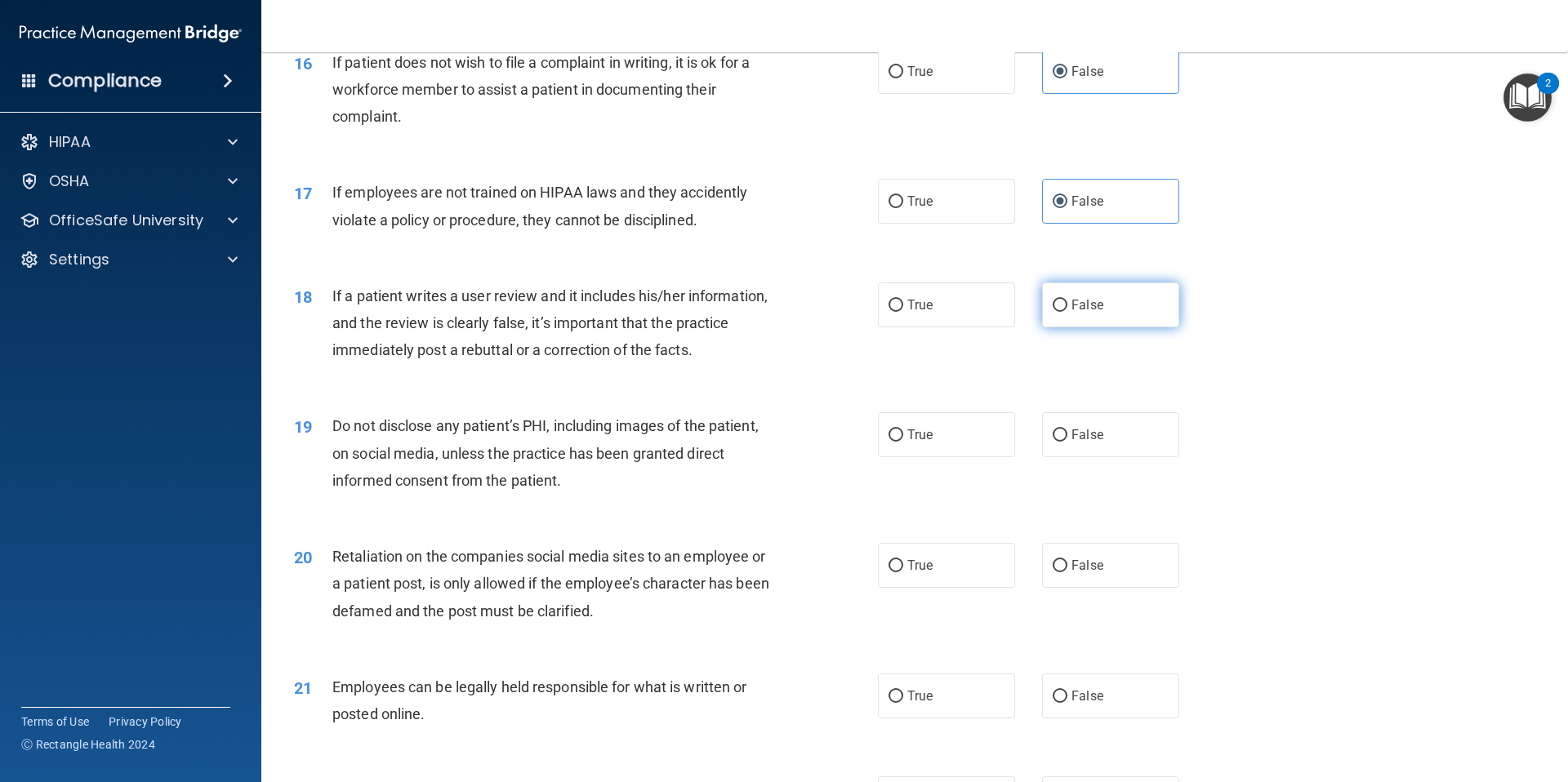
click at [1084, 313] on span "False" at bounding box center [1087, 304] width 32 height 16
click at [1067, 312] on input "False" at bounding box center [1060, 305] width 15 height 12
radio input "true"
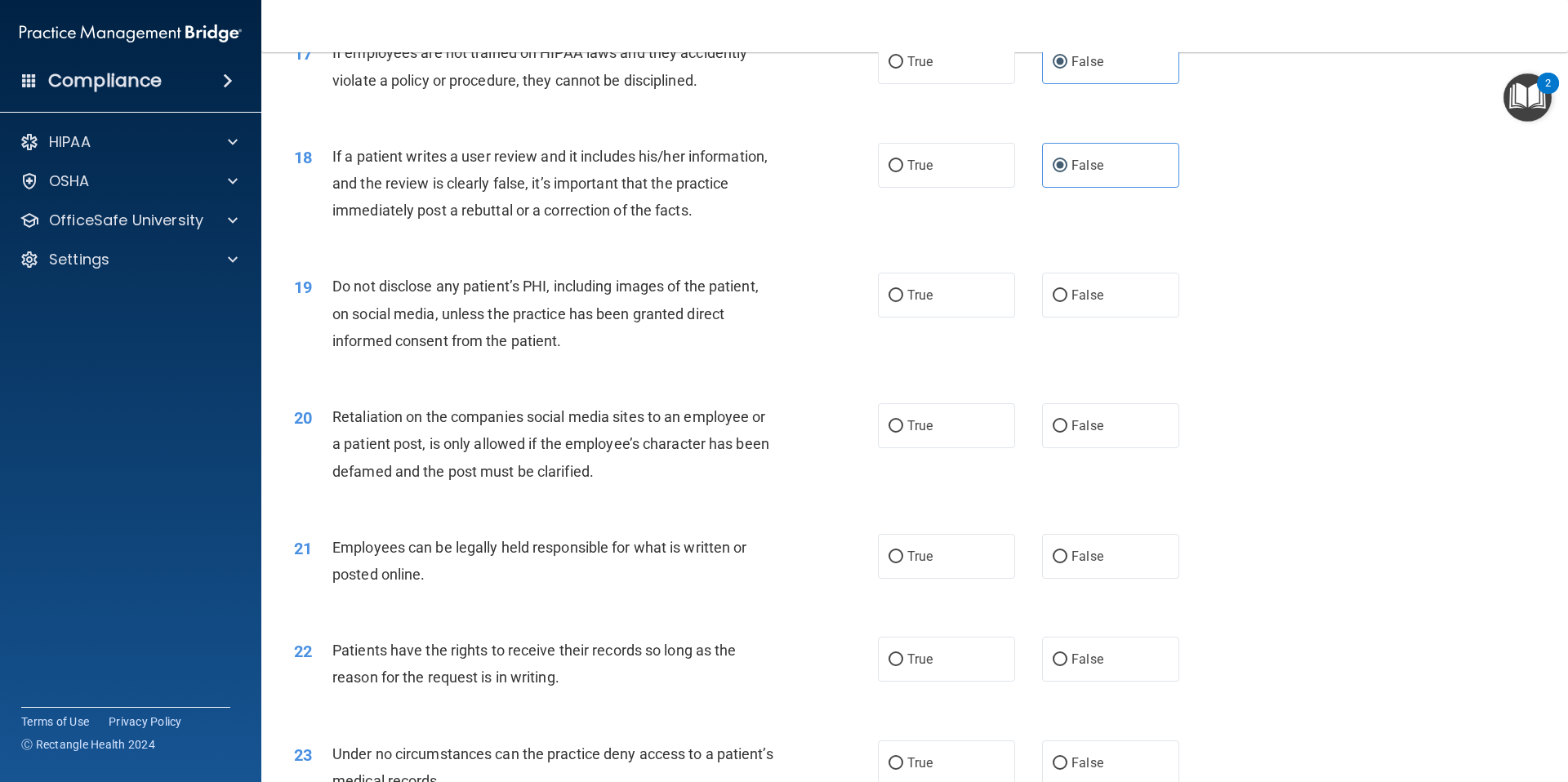
scroll to position [2247, 0]
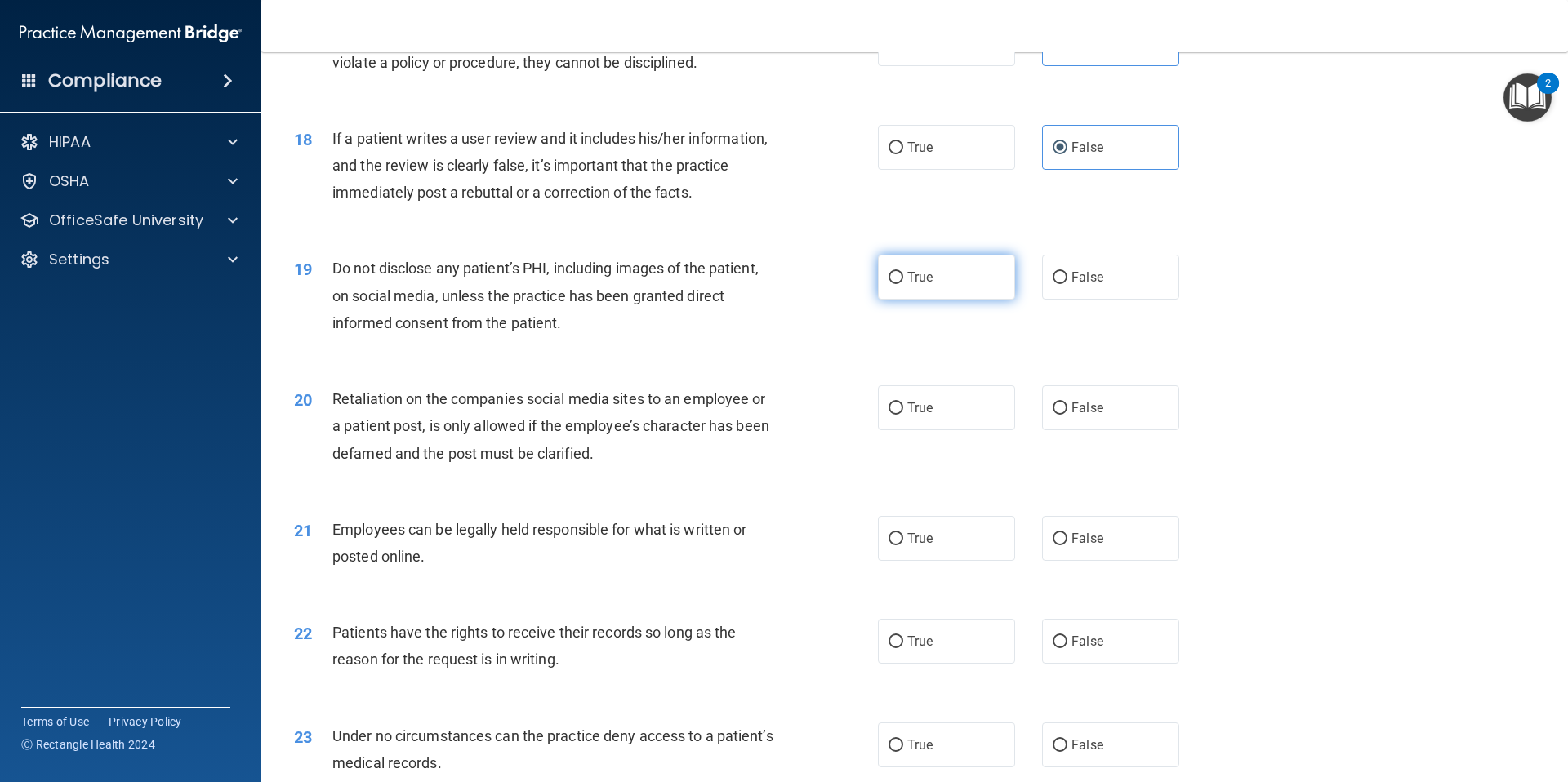
click at [984, 300] on label "True" at bounding box center [946, 277] width 138 height 45
click at [903, 284] on input "True" at bounding box center [896, 278] width 15 height 12
radio input "true"
click at [1084, 430] on label "False" at bounding box center [1110, 407] width 138 height 45
click at [1067, 414] on input "False" at bounding box center [1060, 408] width 15 height 12
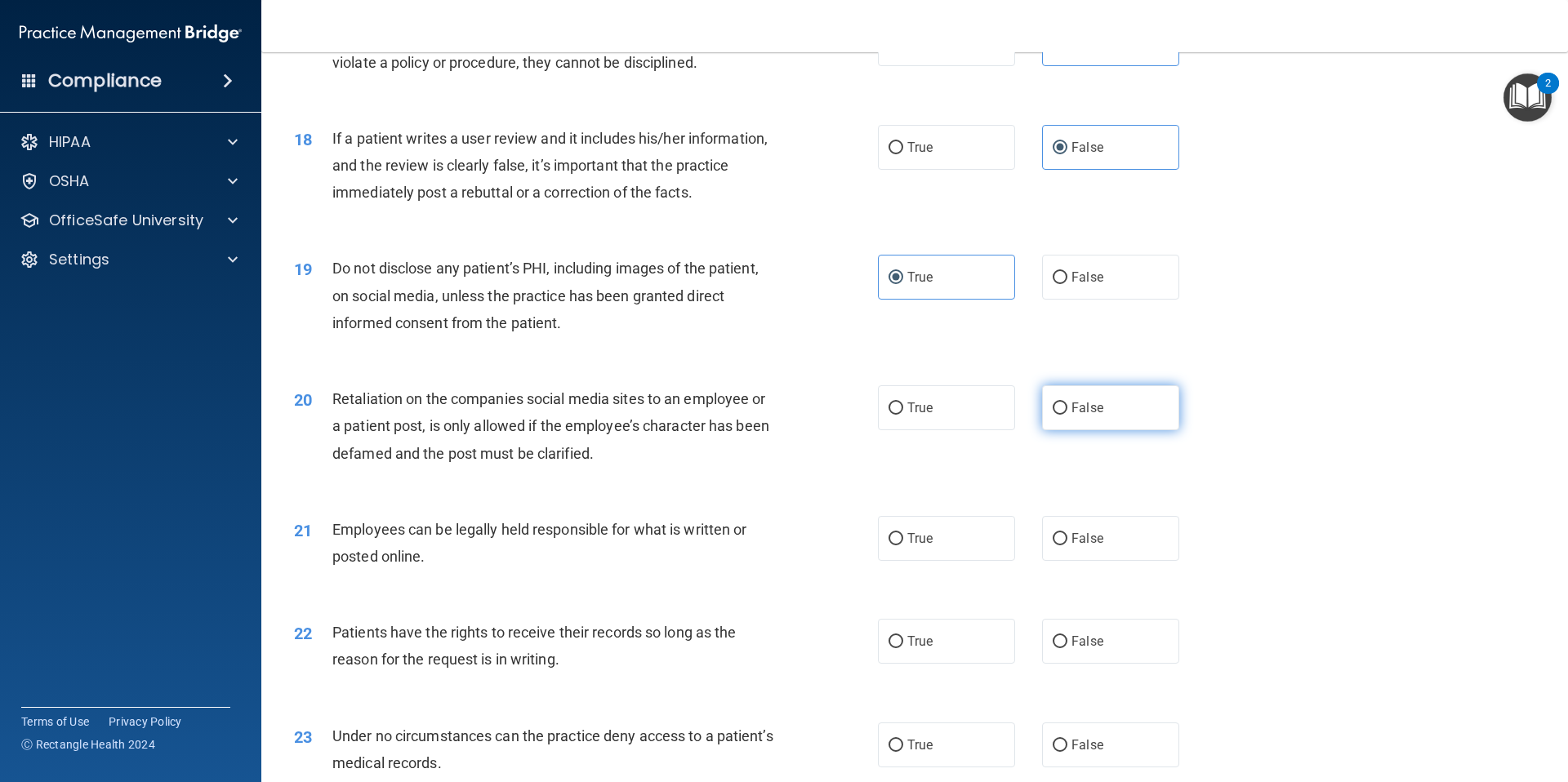
radio input "true"
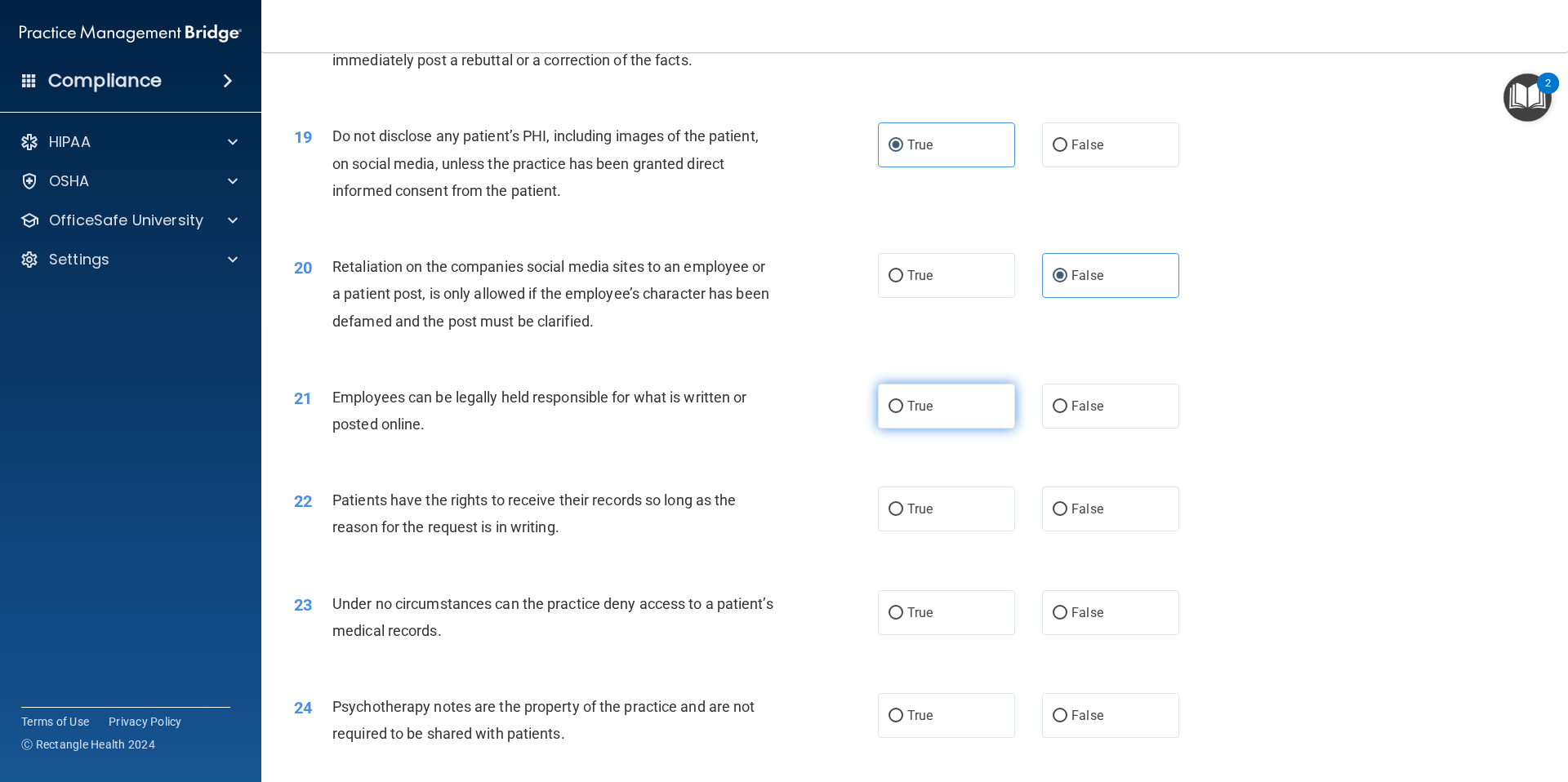
scroll to position [2424, 0]
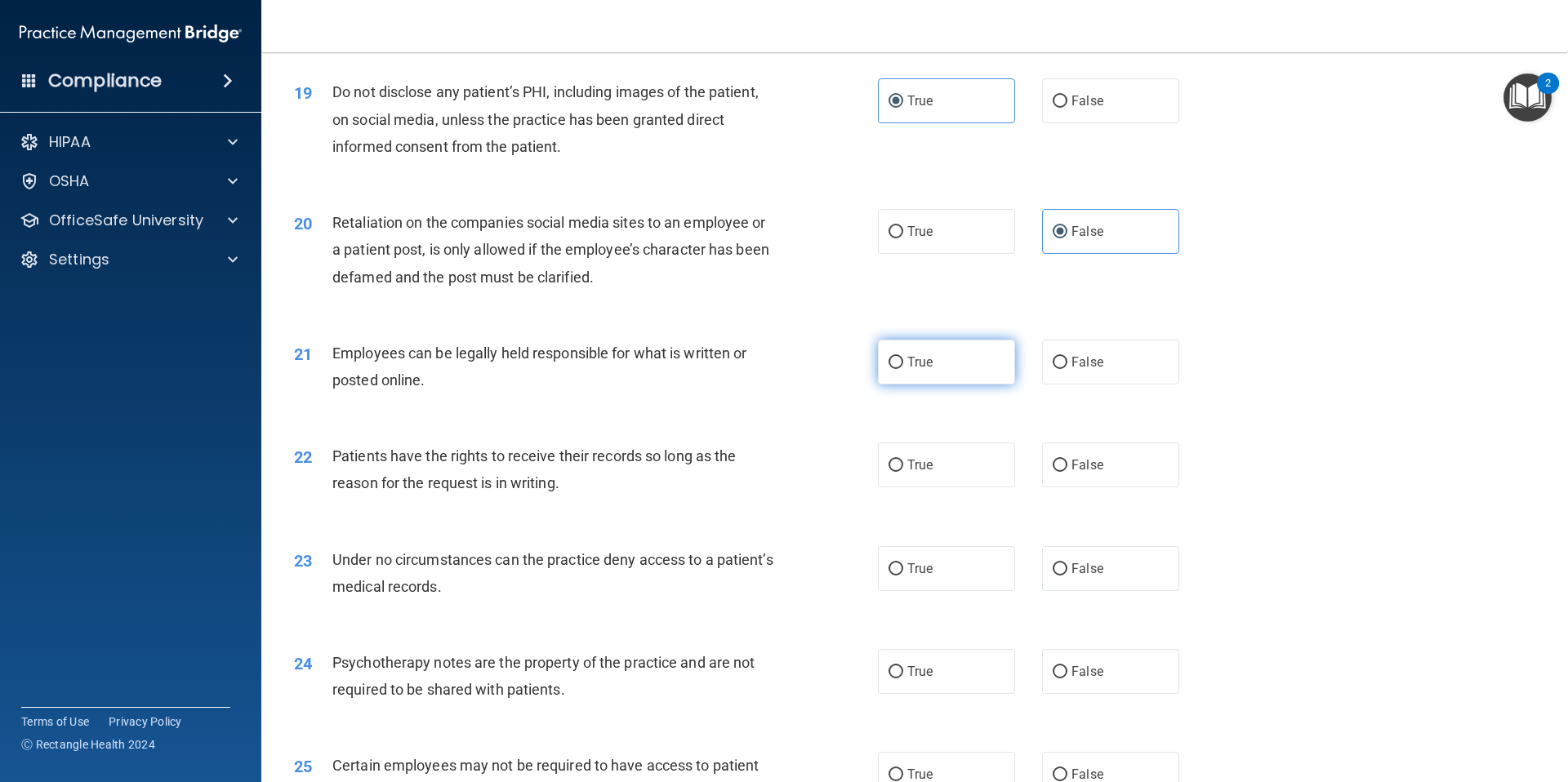
click at [951, 384] on label "True" at bounding box center [946, 361] width 138 height 45
click at [903, 369] on input "True" at bounding box center [896, 362] width 15 height 12
radio input "true"
click at [1094, 473] on span "False" at bounding box center [1087, 465] width 32 height 16
click at [1067, 472] on input "False" at bounding box center [1060, 465] width 15 height 12
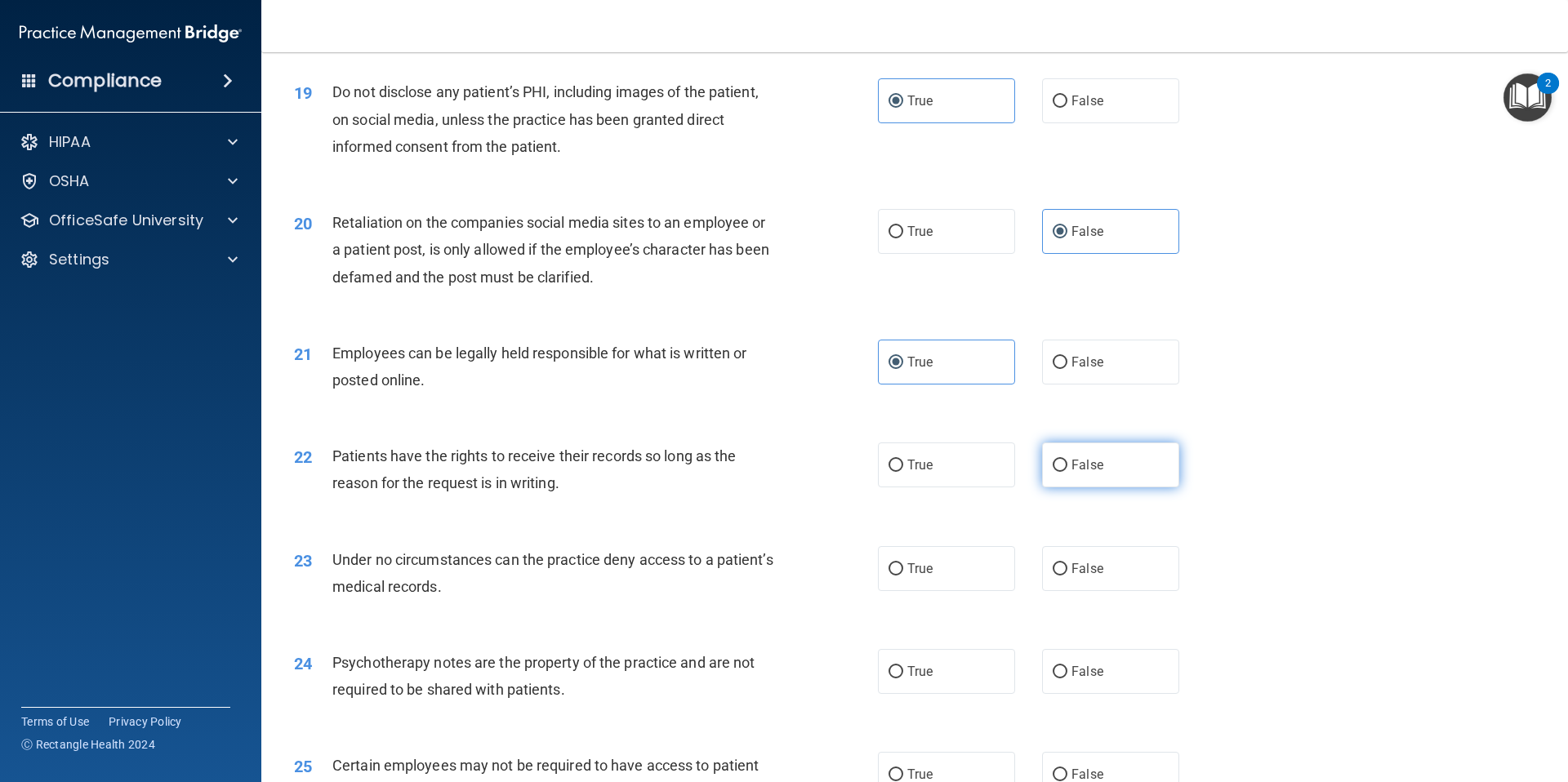
radio input "true"
click at [1071, 577] on span "False" at bounding box center [1087, 568] width 32 height 16
click at [1067, 576] on input "False" at bounding box center [1060, 568] width 15 height 12
radio input "true"
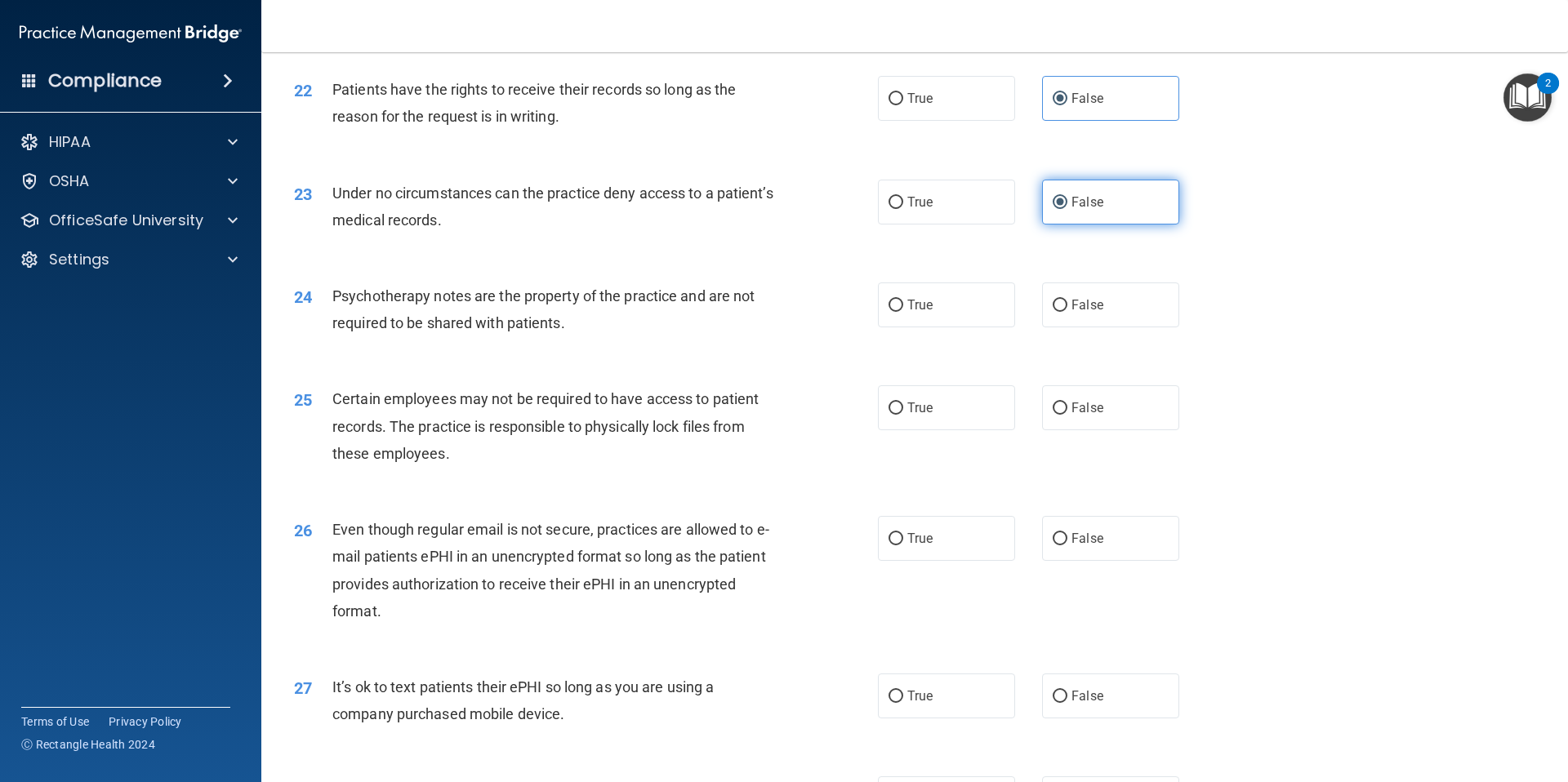
scroll to position [2858, 0]
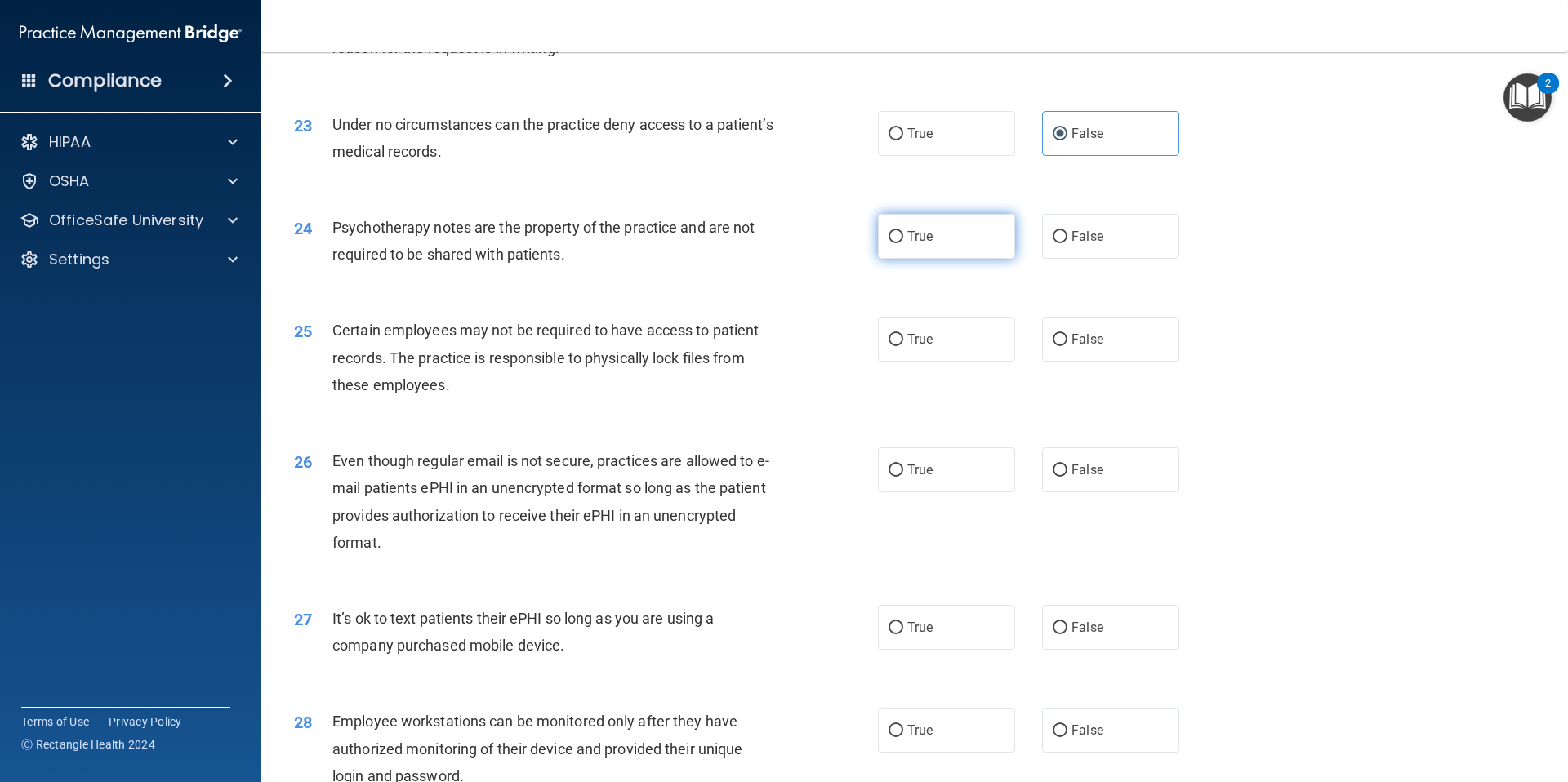
click at [969, 259] on label "True" at bounding box center [946, 236] width 138 height 45
click at [903, 243] on input "True" at bounding box center [896, 237] width 15 height 12
radio input "true"
click at [979, 361] on label "True" at bounding box center [946, 338] width 138 height 45
click at [903, 347] on input "True" at bounding box center [896, 339] width 15 height 12
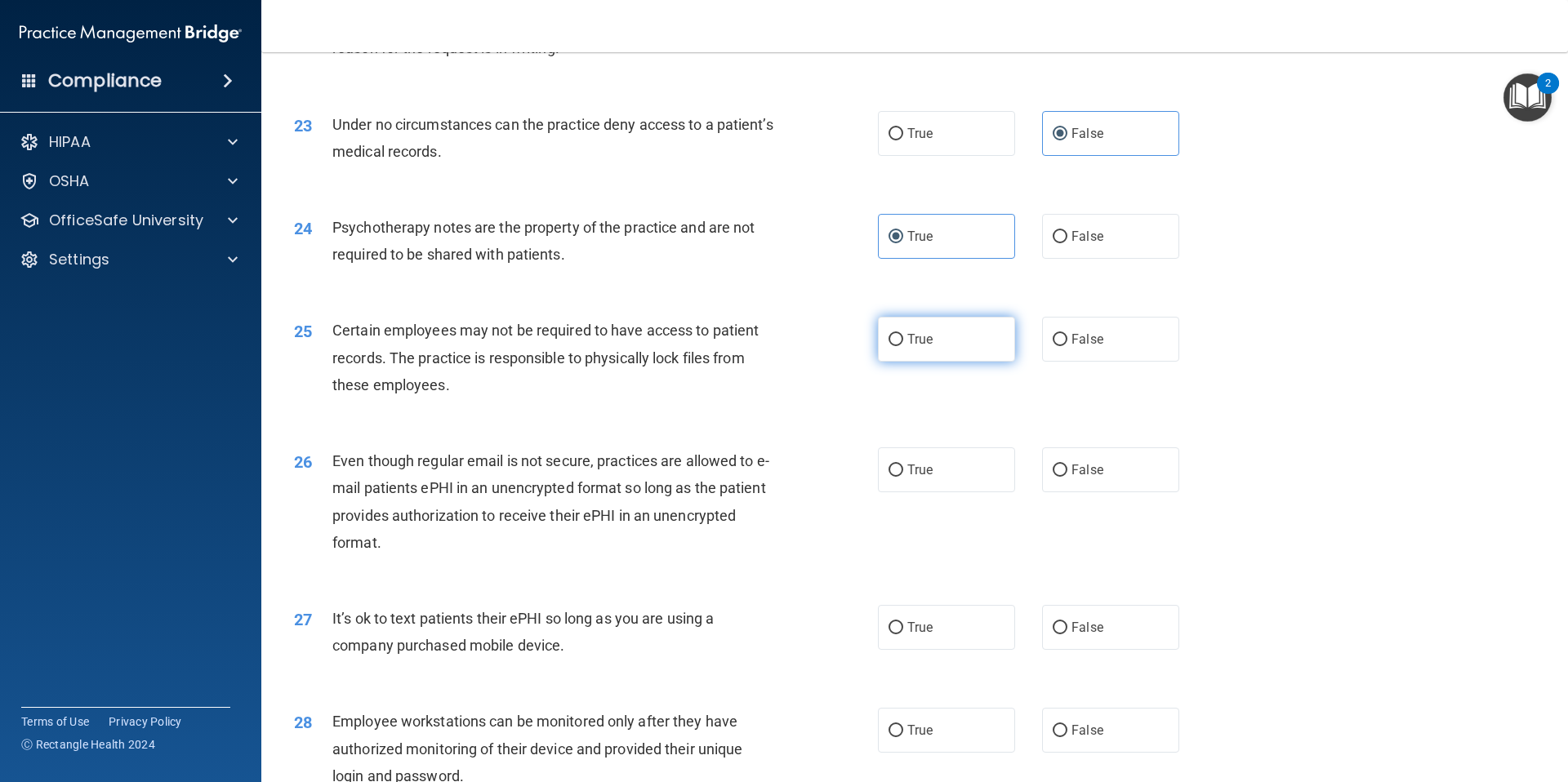
radio input "true"
click at [1083, 483] on label "False" at bounding box center [1110, 469] width 138 height 45
click at [1067, 477] on input "False" at bounding box center [1060, 470] width 15 height 12
radio input "true"
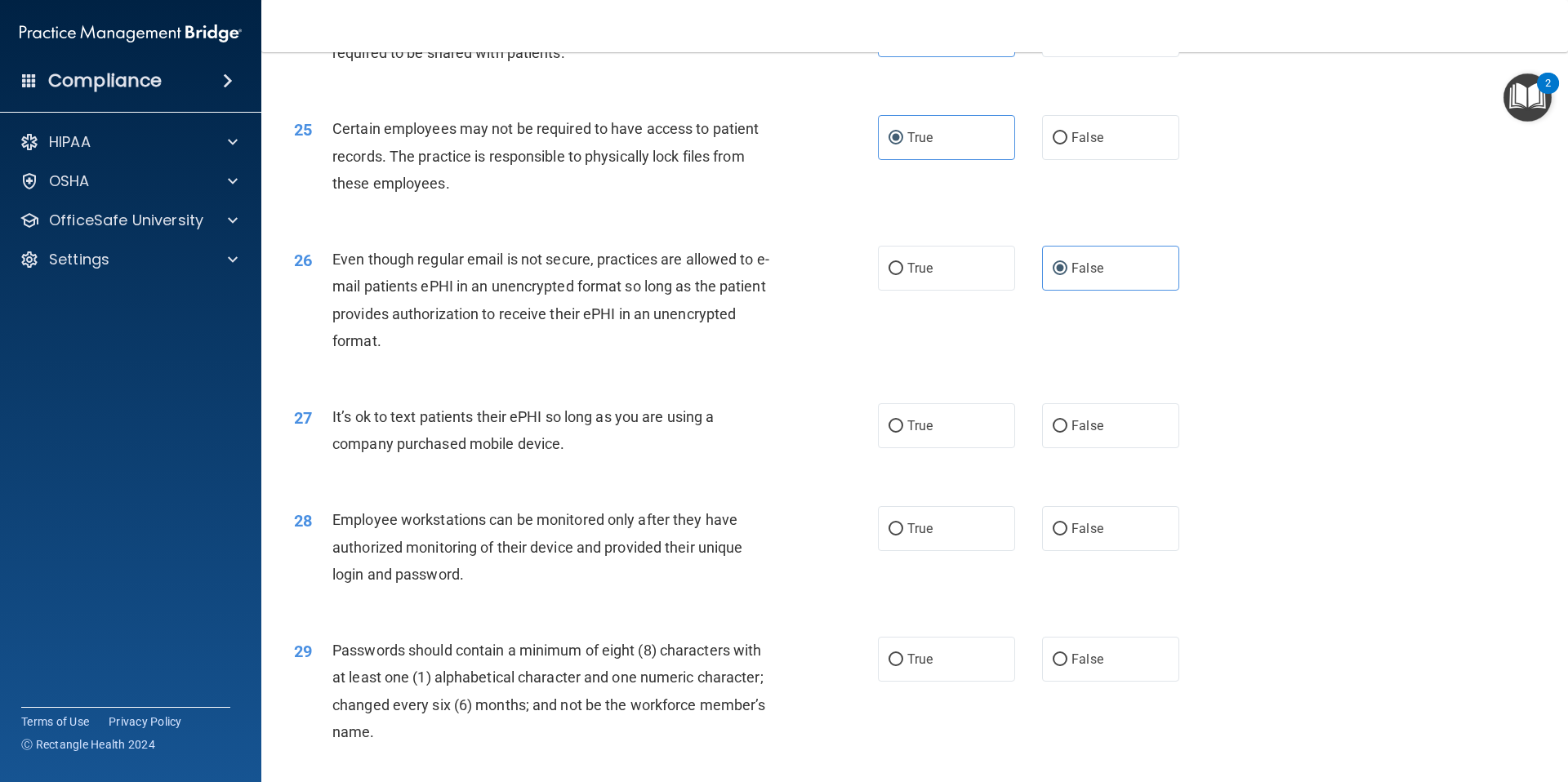
scroll to position [3094, 0]
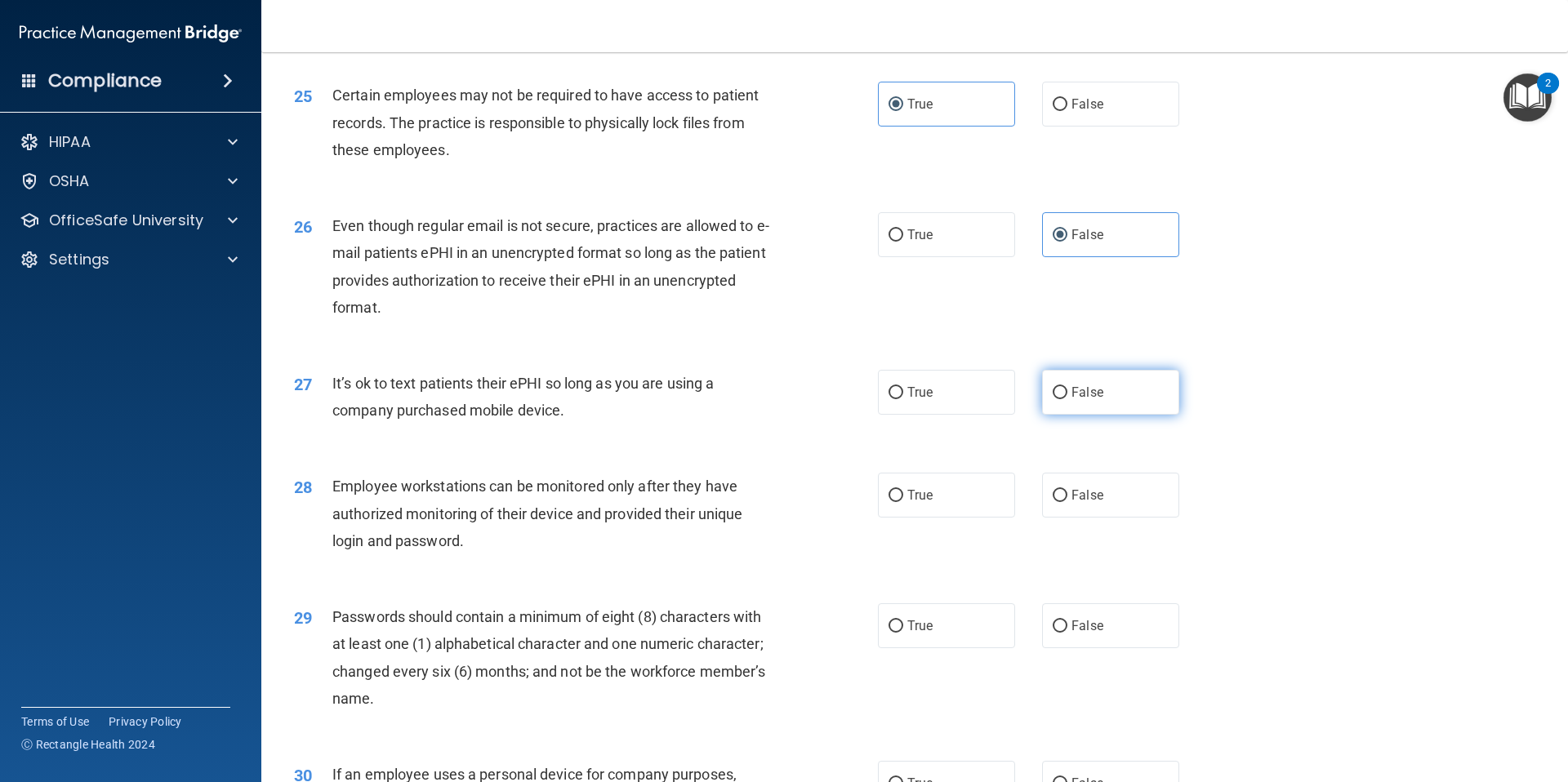
click at [1083, 410] on label "False" at bounding box center [1110, 391] width 138 height 45
click at [1067, 399] on input "False" at bounding box center [1060, 392] width 15 height 12
radio input "true"
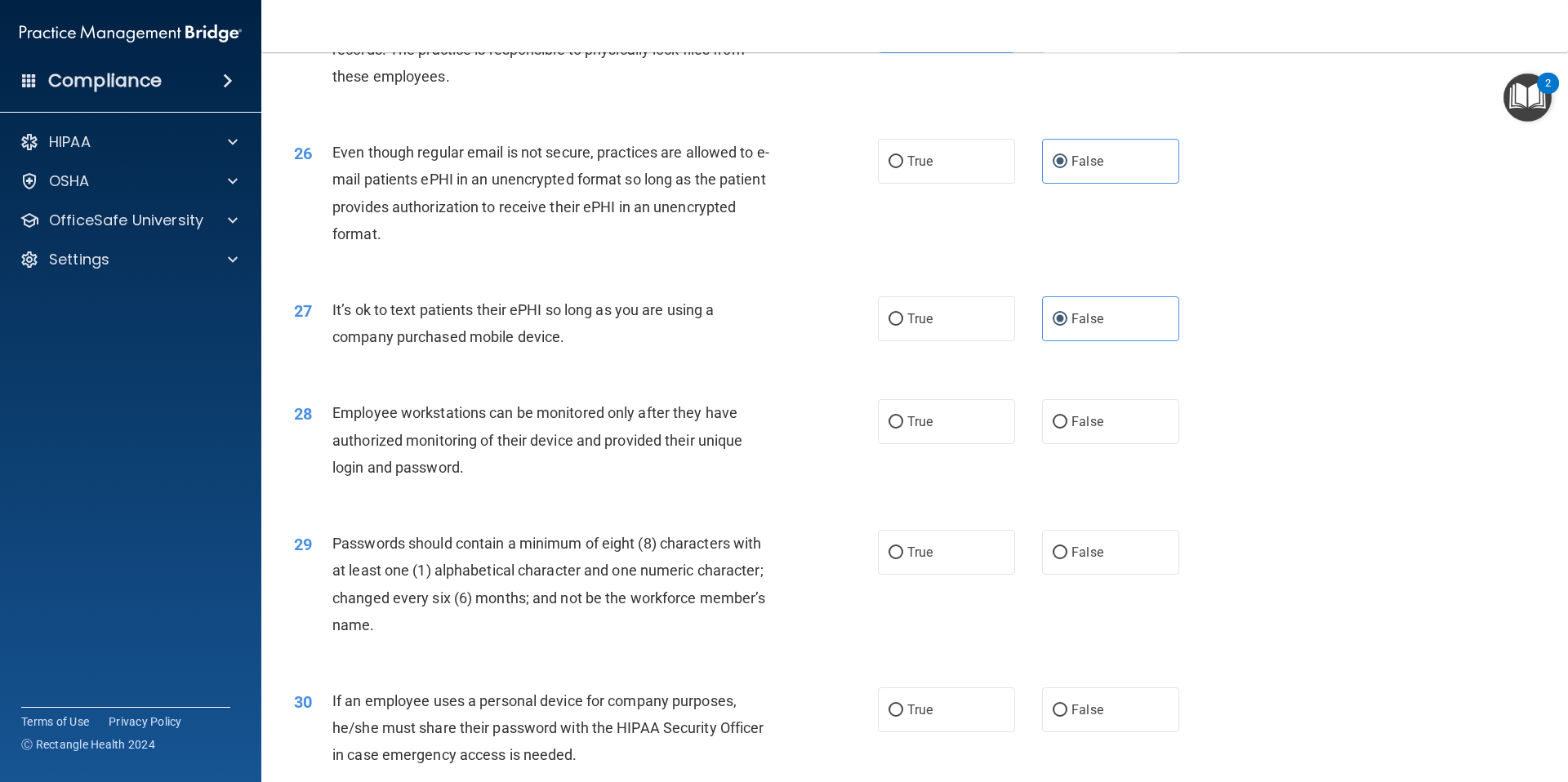
scroll to position [3168, 0]
click at [1106, 443] on label "False" at bounding box center [1110, 421] width 138 height 45
click at [1067, 428] on input "False" at bounding box center [1060, 421] width 15 height 12
radio input "true"
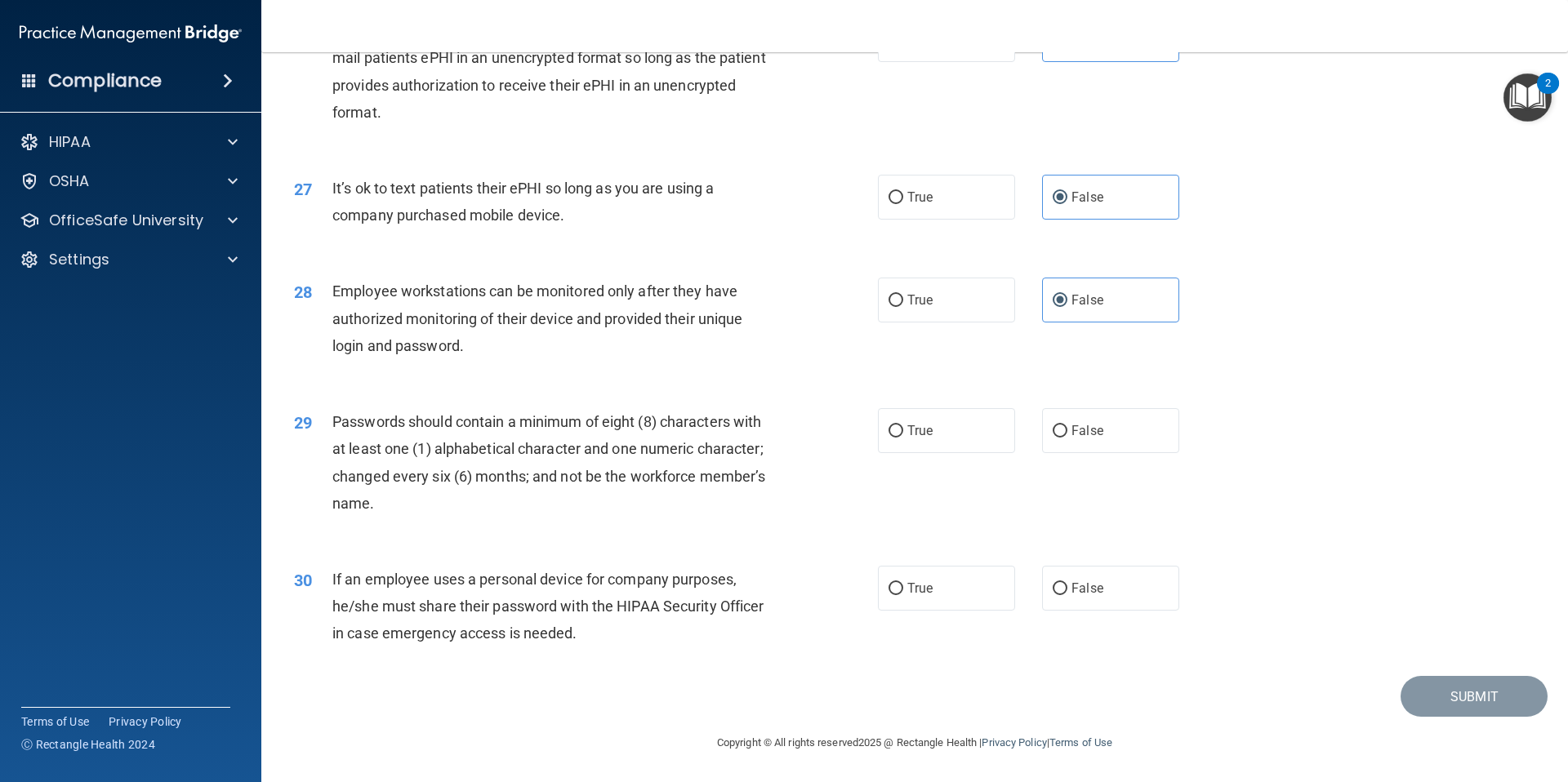
scroll to position [3303, 0]
click at [975, 453] on label "True" at bounding box center [946, 430] width 138 height 45
click at [903, 437] on input "True" at bounding box center [896, 431] width 15 height 12
radio input "true"
click at [1068, 611] on label "False" at bounding box center [1110, 588] width 138 height 45
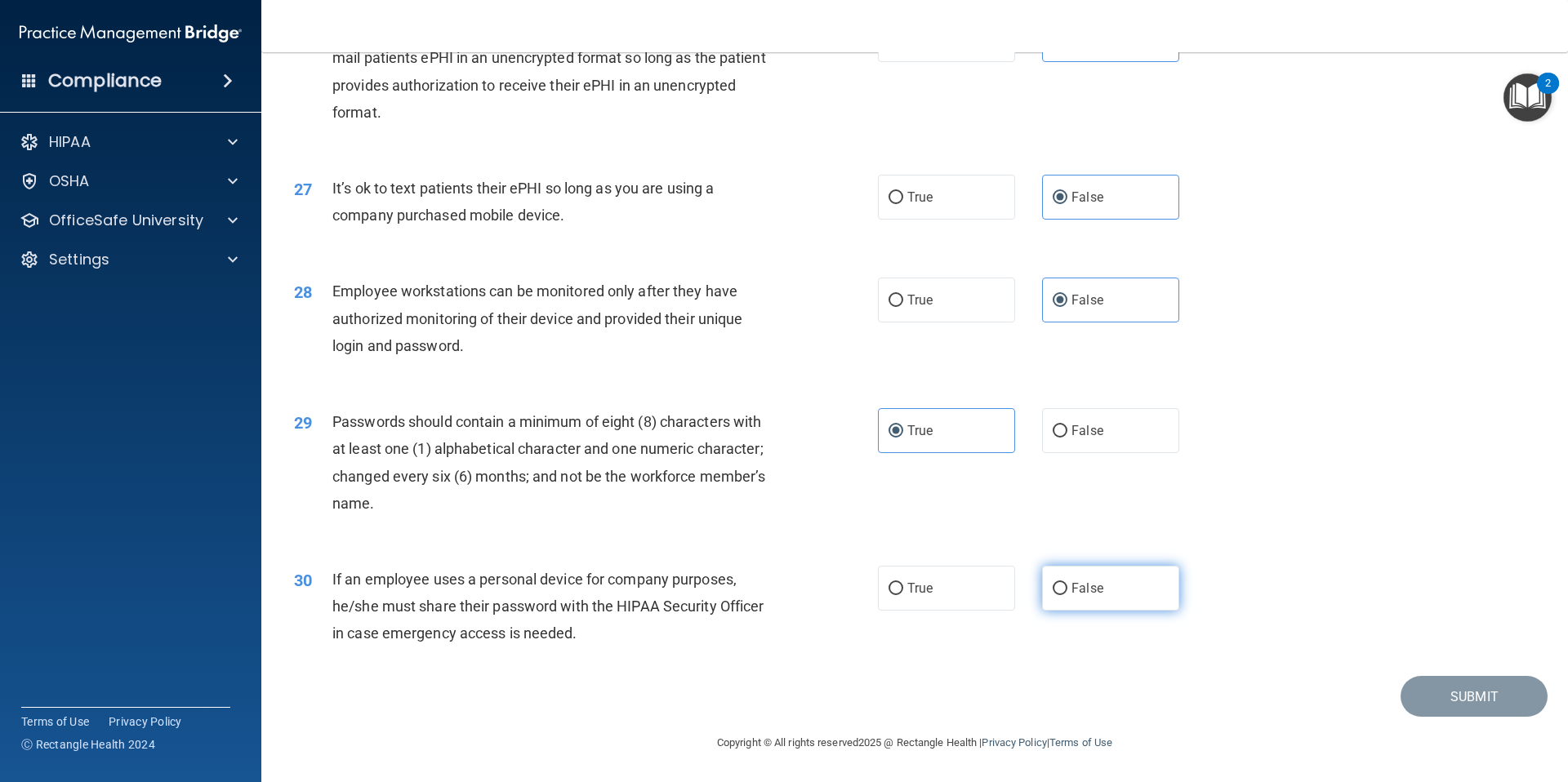
click at [1067, 595] on input "False" at bounding box center [1060, 589] width 15 height 12
radio input "true"
click at [1427, 704] on button "Submit" at bounding box center [1474, 696] width 147 height 41
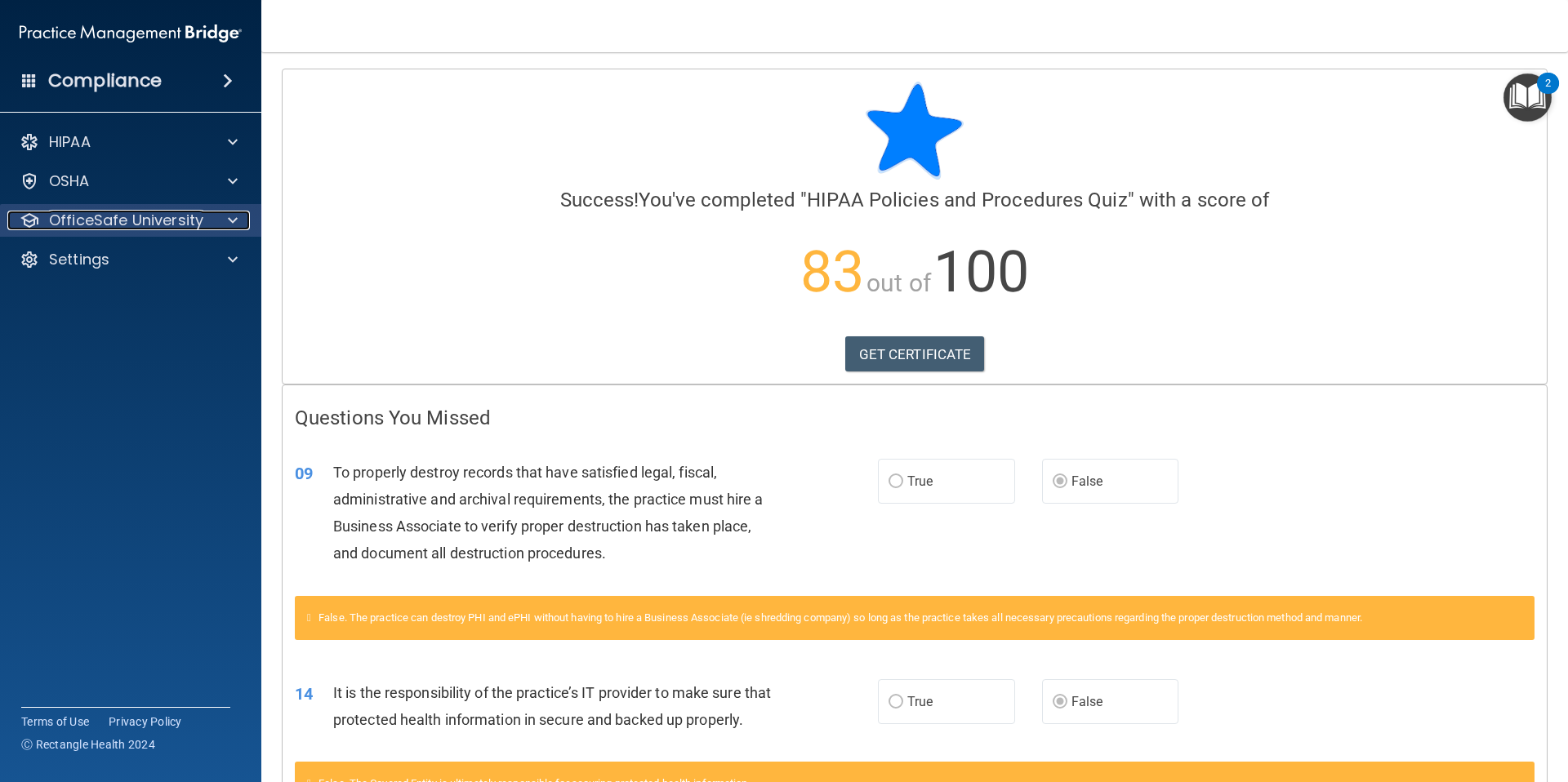
click at [223, 213] on div at bounding box center [230, 220] width 41 height 19
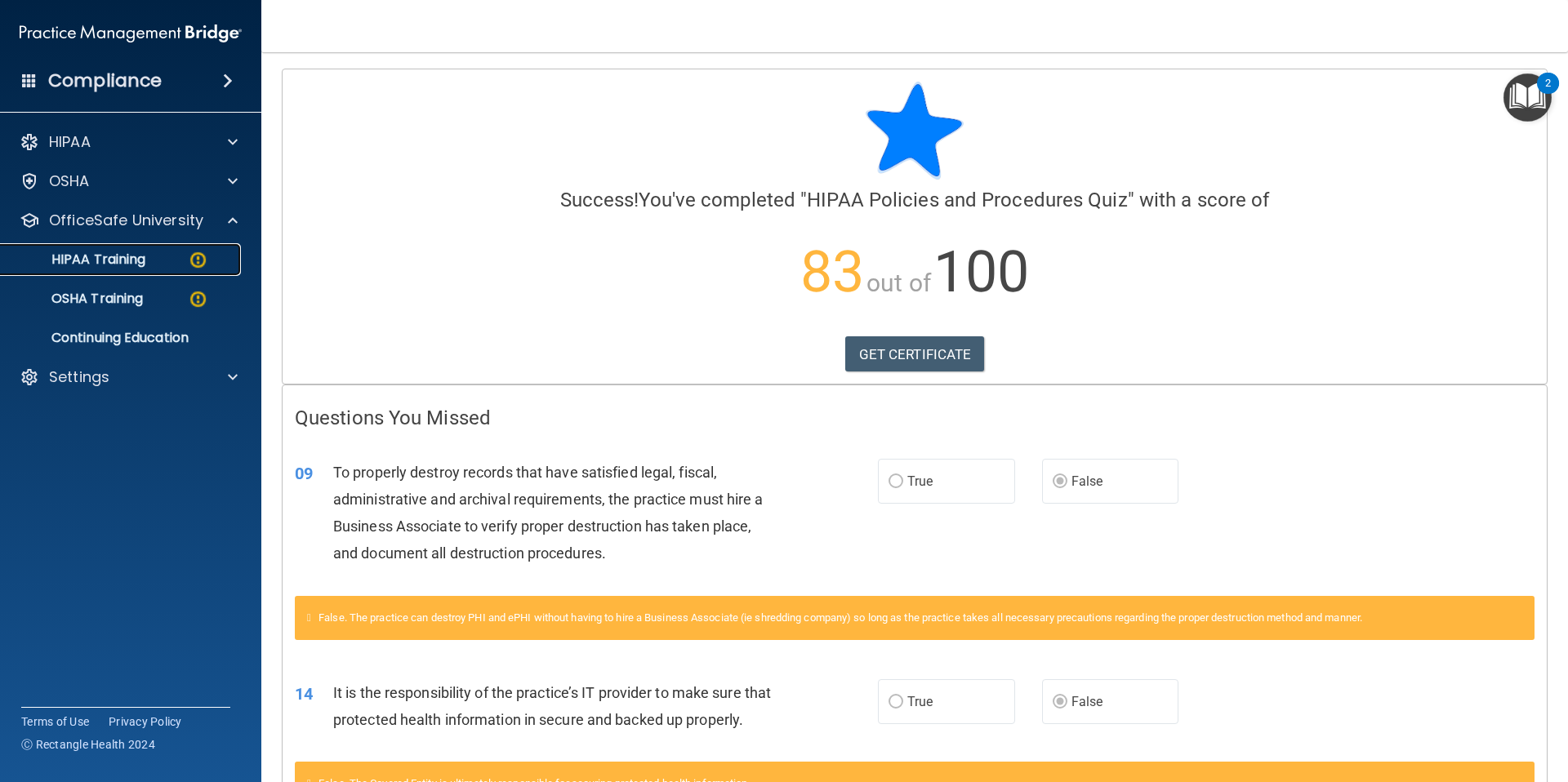
click at [182, 260] on div "HIPAA Training" at bounding box center [122, 259] width 223 height 17
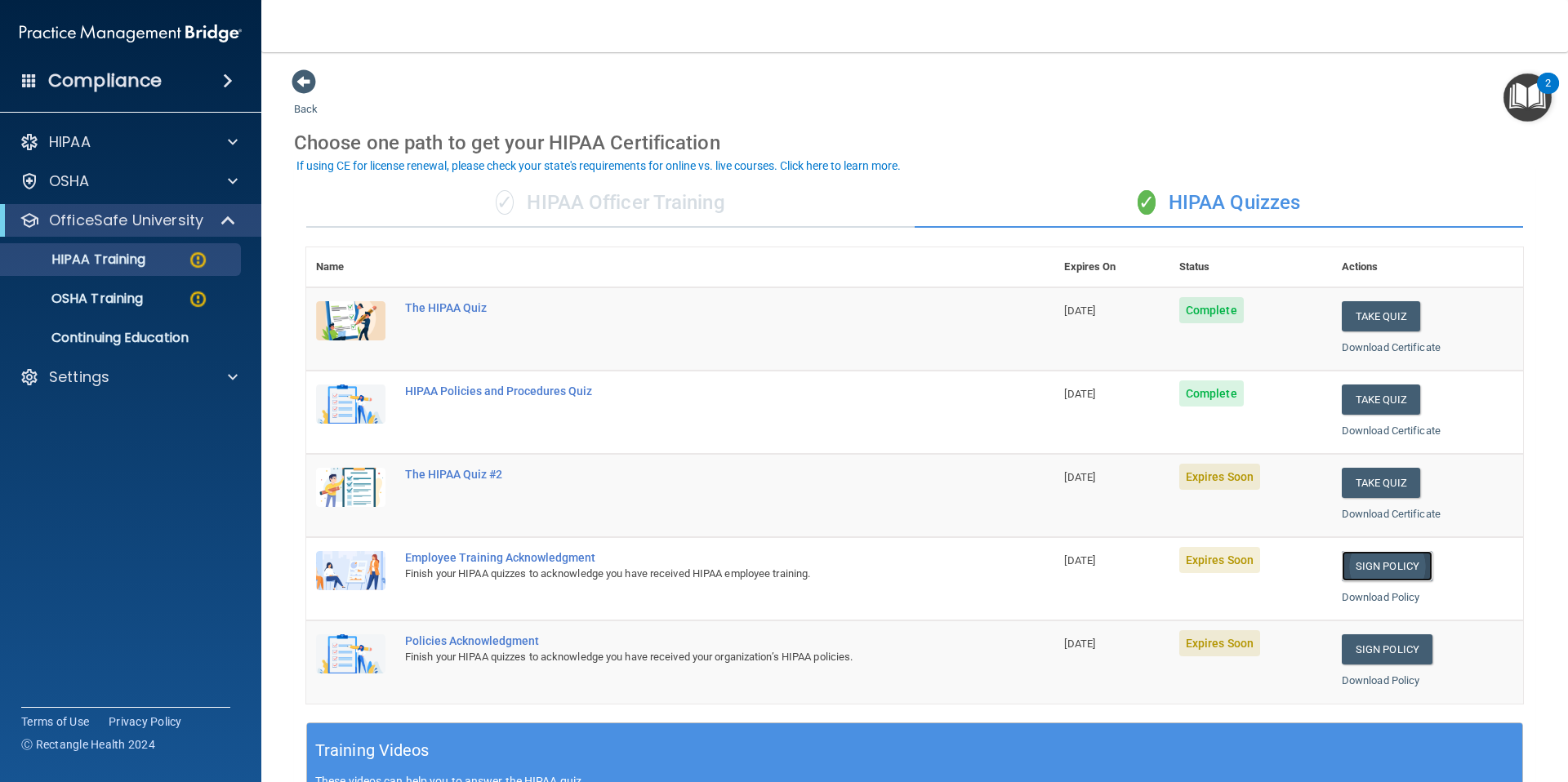
click at [1403, 565] on link "Sign Policy" at bounding box center [1386, 566] width 91 height 30
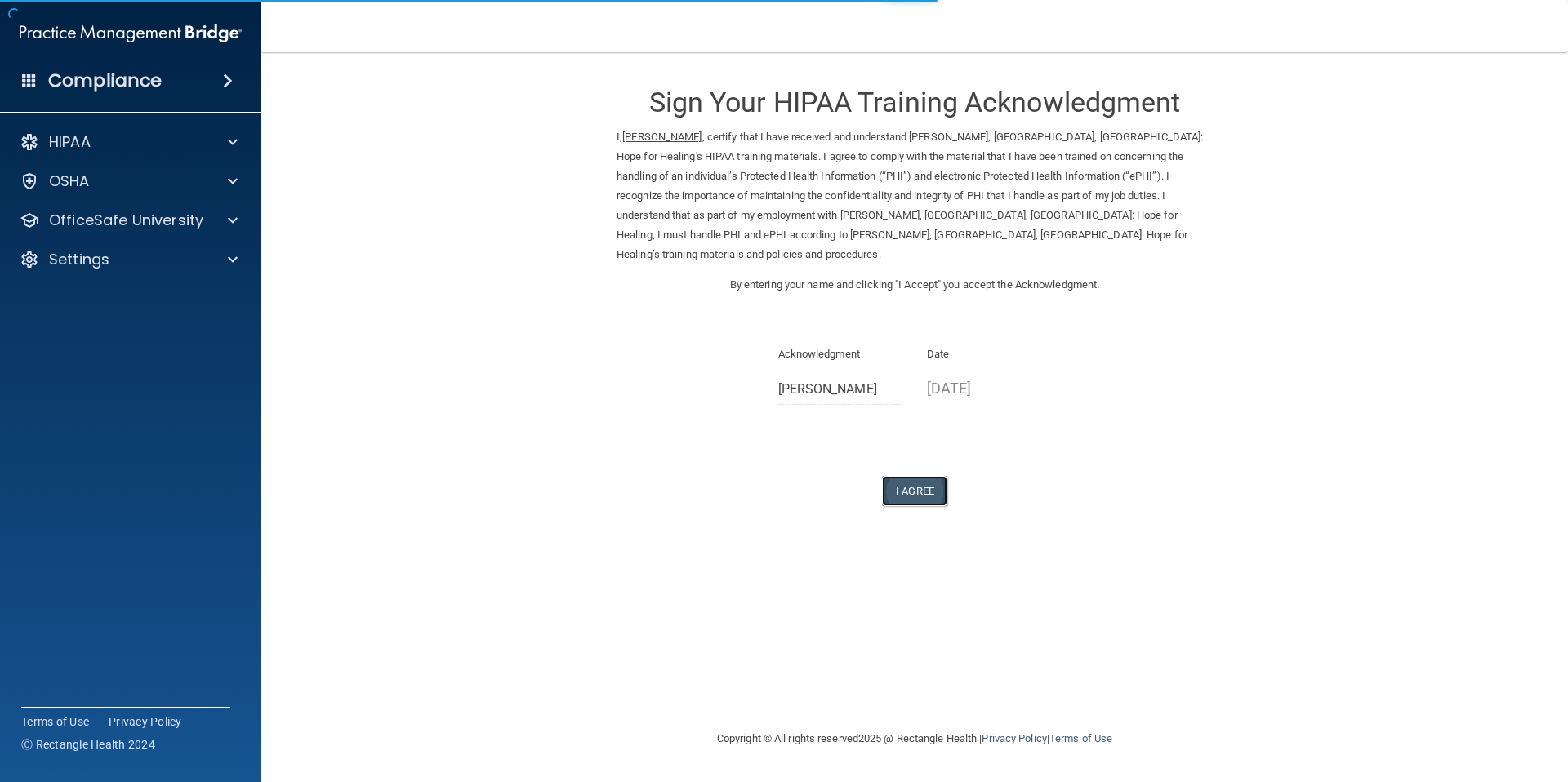
click at [912, 476] on button "I Agree" at bounding box center [914, 490] width 65 height 30
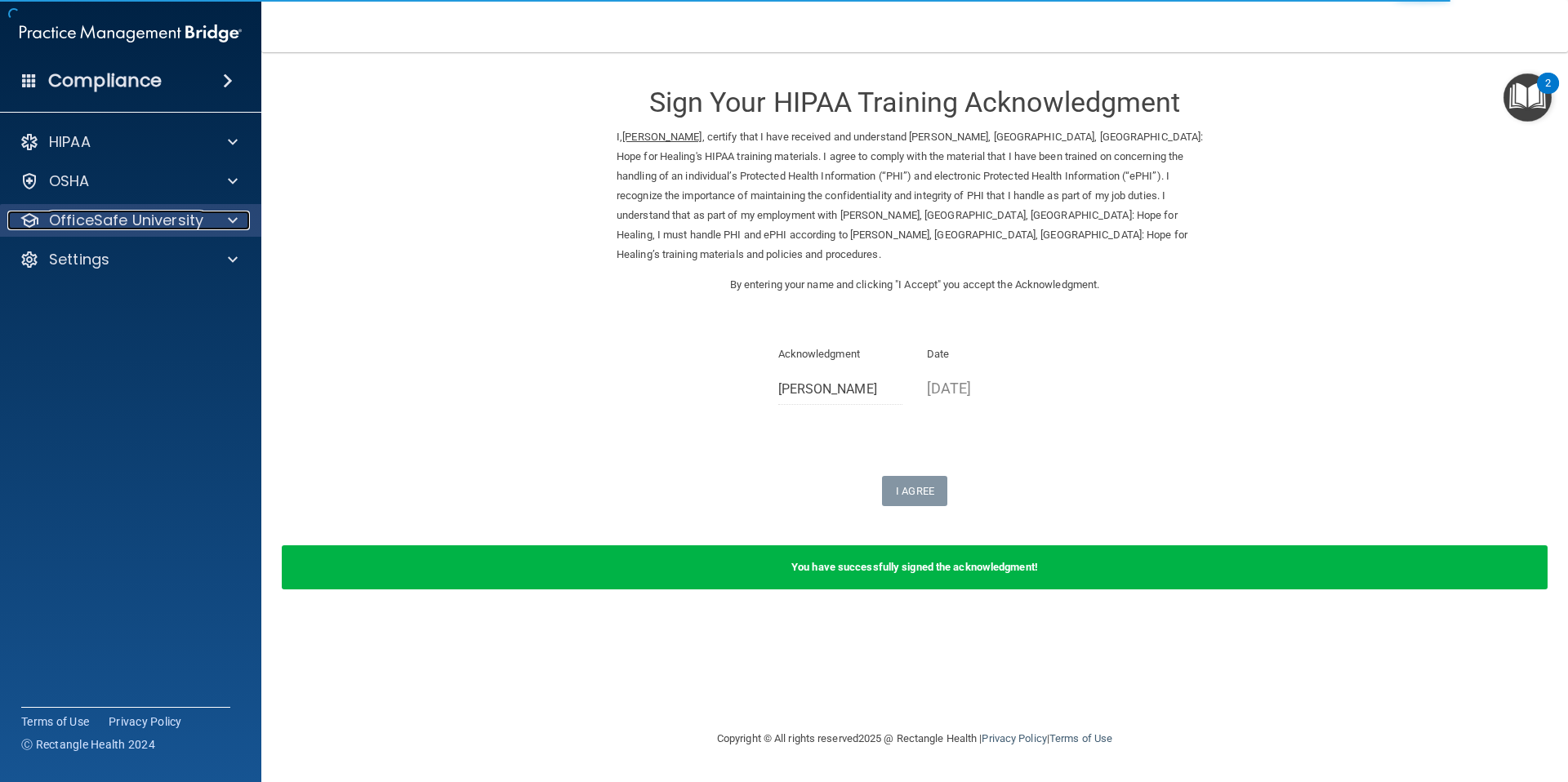
click at [183, 225] on p "OfficeSafe University" at bounding box center [126, 220] width 154 height 19
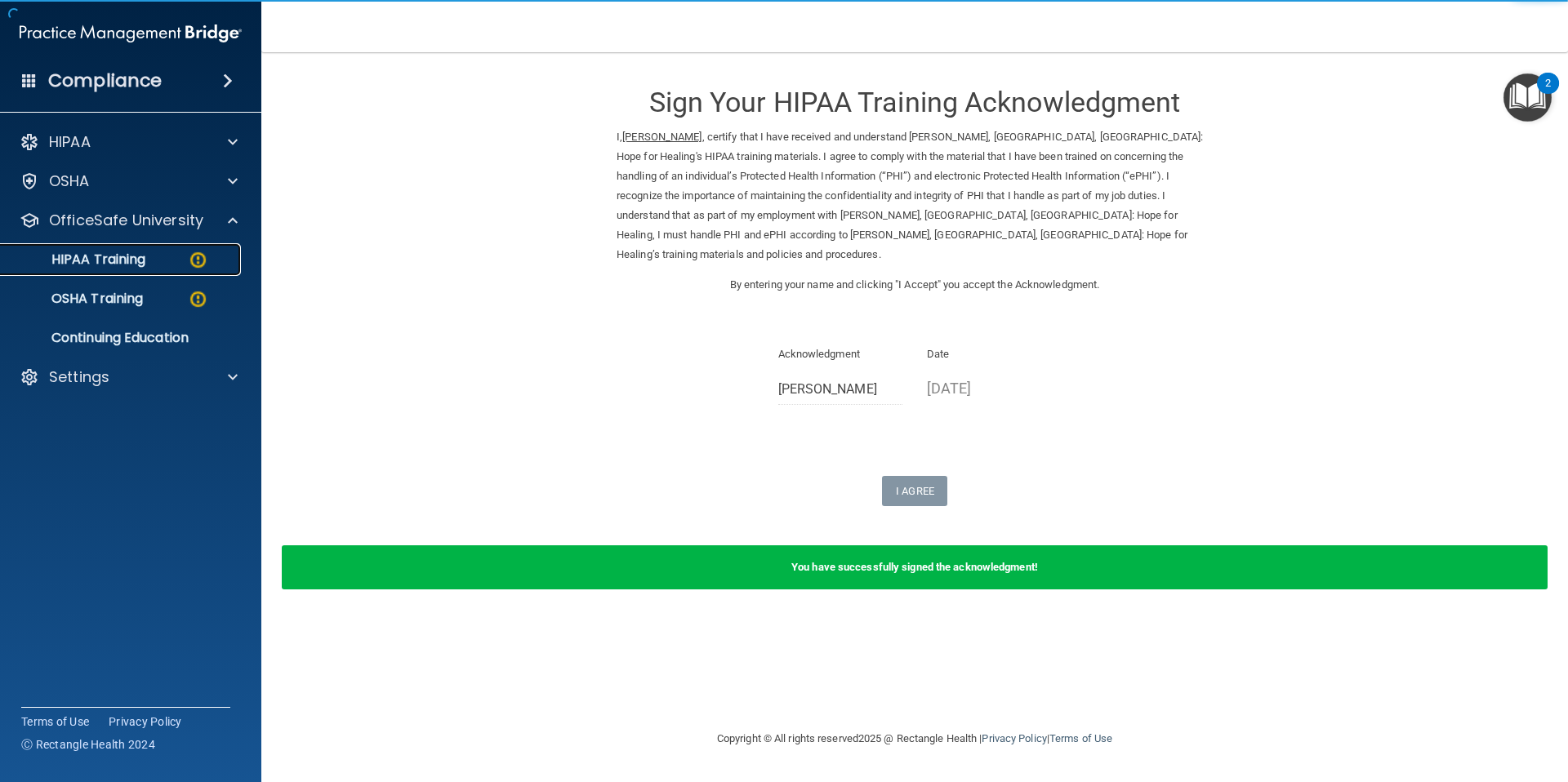
click at [142, 274] on link "HIPAA Training" at bounding box center [112, 259] width 257 height 33
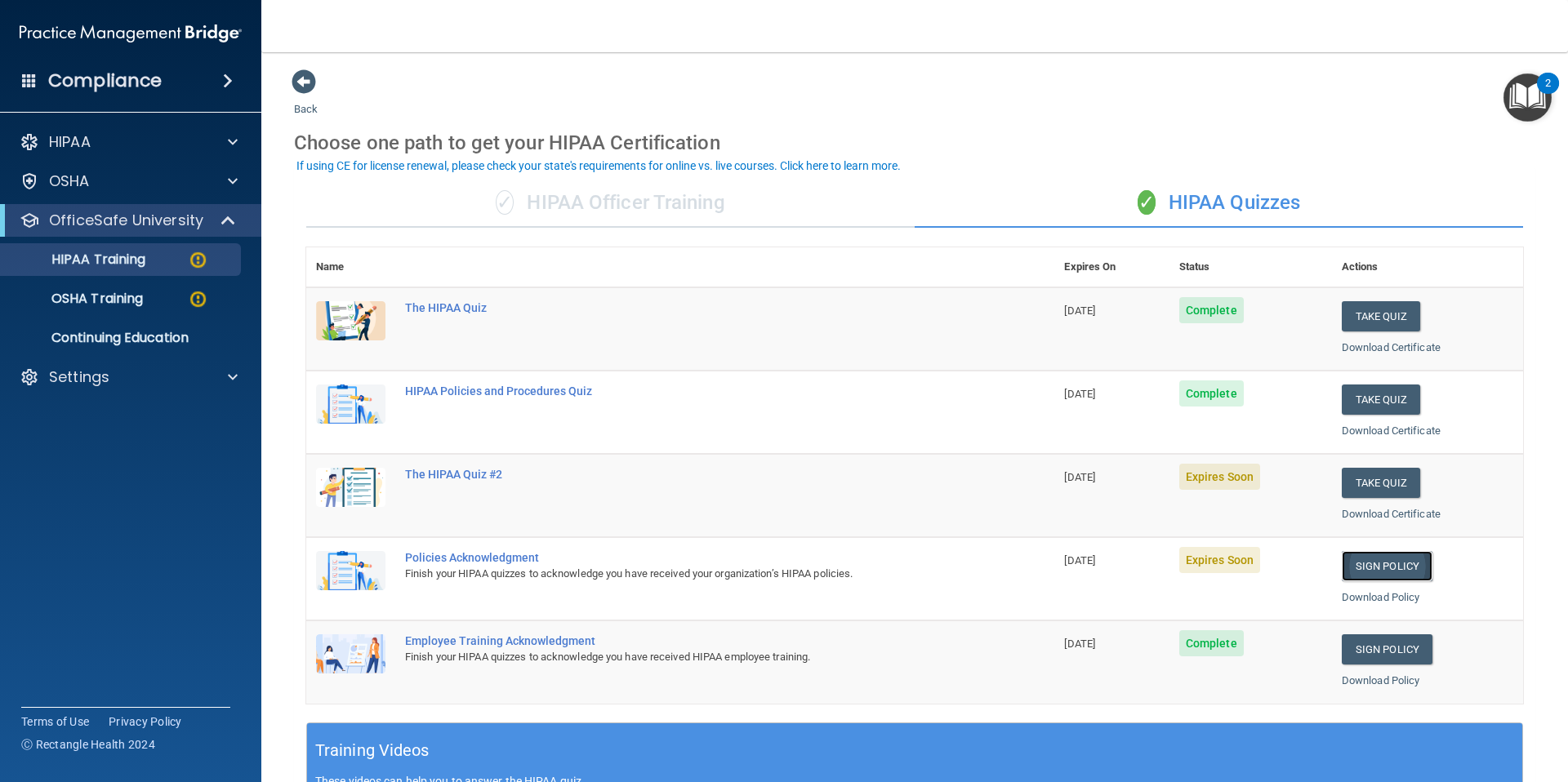
click at [1368, 562] on link "Sign Policy" at bounding box center [1386, 566] width 91 height 30
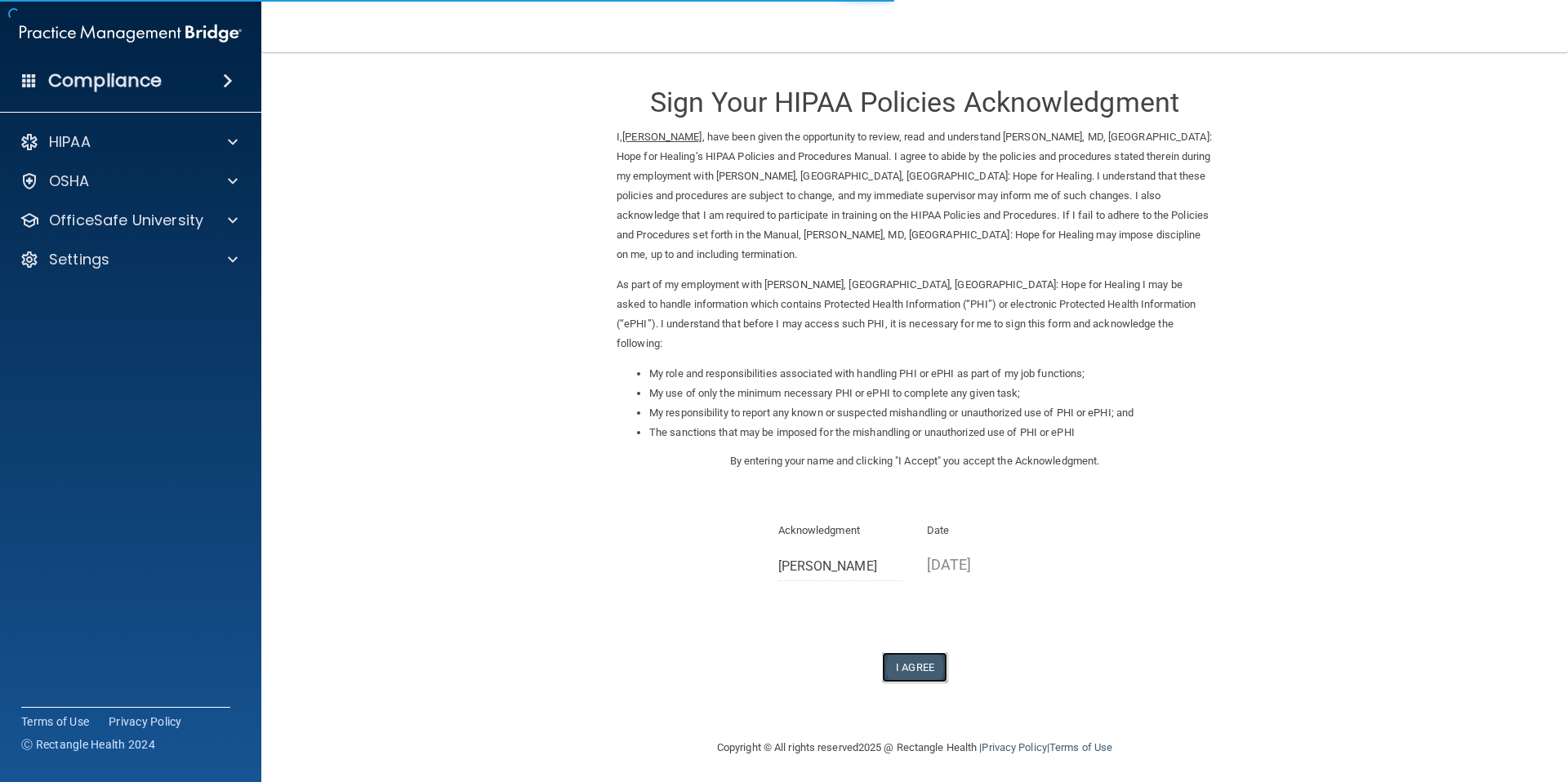
click at [928, 652] on button "I Agree" at bounding box center [914, 666] width 65 height 30
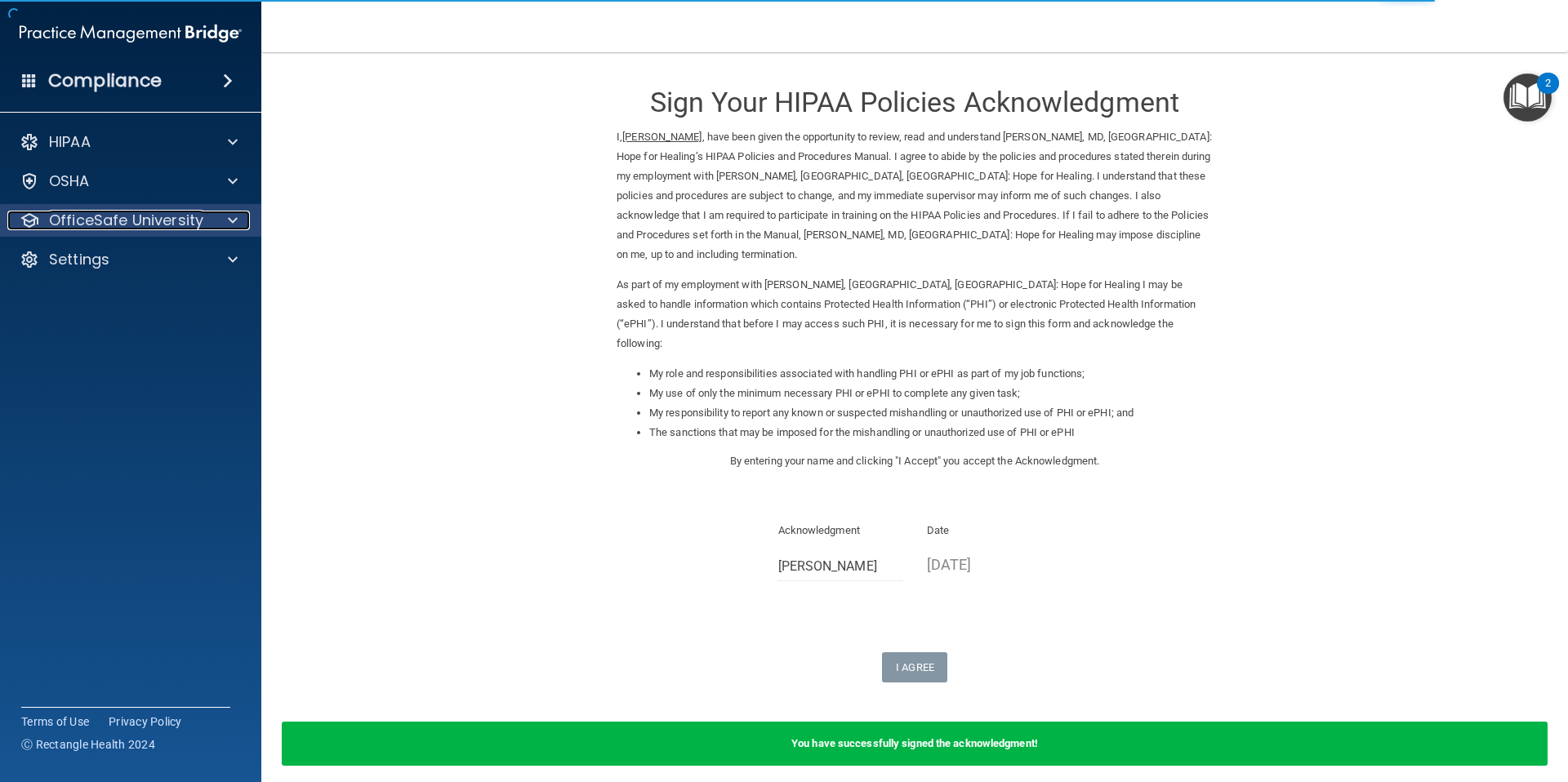
click at [89, 229] on p "OfficeSafe University" at bounding box center [126, 220] width 154 height 19
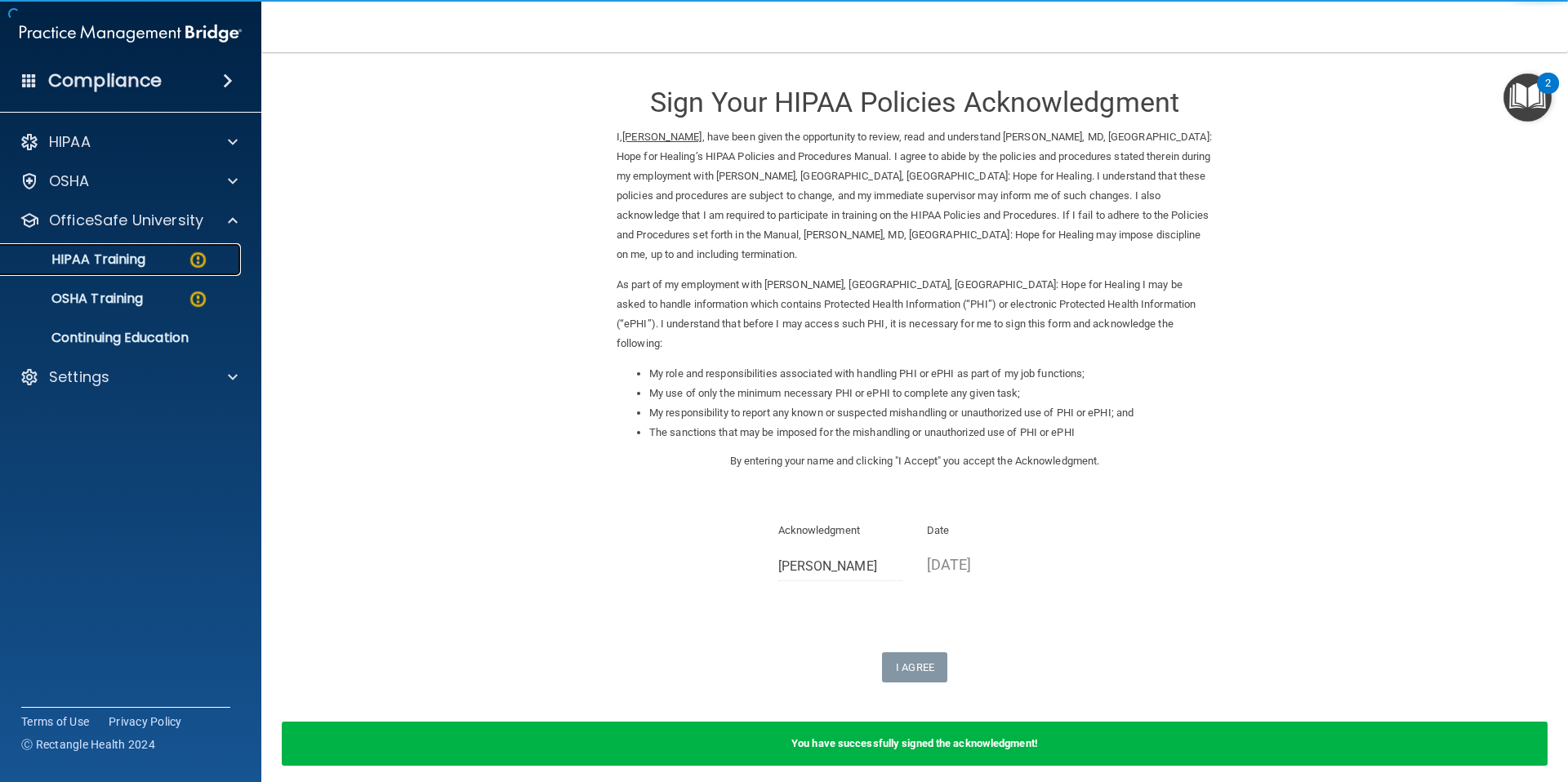
click at [138, 263] on p "HIPAA Training" at bounding box center [78, 259] width 135 height 17
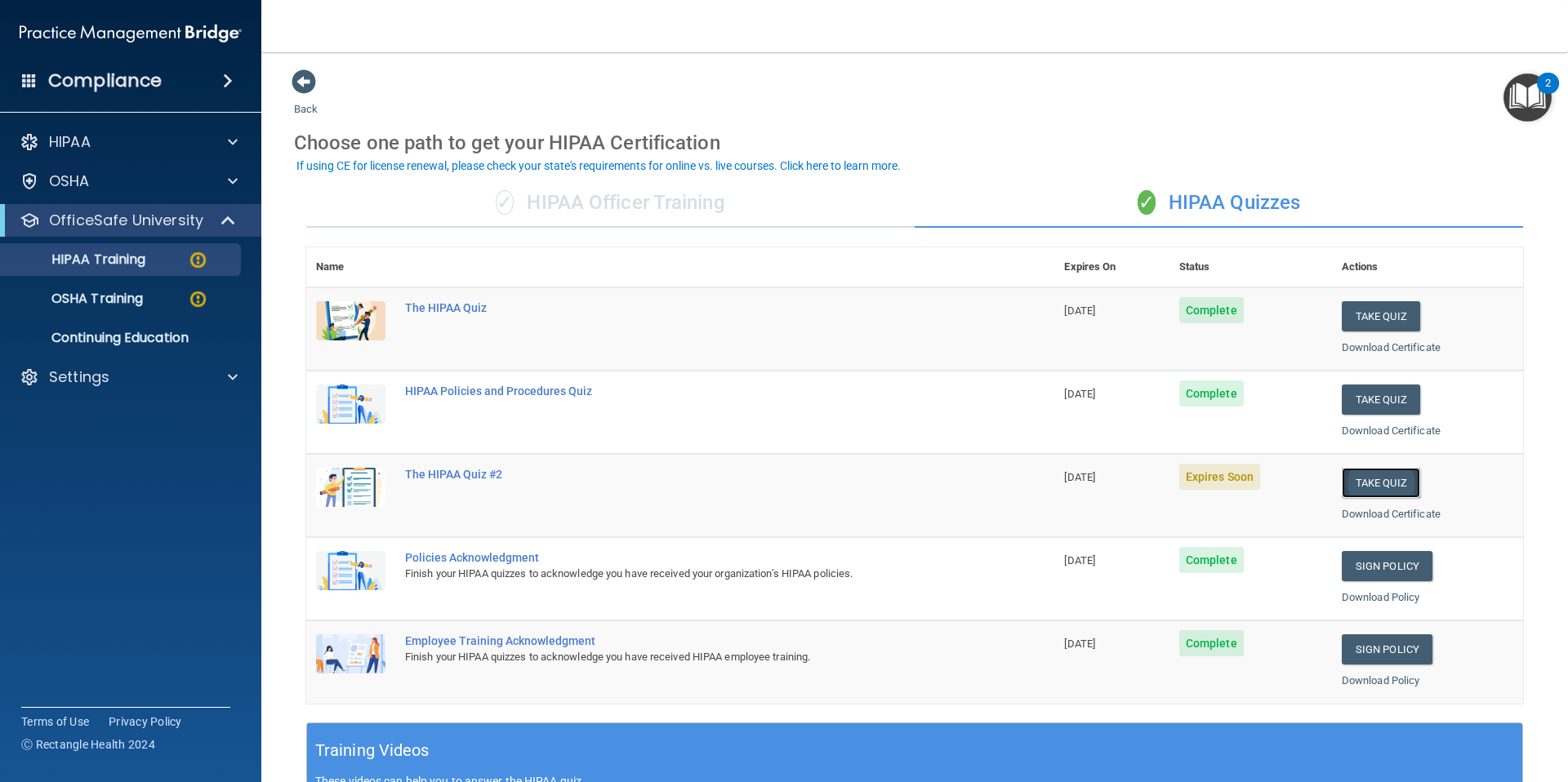
click at [1383, 486] on button "Take Quiz" at bounding box center [1380, 482] width 78 height 30
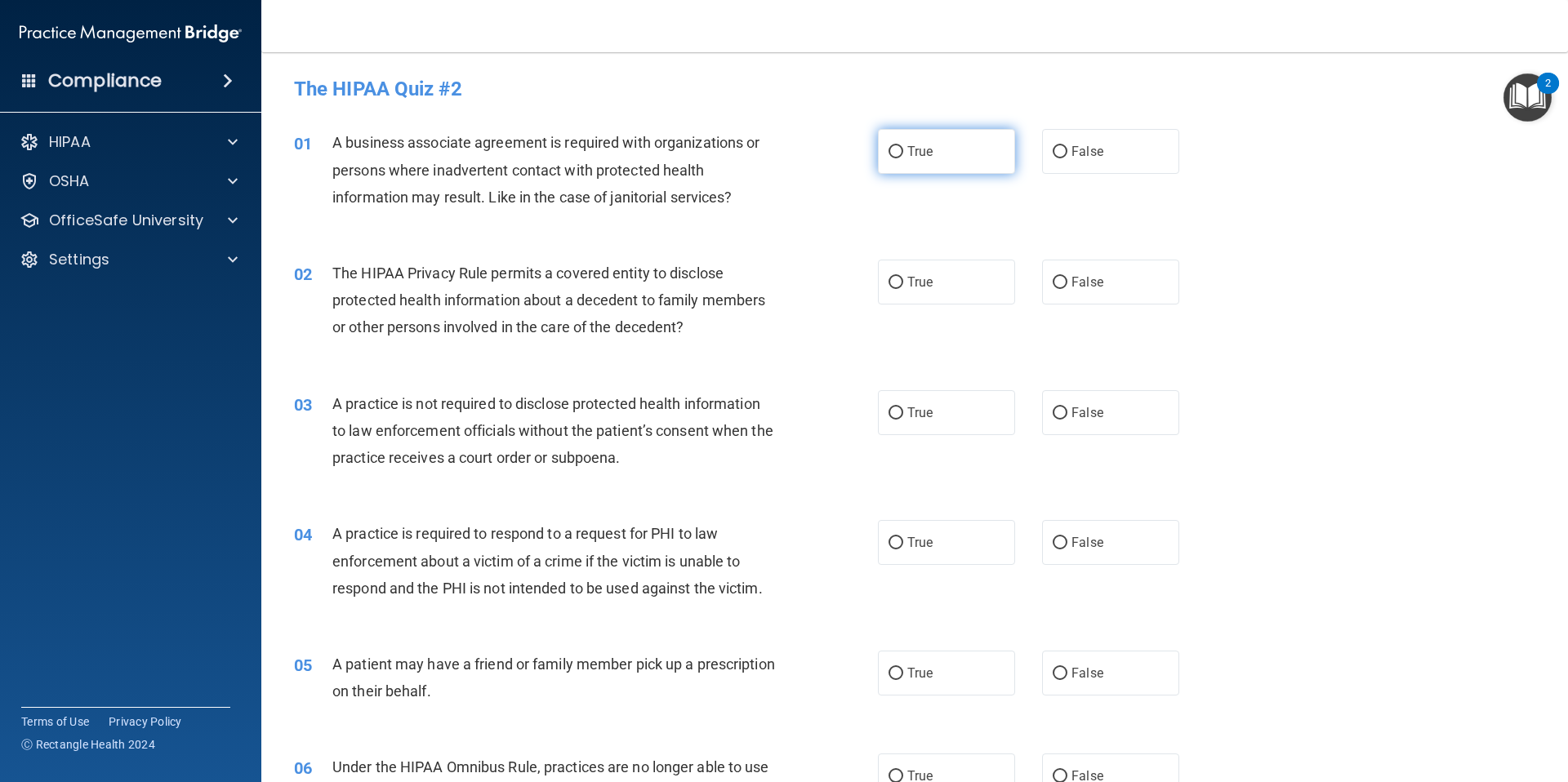
click at [912, 155] on span "True" at bounding box center [920, 151] width 26 height 16
click at [903, 155] on input "True" at bounding box center [896, 151] width 15 height 12
radio input "true"
click at [1106, 281] on label "False" at bounding box center [1110, 281] width 138 height 45
click at [1067, 281] on input "False" at bounding box center [1060, 282] width 15 height 12
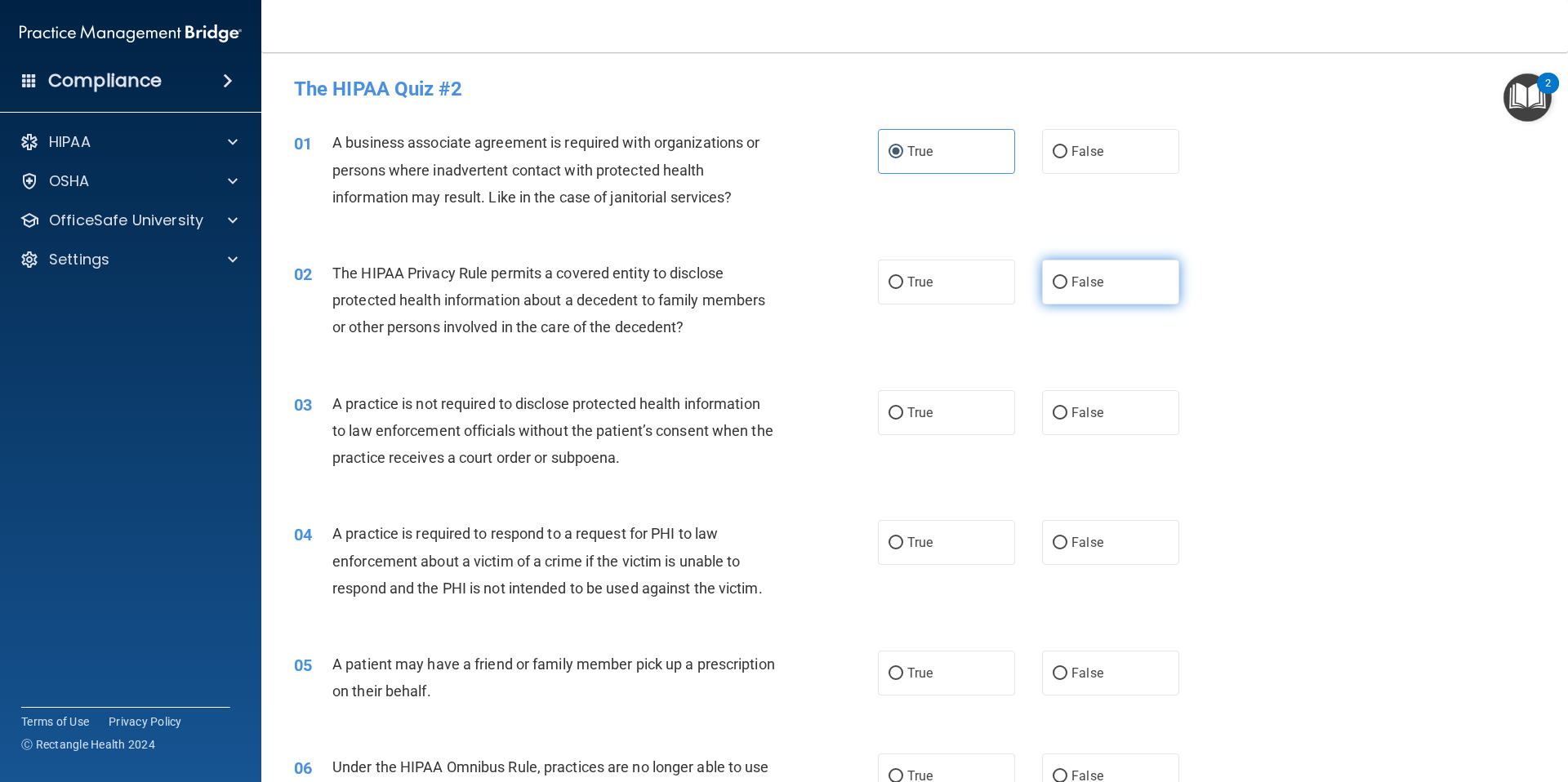
radio input "true"
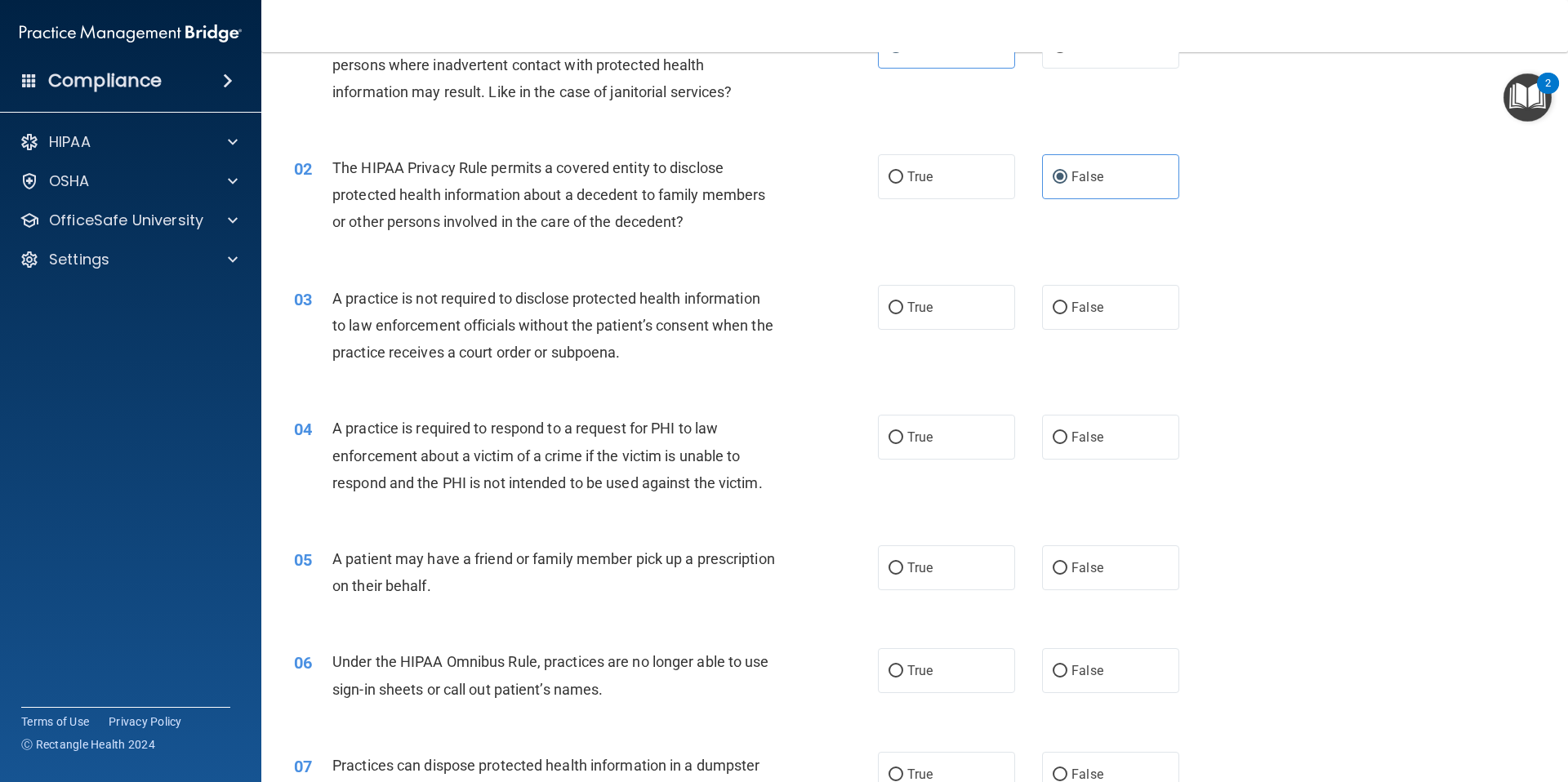
scroll to position [106, 0]
click at [1071, 310] on span "False" at bounding box center [1087, 306] width 32 height 16
click at [1067, 310] on input "False" at bounding box center [1060, 307] width 15 height 12
radio input "true"
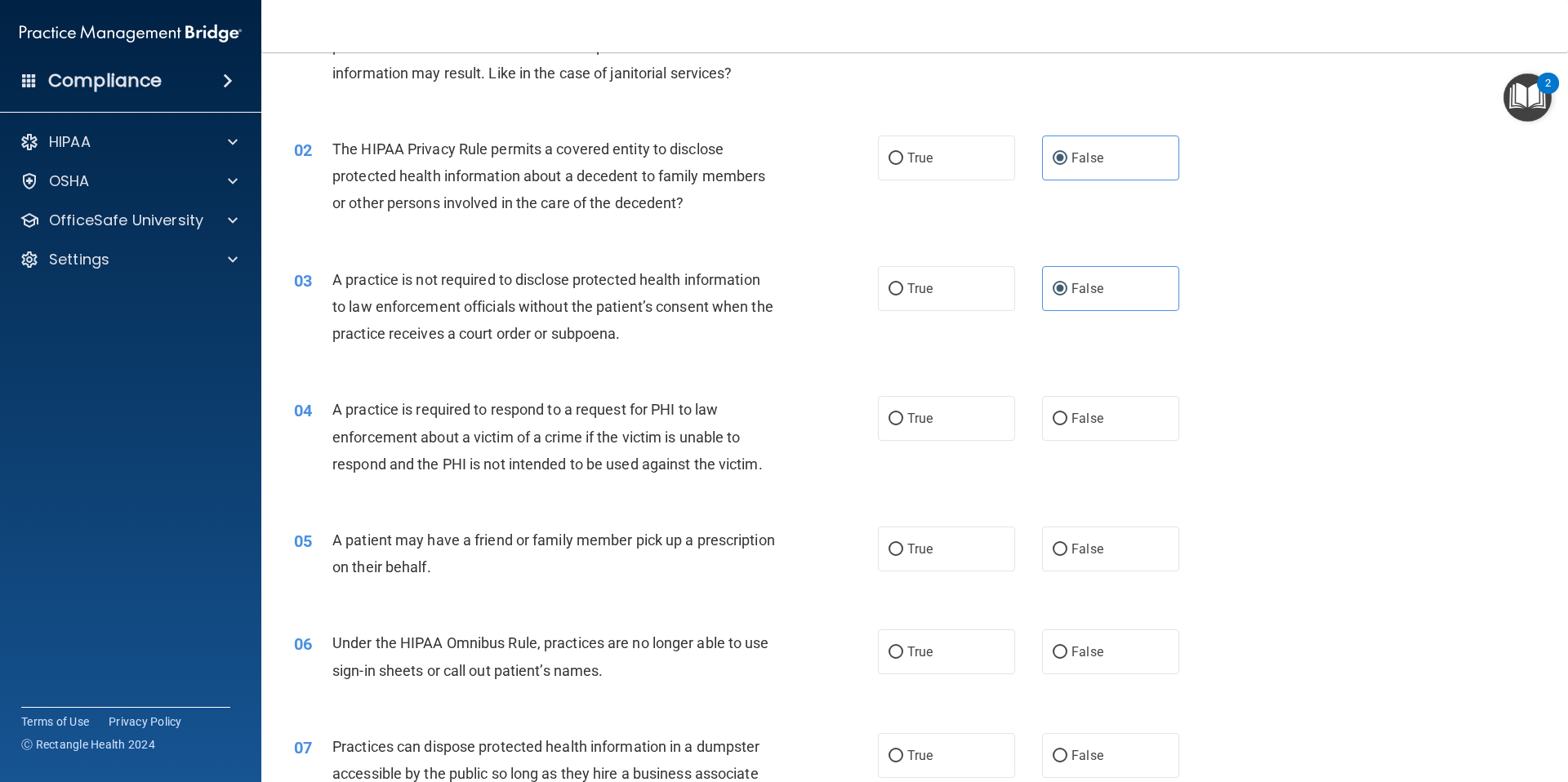
scroll to position [150, 0]
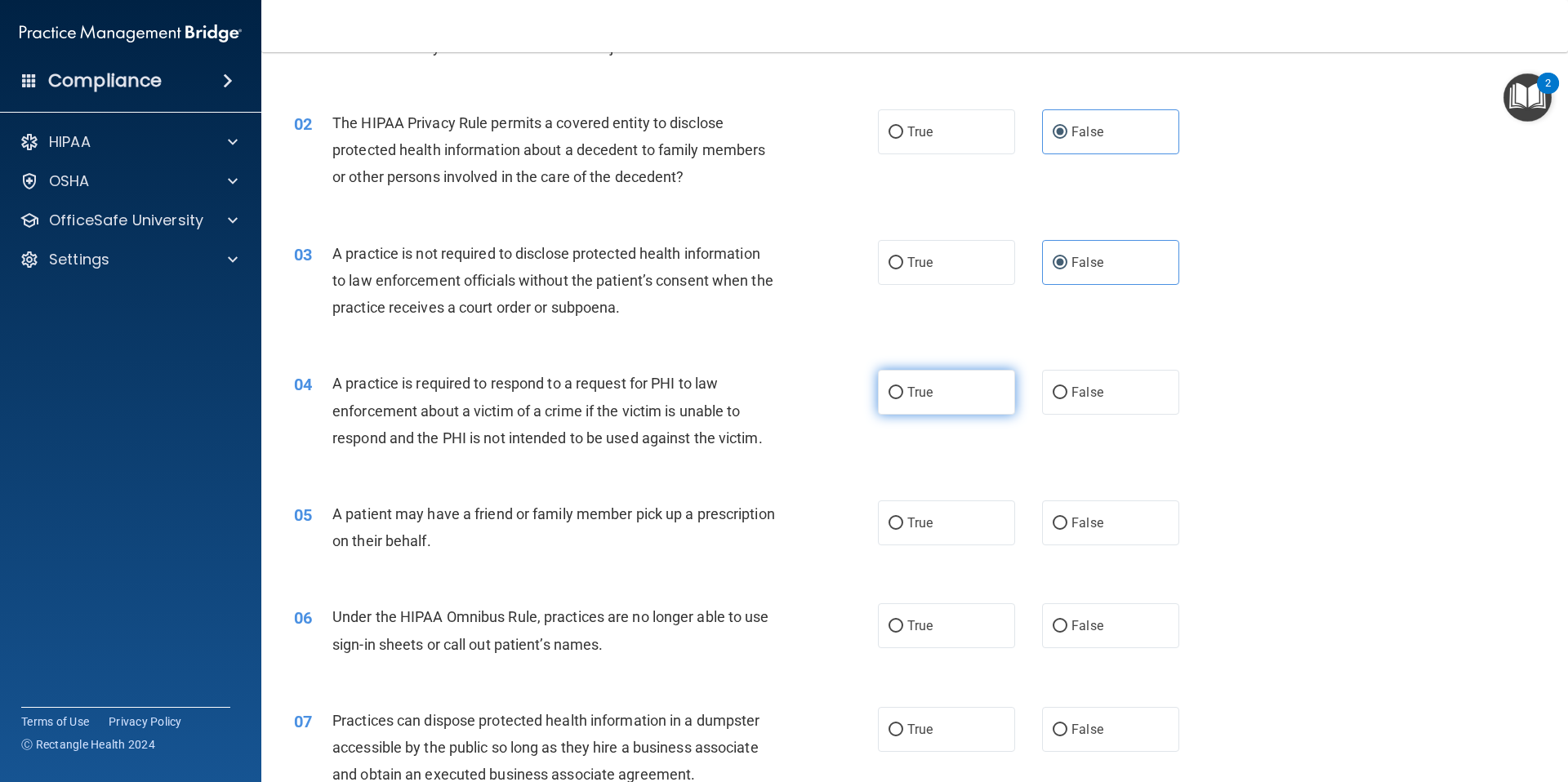
click at [930, 391] on label "True" at bounding box center [946, 391] width 138 height 45
click at [903, 391] on input "True" at bounding box center [896, 392] width 15 height 12
radio input "true"
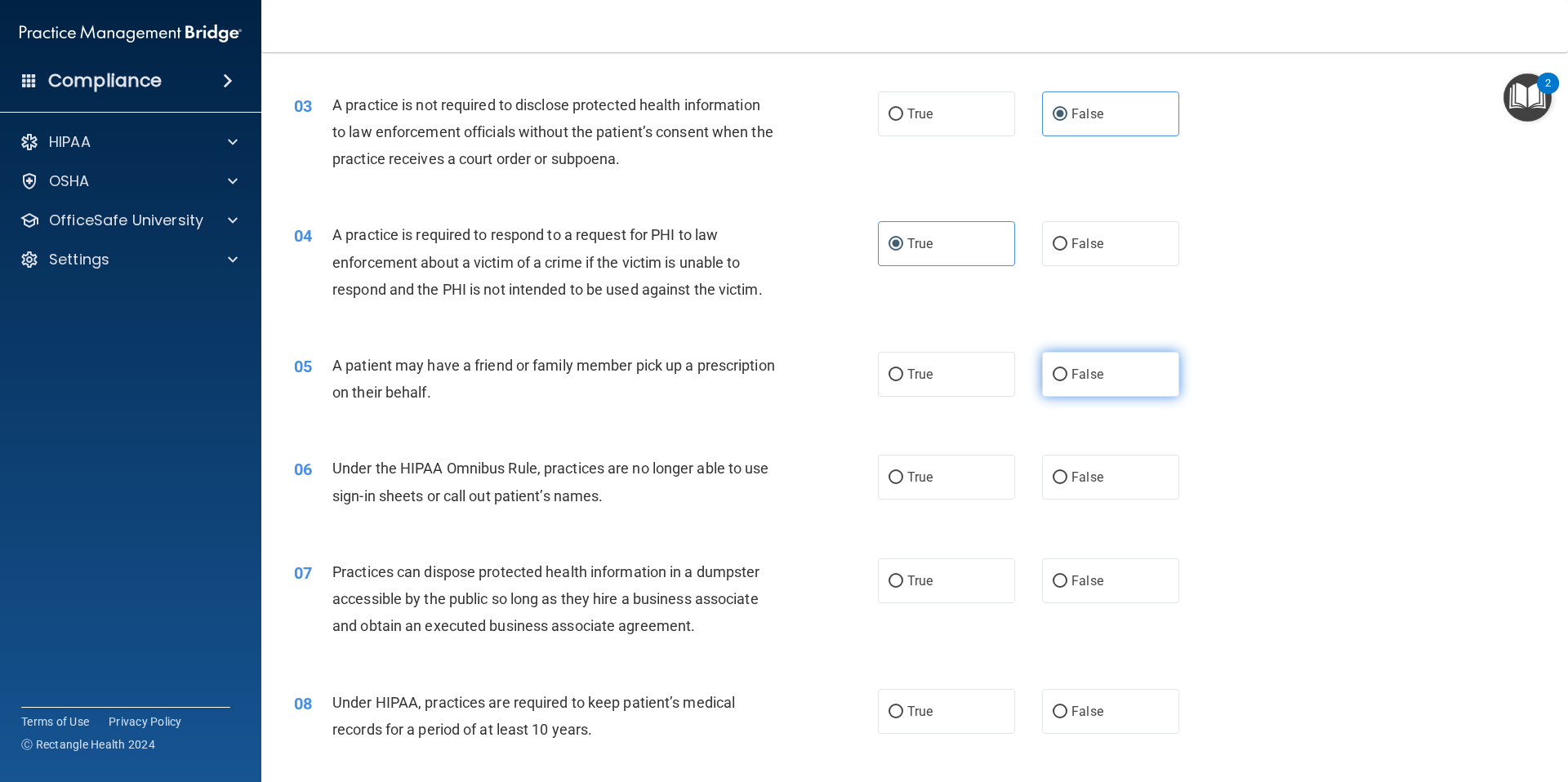
scroll to position [303, 0]
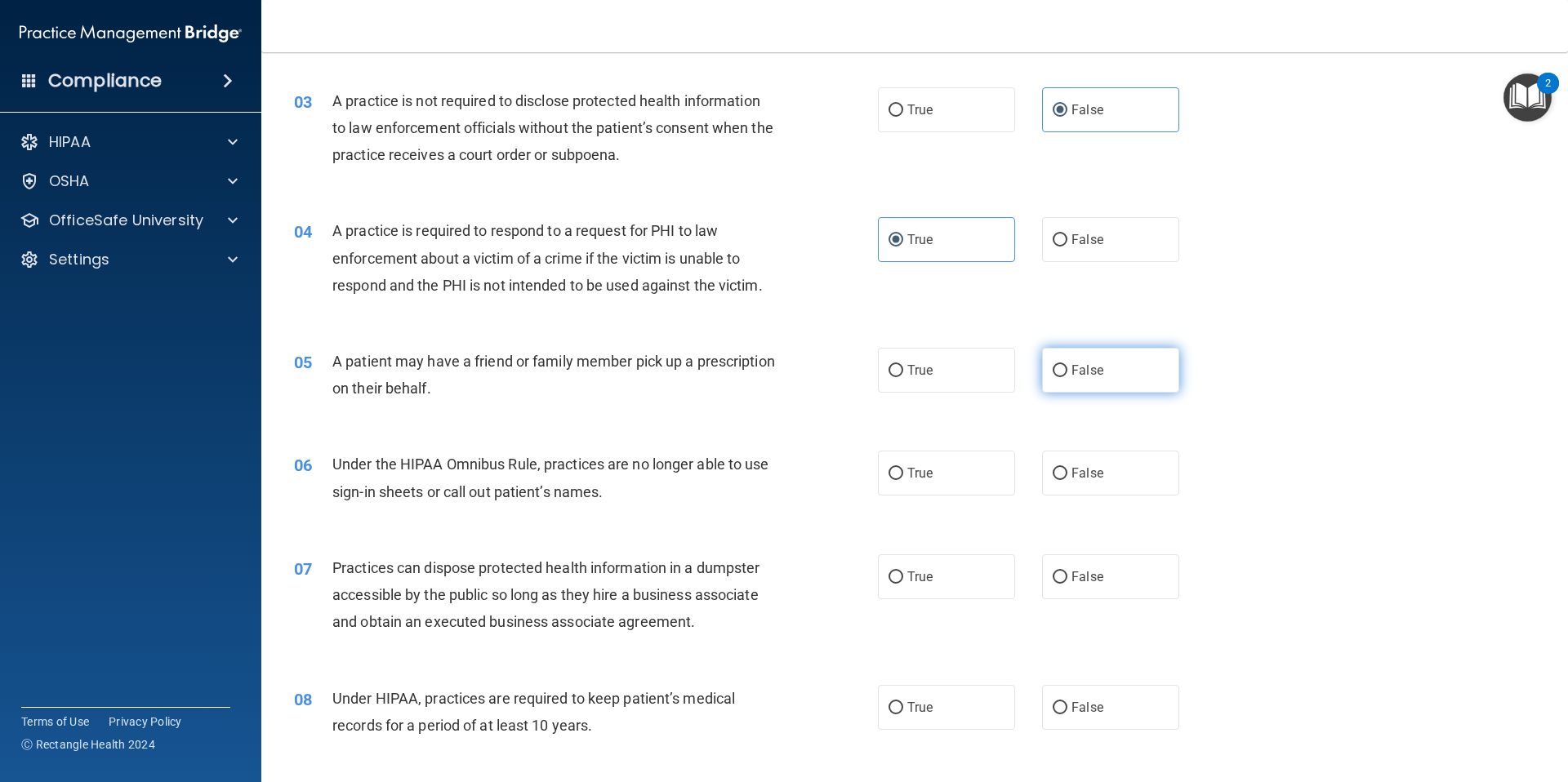
click at [1099, 384] on label "False" at bounding box center [1110, 369] width 138 height 45
click at [1067, 377] on input "False" at bounding box center [1060, 370] width 15 height 12
radio input "true"
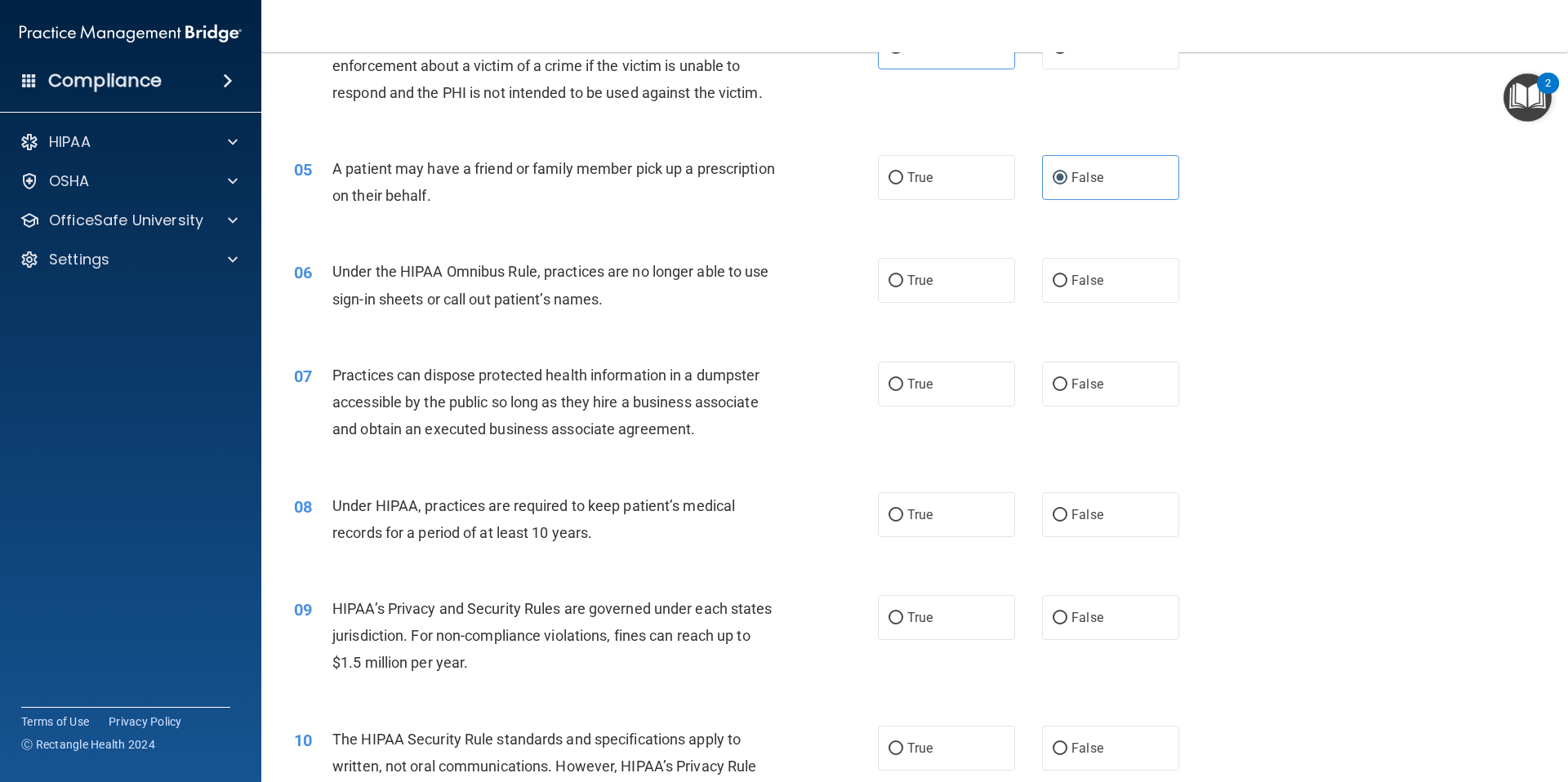
scroll to position [522, 0]
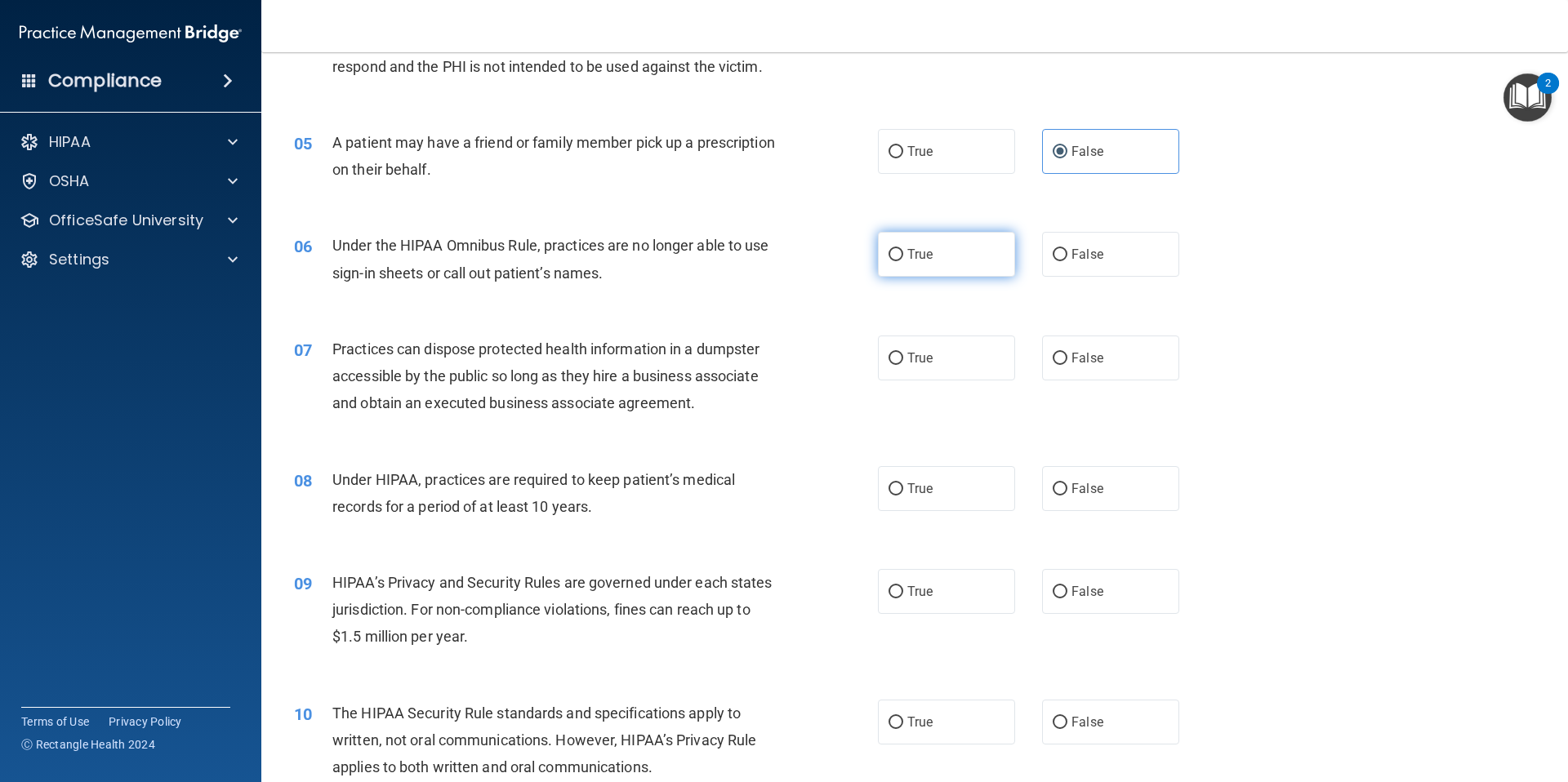
click at [932, 256] on label "True" at bounding box center [946, 254] width 138 height 45
click at [903, 256] on input "True" at bounding box center [896, 255] width 15 height 12
radio input "true"
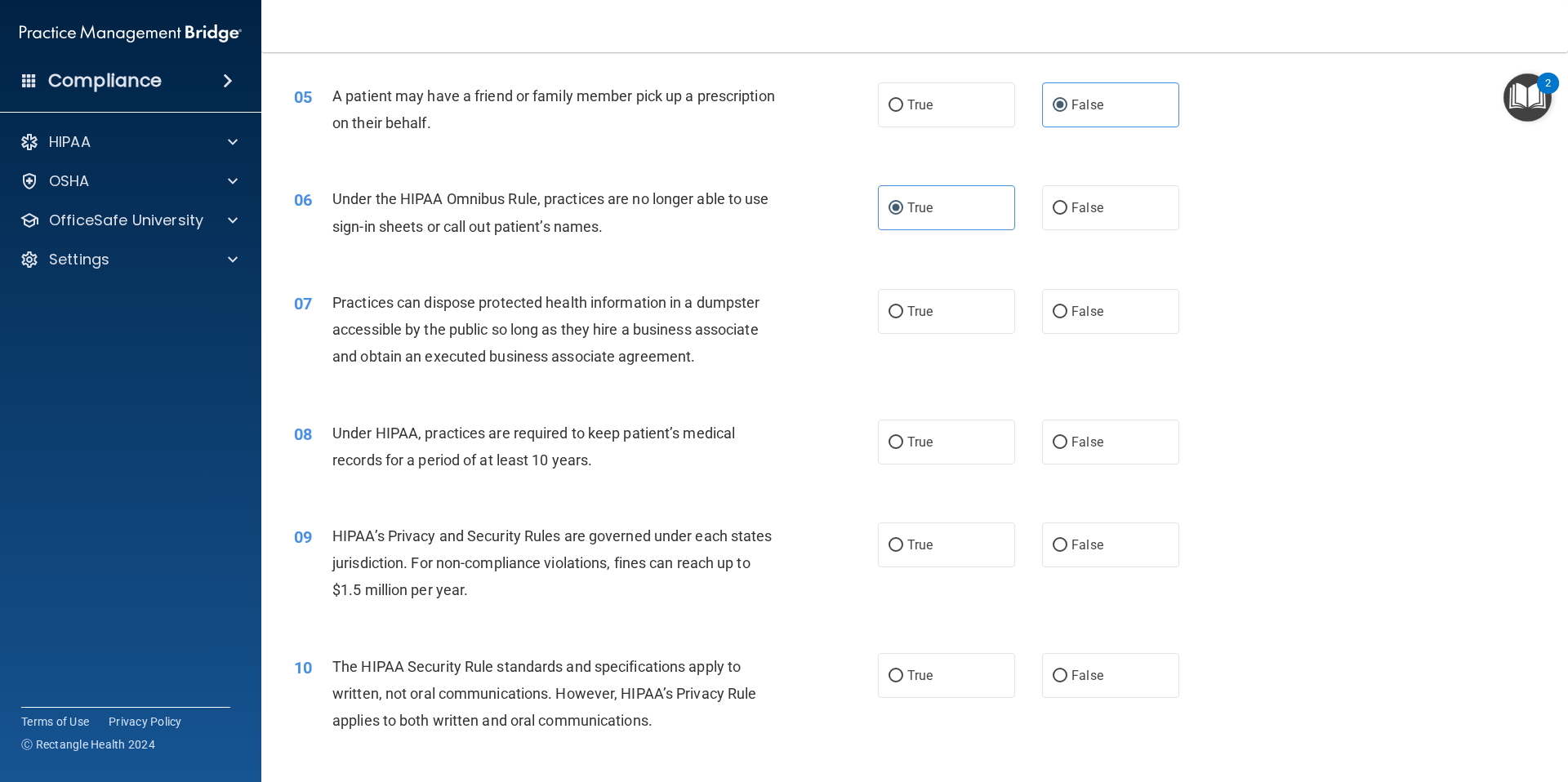
scroll to position [569, 0]
click at [1086, 313] on span "False" at bounding box center [1087, 310] width 32 height 16
click at [1067, 313] on input "False" at bounding box center [1060, 311] width 15 height 12
radio input "true"
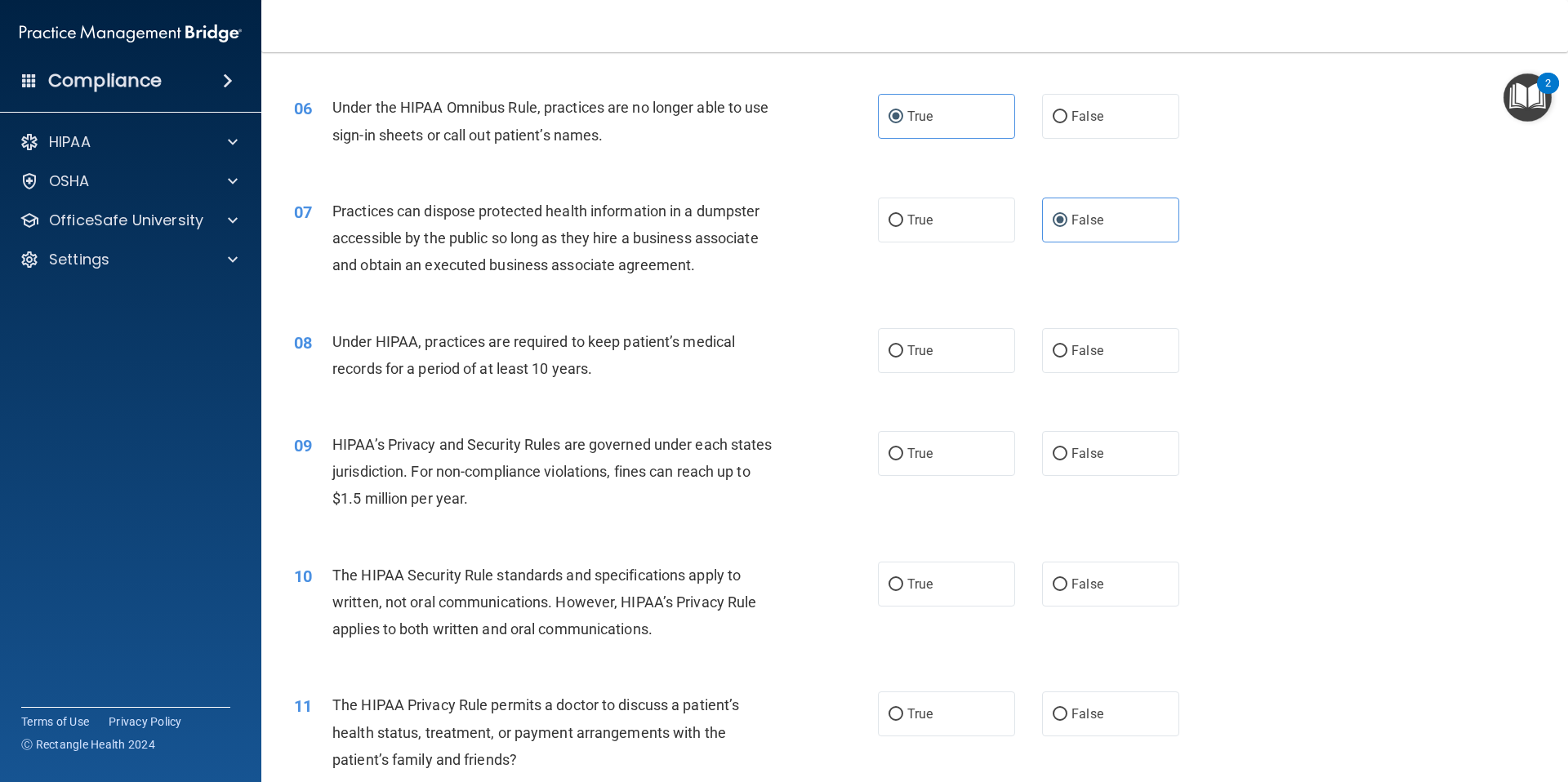
scroll to position [663, 0]
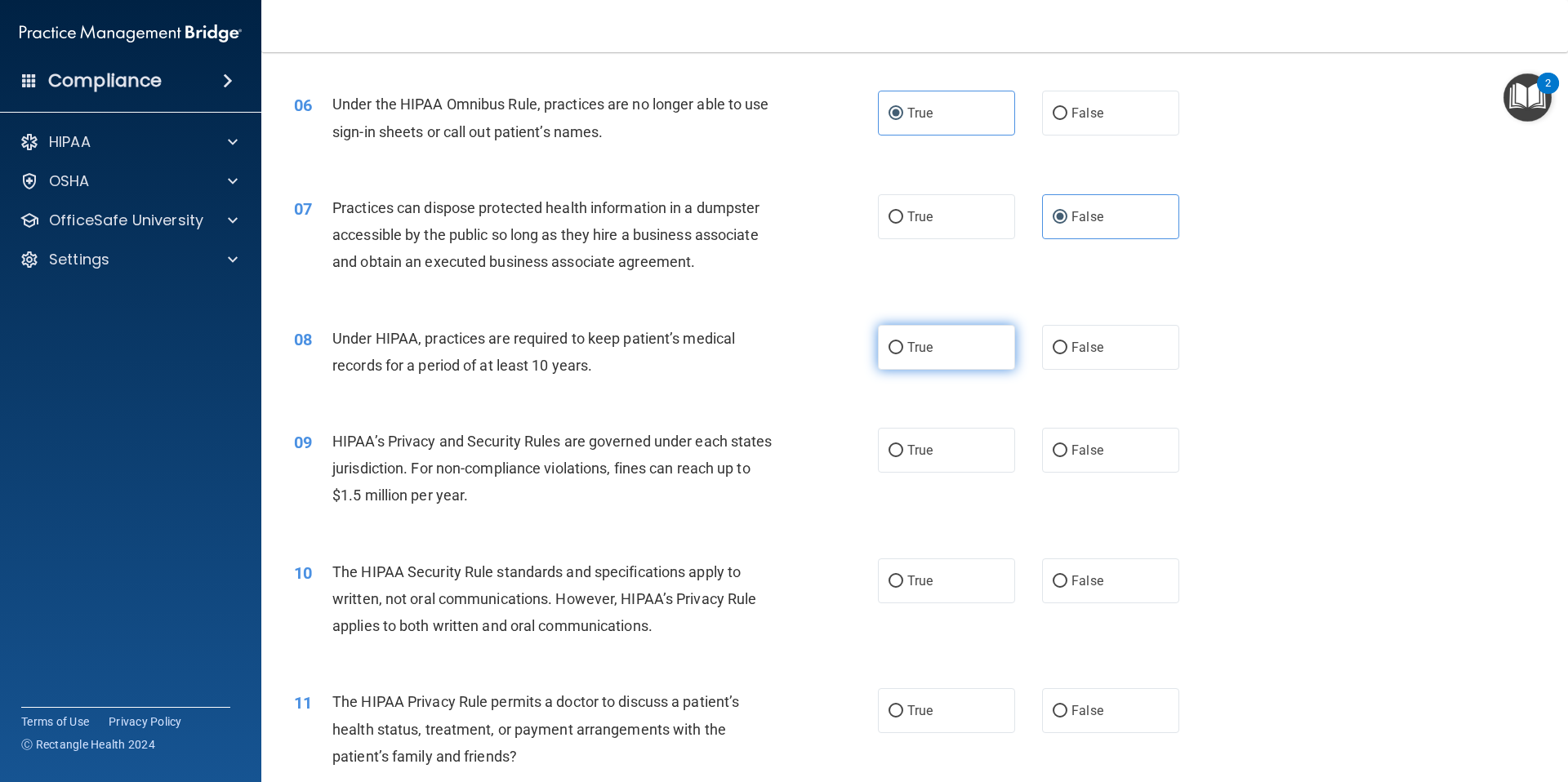
click at [943, 325] on label "True" at bounding box center [946, 347] width 138 height 45
click at [903, 342] on input "True" at bounding box center [896, 347] width 15 height 12
radio input "true"
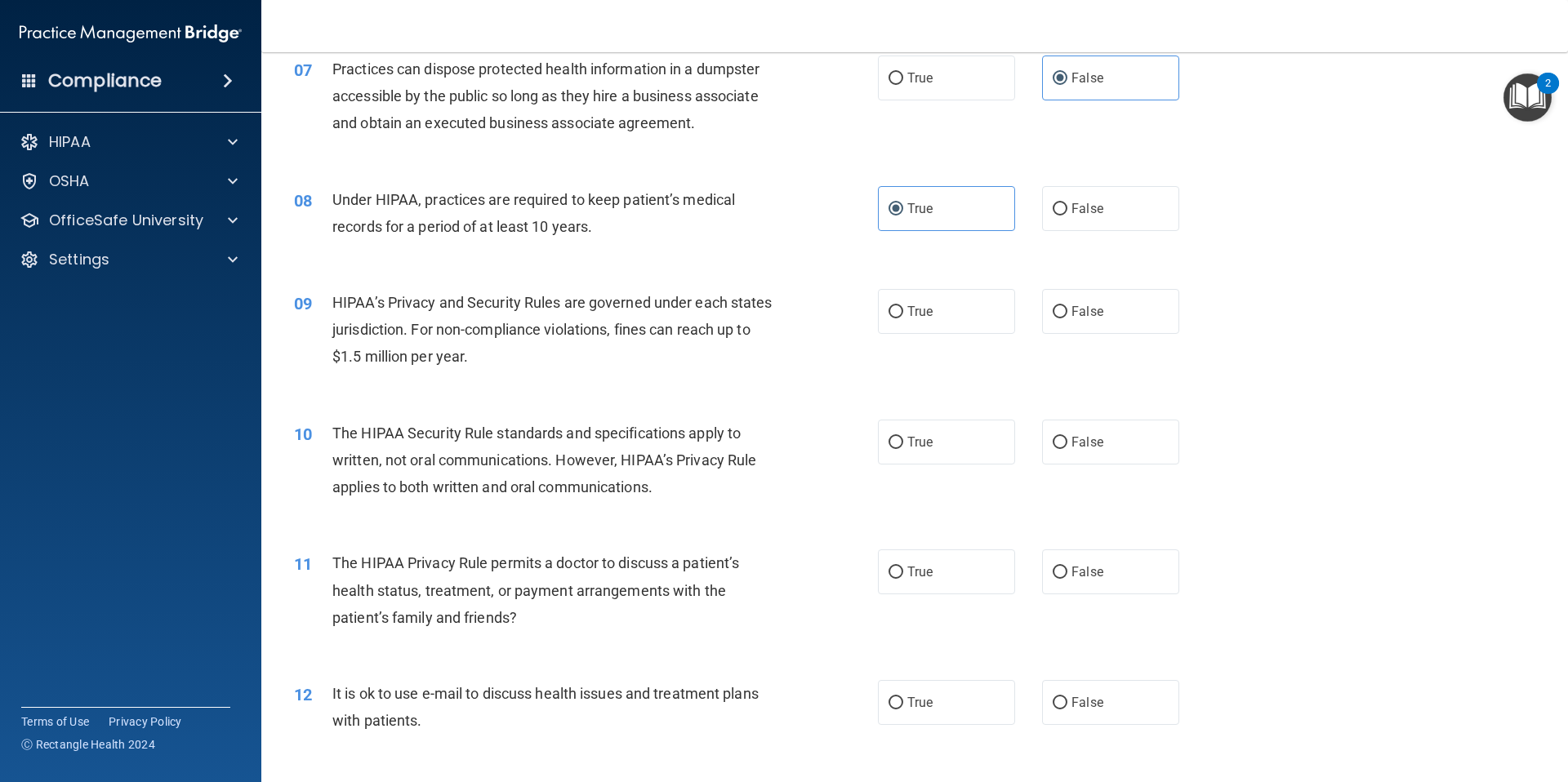
scroll to position [884, 0]
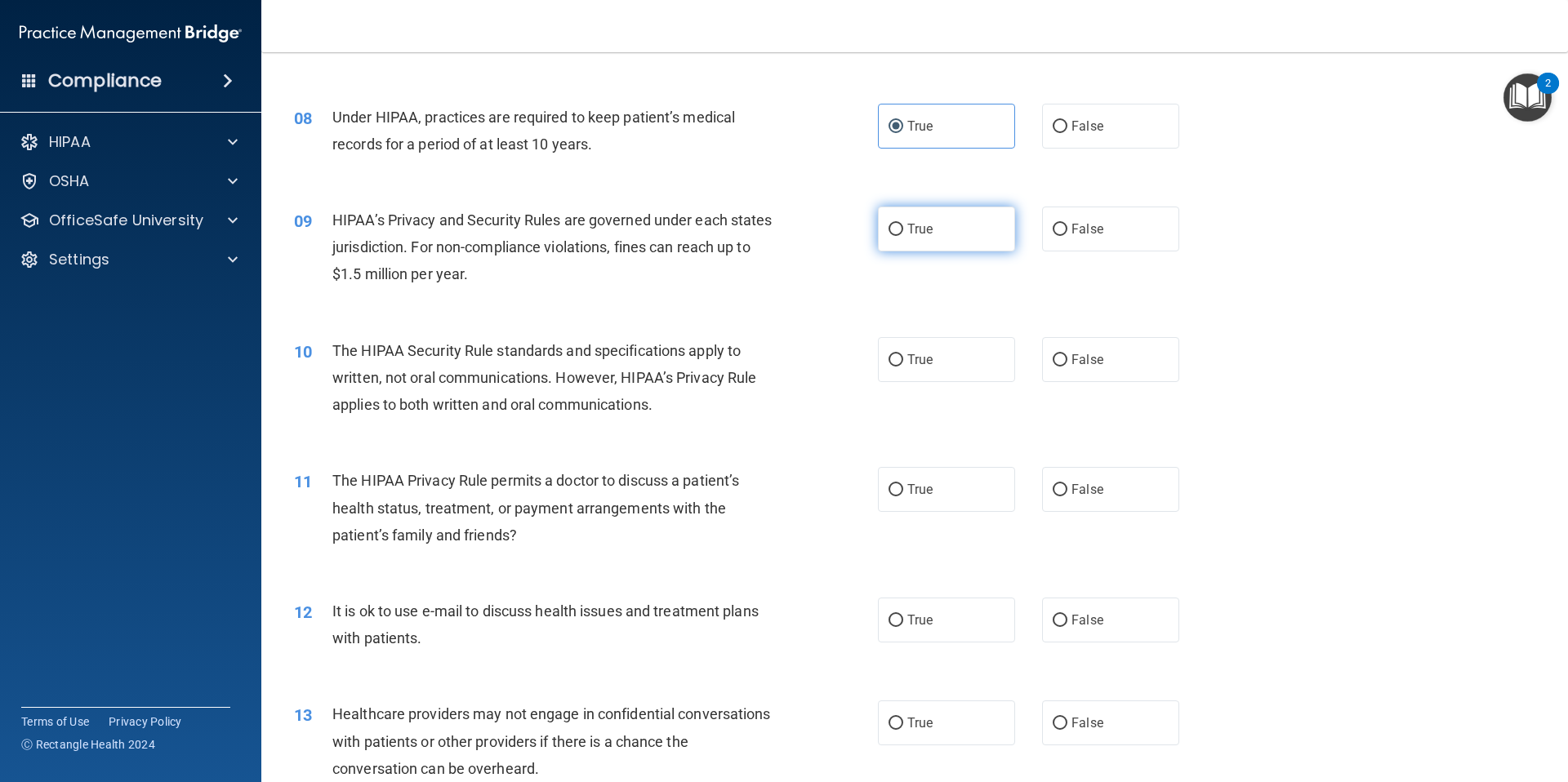
click at [955, 242] on label "True" at bounding box center [946, 228] width 138 height 45
click at [903, 236] on input "True" at bounding box center [896, 229] width 15 height 12
radio input "true"
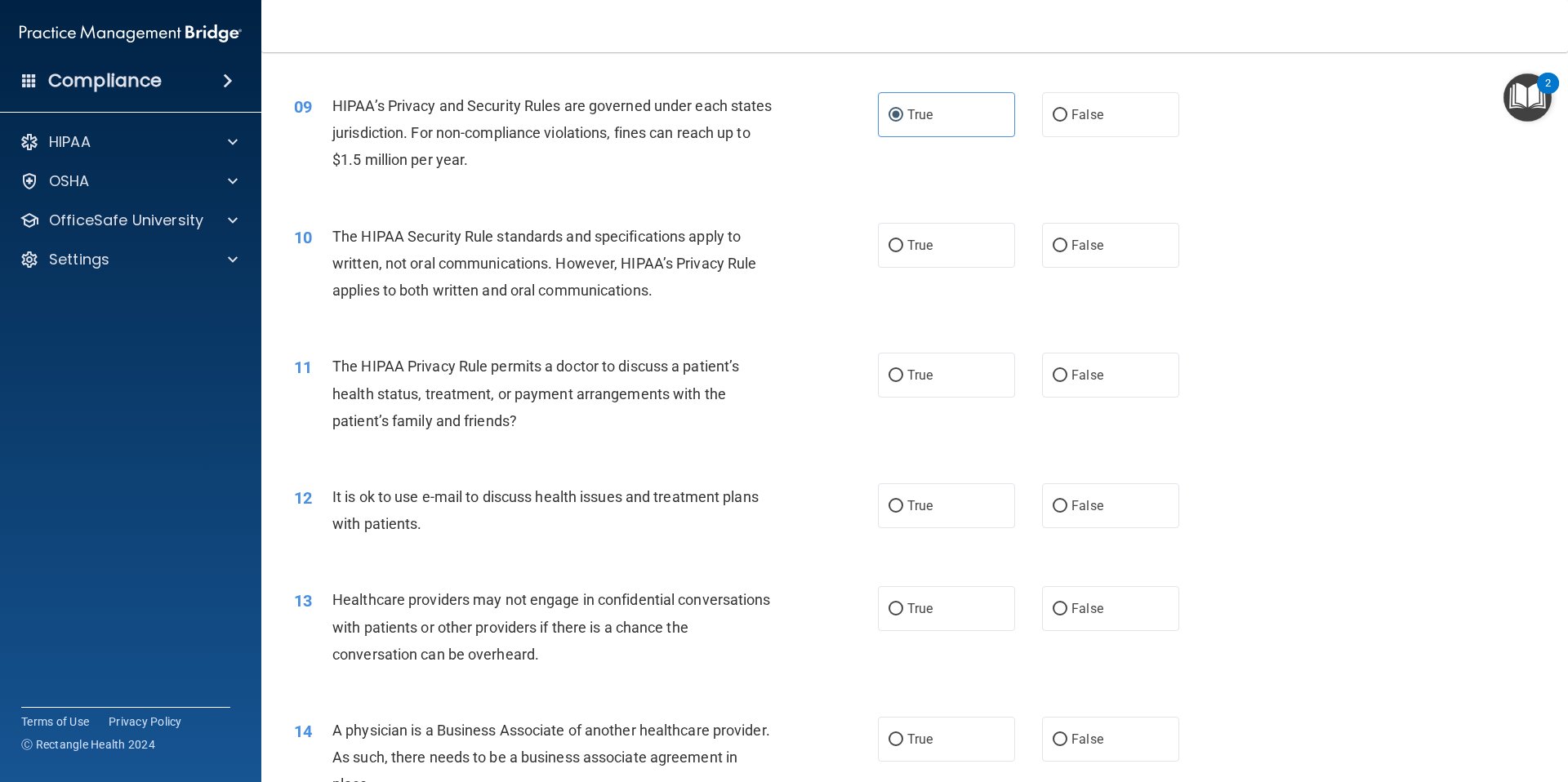
scroll to position [1043, 0]
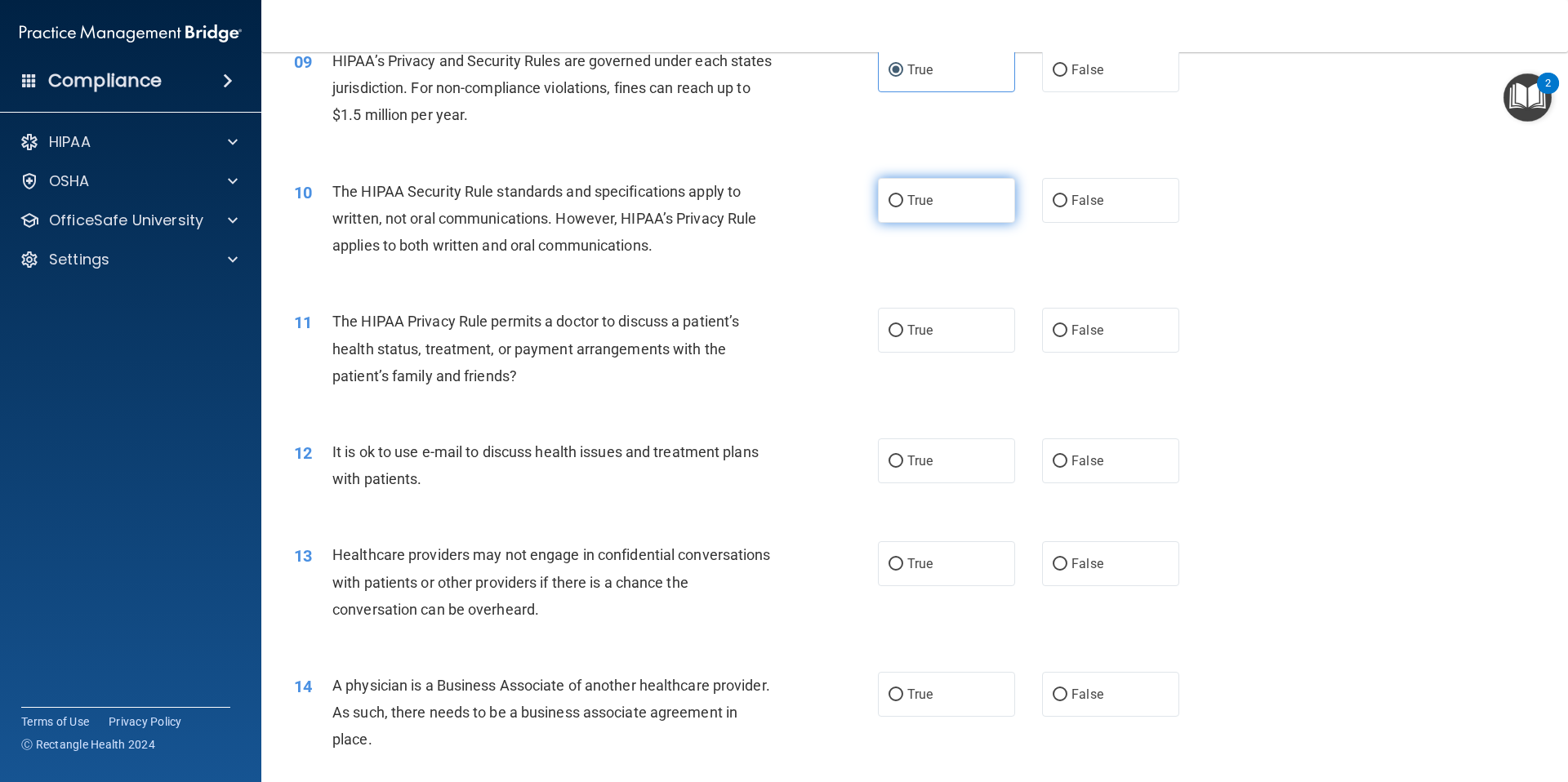
click at [945, 204] on label "True" at bounding box center [946, 200] width 138 height 45
click at [903, 204] on input "True" at bounding box center [896, 201] width 15 height 12
radio input "true"
click at [1095, 335] on label "False" at bounding box center [1110, 330] width 138 height 45
click at [1067, 335] on input "False" at bounding box center [1060, 330] width 15 height 12
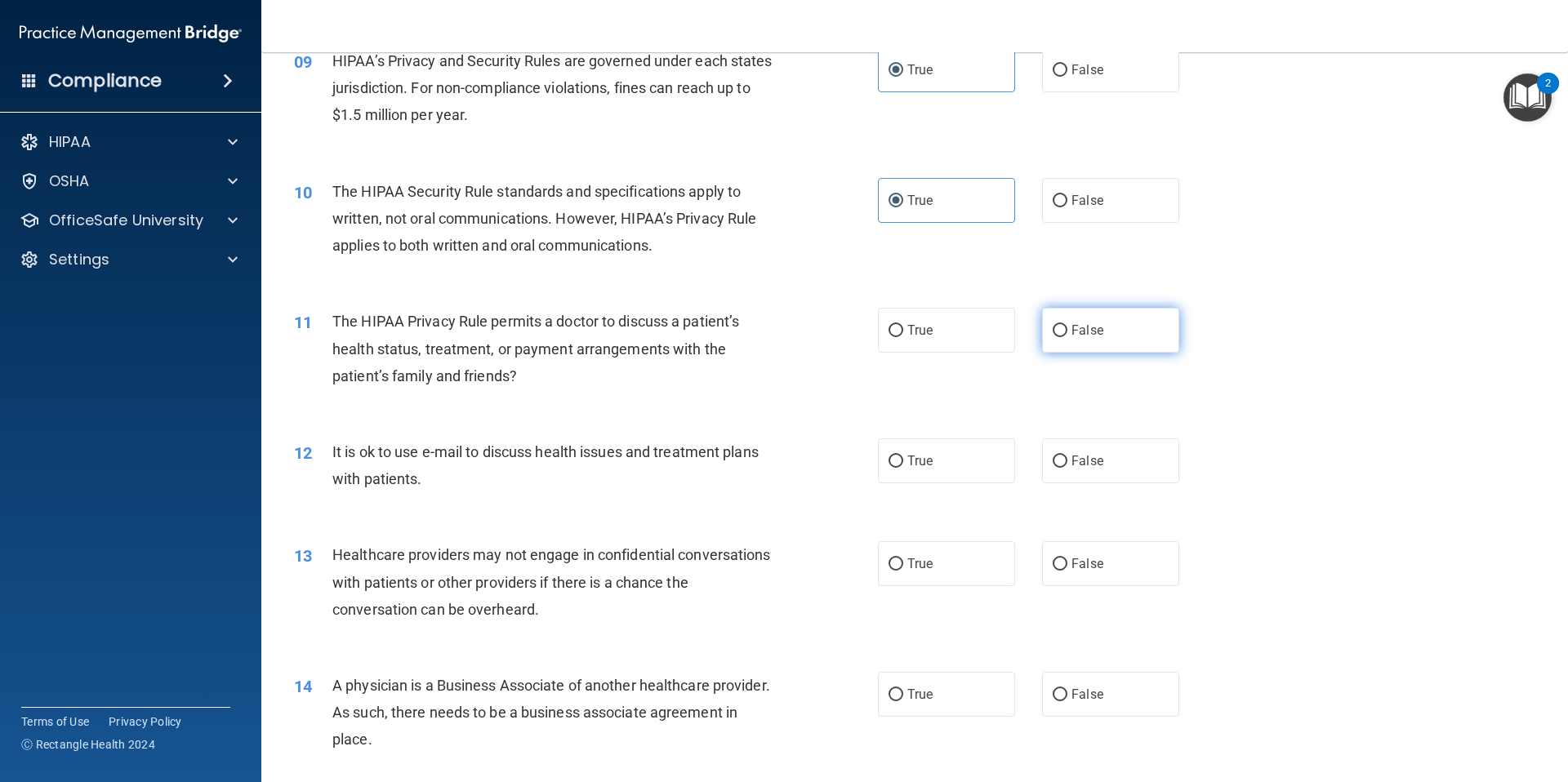
radio input "true"
click at [1076, 451] on label "False" at bounding box center [1110, 460] width 138 height 45
click at [1067, 456] on input "False" at bounding box center [1060, 461] width 15 height 12
radio input "true"
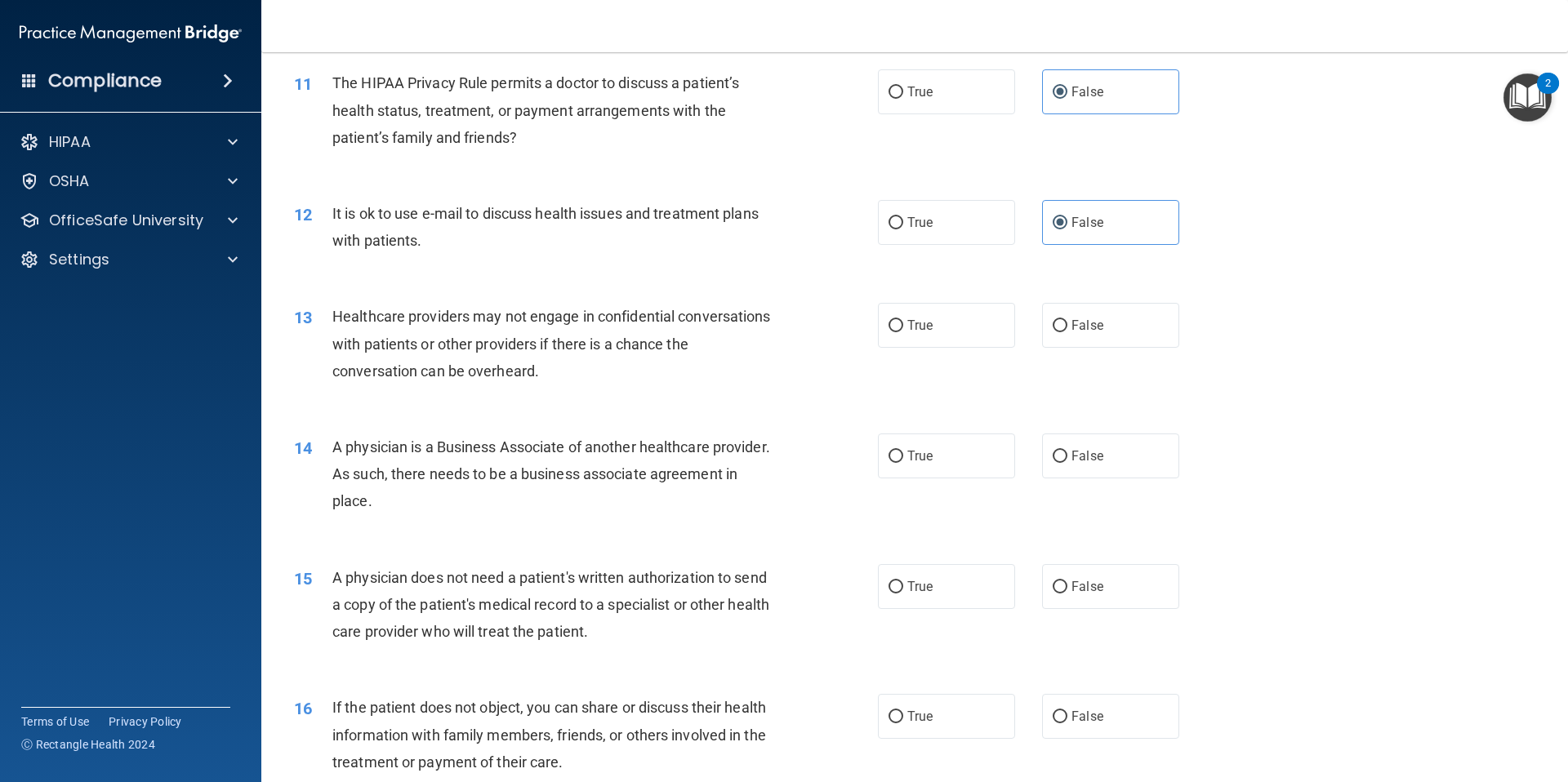
scroll to position [1311, 0]
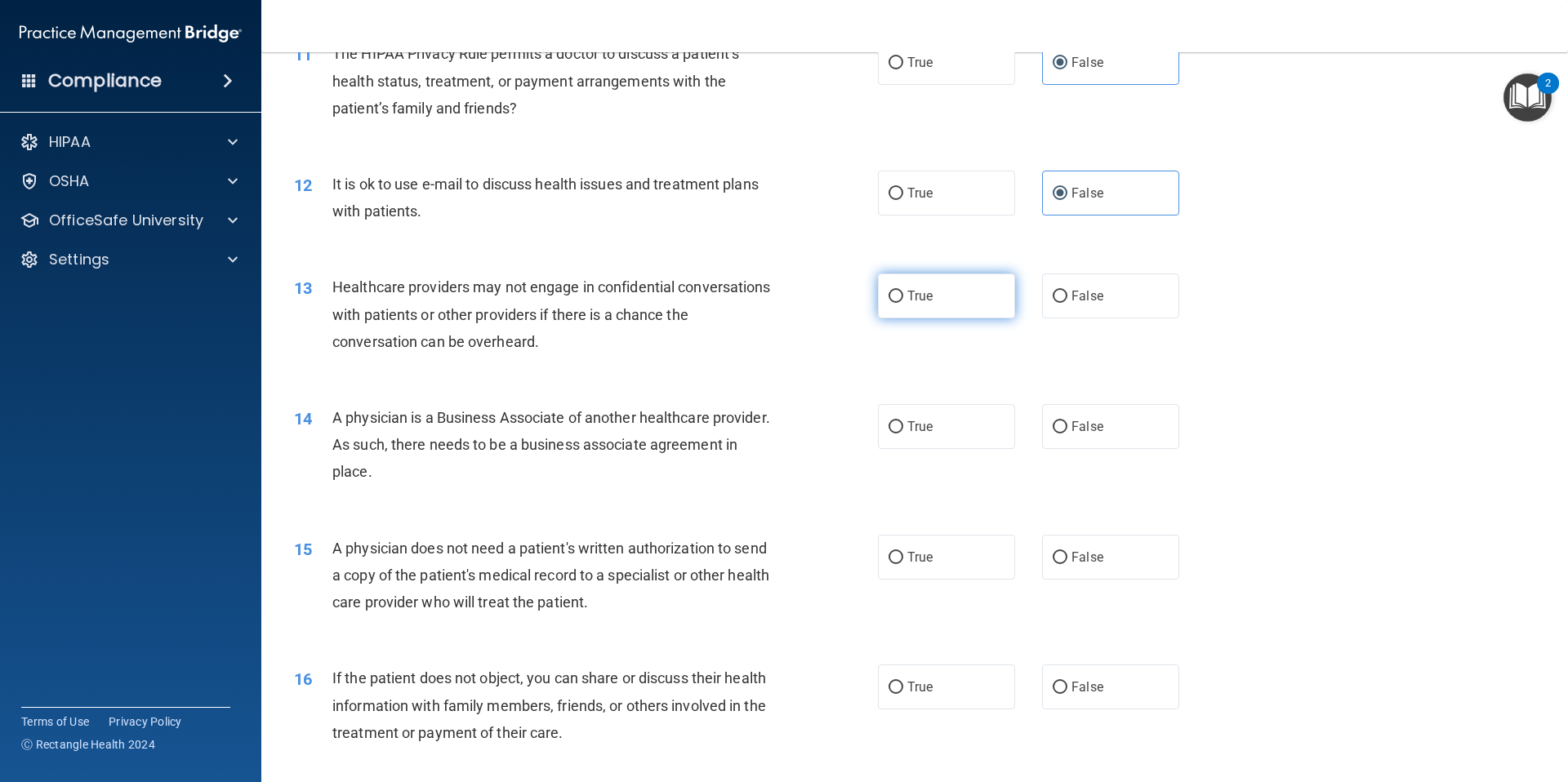
click at [957, 302] on label "True" at bounding box center [946, 295] width 138 height 45
click at [903, 302] on input "True" at bounding box center [896, 296] width 15 height 12
radio input "true"
click at [1117, 421] on label "False" at bounding box center [1110, 426] width 138 height 45
click at [1067, 421] on input "False" at bounding box center [1060, 426] width 15 height 12
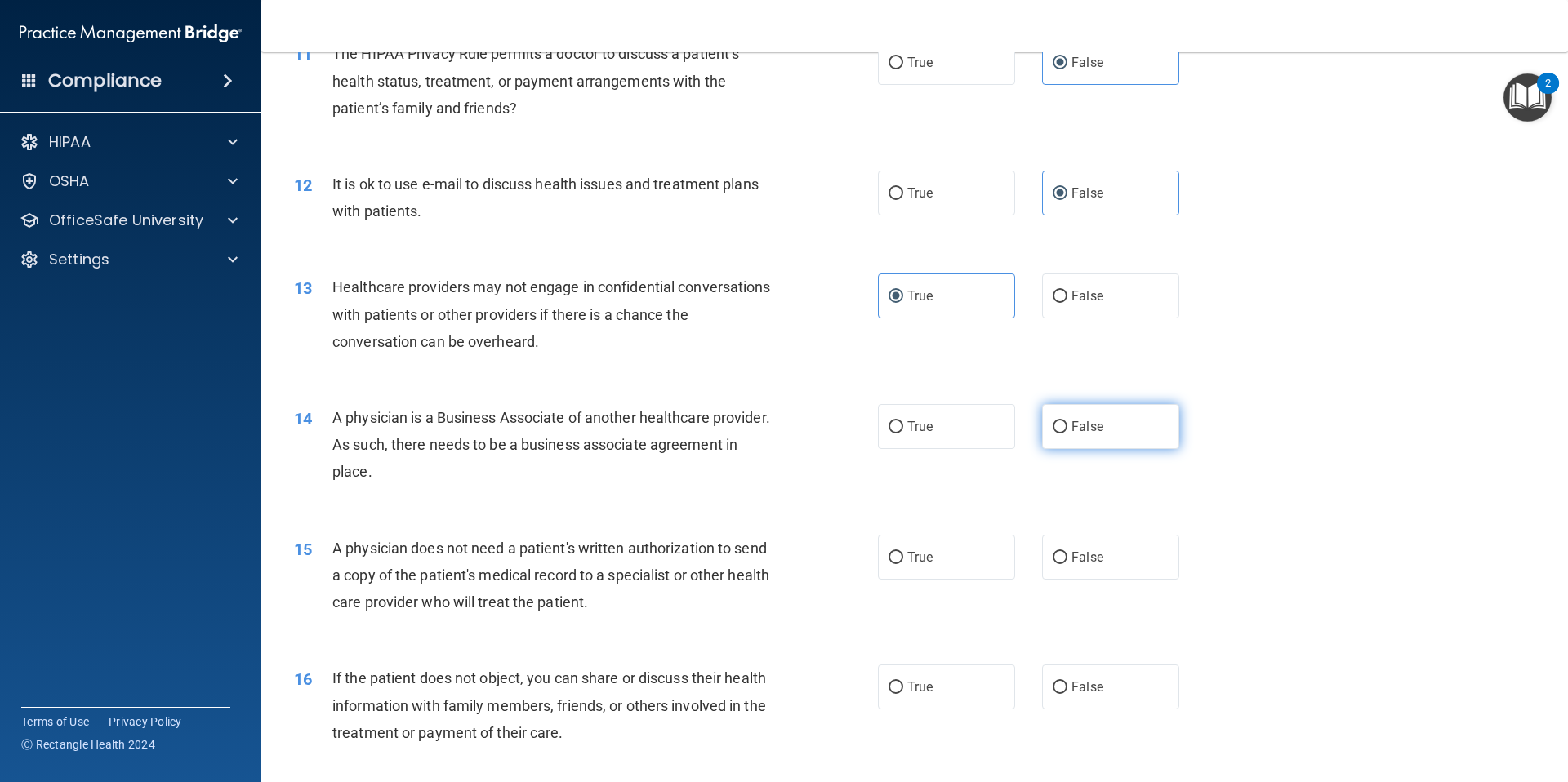
radio input "true"
click at [928, 444] on label "True" at bounding box center [946, 426] width 138 height 45
click at [903, 434] on input "True" at bounding box center [896, 426] width 15 height 12
radio input "true"
radio input "false"
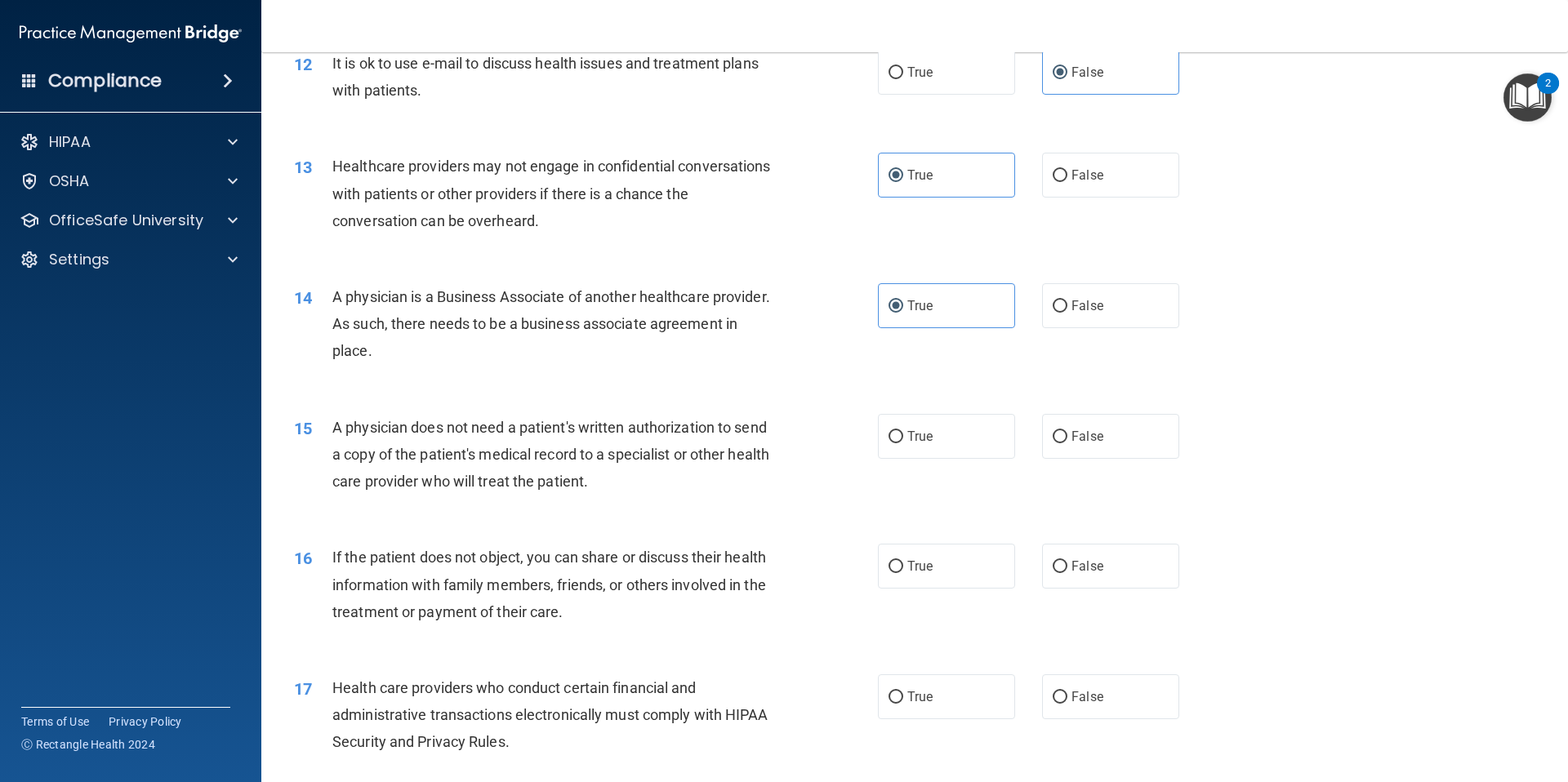
scroll to position [1434, 0]
click at [1053, 439] on input "False" at bounding box center [1060, 434] width 15 height 12
radio input "true"
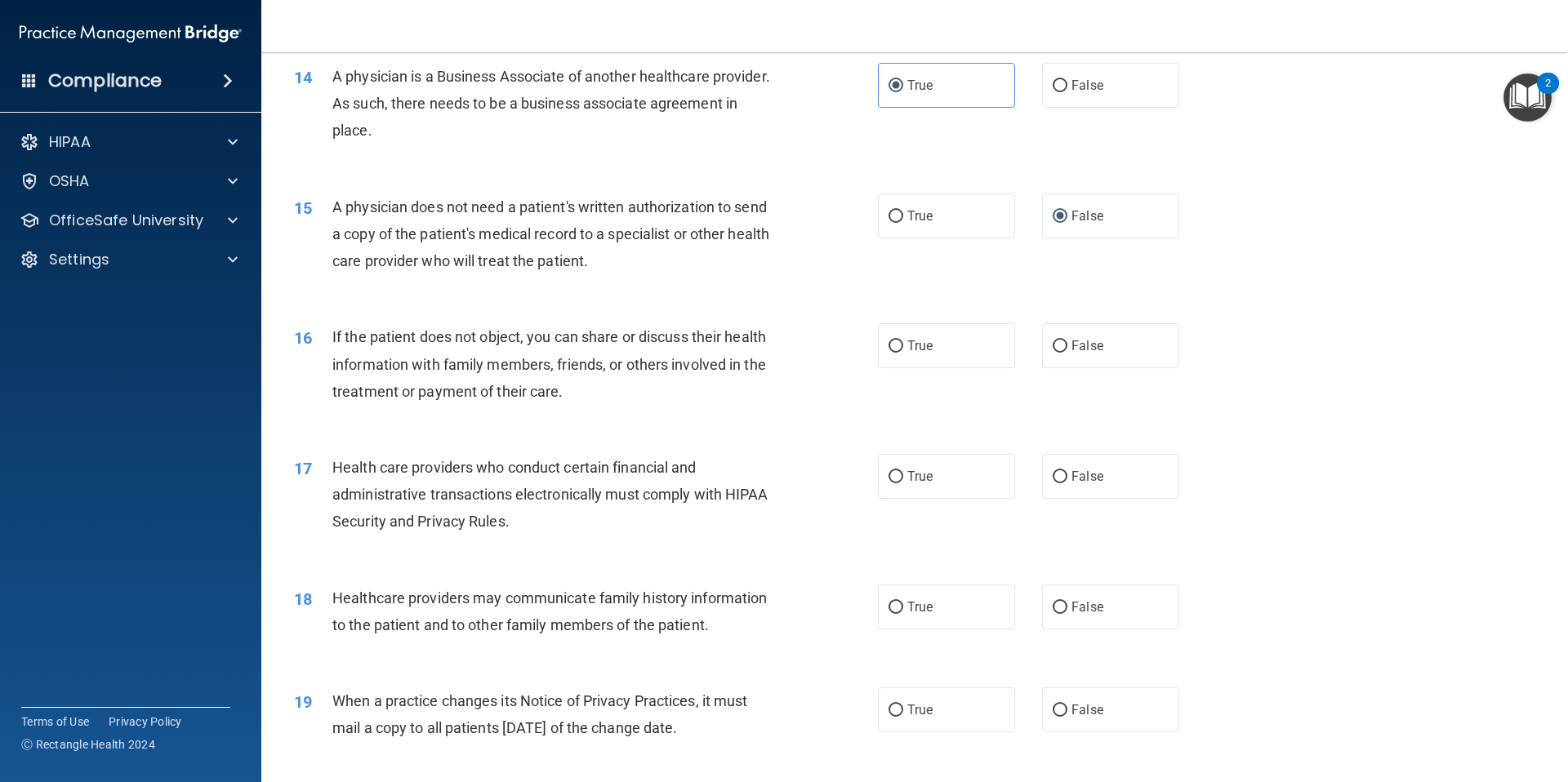
scroll to position [1669, 0]
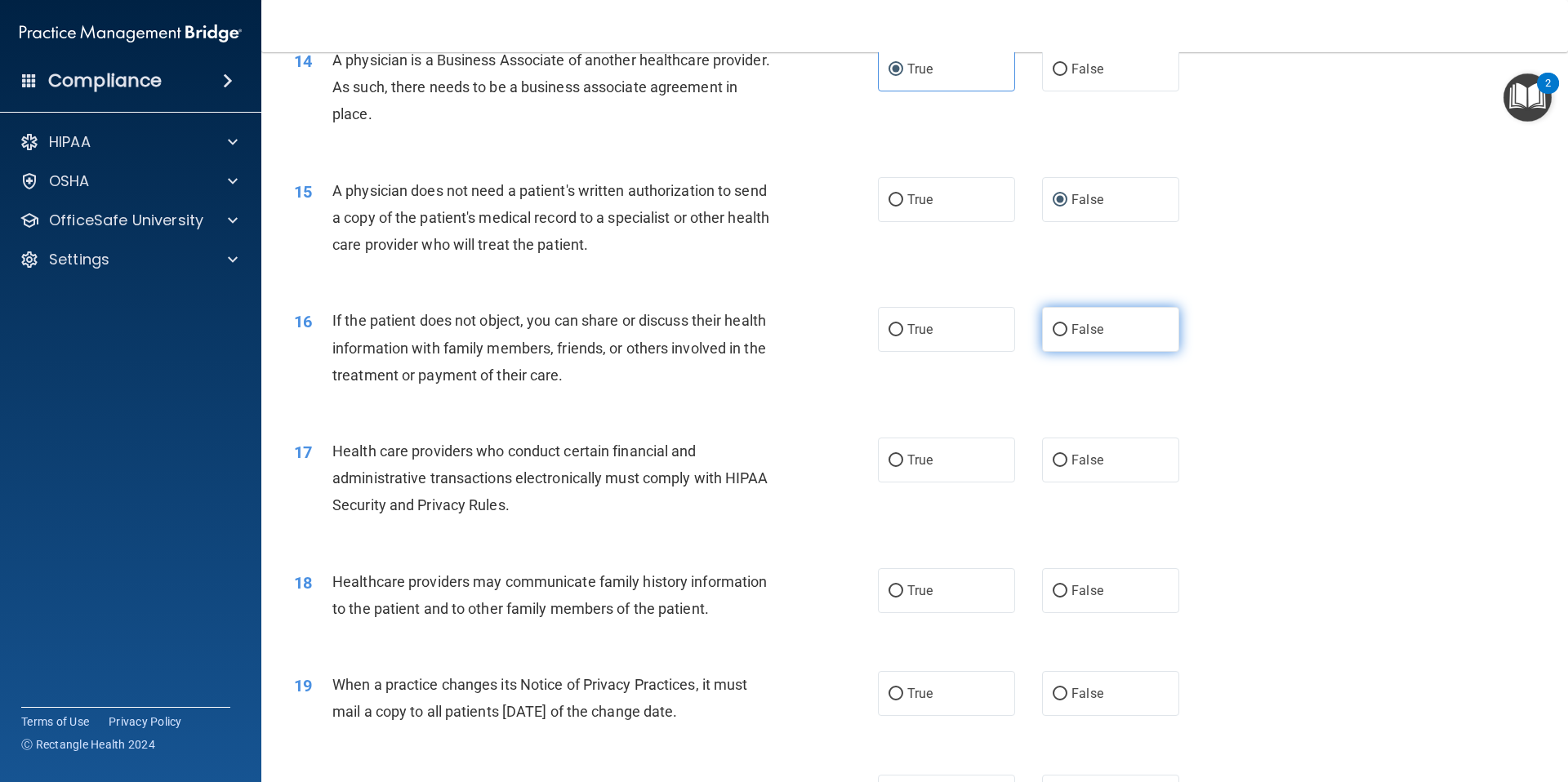
click at [1070, 342] on label "False" at bounding box center [1110, 329] width 138 height 45
click at [1067, 336] on input "False" at bounding box center [1060, 329] width 15 height 12
radio input "true"
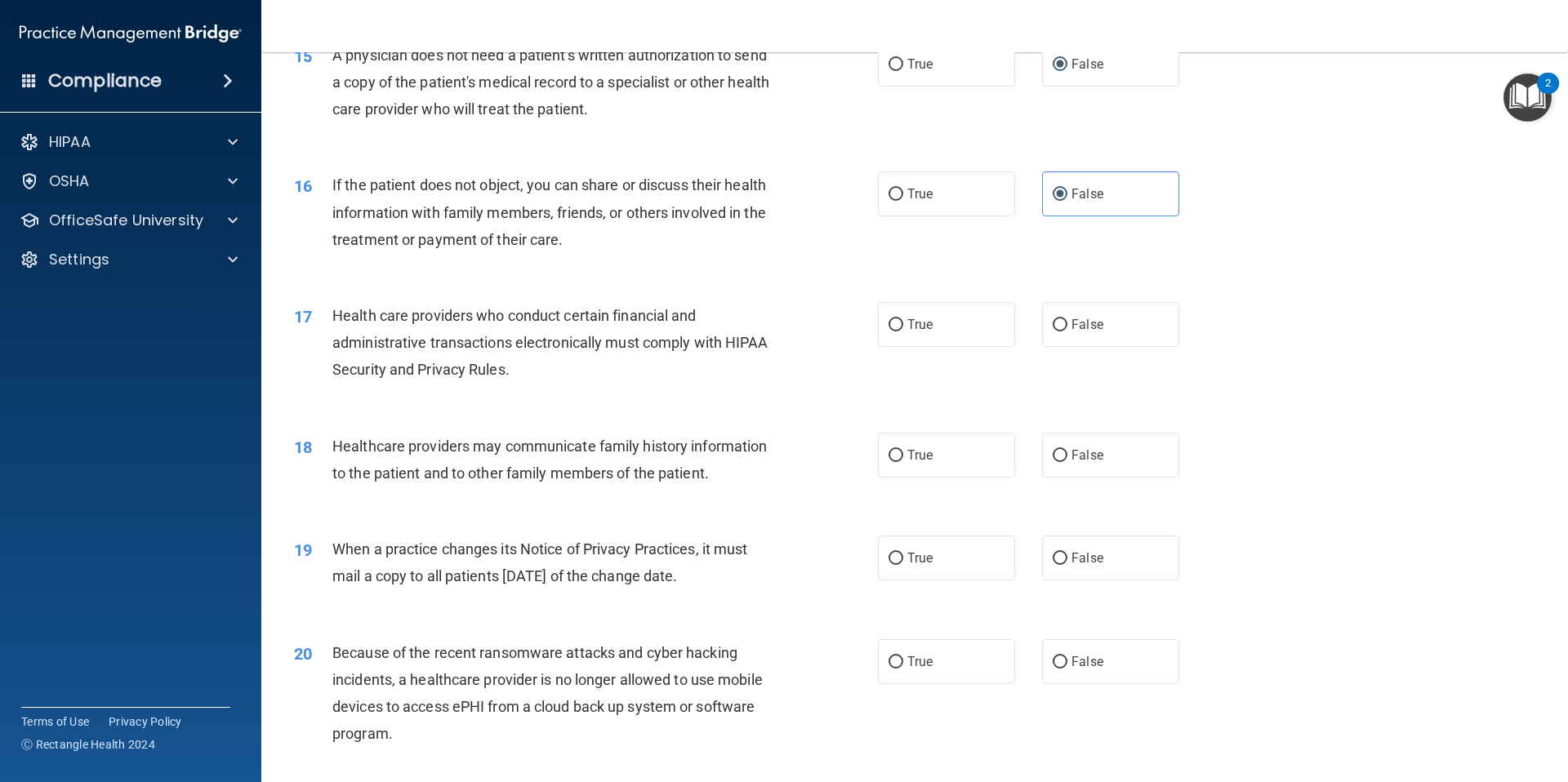
scroll to position [1805, 0]
click at [926, 313] on label "True" at bounding box center [946, 324] width 138 height 45
click at [903, 318] on input "True" at bounding box center [896, 324] width 15 height 12
radio input "true"
click at [1071, 461] on span "False" at bounding box center [1087, 454] width 32 height 16
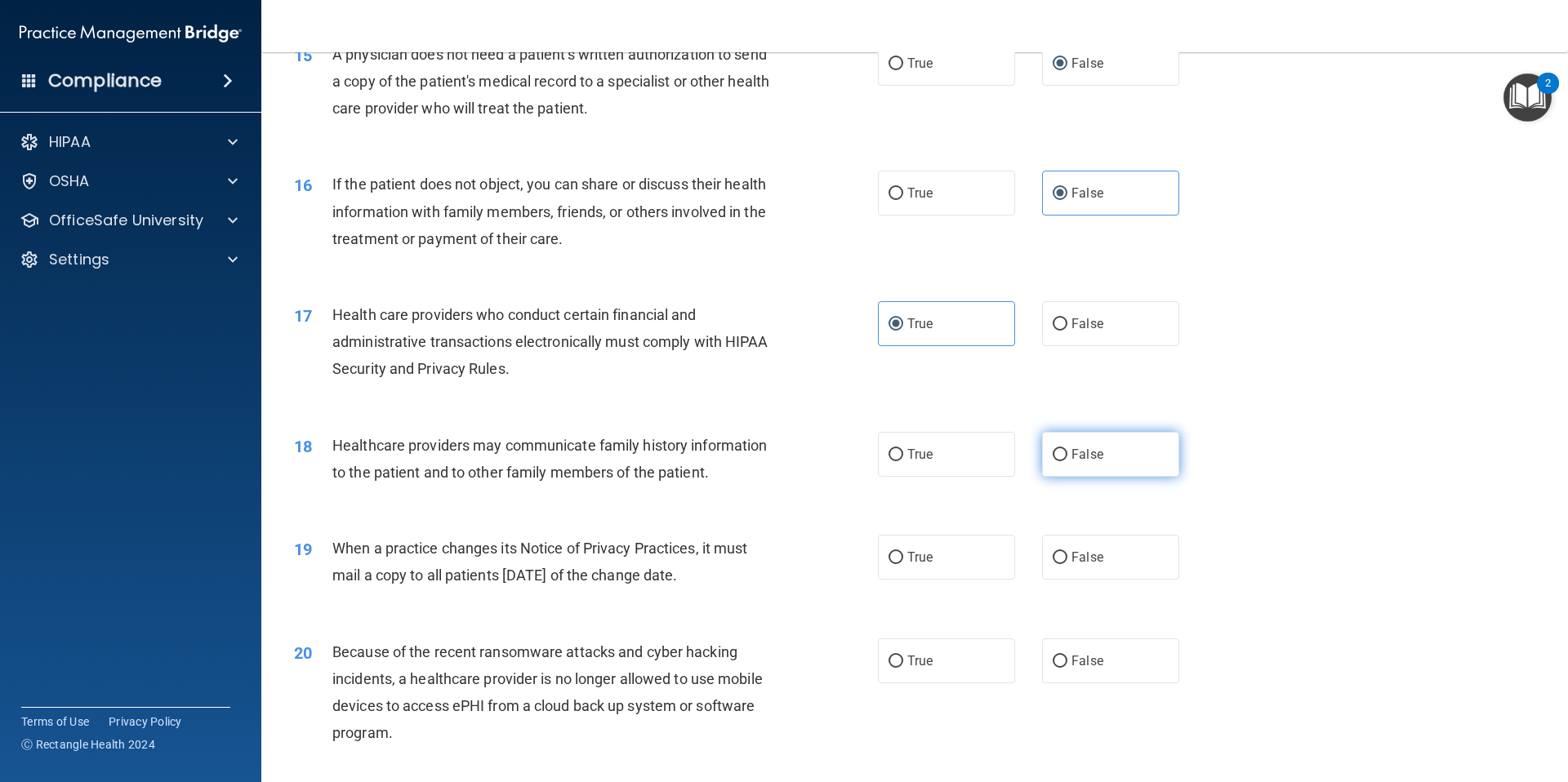
click at [1067, 461] on input "False" at bounding box center [1060, 455] width 15 height 12
radio input "true"
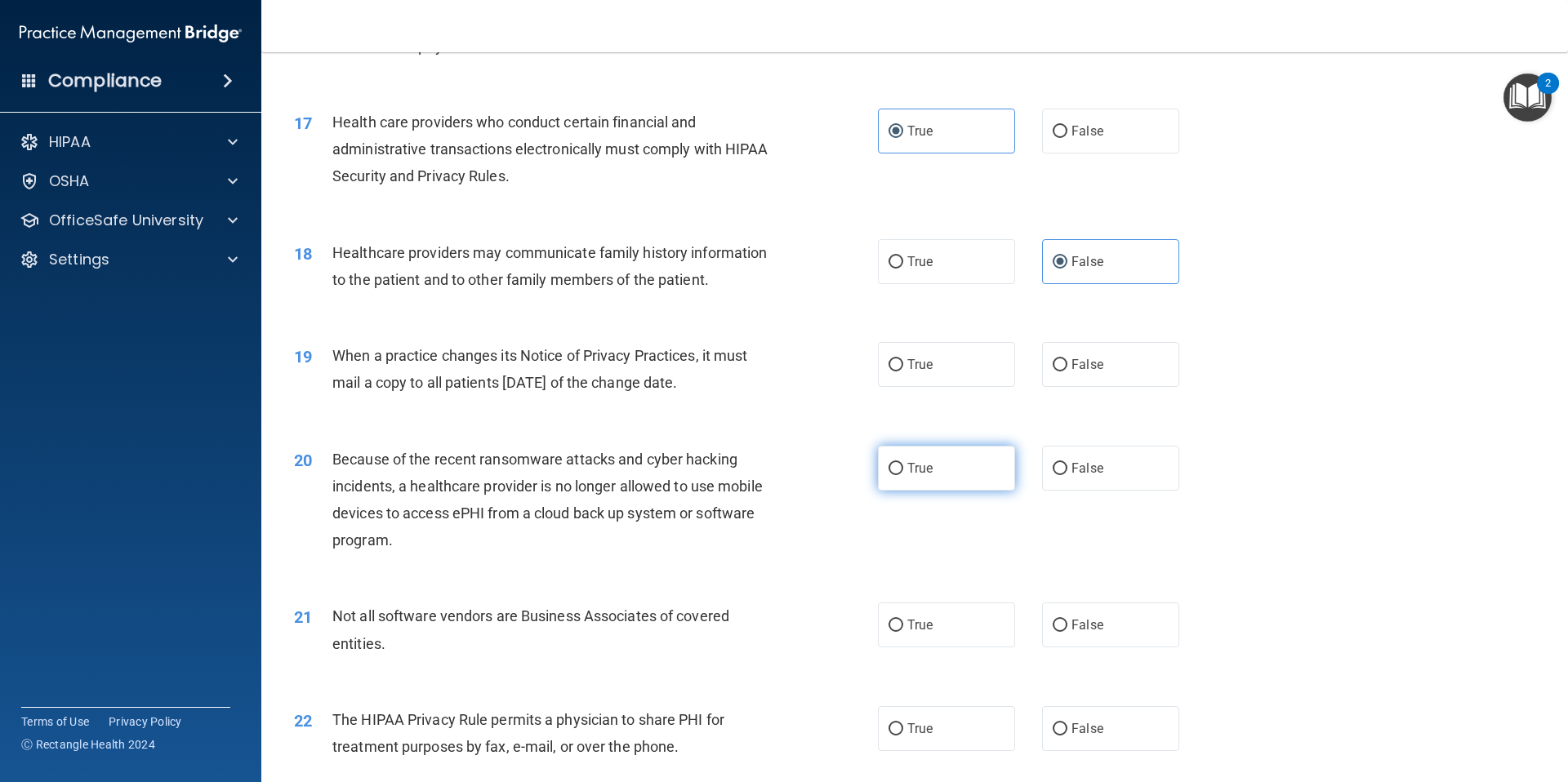
scroll to position [2002, 0]
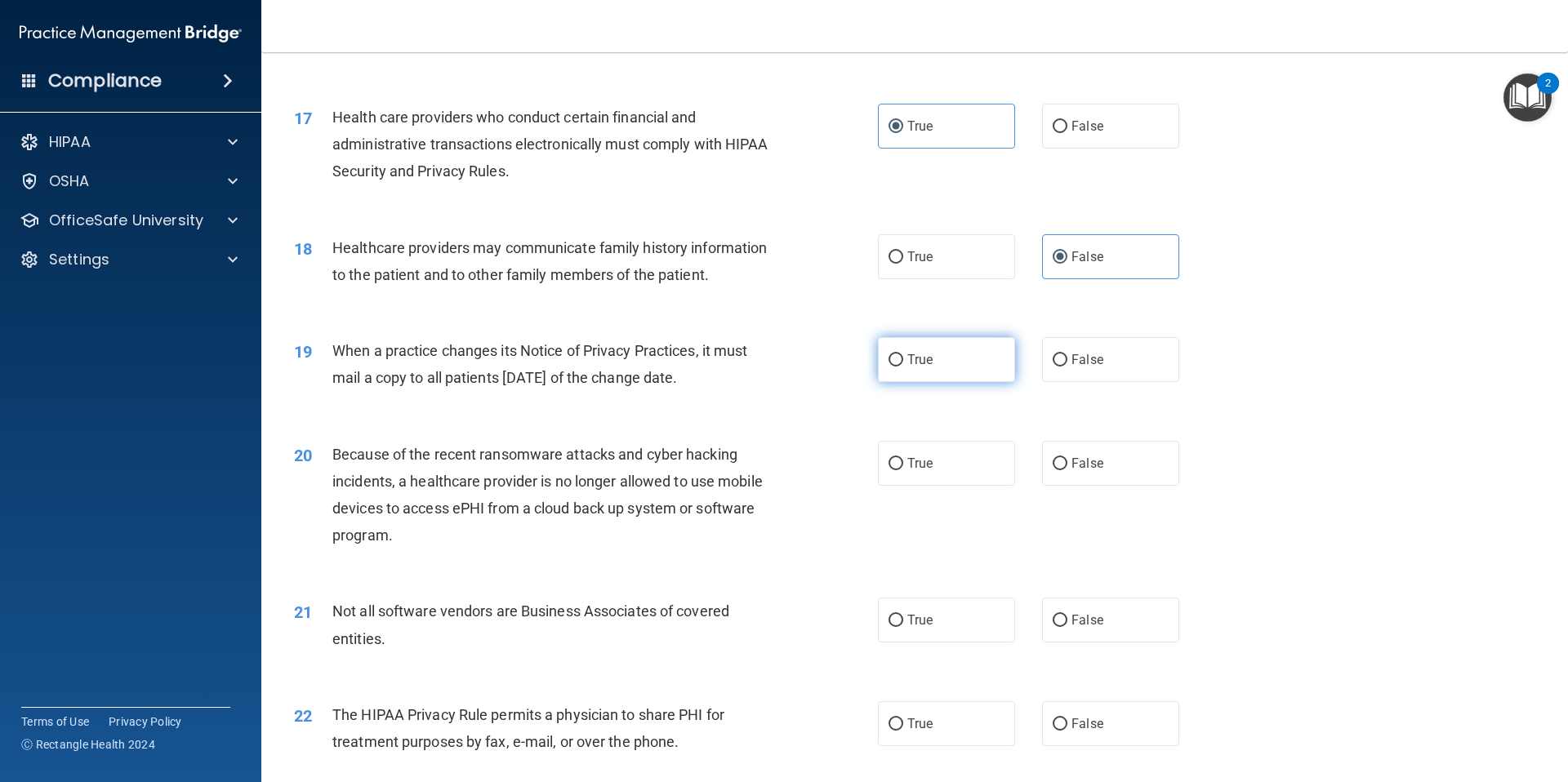
click at [926, 354] on span "True" at bounding box center [920, 359] width 26 height 16
click at [903, 354] on input "True" at bounding box center [896, 359] width 15 height 12
radio input "true"
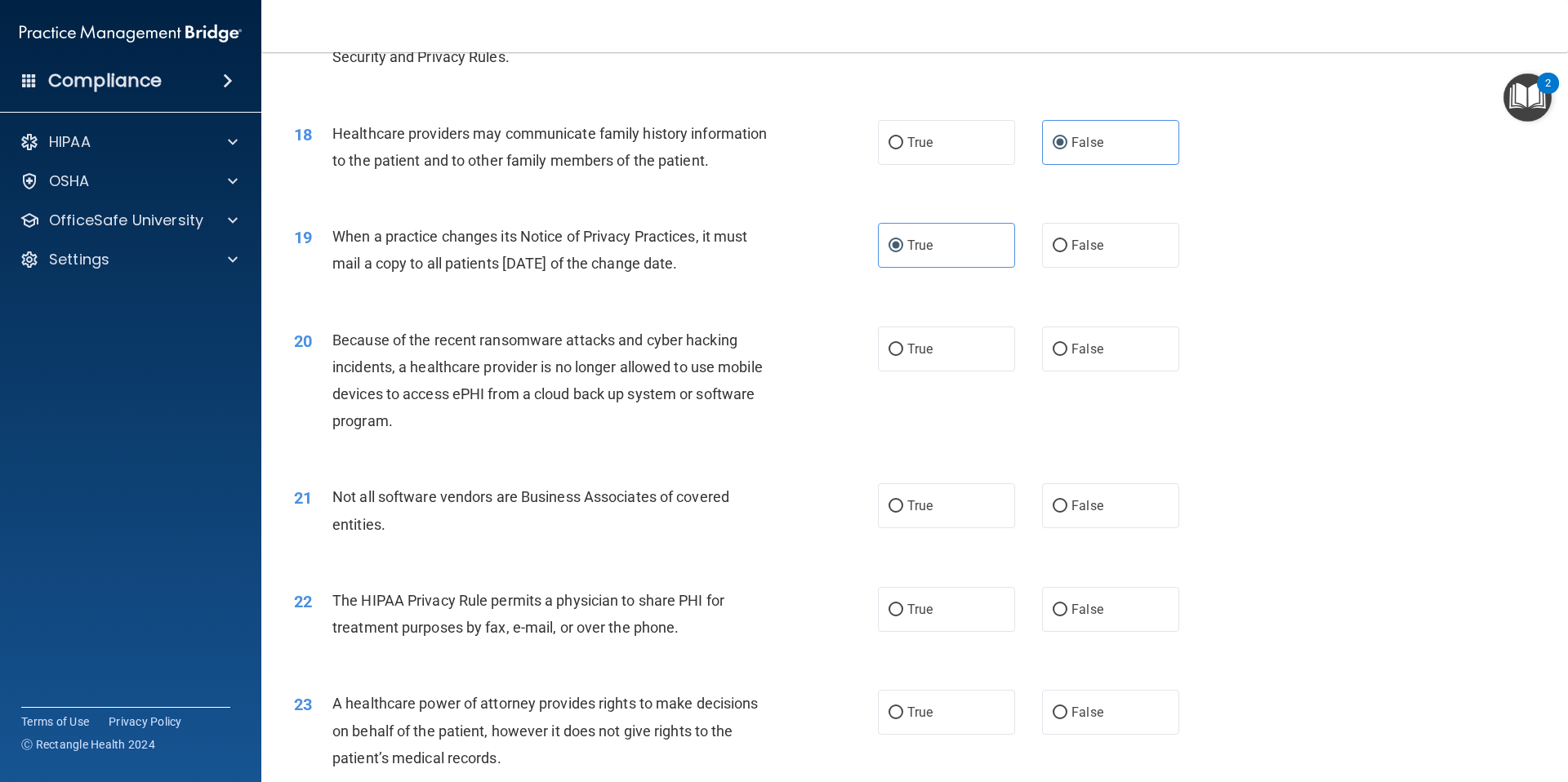
scroll to position [2175, 0]
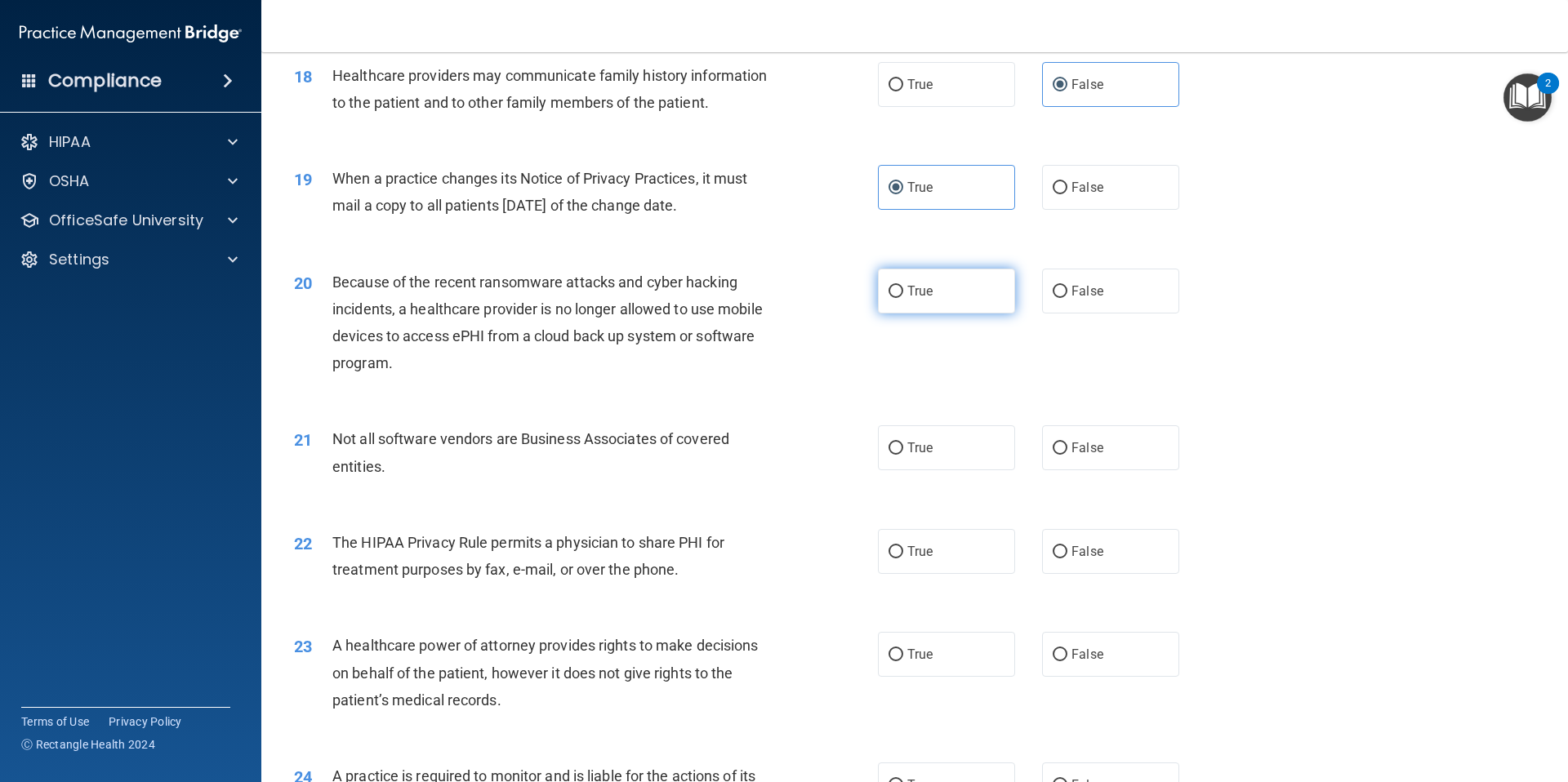
click at [949, 305] on label "True" at bounding box center [946, 291] width 138 height 45
click at [903, 298] on input "True" at bounding box center [896, 292] width 15 height 12
radio input "true"
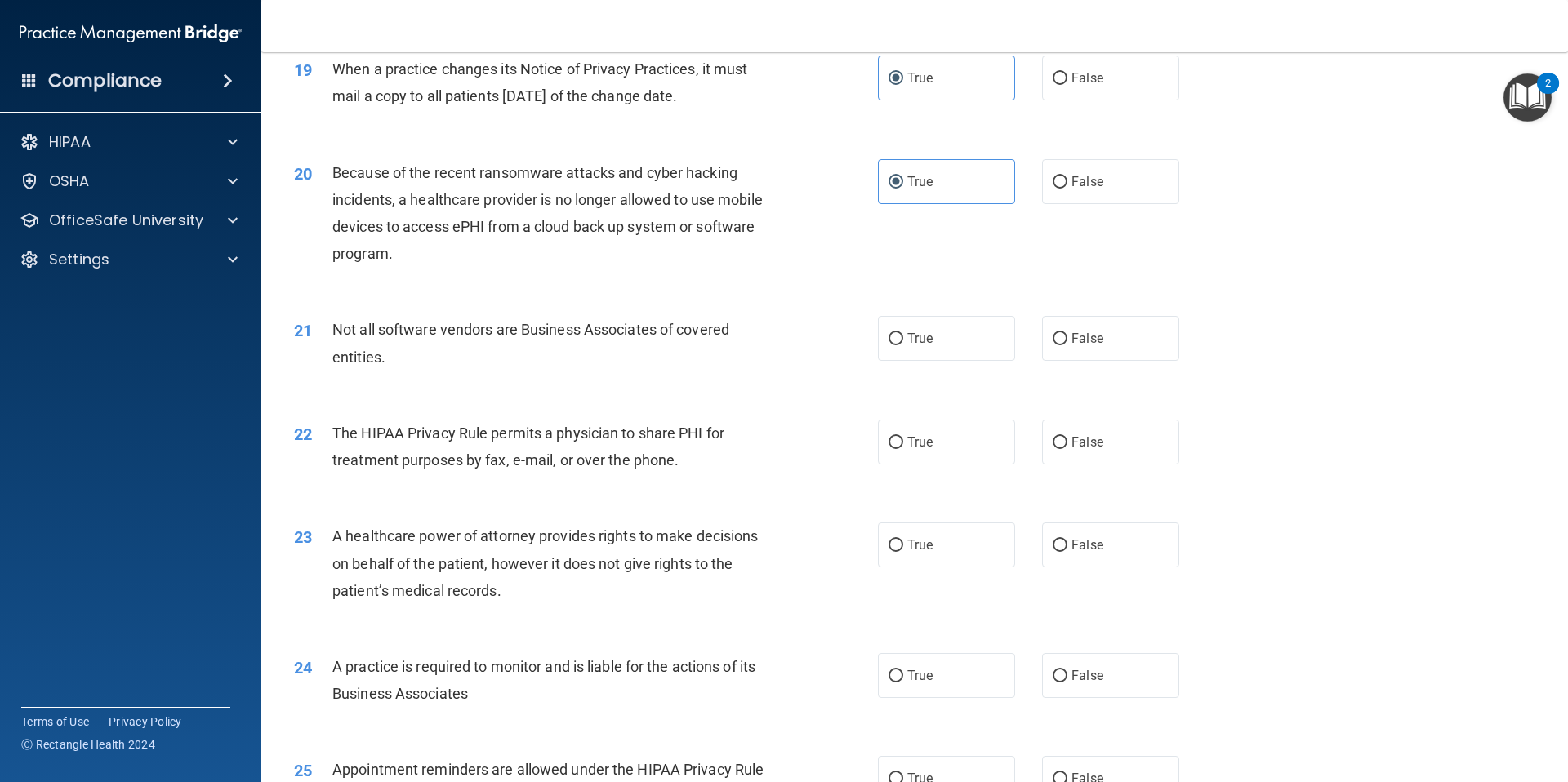
scroll to position [2286, 0]
click at [929, 347] on label "True" at bounding box center [946, 336] width 138 height 45
click at [903, 343] on input "True" at bounding box center [896, 336] width 15 height 12
radio input "true"
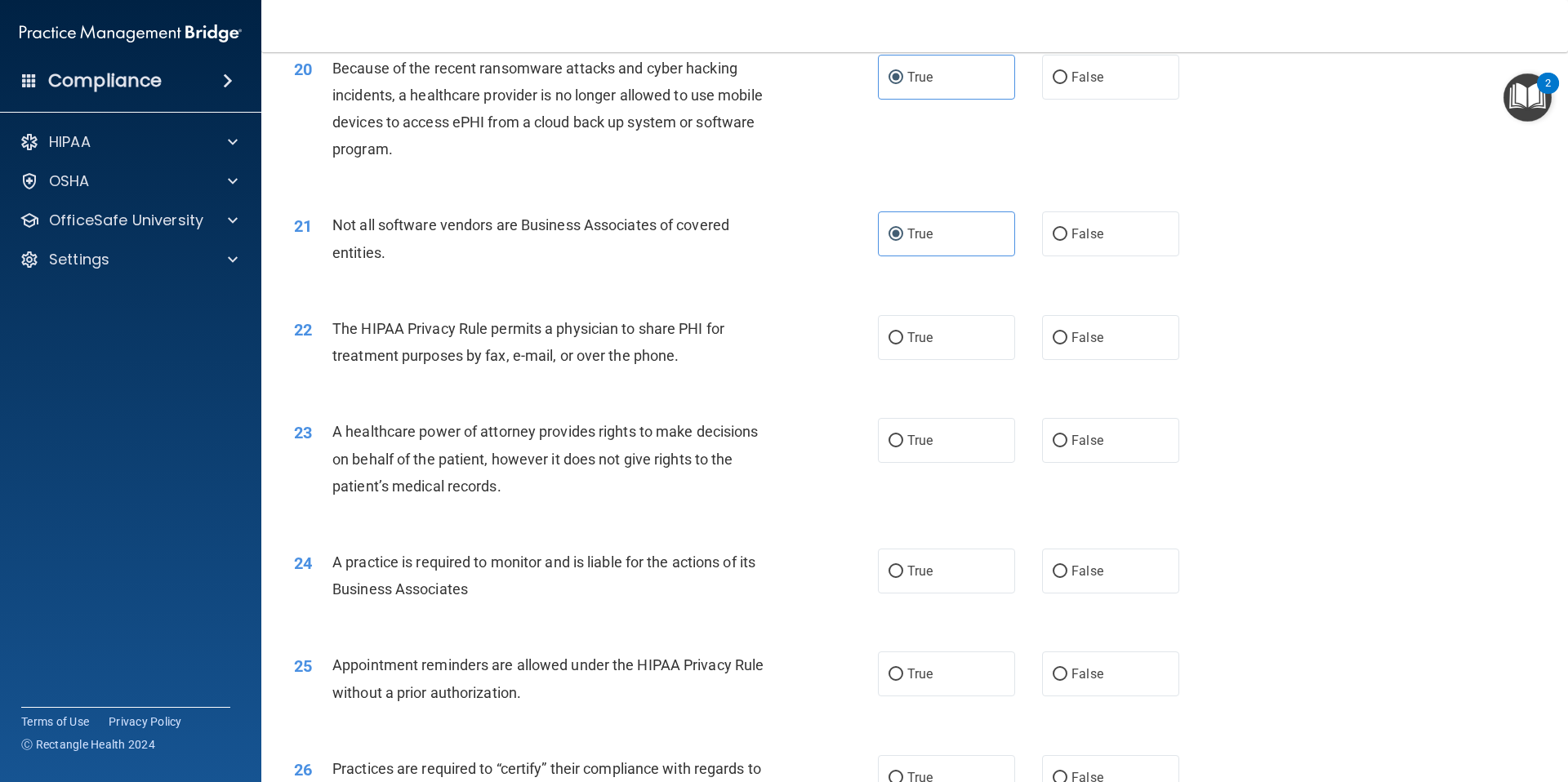
scroll to position [2391, 0]
click at [1053, 334] on input "False" at bounding box center [1060, 336] width 15 height 12
radio input "true"
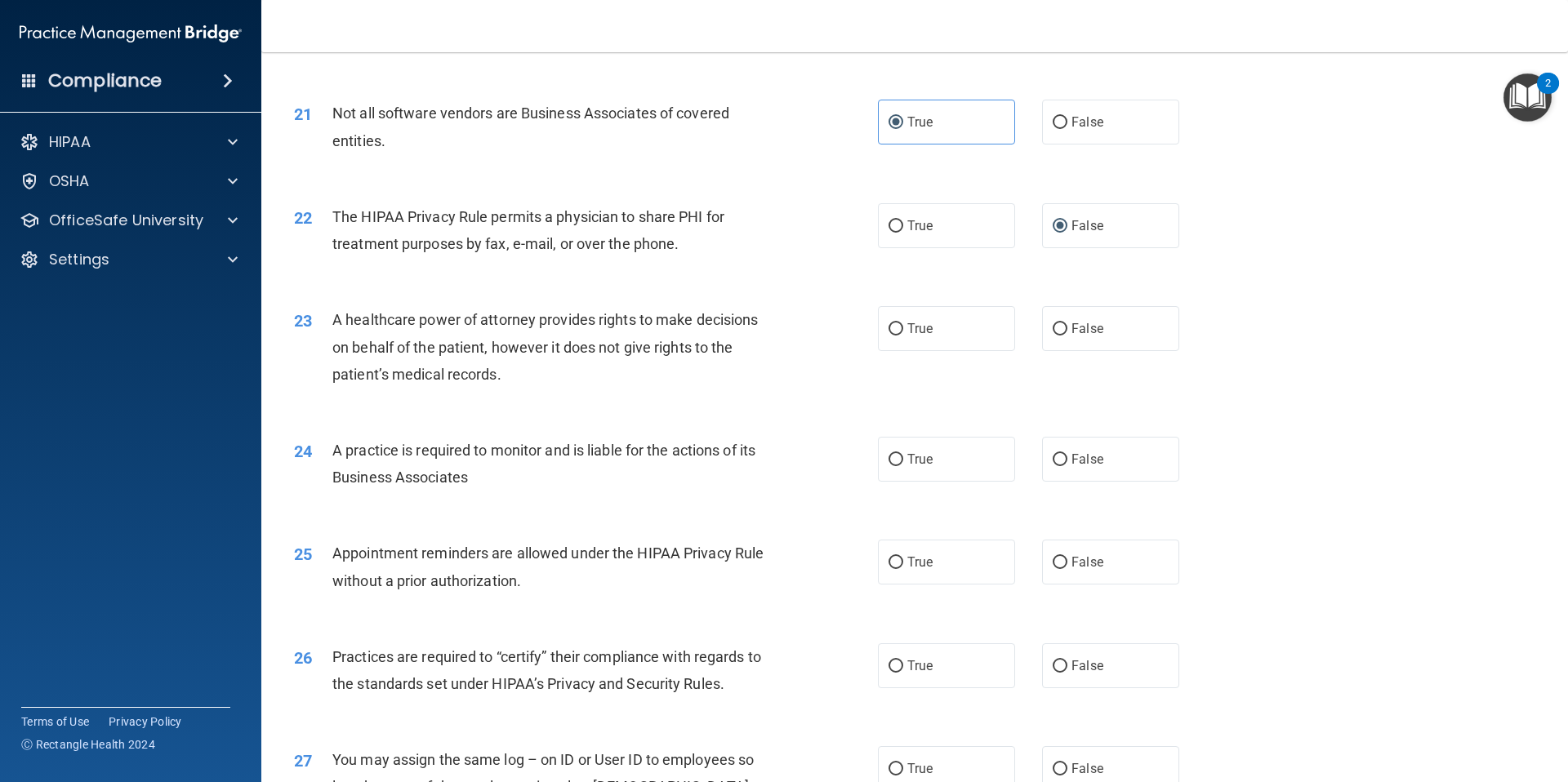
scroll to position [2504, 0]
click at [929, 339] on label "True" at bounding box center [946, 325] width 138 height 45
click at [903, 332] on input "True" at bounding box center [896, 325] width 15 height 12
radio input "true"
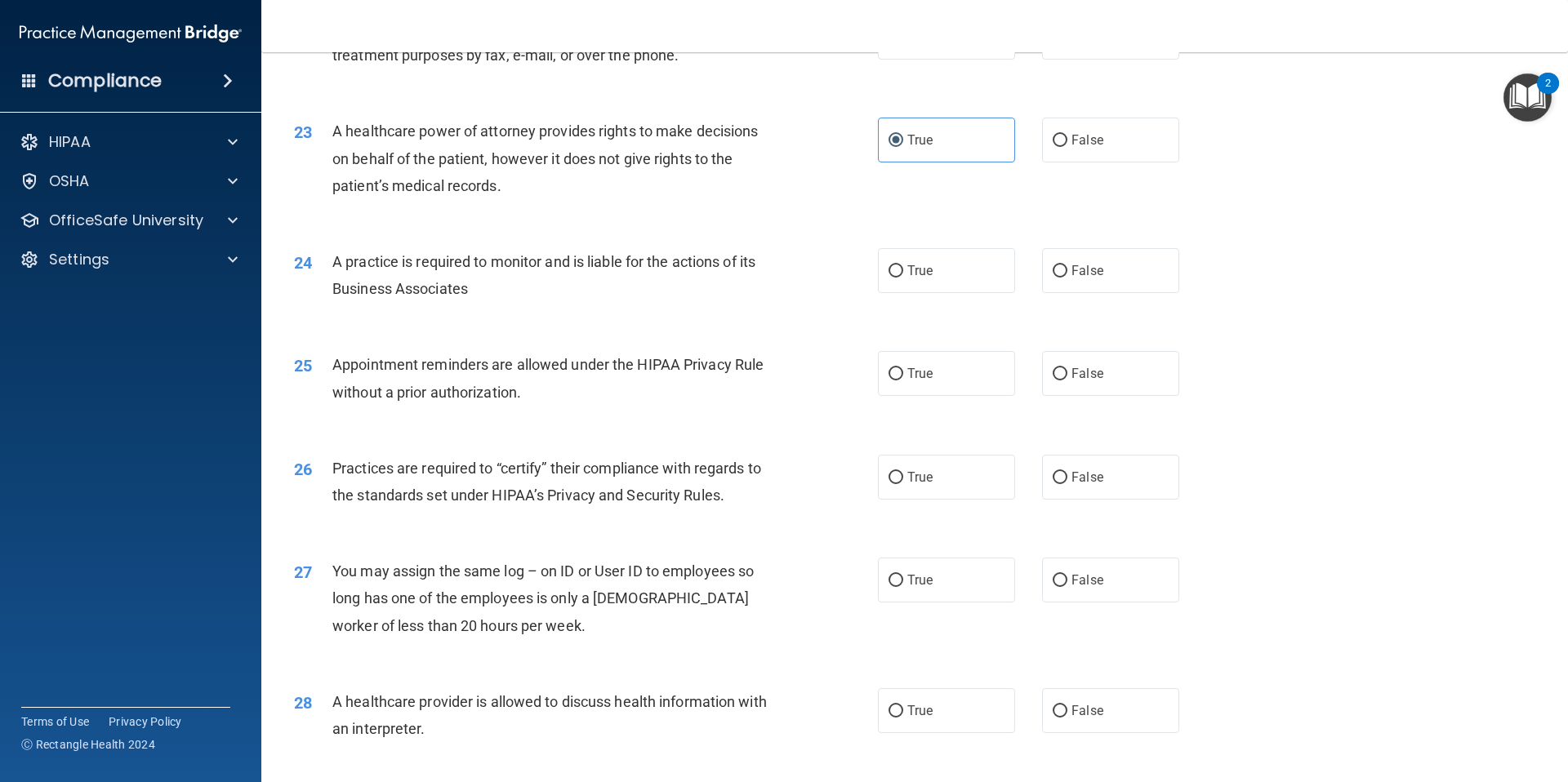
scroll to position [2698, 0]
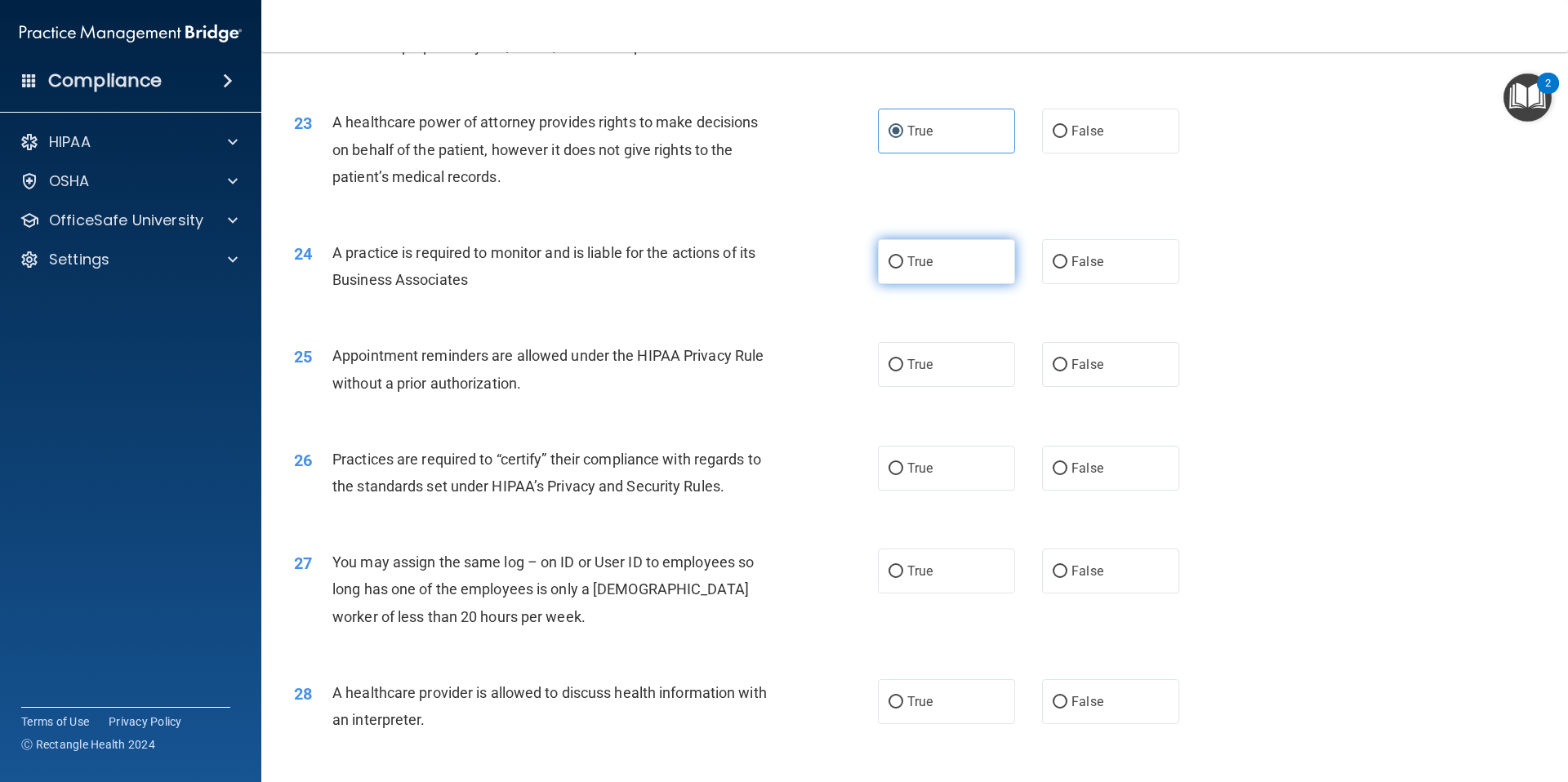
click at [946, 267] on label "True" at bounding box center [946, 261] width 138 height 45
click at [903, 267] on input "True" at bounding box center [896, 262] width 15 height 12
radio input "true"
click at [1043, 377] on label "False" at bounding box center [1110, 364] width 138 height 45
click at [1053, 371] on input "False" at bounding box center [1060, 365] width 15 height 12
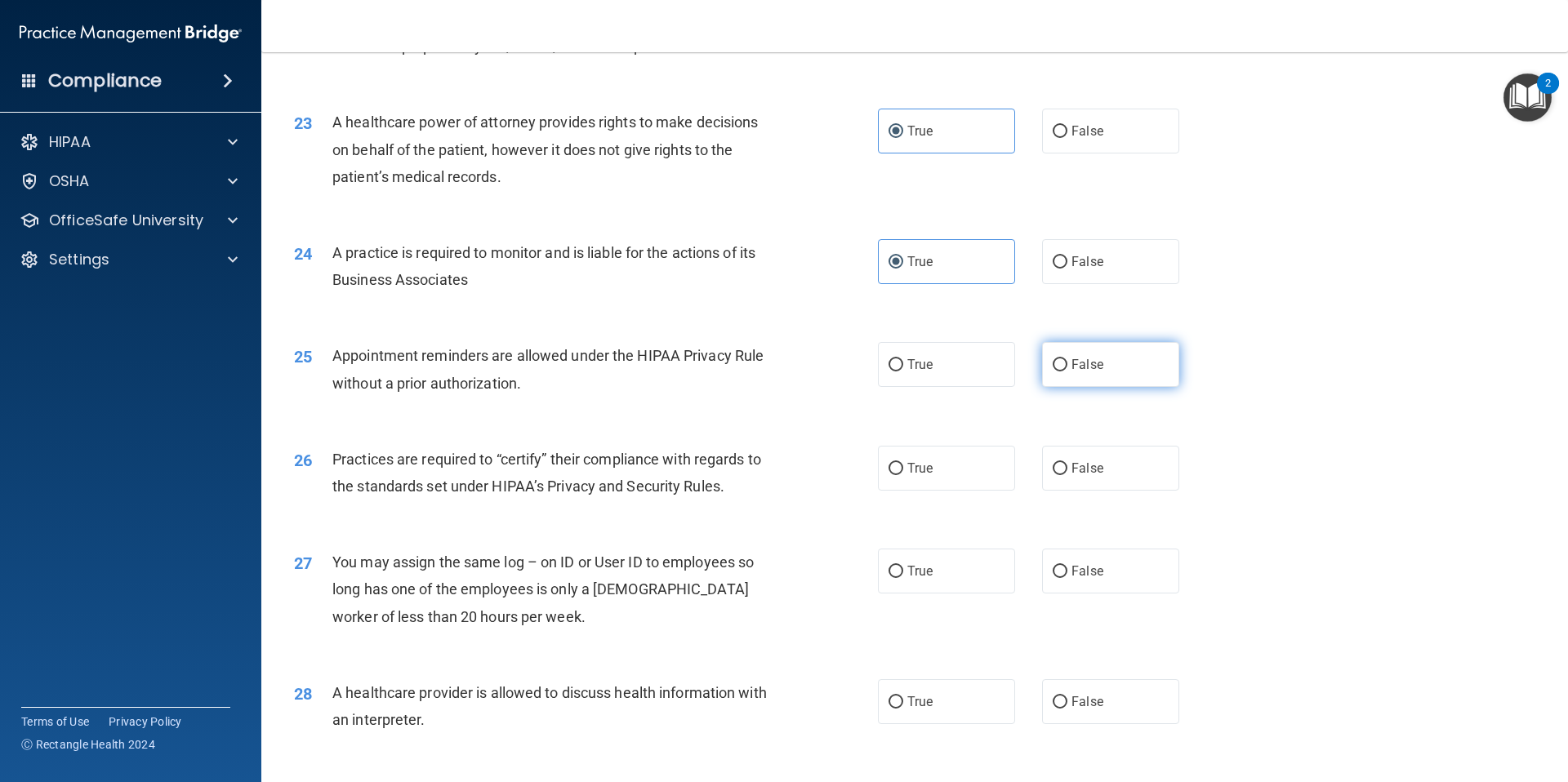
radio input "true"
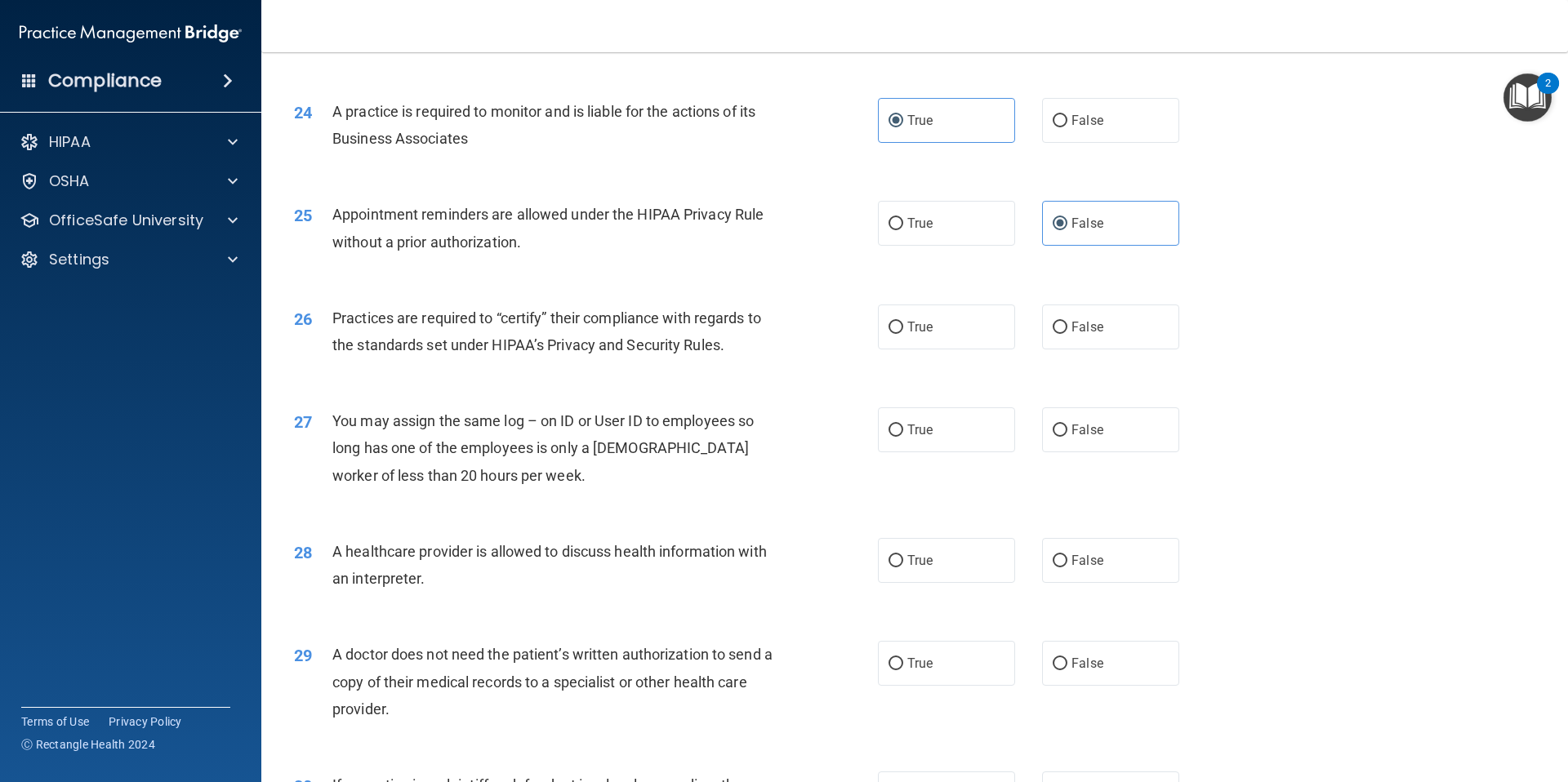
scroll to position [2856, 0]
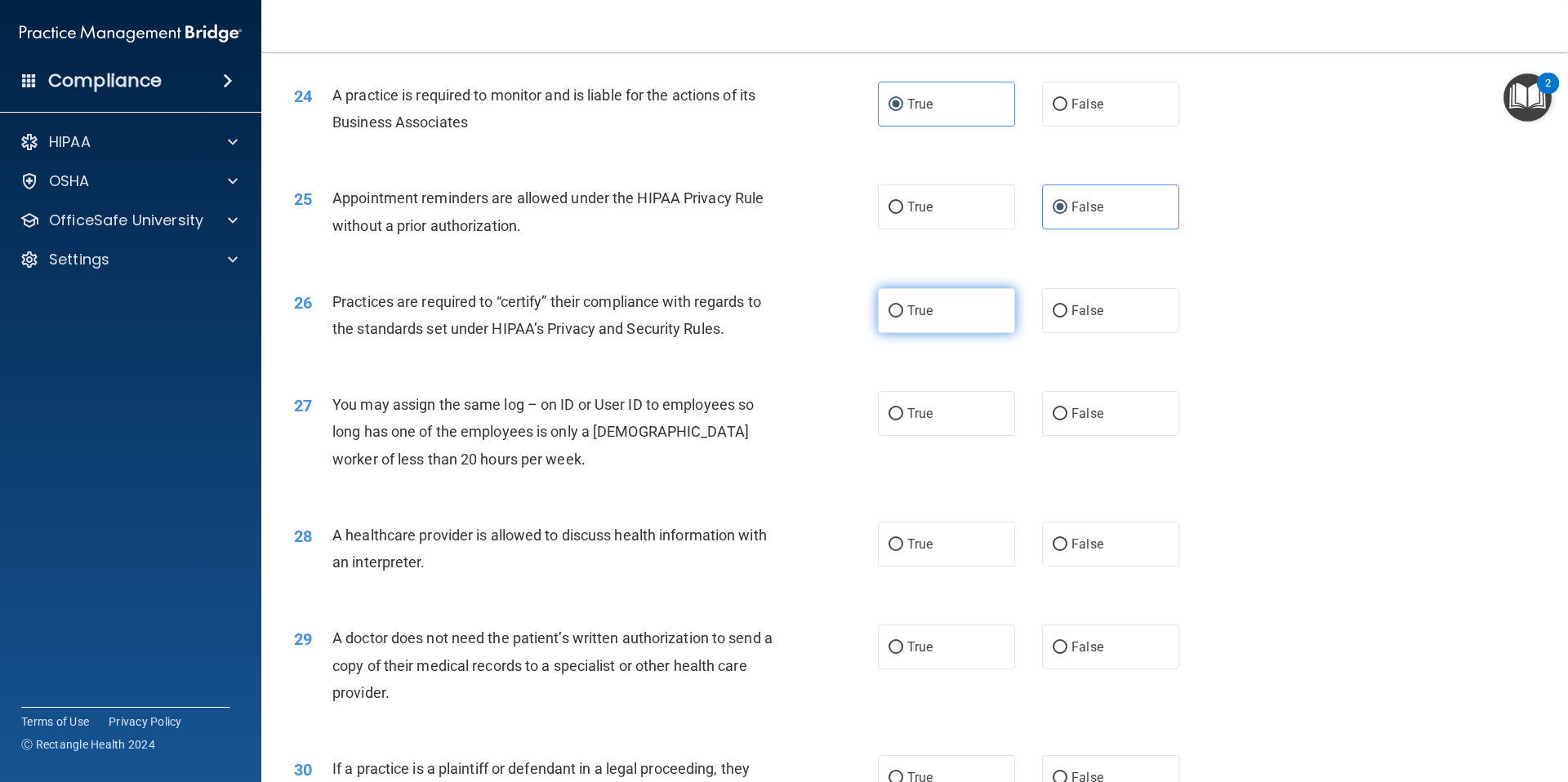
click at [917, 325] on label "True" at bounding box center [946, 310] width 138 height 45
click at [903, 317] on input "True" at bounding box center [896, 311] width 15 height 12
radio input "true"
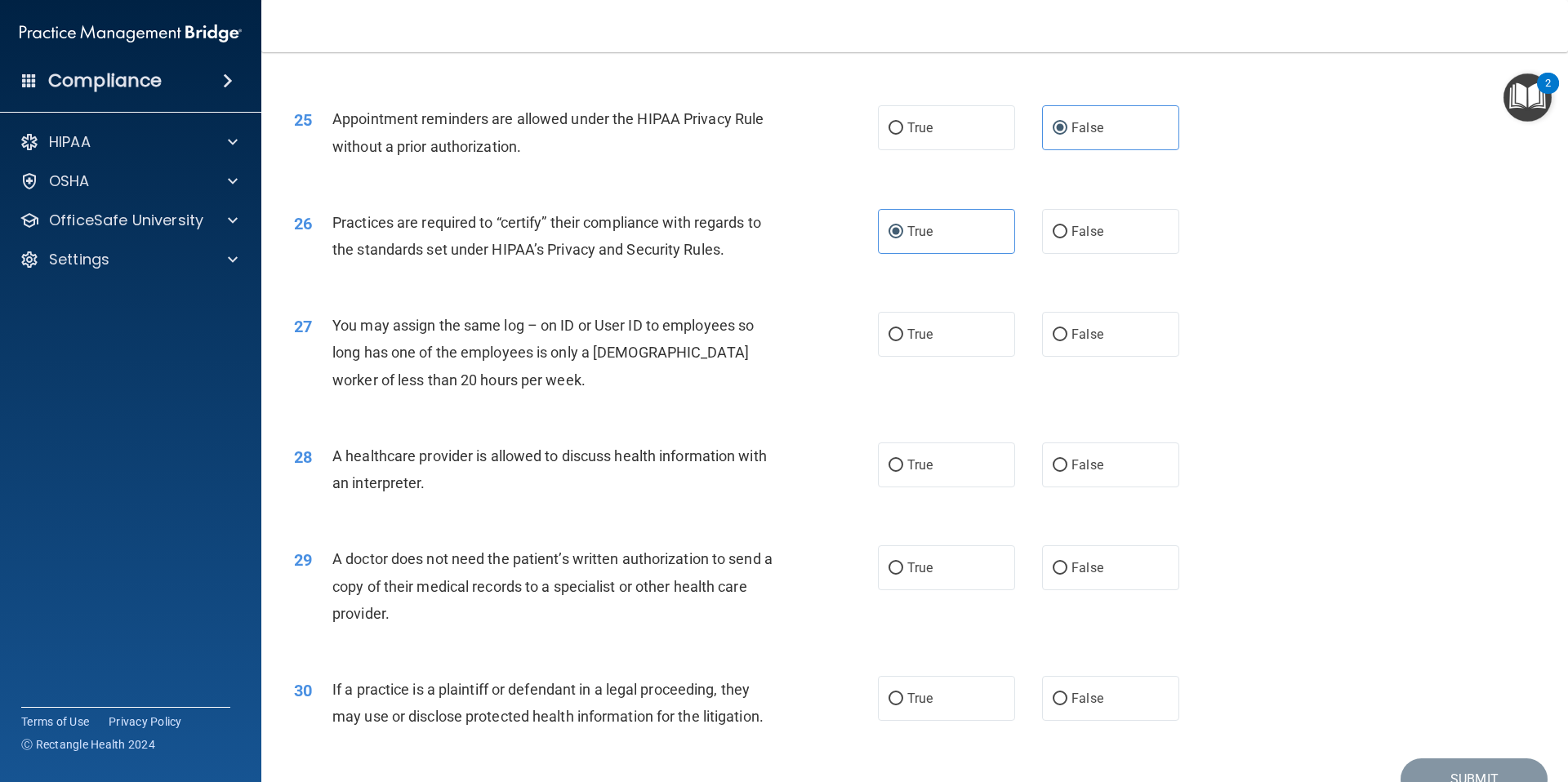
scroll to position [2940, 0]
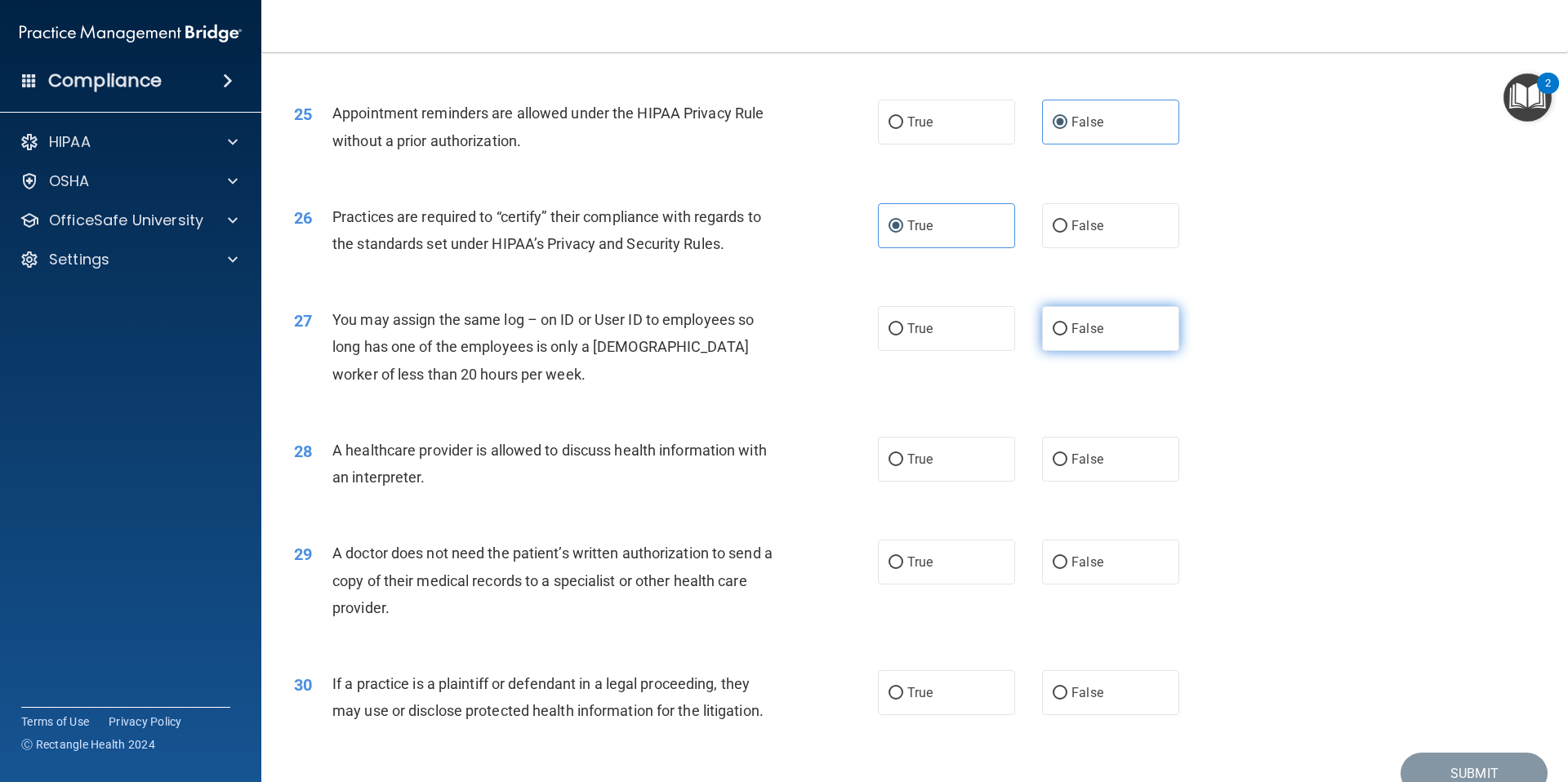
click at [1095, 336] on label "False" at bounding box center [1110, 328] width 138 height 45
click at [1067, 336] on input "False" at bounding box center [1060, 329] width 15 height 12
radio input "true"
click at [945, 472] on label "True" at bounding box center [946, 458] width 138 height 45
click at [903, 466] on input "True" at bounding box center [896, 459] width 15 height 12
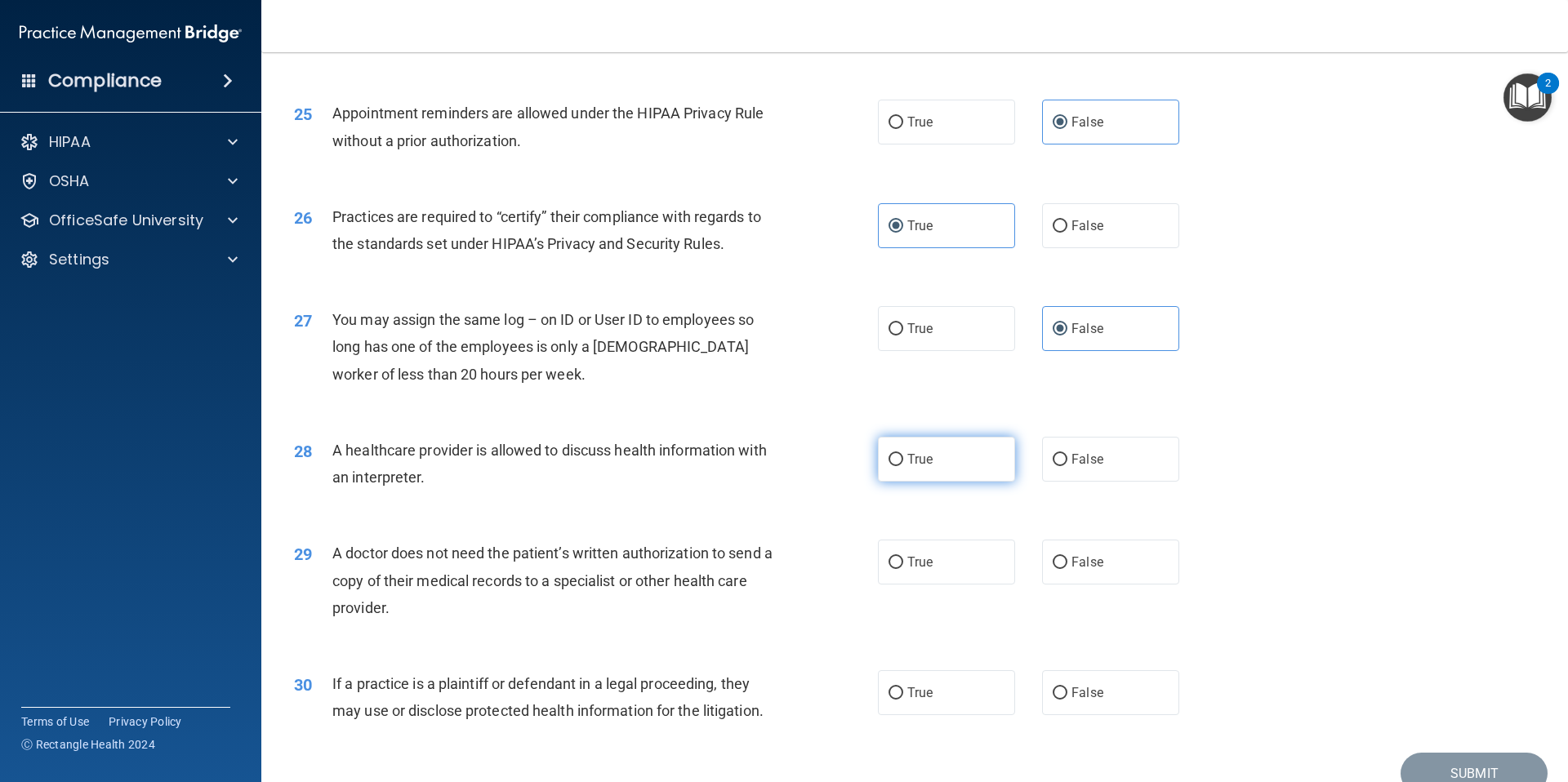
radio input "true"
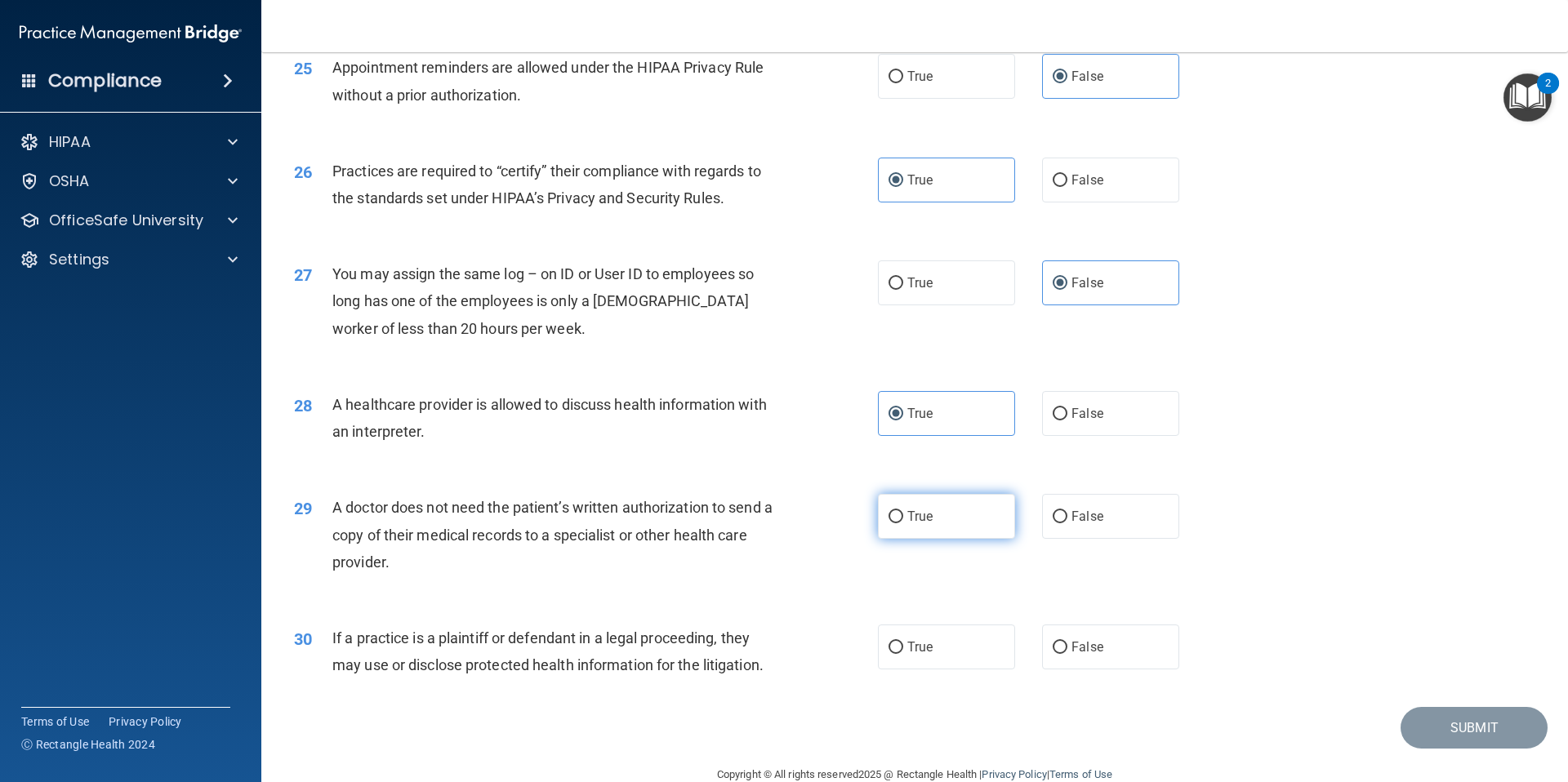
scroll to position [3018, 0]
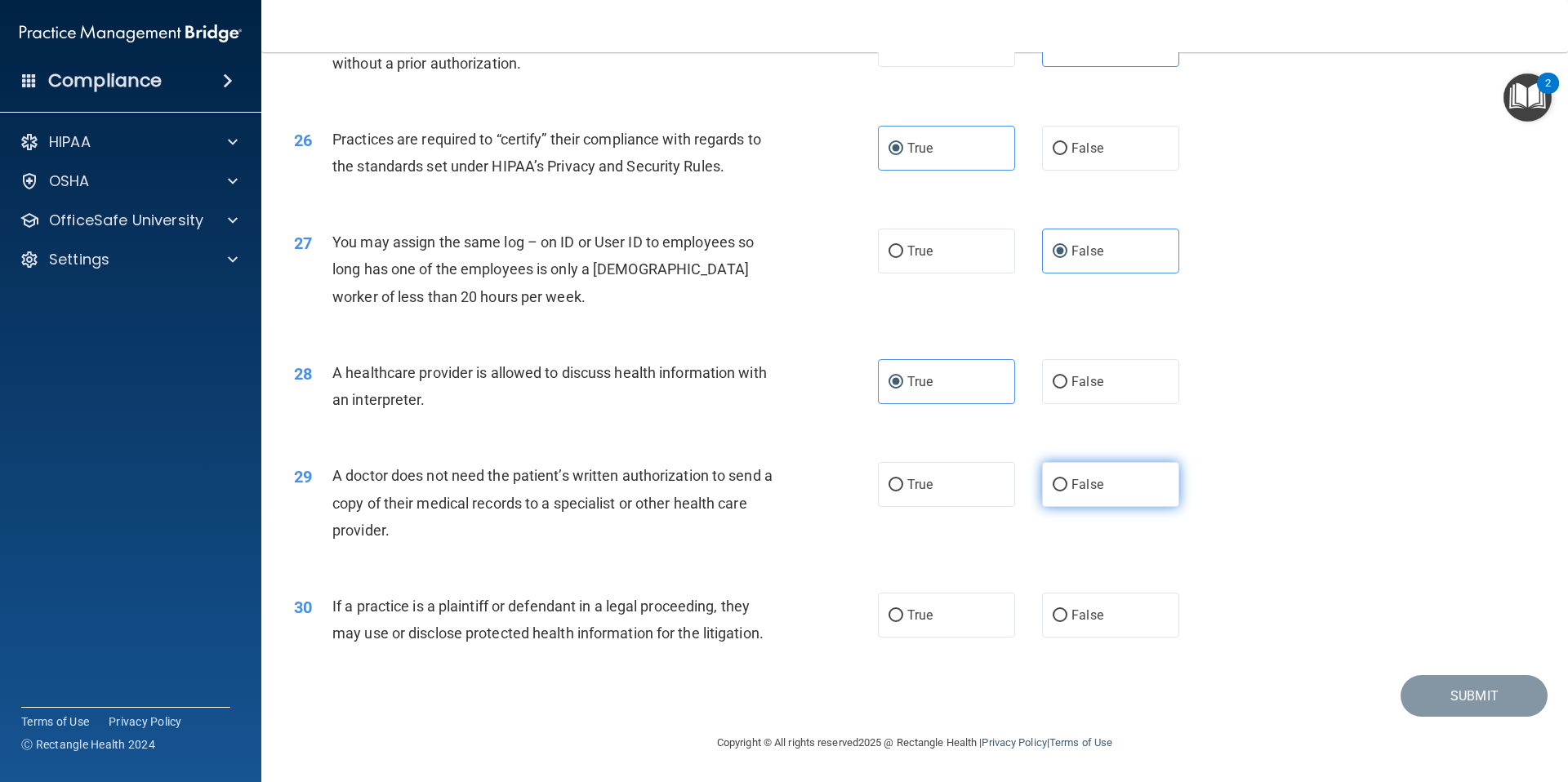
click at [1051, 501] on label "False" at bounding box center [1110, 484] width 138 height 45
click at [1053, 491] on input "False" at bounding box center [1060, 485] width 15 height 12
radio input "true"
click at [1071, 613] on span "False" at bounding box center [1087, 614] width 32 height 16
click at [1066, 613] on input "False" at bounding box center [1060, 615] width 15 height 12
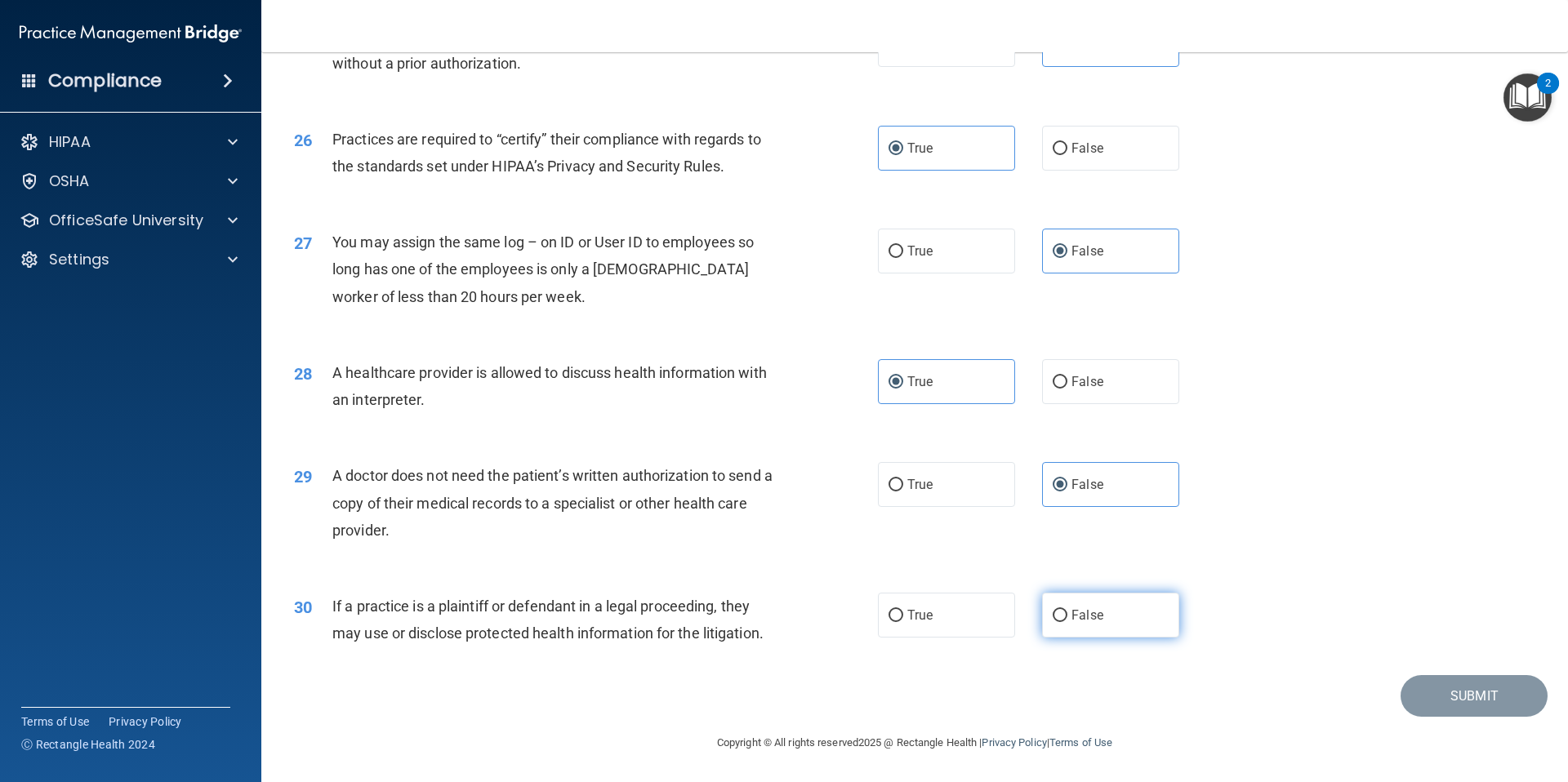
radio input "true"
click at [1456, 701] on button "Submit" at bounding box center [1474, 695] width 147 height 41
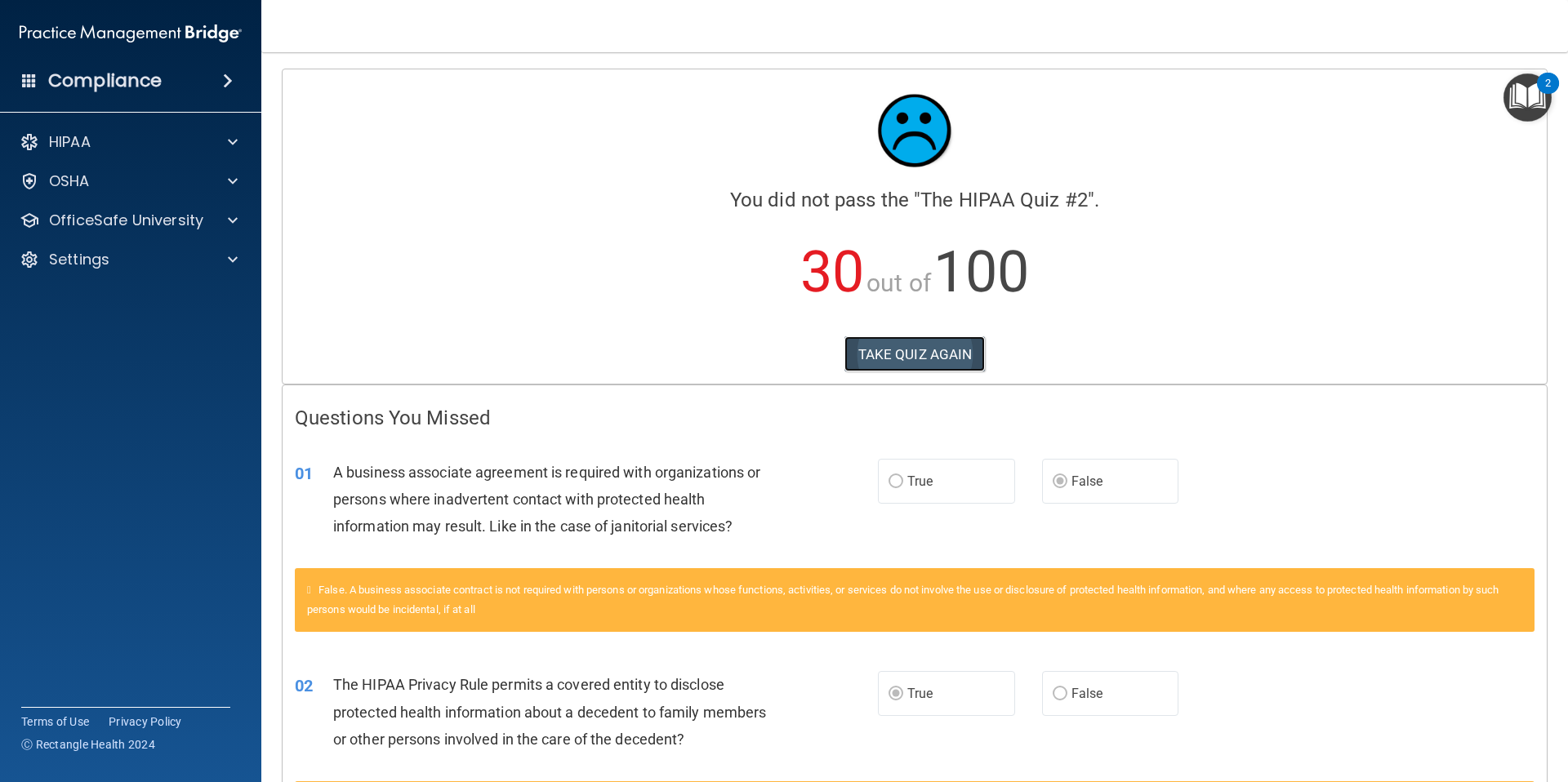
click at [921, 355] on button "TAKE QUIZ AGAIN" at bounding box center [915, 354] width 141 height 36
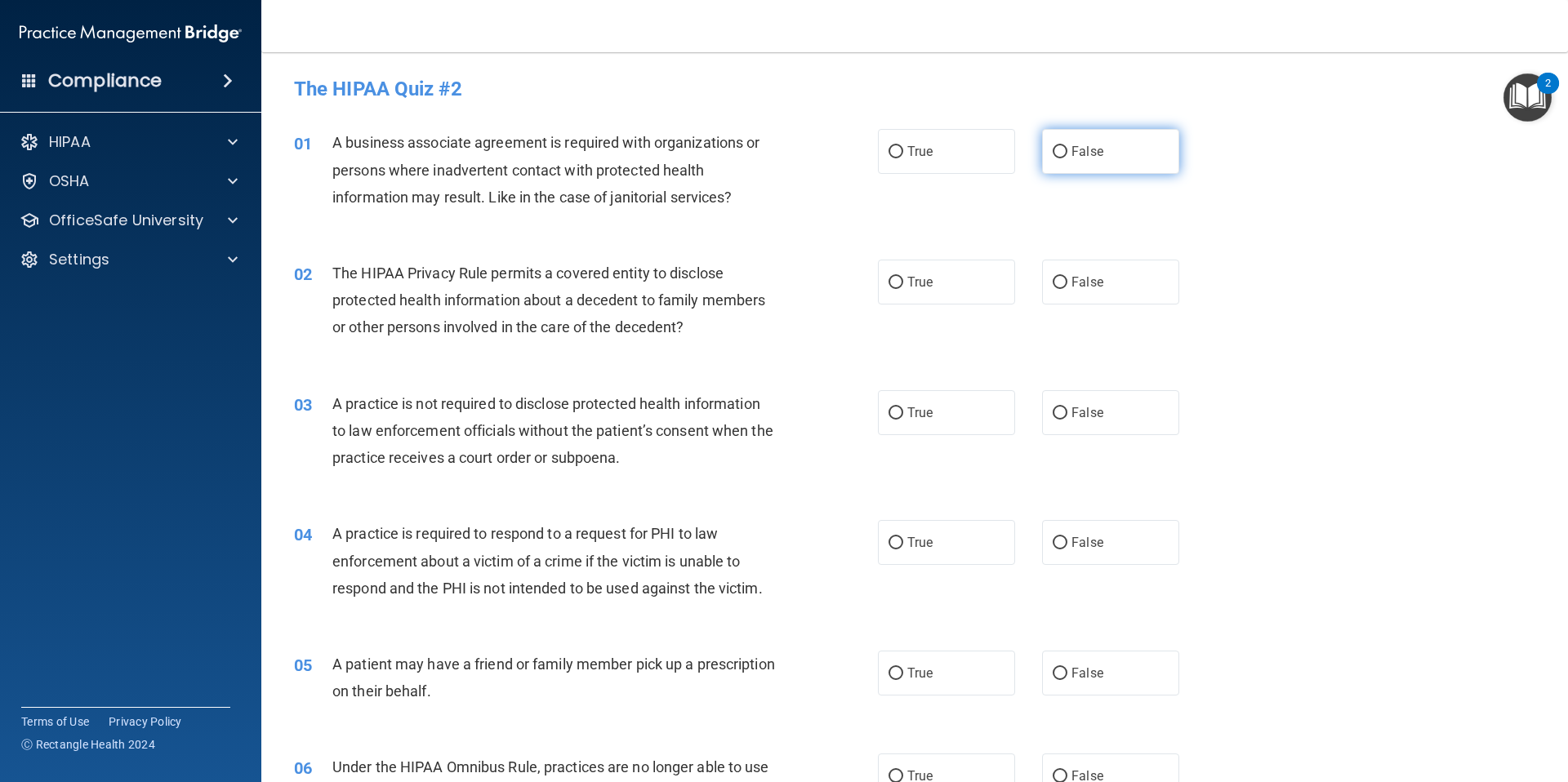
click at [1077, 164] on label "False" at bounding box center [1110, 151] width 138 height 45
click at [1067, 159] on input "False" at bounding box center [1060, 151] width 15 height 12
radio input "true"
click at [930, 295] on label "True" at bounding box center [946, 281] width 138 height 45
click at [903, 289] on input "True" at bounding box center [896, 282] width 15 height 12
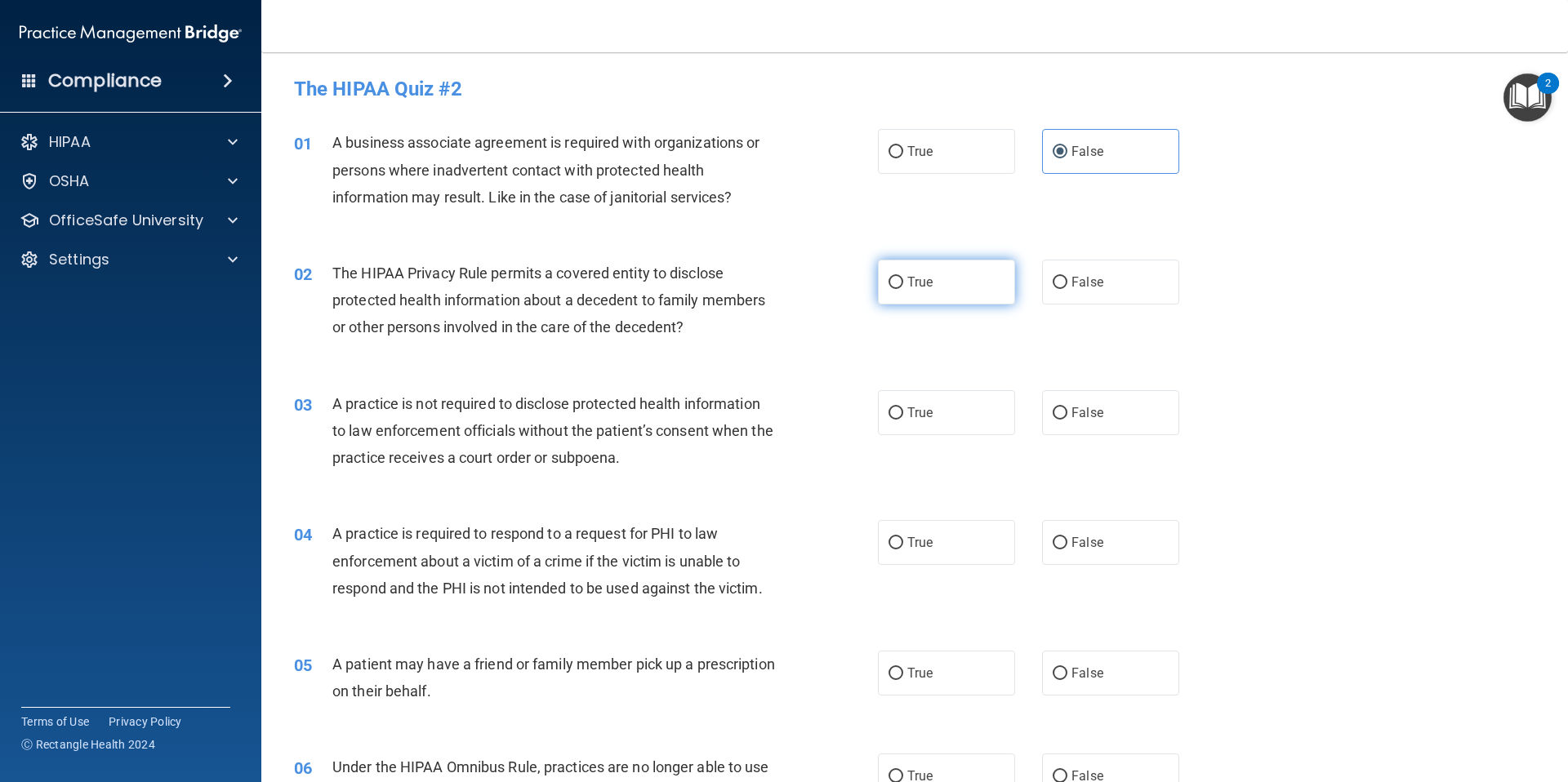
radio input "true"
click at [929, 419] on label "True" at bounding box center [946, 413] width 138 height 45
click at [903, 419] on input "True" at bounding box center [896, 413] width 15 height 12
radio input "true"
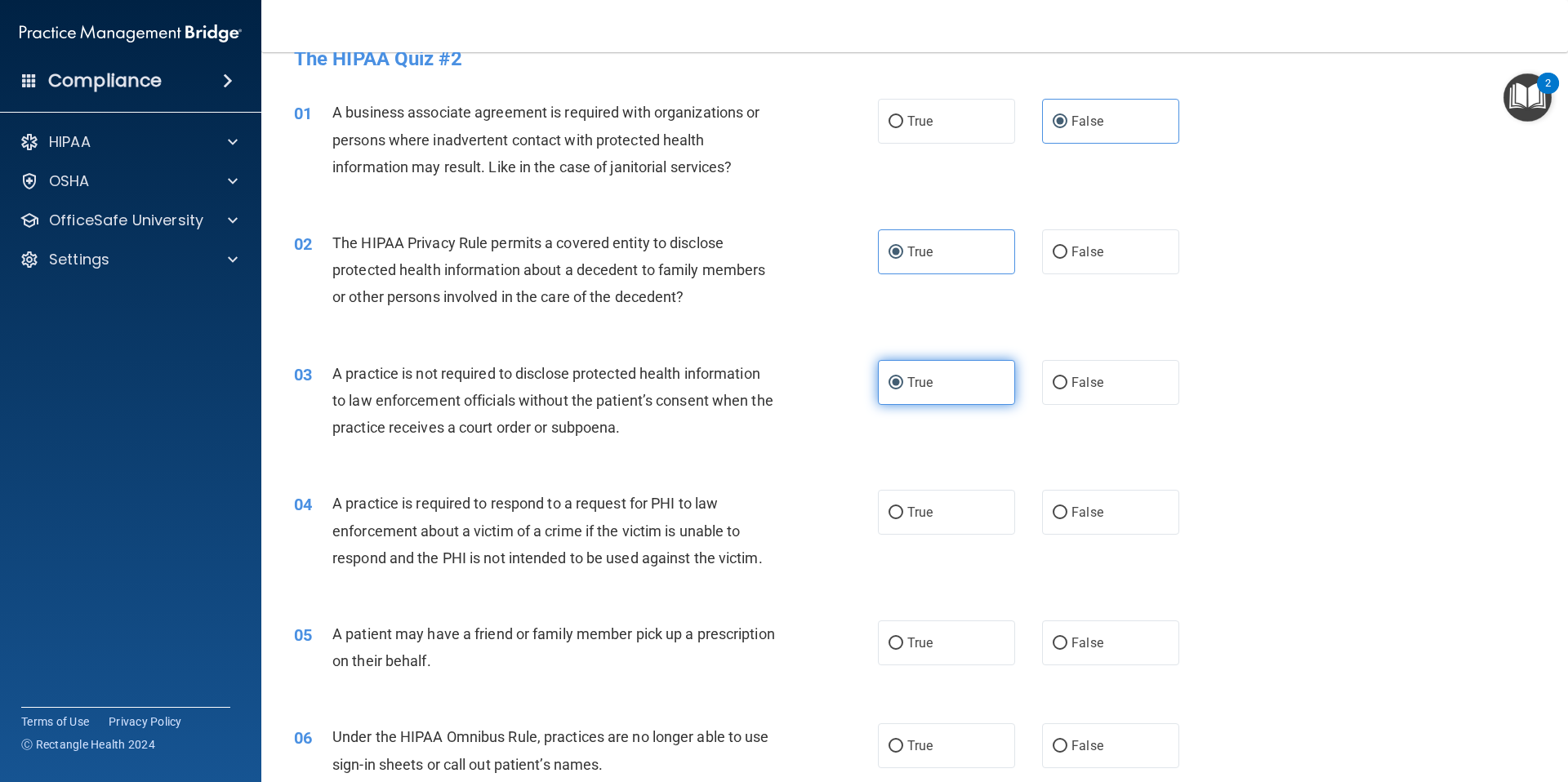
scroll to position [33, 0]
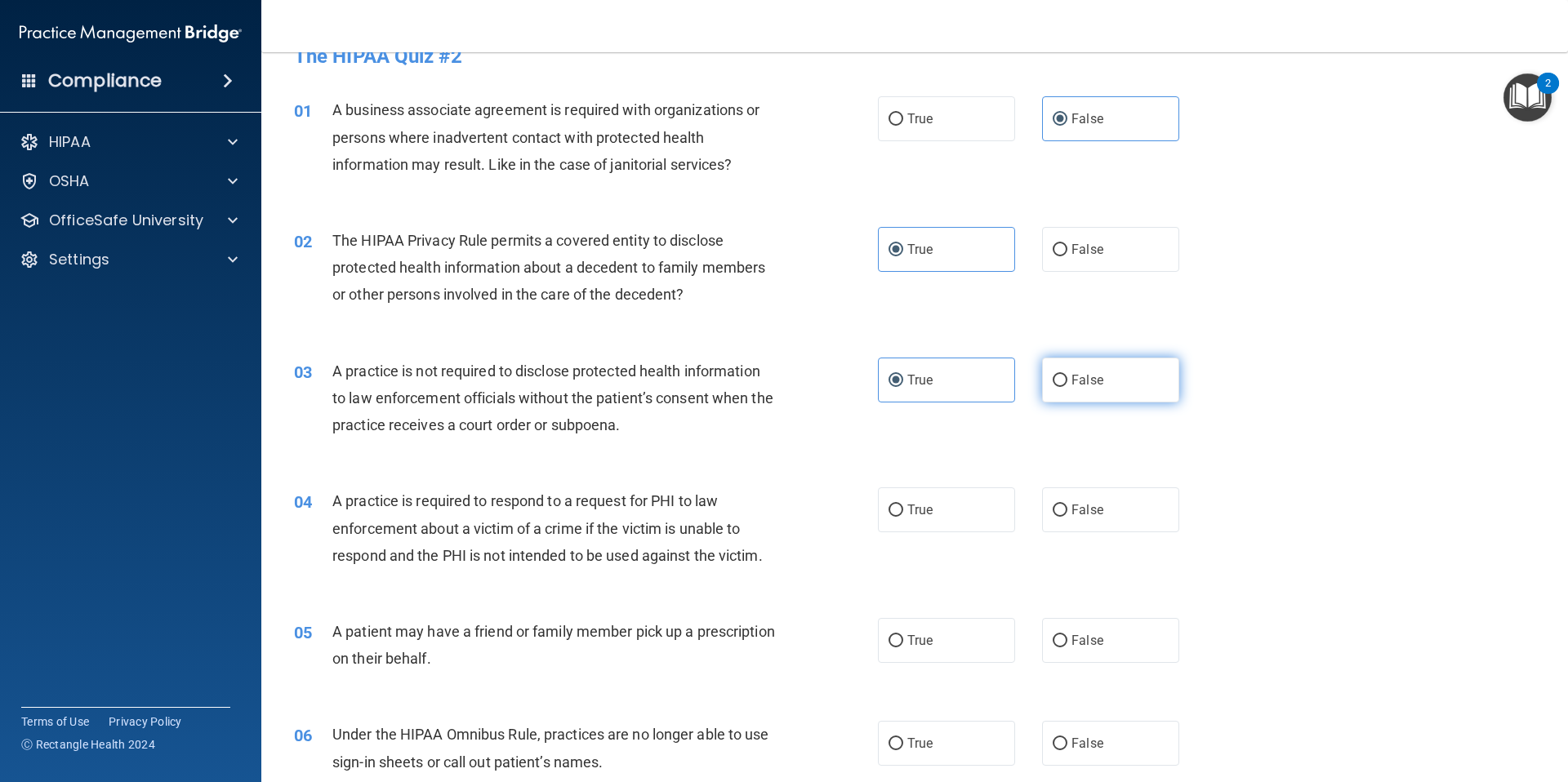
click at [1106, 370] on label "False" at bounding box center [1110, 380] width 138 height 45
click at [1067, 375] on input "False" at bounding box center [1060, 380] width 15 height 12
radio input "true"
radio input "false"
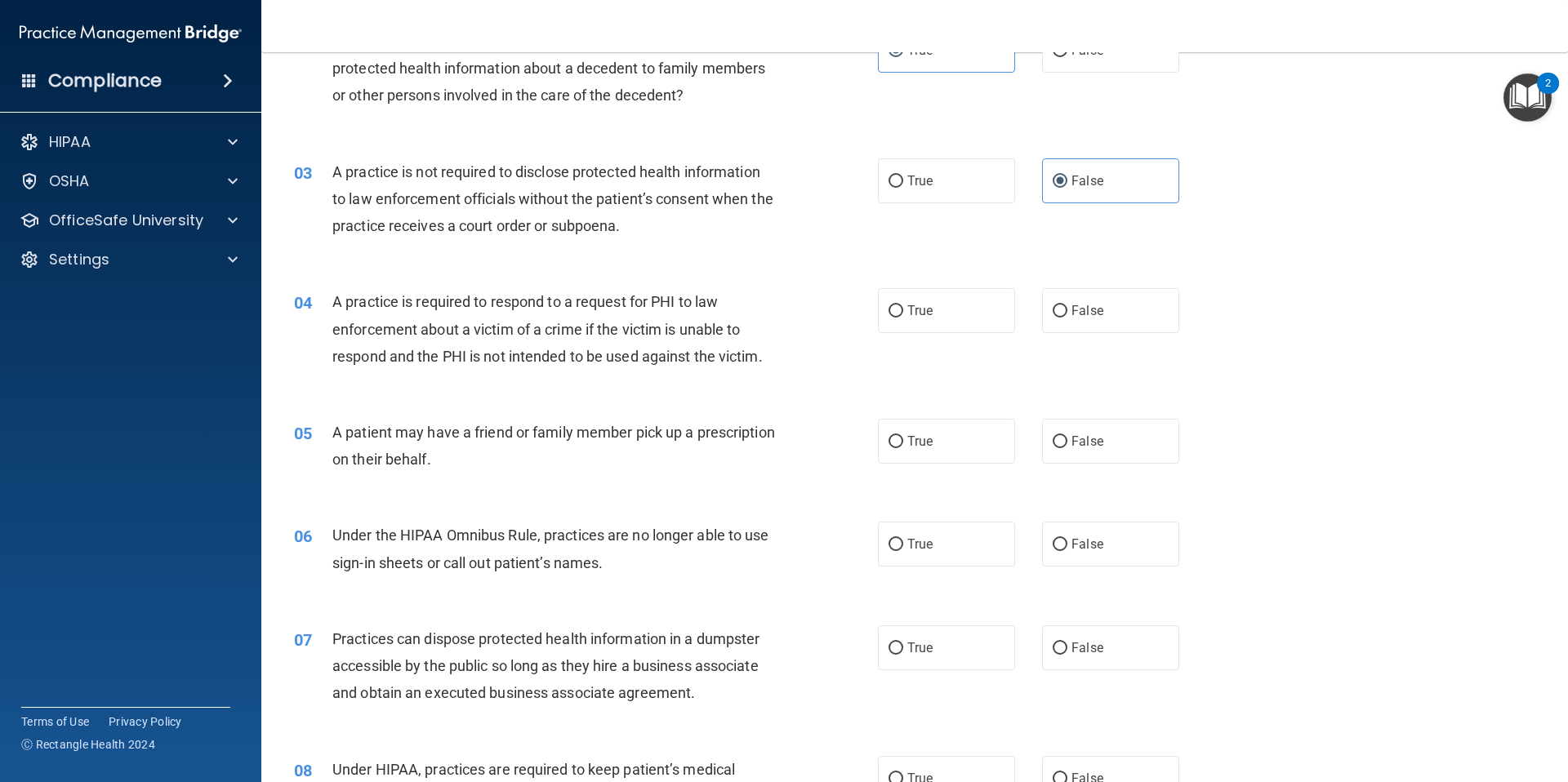
scroll to position [271, 0]
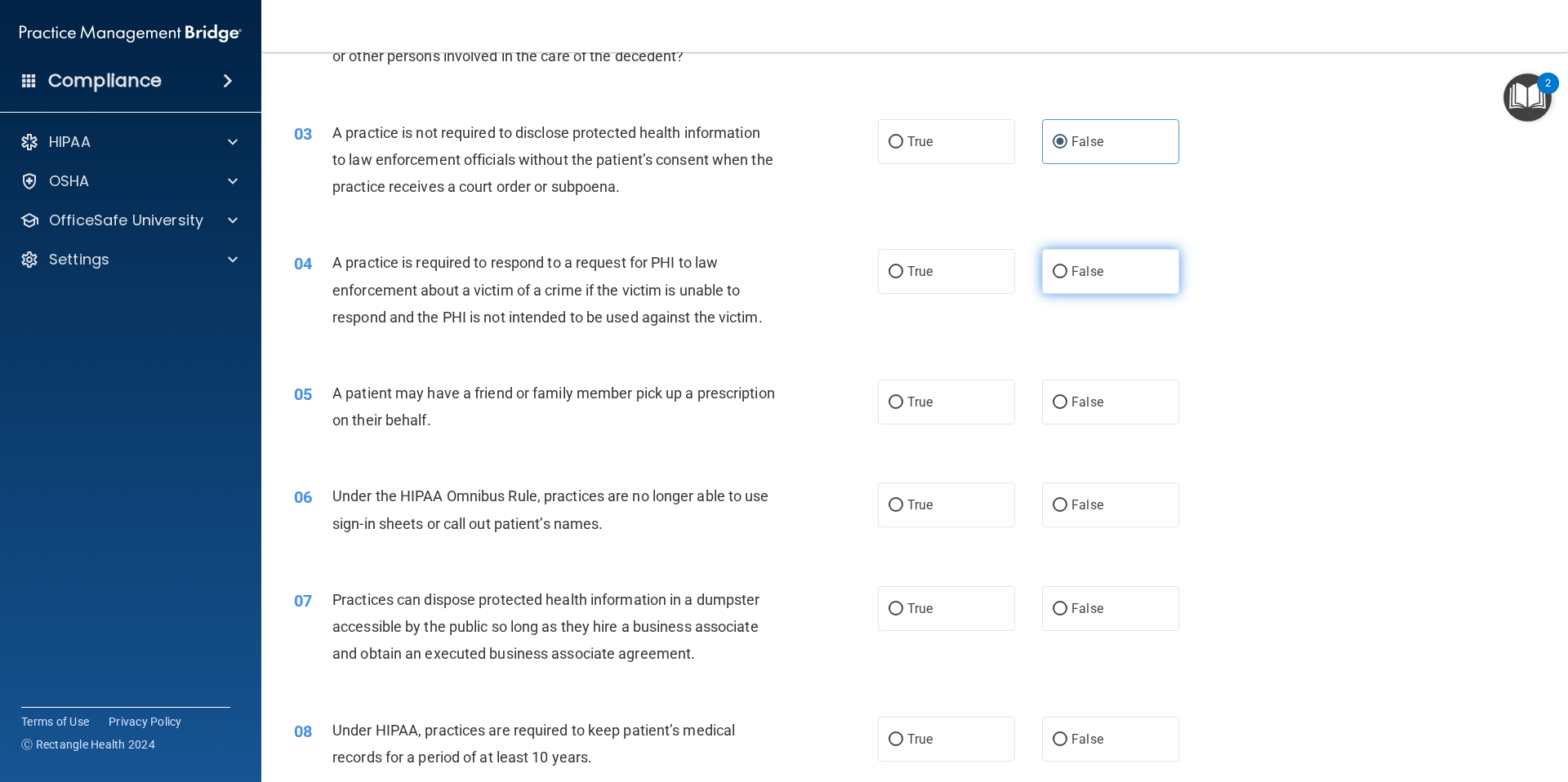
click at [1042, 276] on label "False" at bounding box center [1110, 271] width 138 height 45
click at [1053, 276] on input "False" at bounding box center [1060, 271] width 15 height 12
radio input "true"
click at [924, 406] on span "True" at bounding box center [920, 402] width 26 height 16
click at [903, 406] on input "True" at bounding box center [896, 402] width 15 height 12
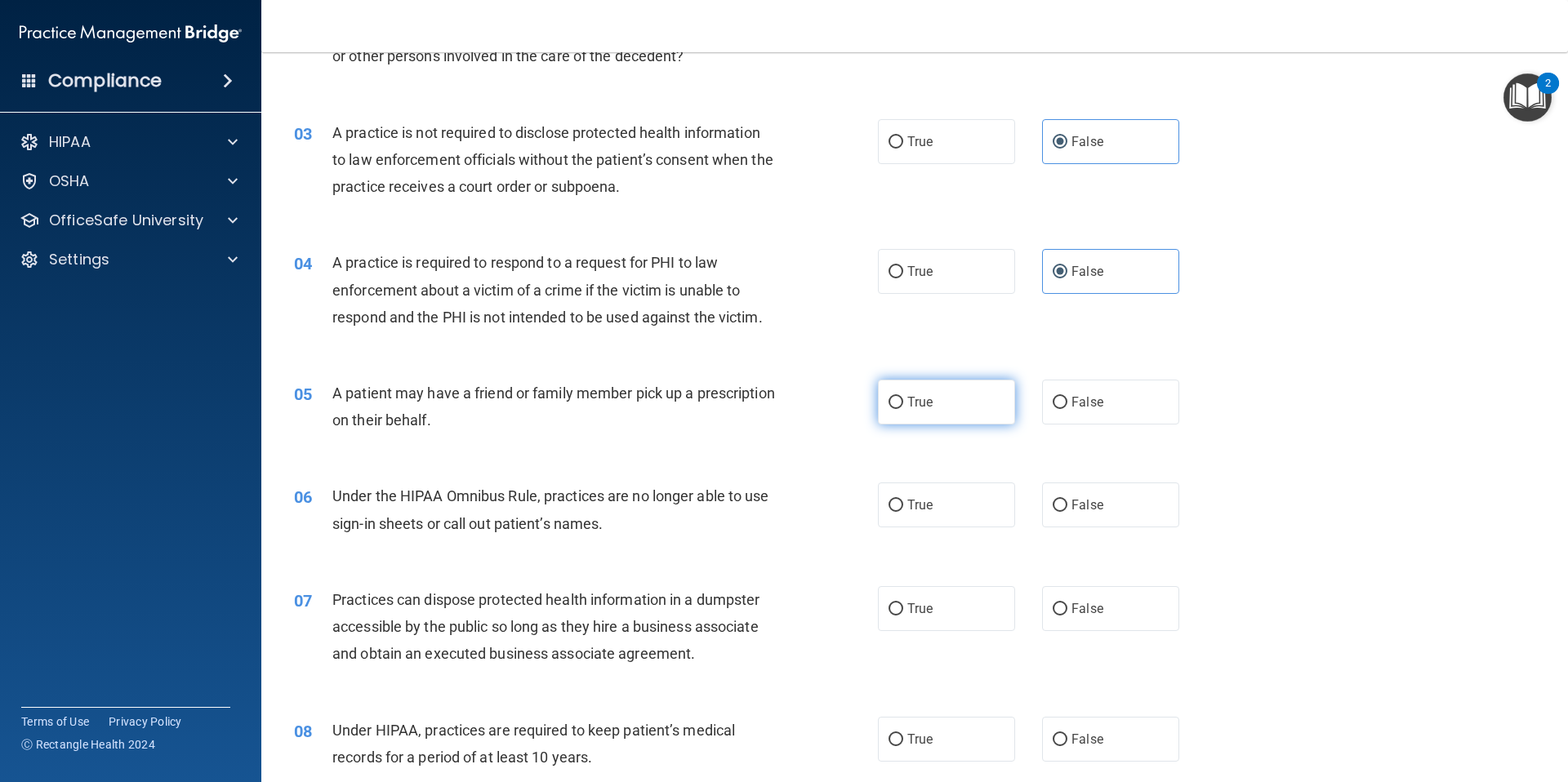
radio input "true"
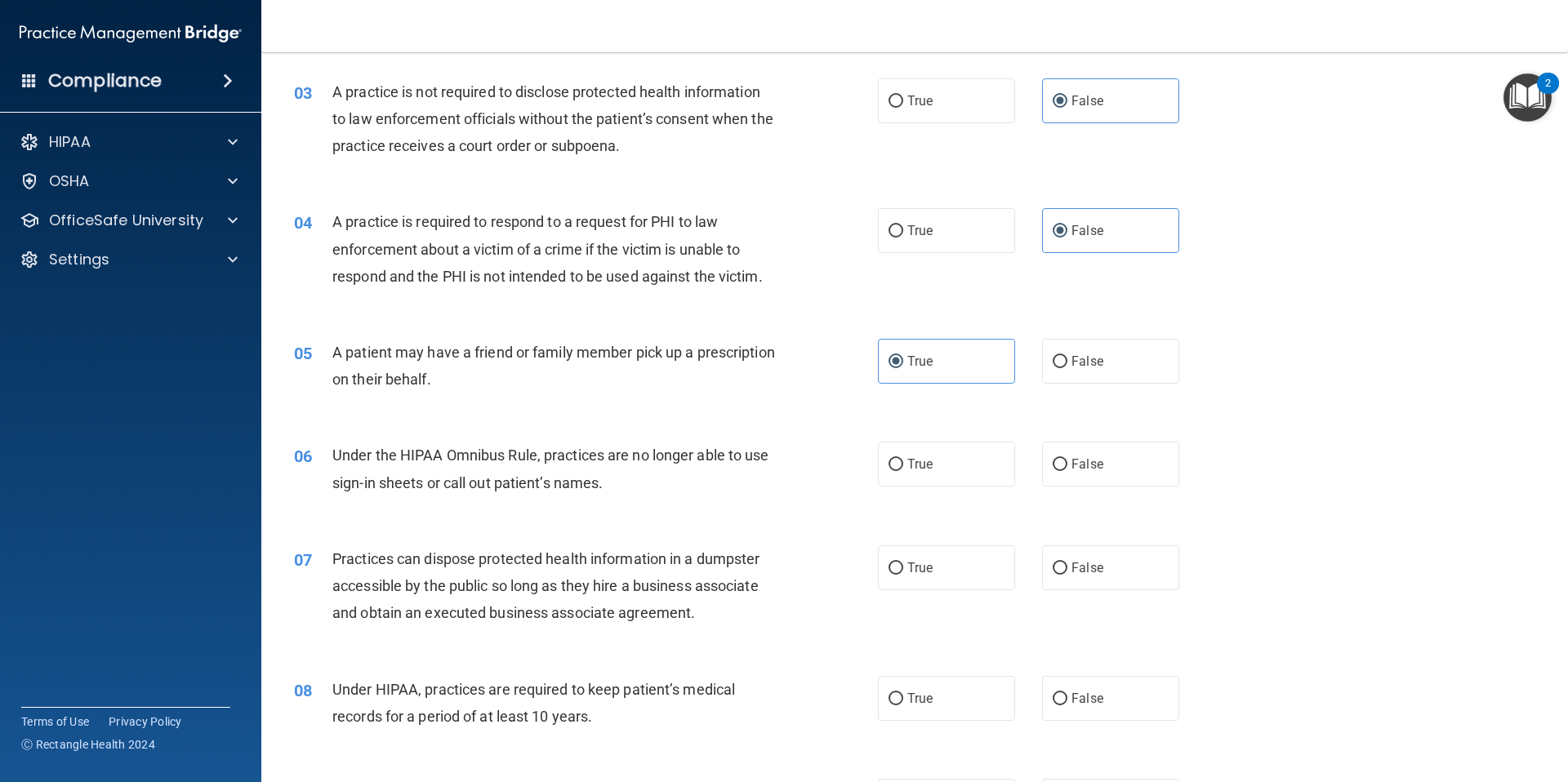
scroll to position [315, 0]
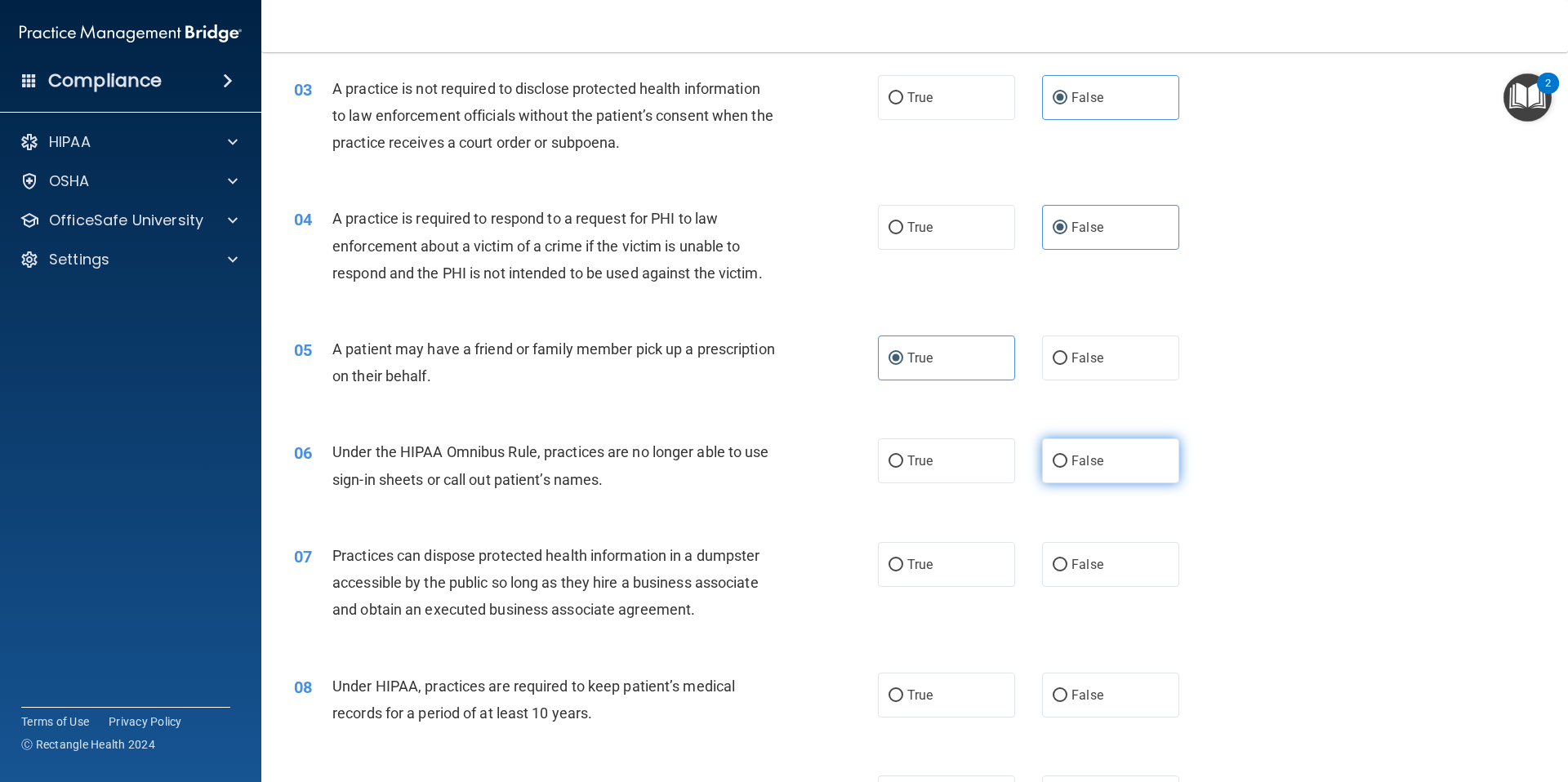
click at [1043, 468] on label "False" at bounding box center [1110, 460] width 138 height 45
click at [1053, 468] on input "False" at bounding box center [1060, 461] width 15 height 12
radio input "true"
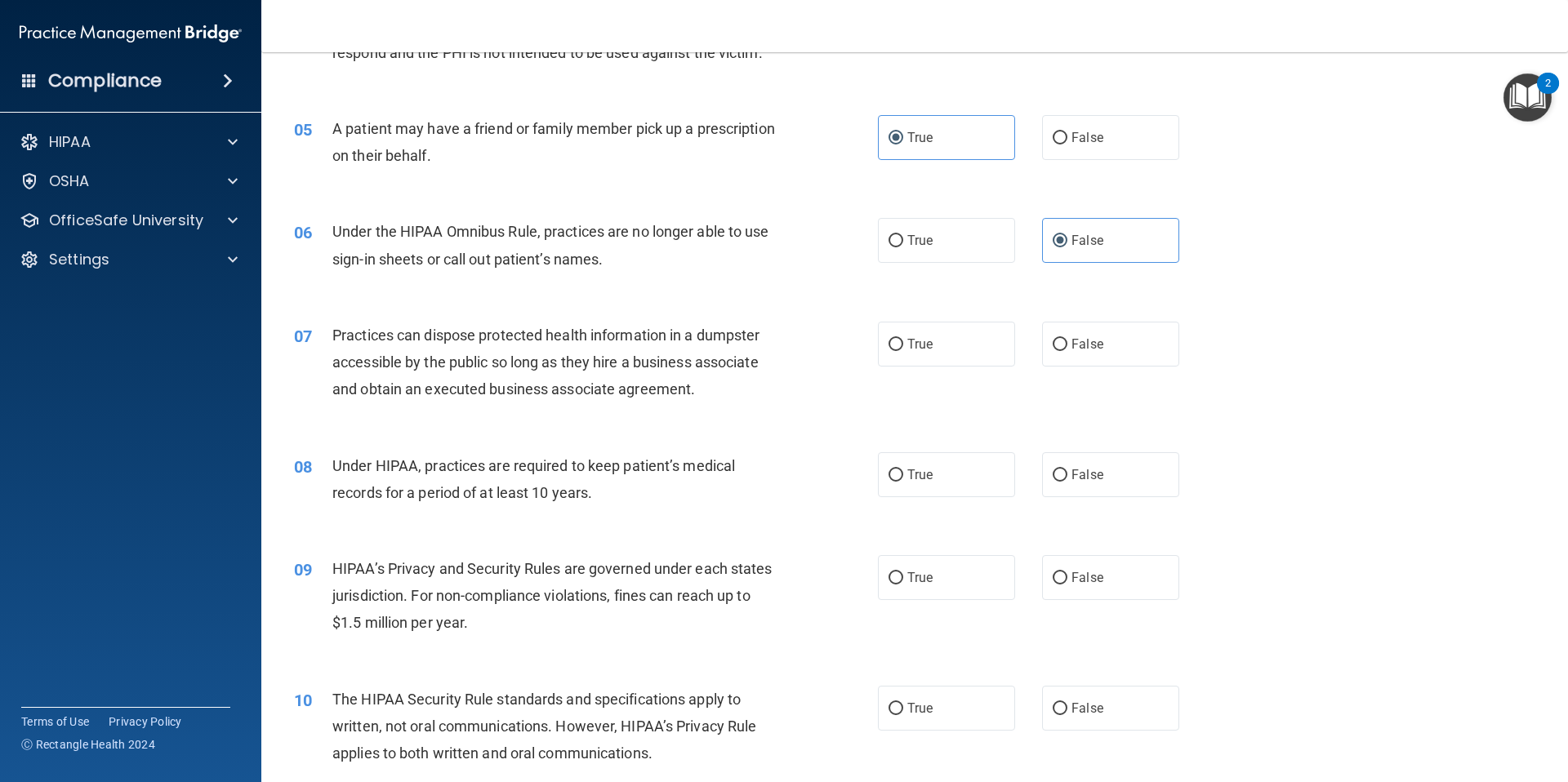
scroll to position [536, 0]
click at [1100, 346] on label "False" at bounding box center [1110, 343] width 138 height 45
click at [1067, 346] on input "False" at bounding box center [1060, 344] width 15 height 12
radio input "true"
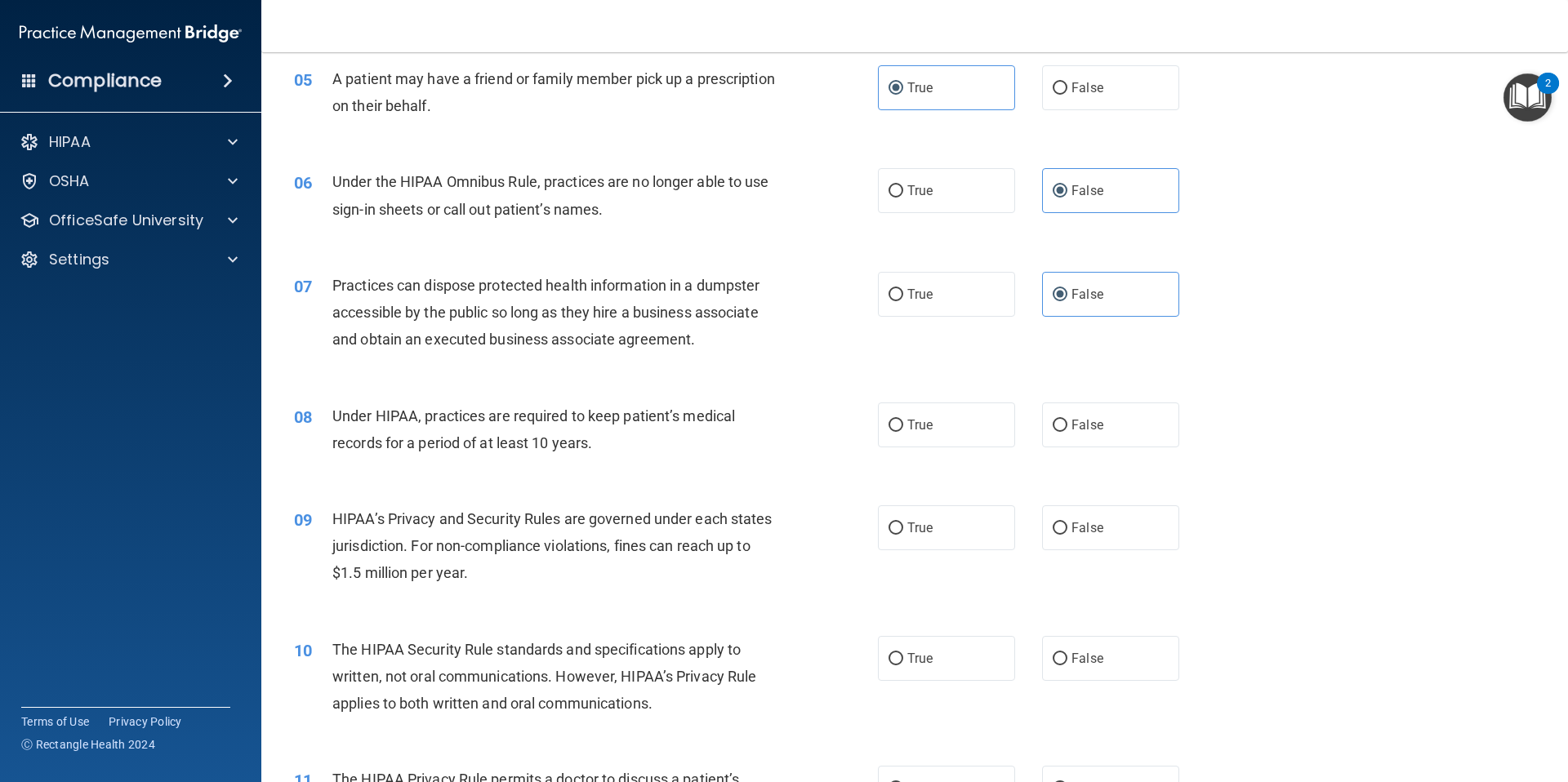
scroll to position [599, 0]
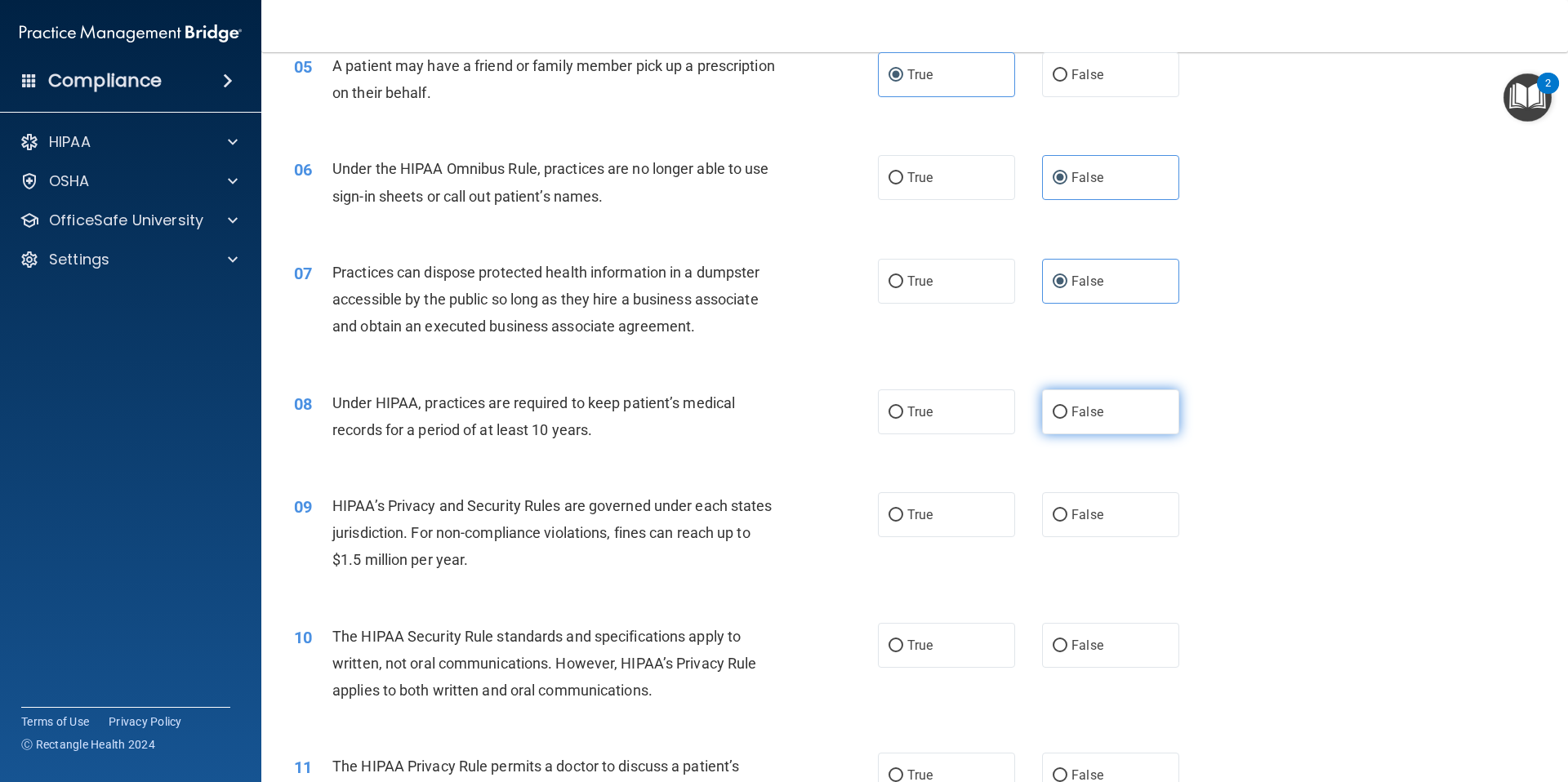
click at [1052, 421] on label "False" at bounding box center [1110, 412] width 138 height 45
click at [1053, 419] on input "False" at bounding box center [1060, 412] width 15 height 12
radio input "true"
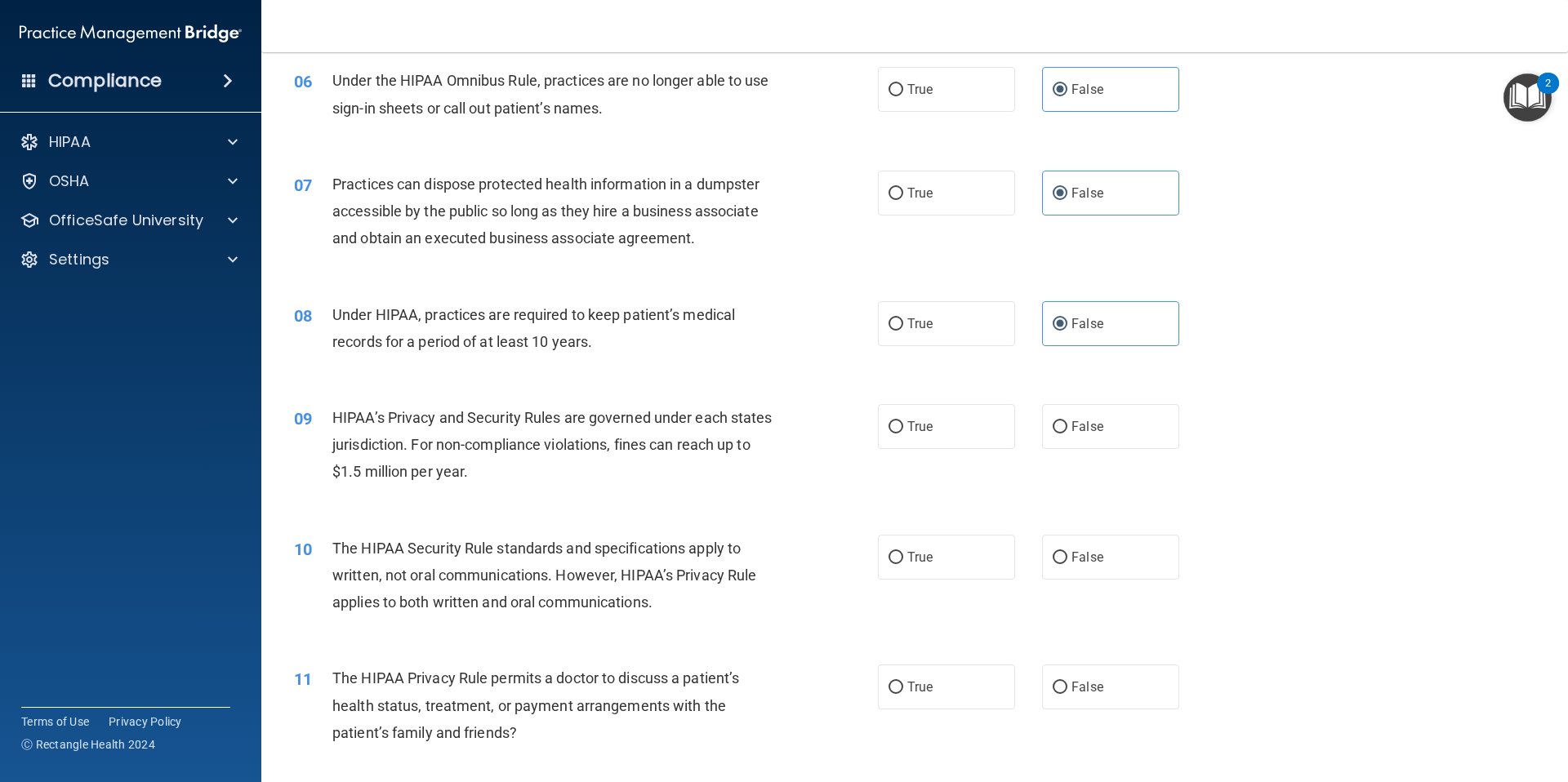
scroll to position [690, 0]
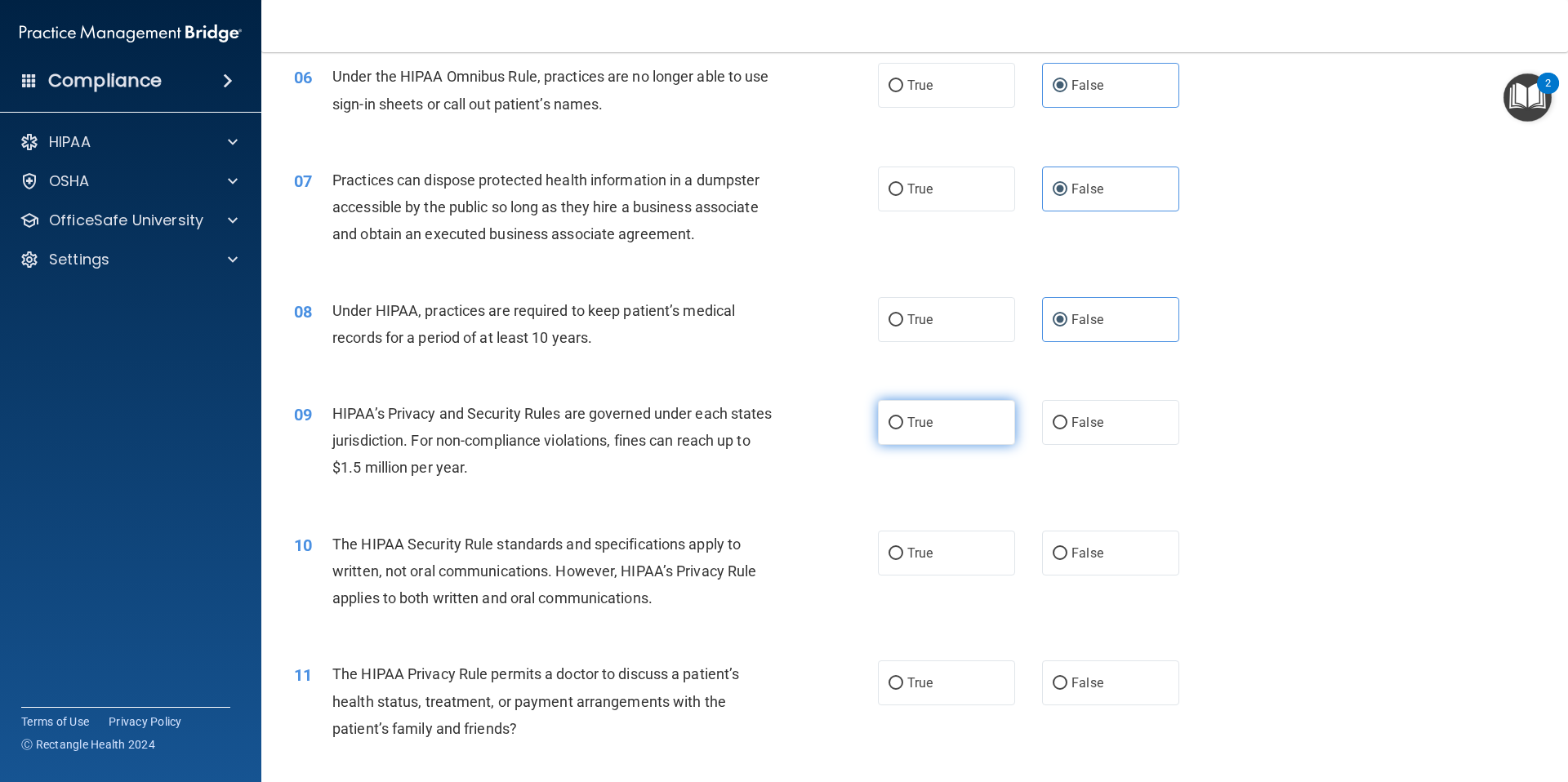
click at [922, 430] on label "True" at bounding box center [946, 422] width 138 height 45
click at [903, 429] on input "True" at bounding box center [896, 423] width 15 height 12
radio input "true"
click at [1074, 421] on span "False" at bounding box center [1087, 422] width 32 height 16
click at [1067, 421] on input "False" at bounding box center [1060, 423] width 15 height 12
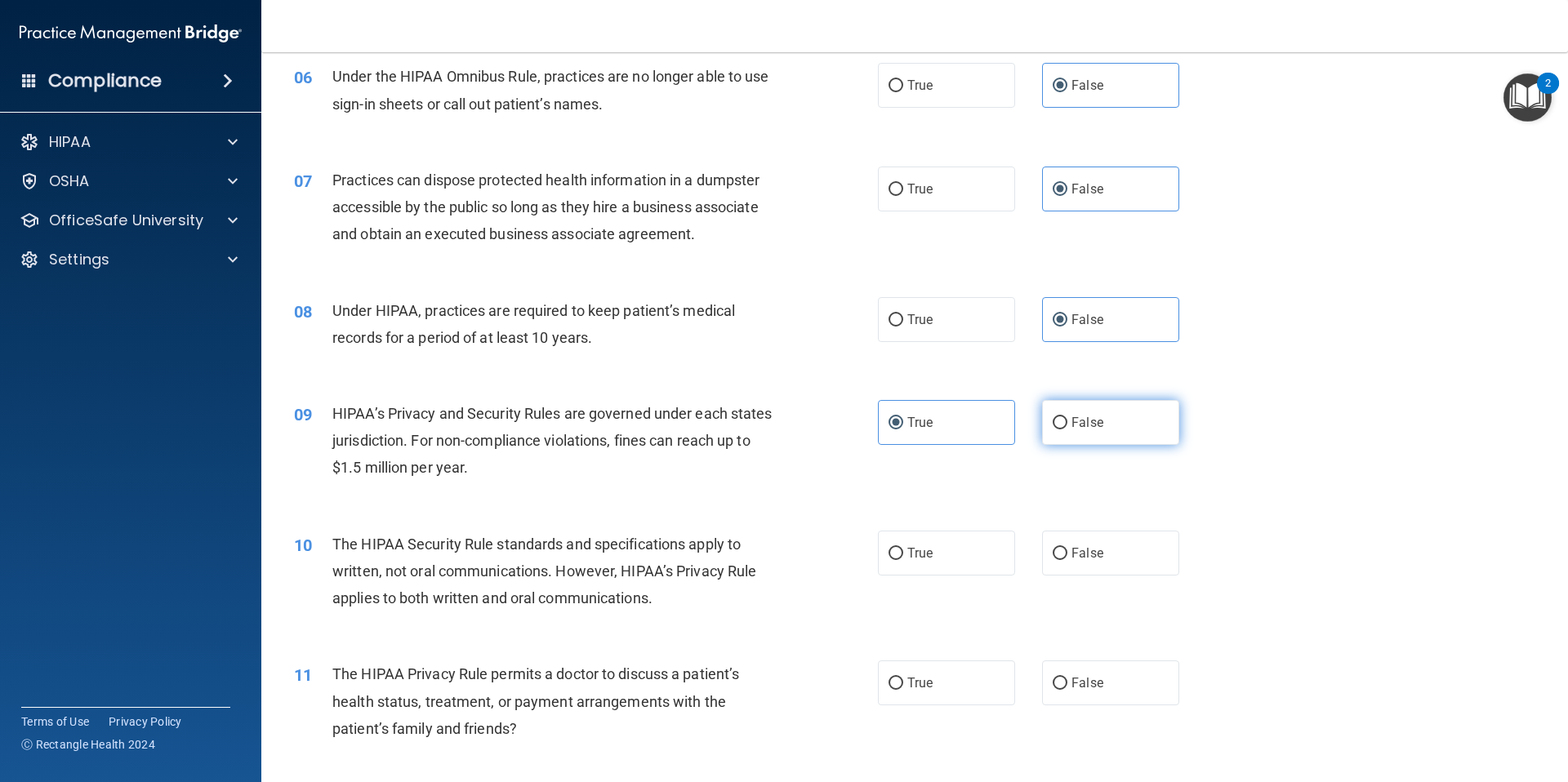
radio input "true"
radio input "false"
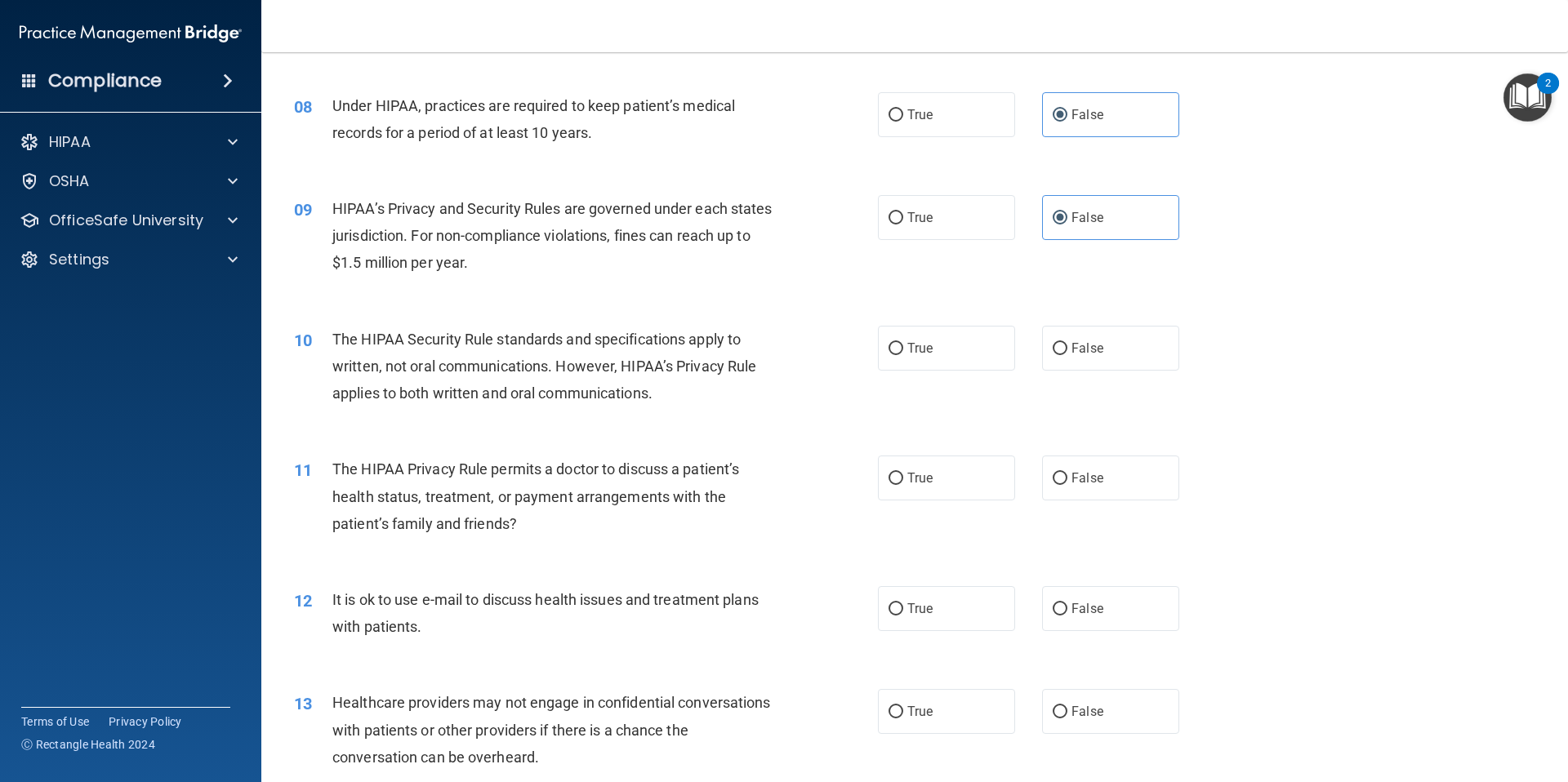
scroll to position [898, 0]
click at [935, 360] on label "True" at bounding box center [946, 346] width 138 height 45
click at [903, 353] on input "True" at bounding box center [896, 346] width 15 height 12
radio input "true"
click at [920, 490] on label "True" at bounding box center [946, 475] width 138 height 45
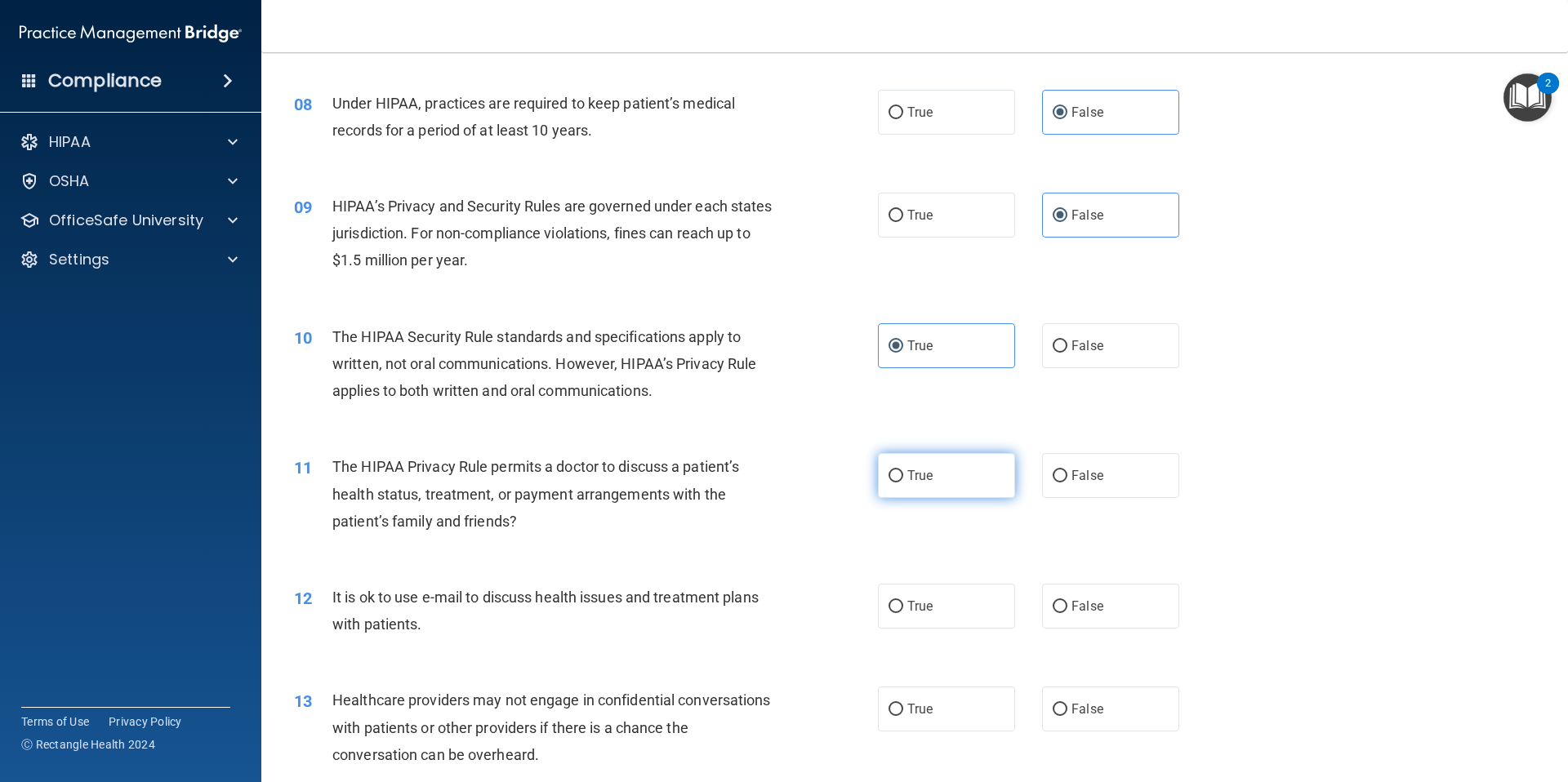
click at [903, 482] on input "True" at bounding box center [896, 476] width 15 height 12
radio input "true"
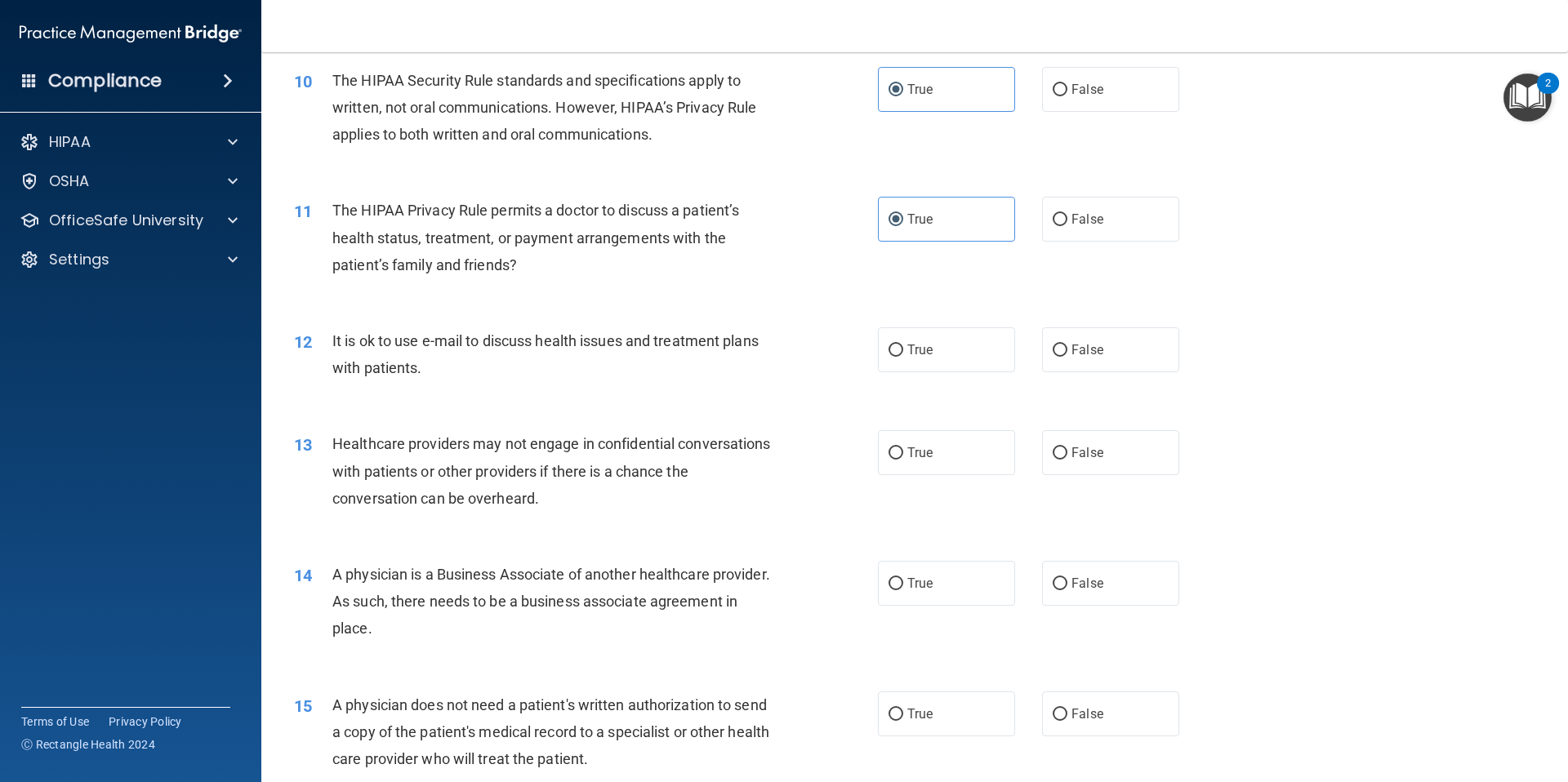
scroll to position [1156, 0]
click at [942, 356] on label "True" at bounding box center [946, 347] width 138 height 45
click at [903, 355] on input "True" at bounding box center [896, 348] width 15 height 12
radio input "true"
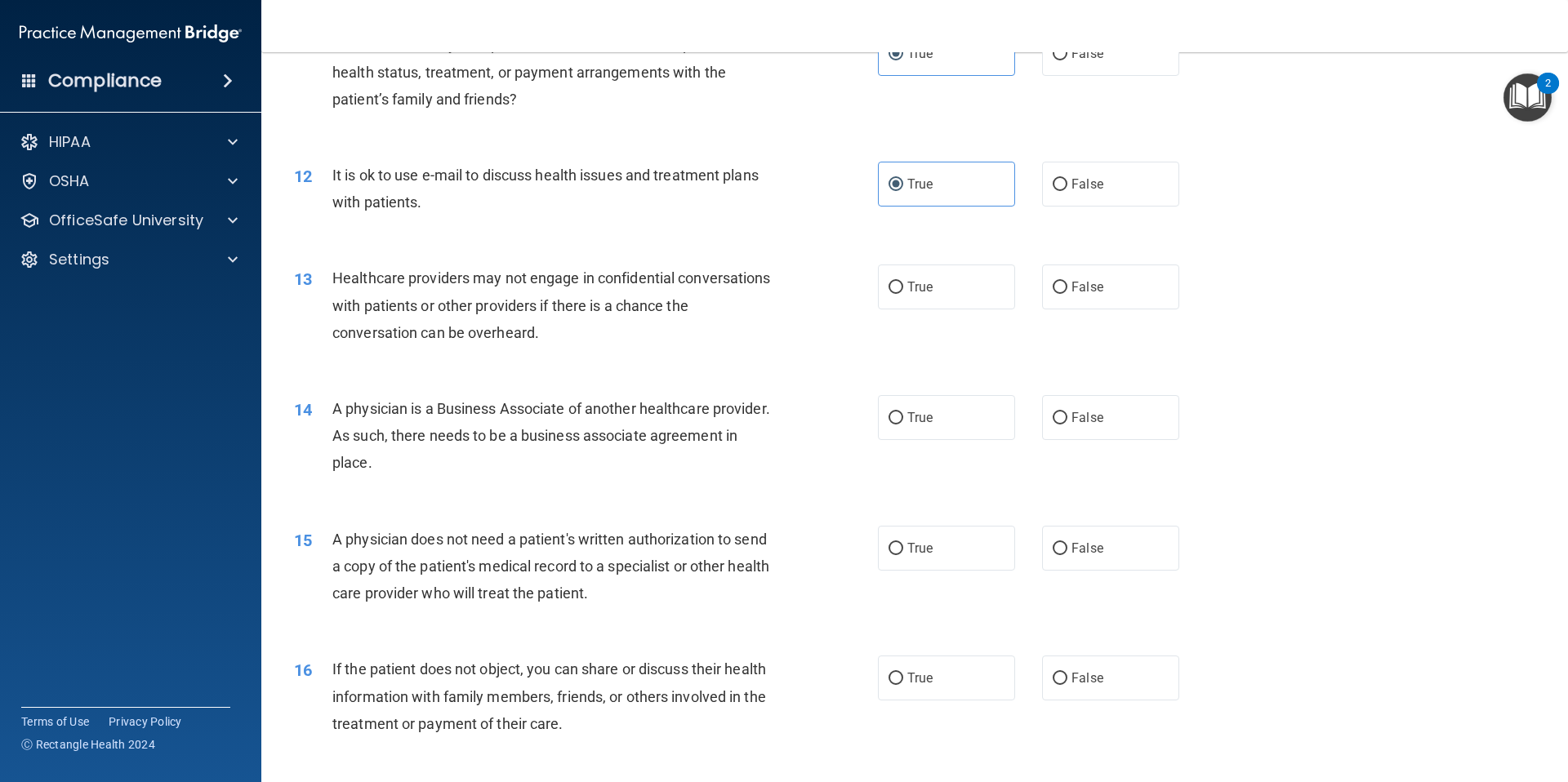
scroll to position [1328, 0]
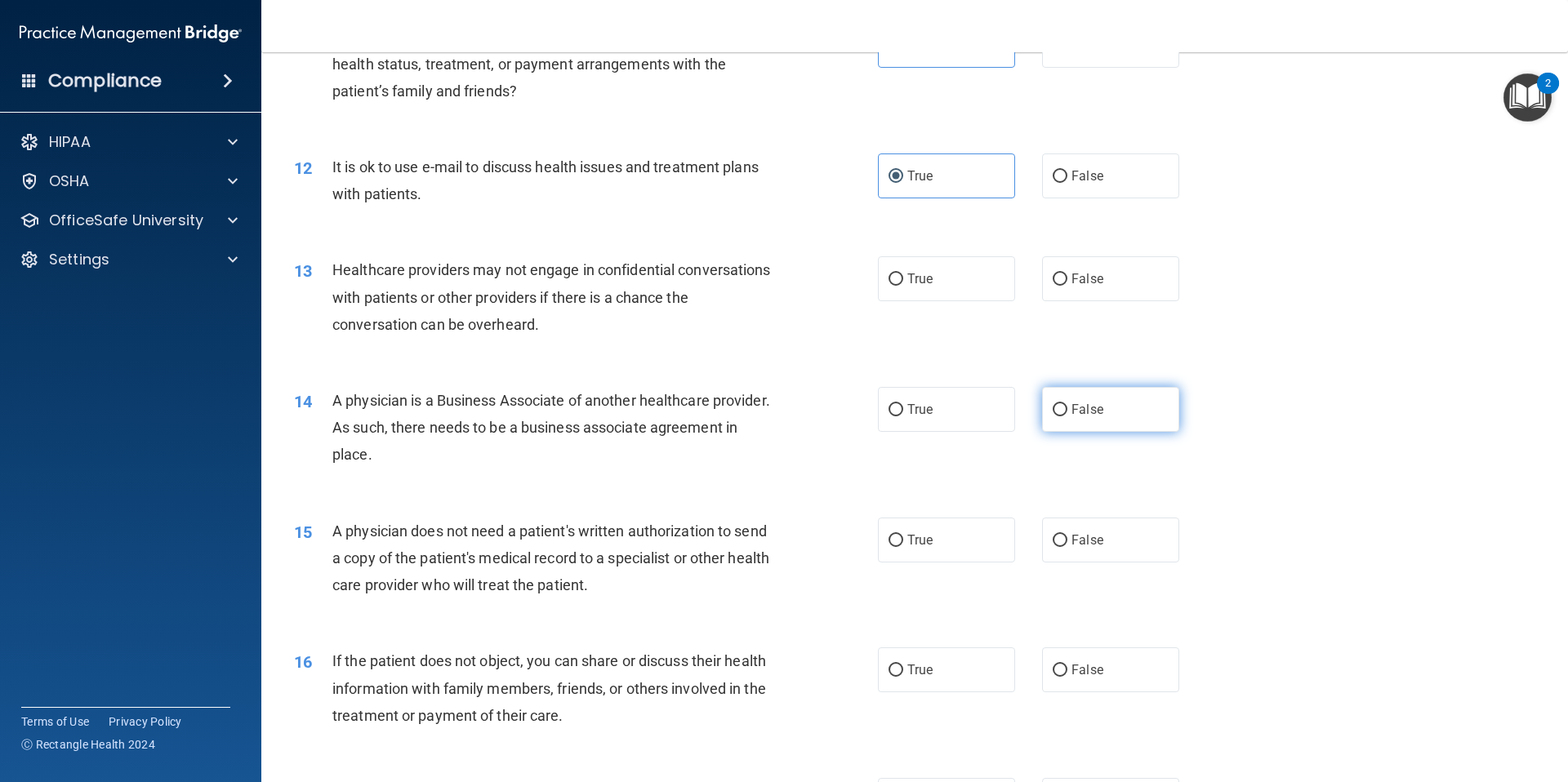
click at [1092, 404] on span "False" at bounding box center [1087, 409] width 32 height 16
click at [1067, 404] on input "False" at bounding box center [1060, 410] width 15 height 12
radio input "true"
click at [1069, 295] on label "False" at bounding box center [1110, 279] width 138 height 45
click at [1067, 286] on input "False" at bounding box center [1060, 279] width 15 height 12
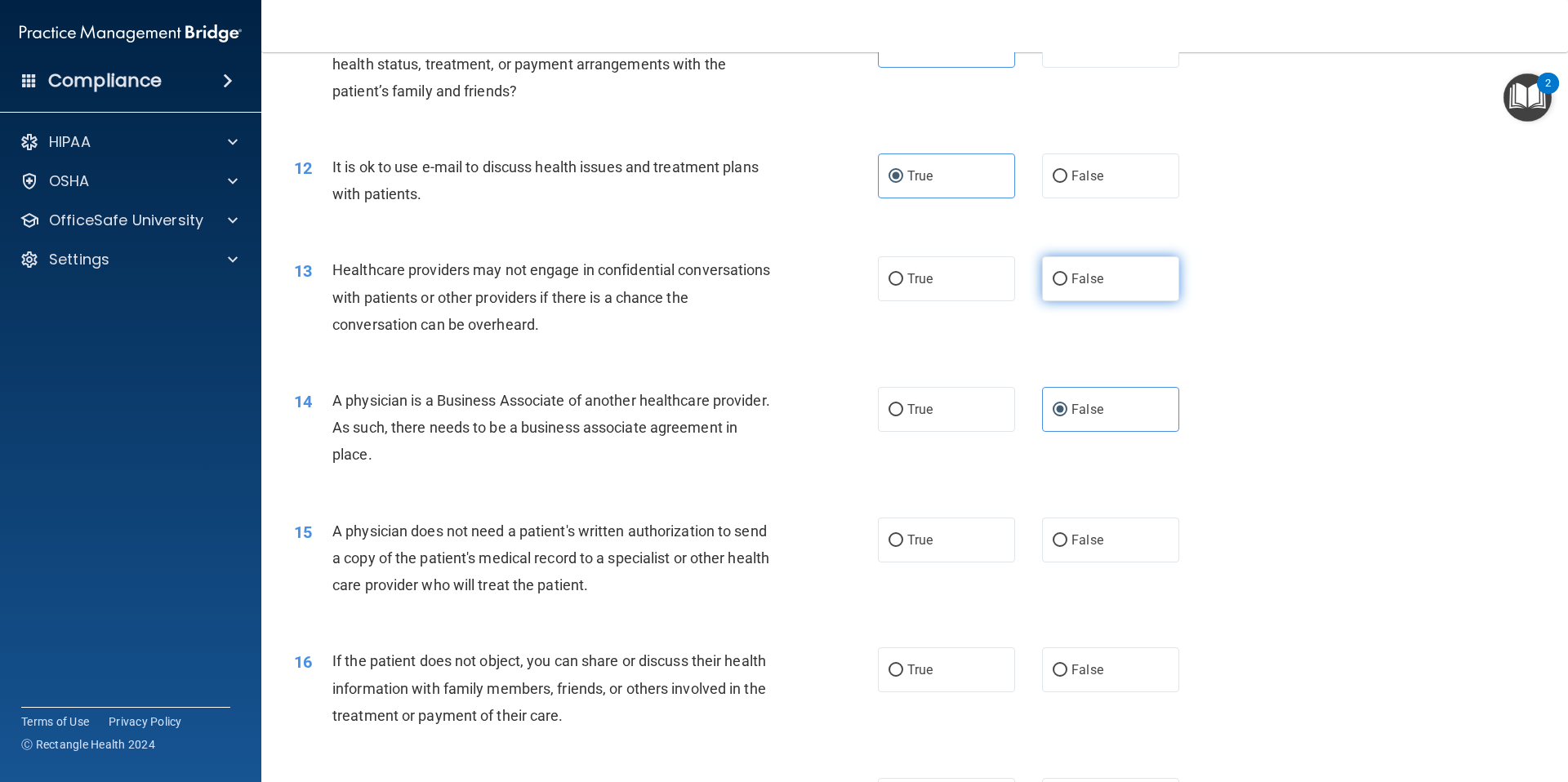
radio input "true"
click at [930, 554] on label "True" at bounding box center [946, 540] width 138 height 45
click at [903, 547] on input "True" at bounding box center [896, 540] width 15 height 12
radio input "true"
click at [944, 666] on label "True" at bounding box center [946, 669] width 138 height 45
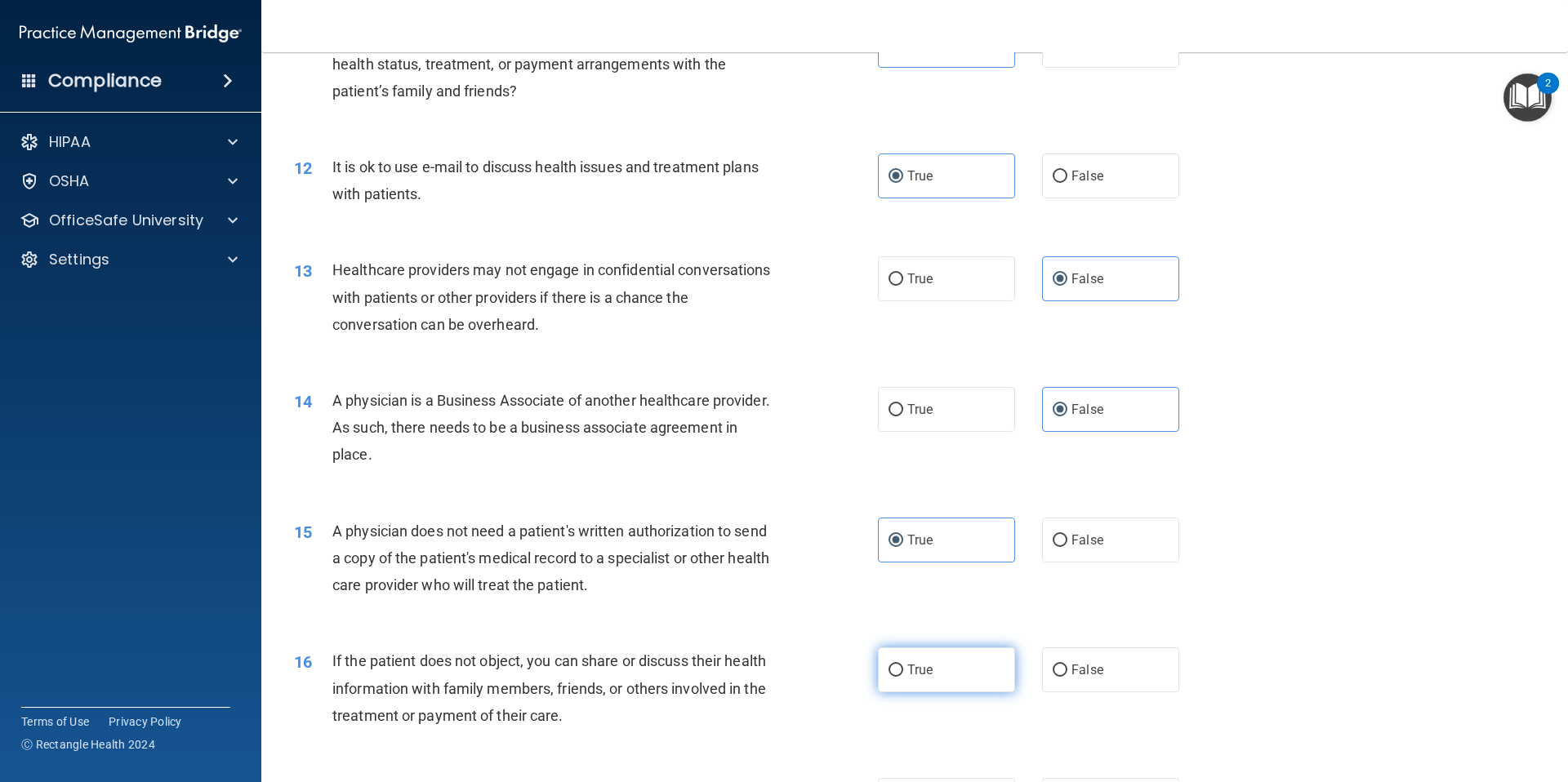
click at [903, 666] on input "True" at bounding box center [896, 670] width 15 height 12
radio input "true"
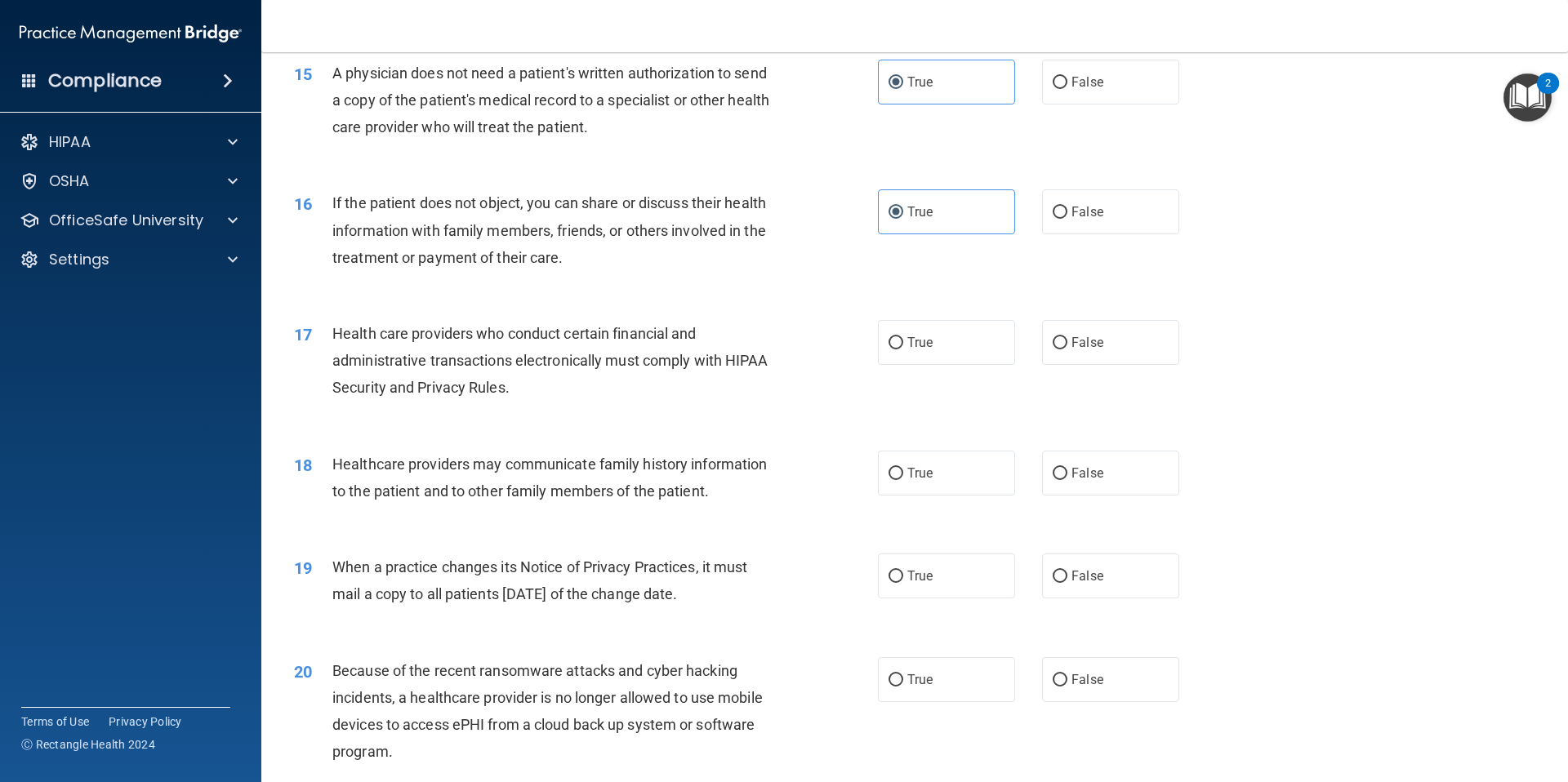
scroll to position [1815, 0]
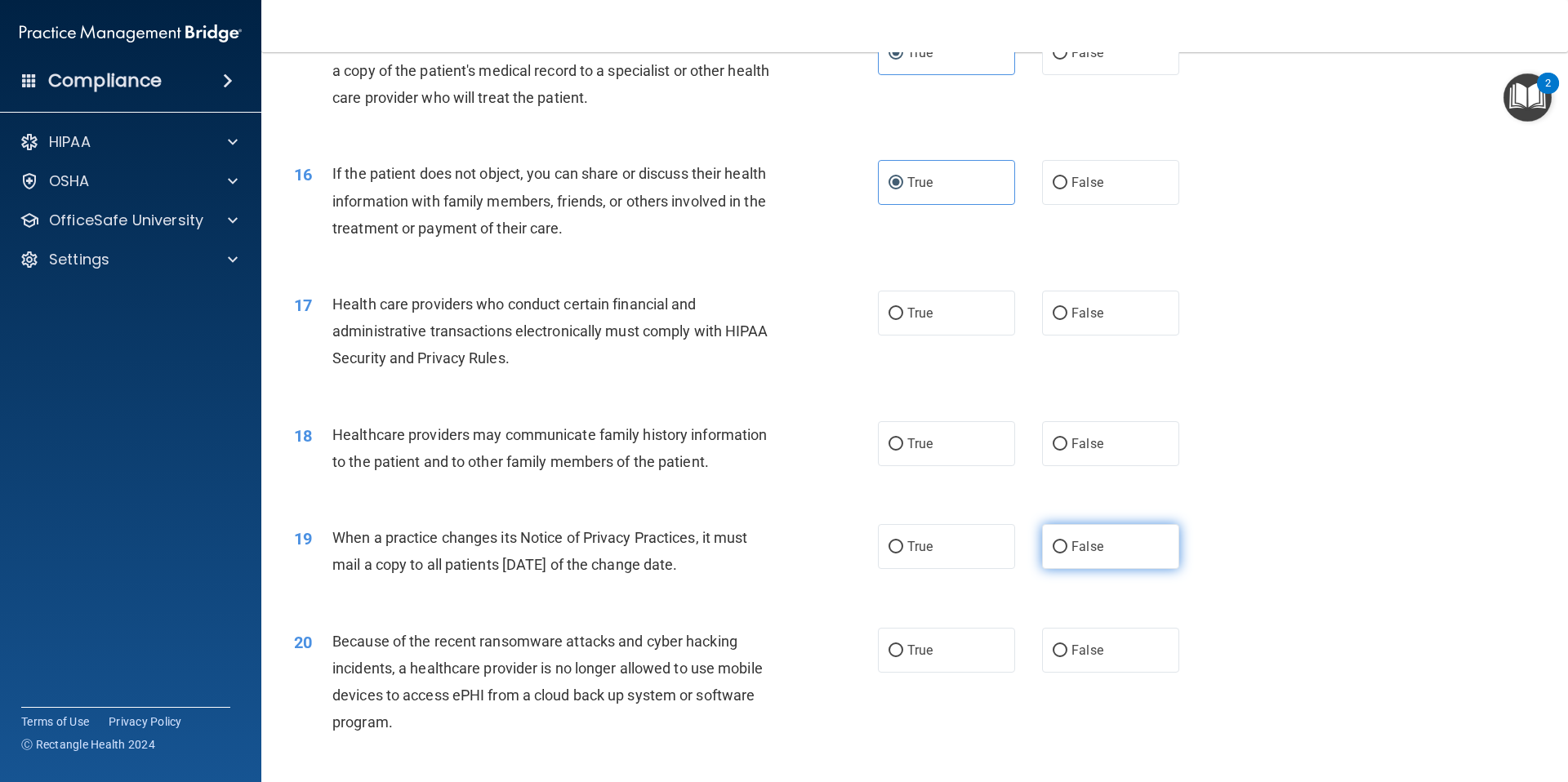
click at [1136, 558] on label "False" at bounding box center [1110, 546] width 138 height 45
click at [1067, 554] on input "False" at bounding box center [1060, 546] width 15 height 12
radio input "true"
click at [1062, 446] on label "False" at bounding box center [1110, 443] width 138 height 45
click at [1062, 446] on input "False" at bounding box center [1060, 444] width 15 height 12
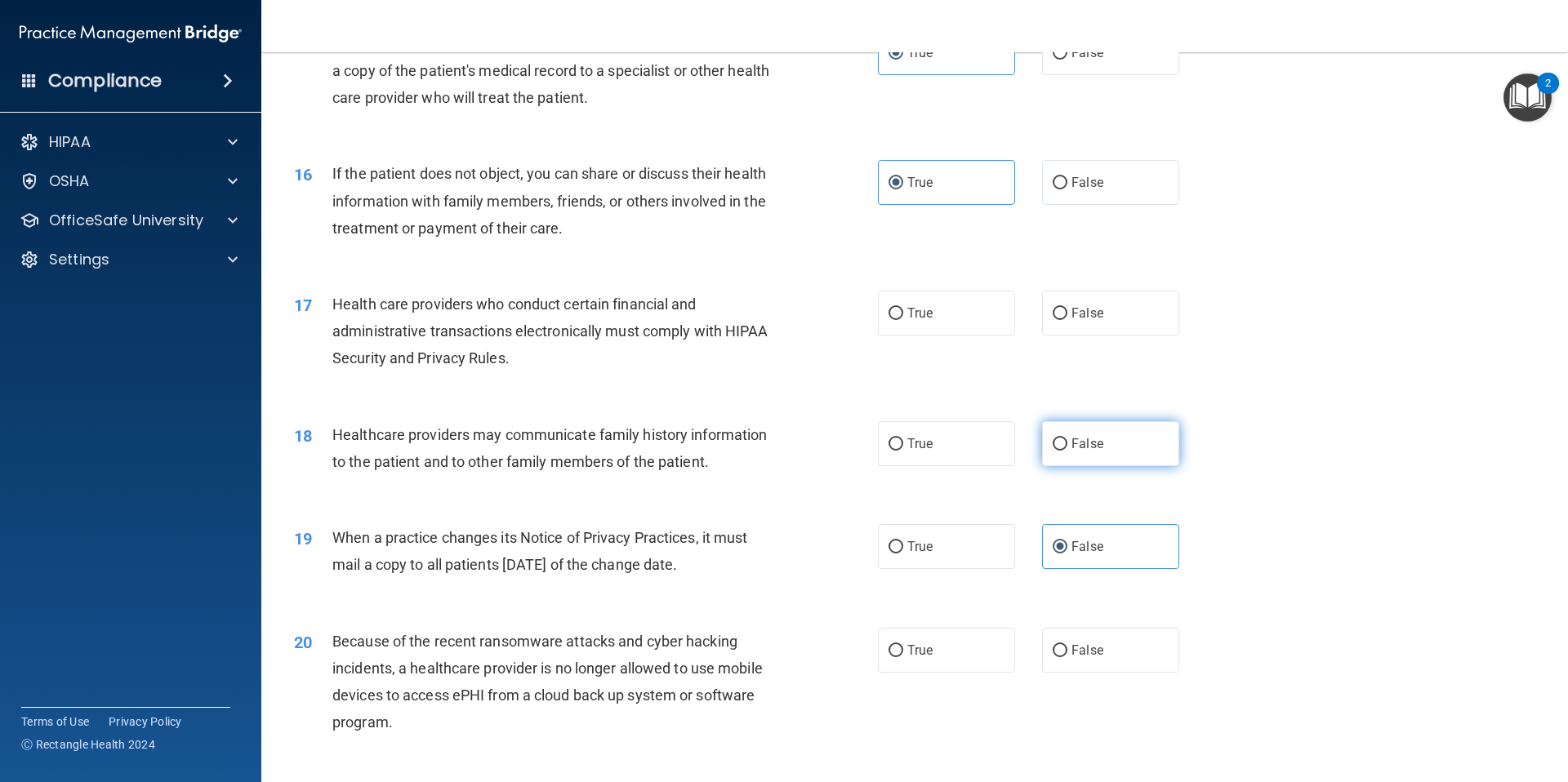
radio input "true"
click at [963, 325] on label "True" at bounding box center [946, 313] width 138 height 45
click at [903, 320] on input "True" at bounding box center [896, 314] width 15 height 12
radio input "true"
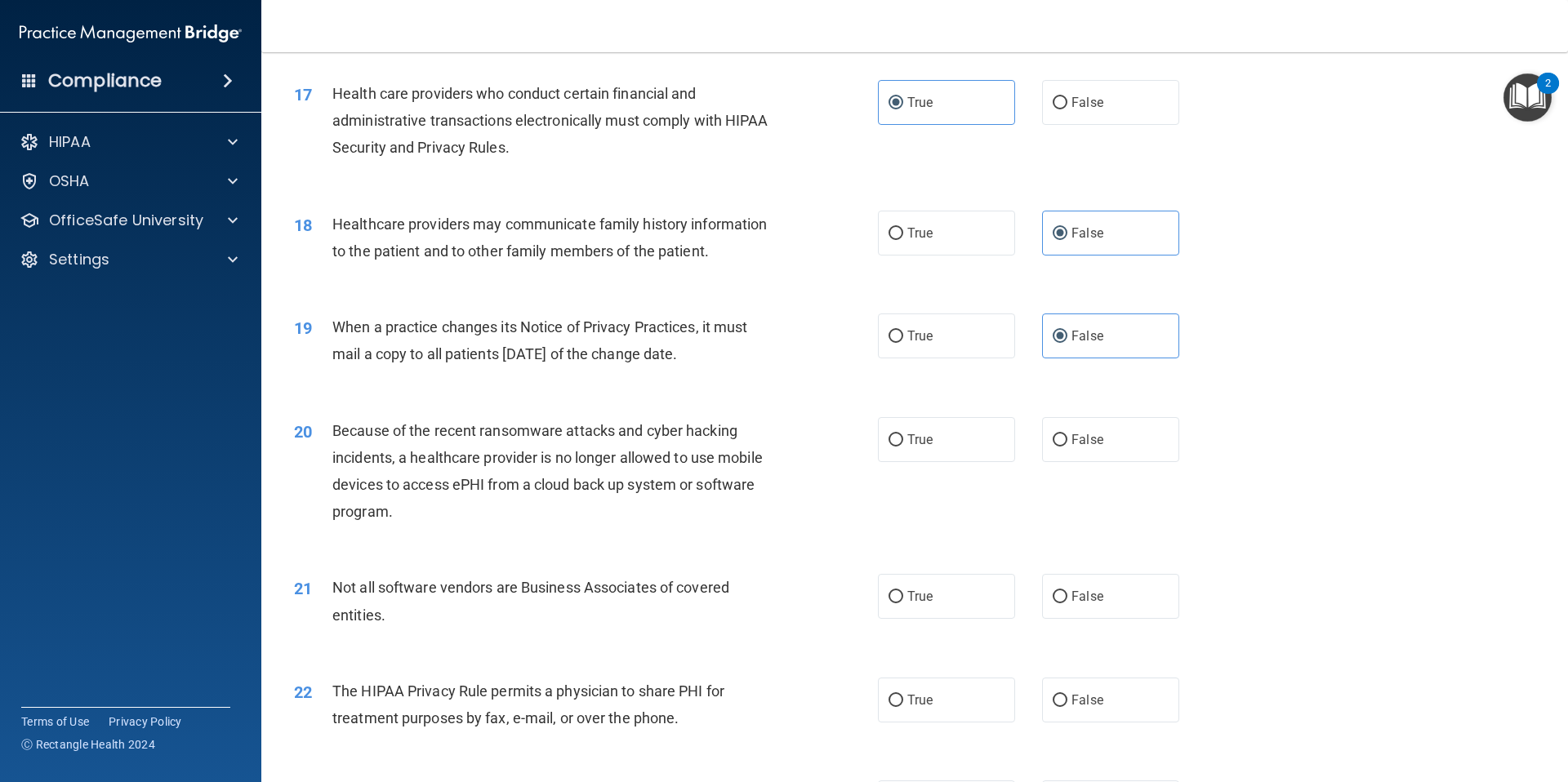
scroll to position [2098, 0]
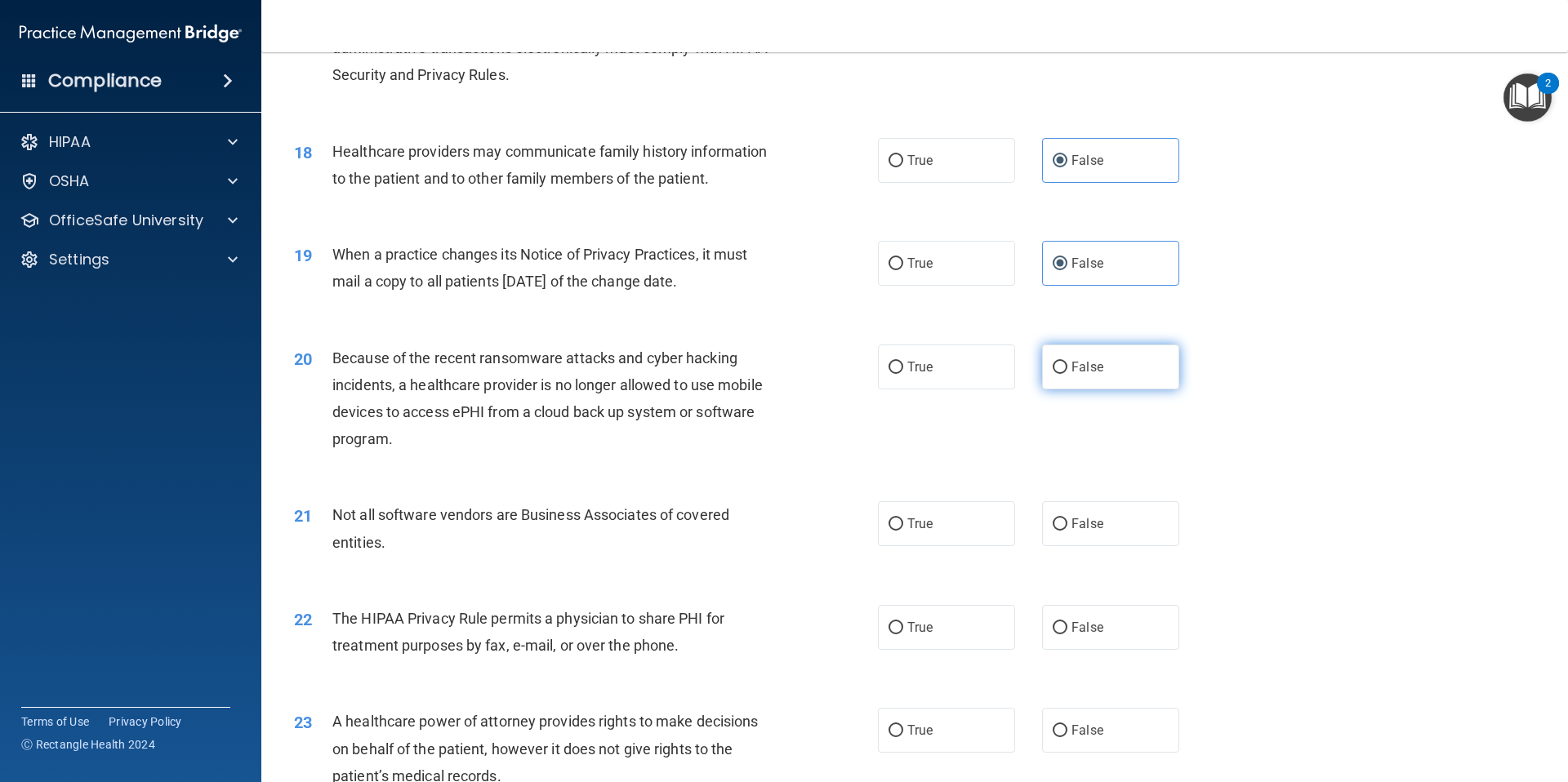
click at [1072, 380] on label "False" at bounding box center [1110, 367] width 138 height 45
click at [1067, 374] on input "False" at bounding box center [1060, 367] width 15 height 12
radio input "true"
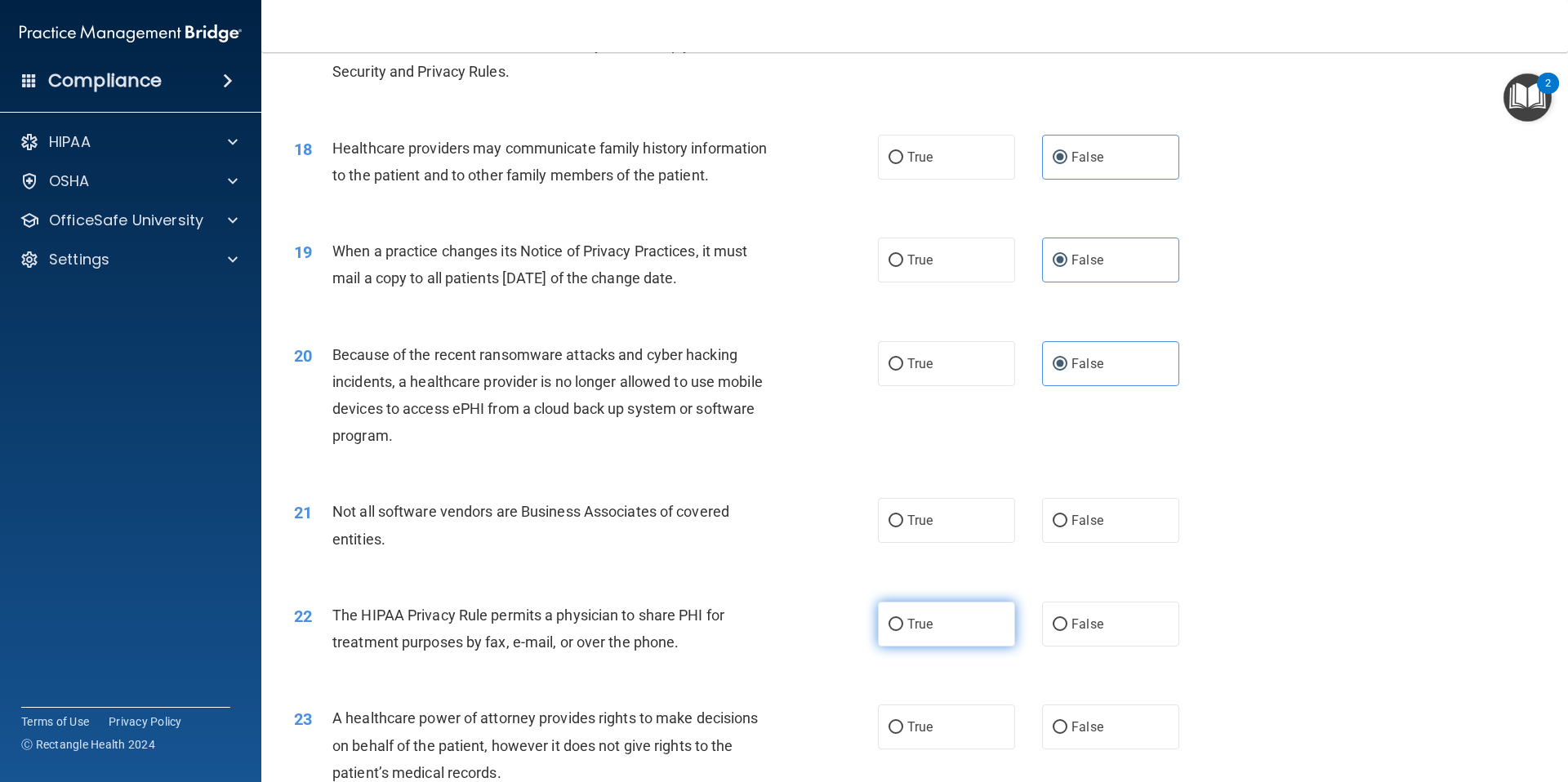
click at [961, 635] on label "True" at bounding box center [946, 623] width 138 height 45
click at [903, 631] on input "True" at bounding box center [896, 624] width 15 height 12
radio input "true"
click at [998, 536] on label "True" at bounding box center [946, 520] width 138 height 45
click at [903, 527] on input "True" at bounding box center [896, 521] width 15 height 12
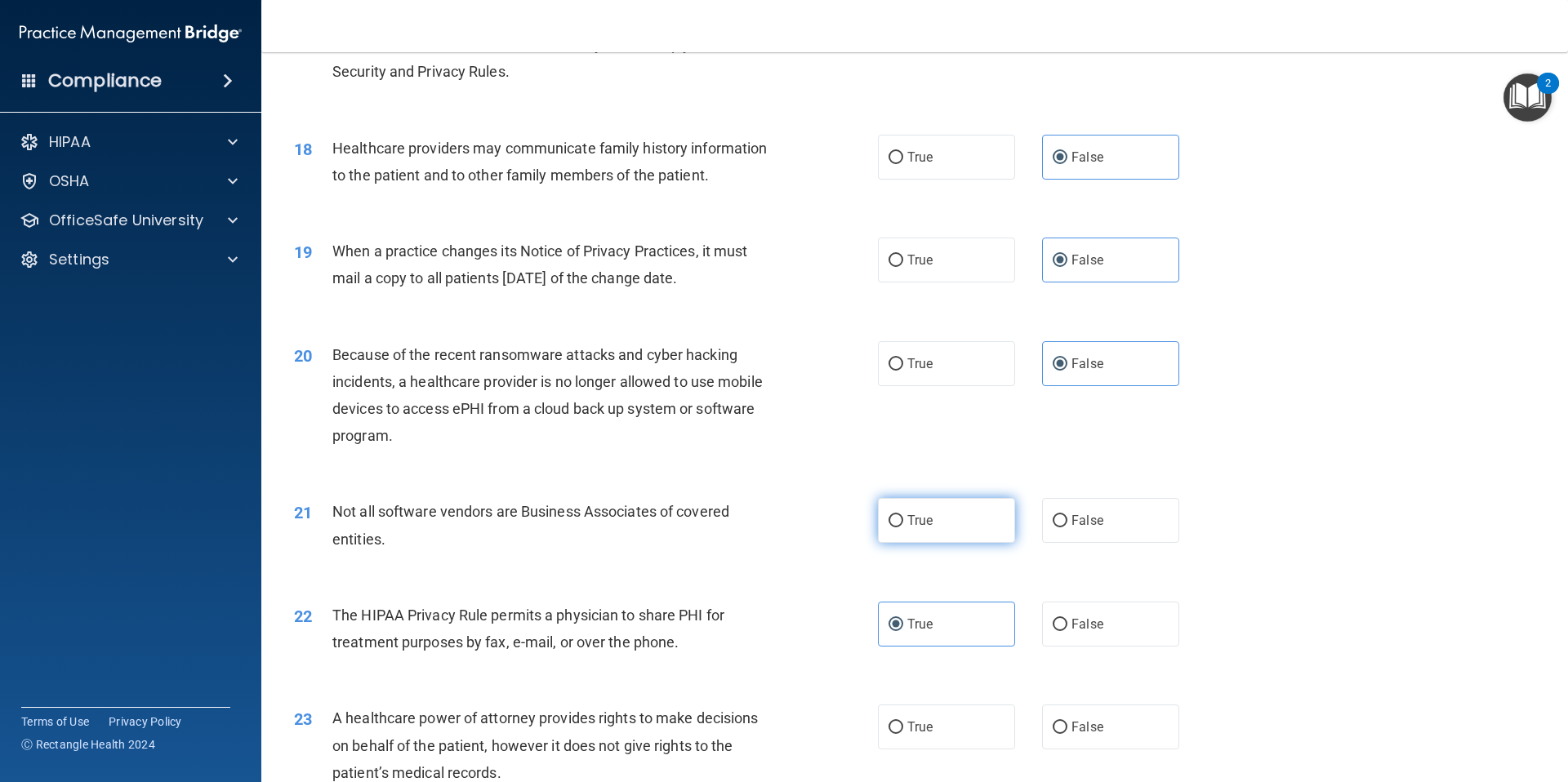
radio input "true"
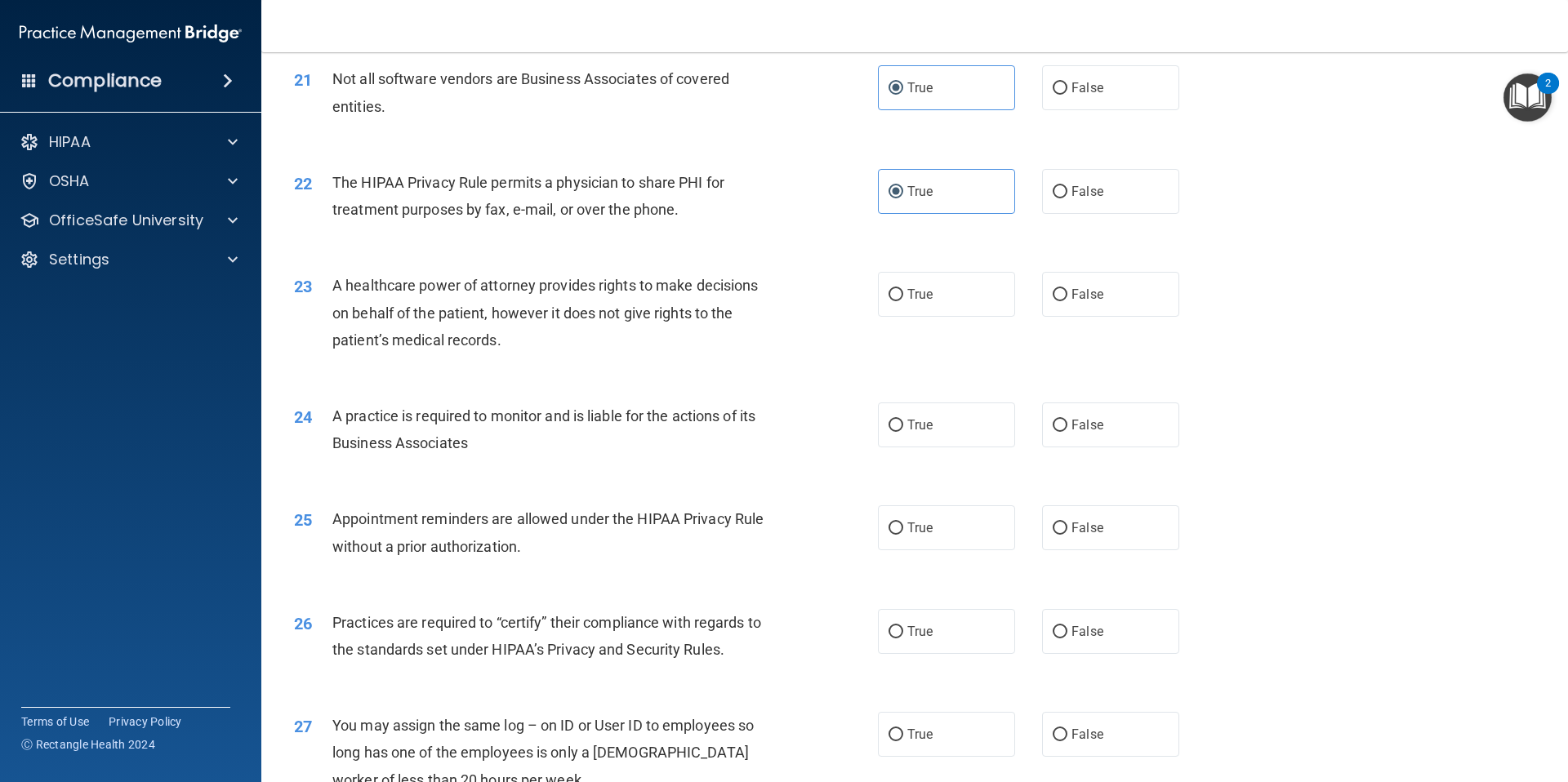
scroll to position [2549, 0]
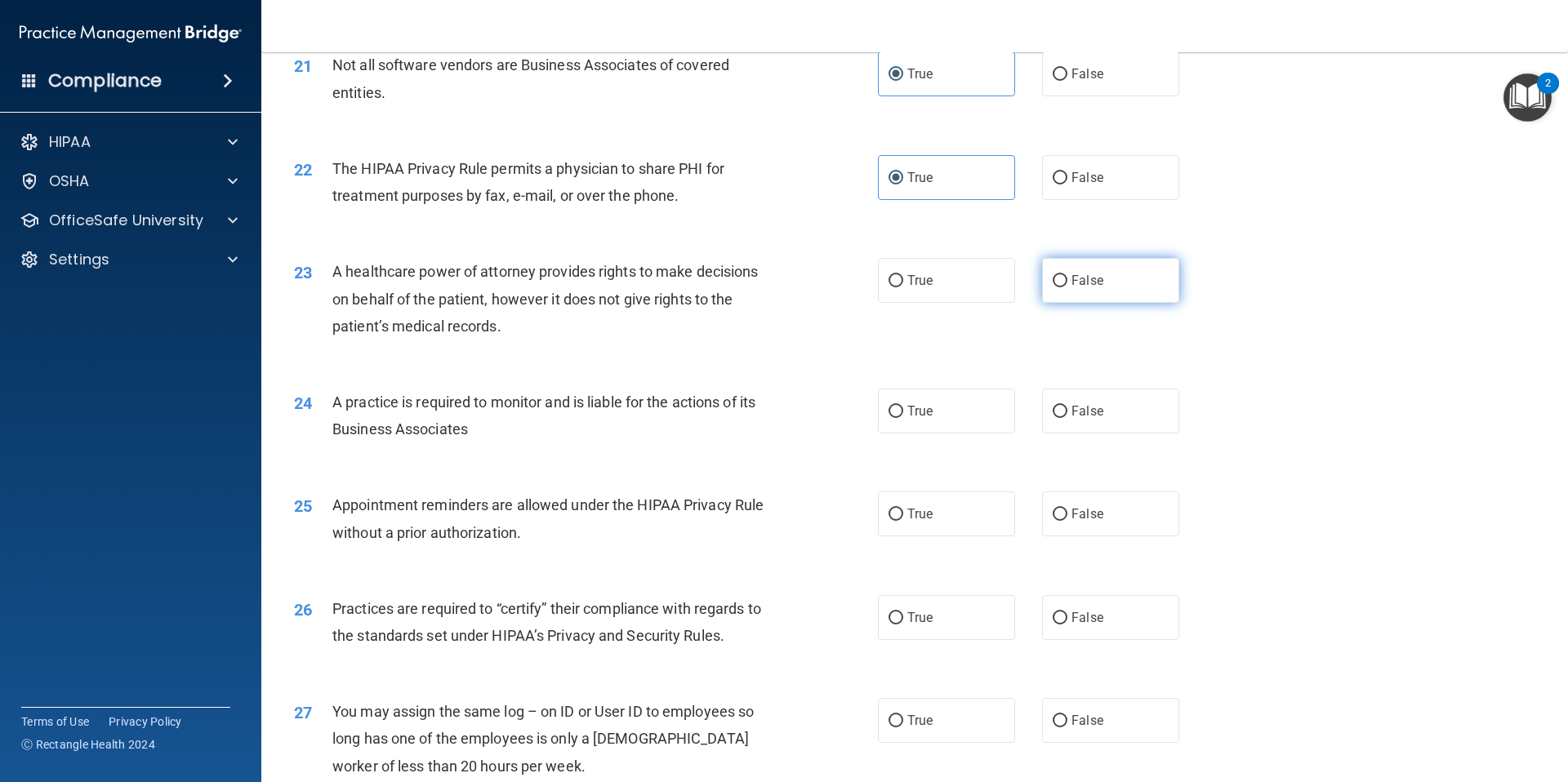
click at [1044, 290] on label "False" at bounding box center [1110, 280] width 138 height 45
click at [1053, 287] on input "False" at bounding box center [1060, 281] width 15 height 12
radio input "true"
click at [1083, 396] on label "False" at bounding box center [1110, 411] width 138 height 45
click at [1067, 406] on input "False" at bounding box center [1060, 412] width 15 height 12
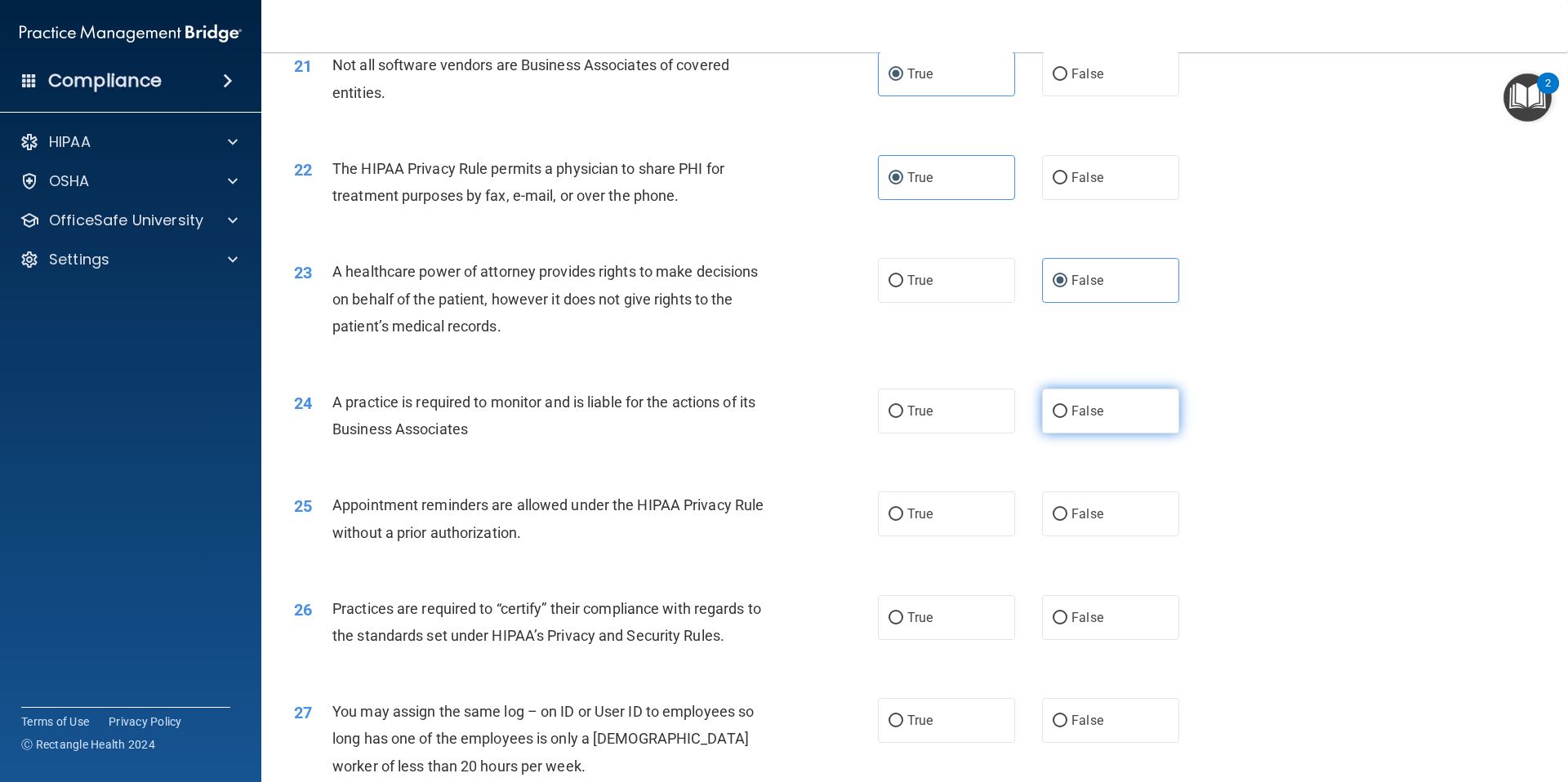
radio input "true"
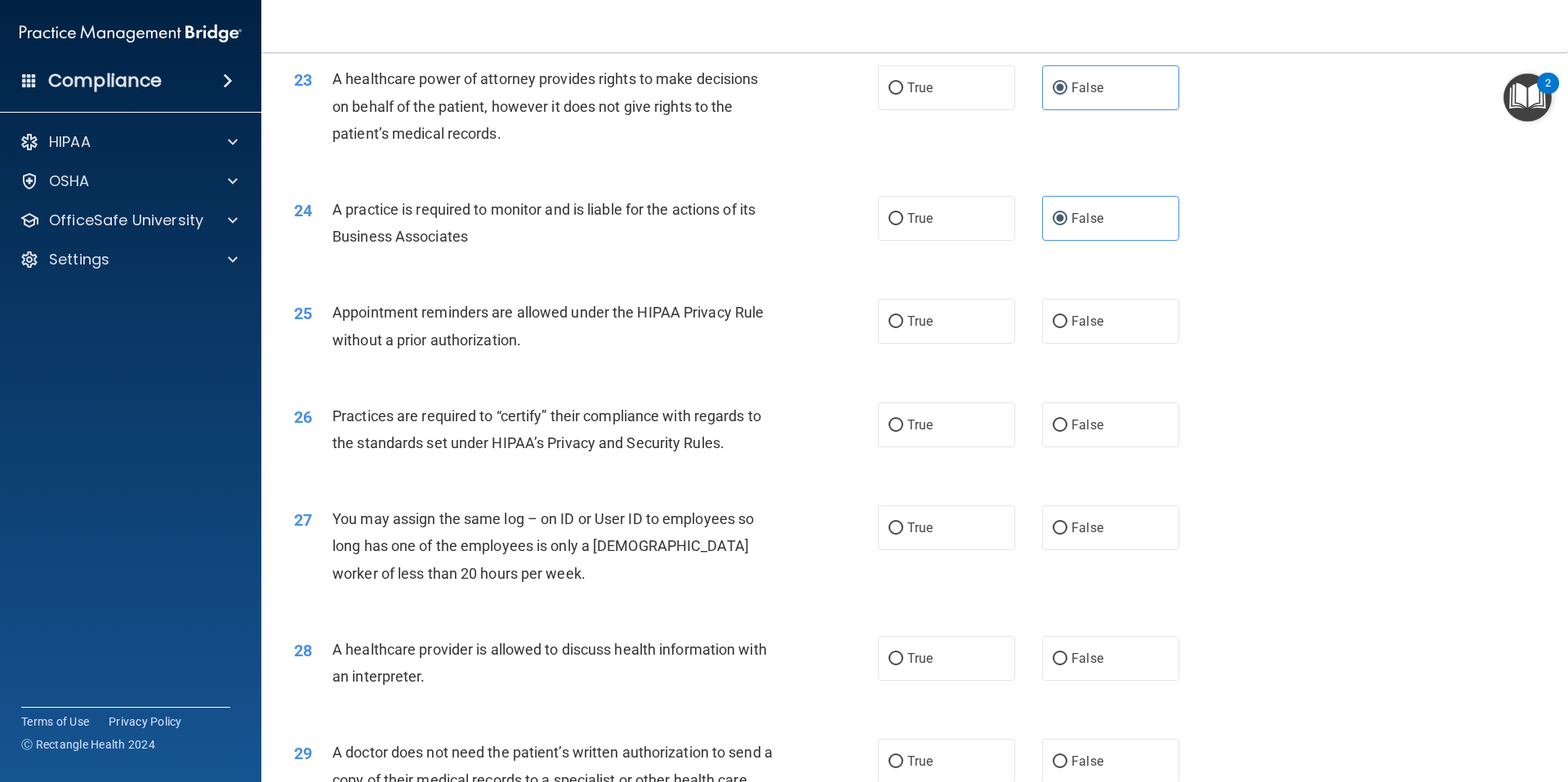
scroll to position [2784, 0]
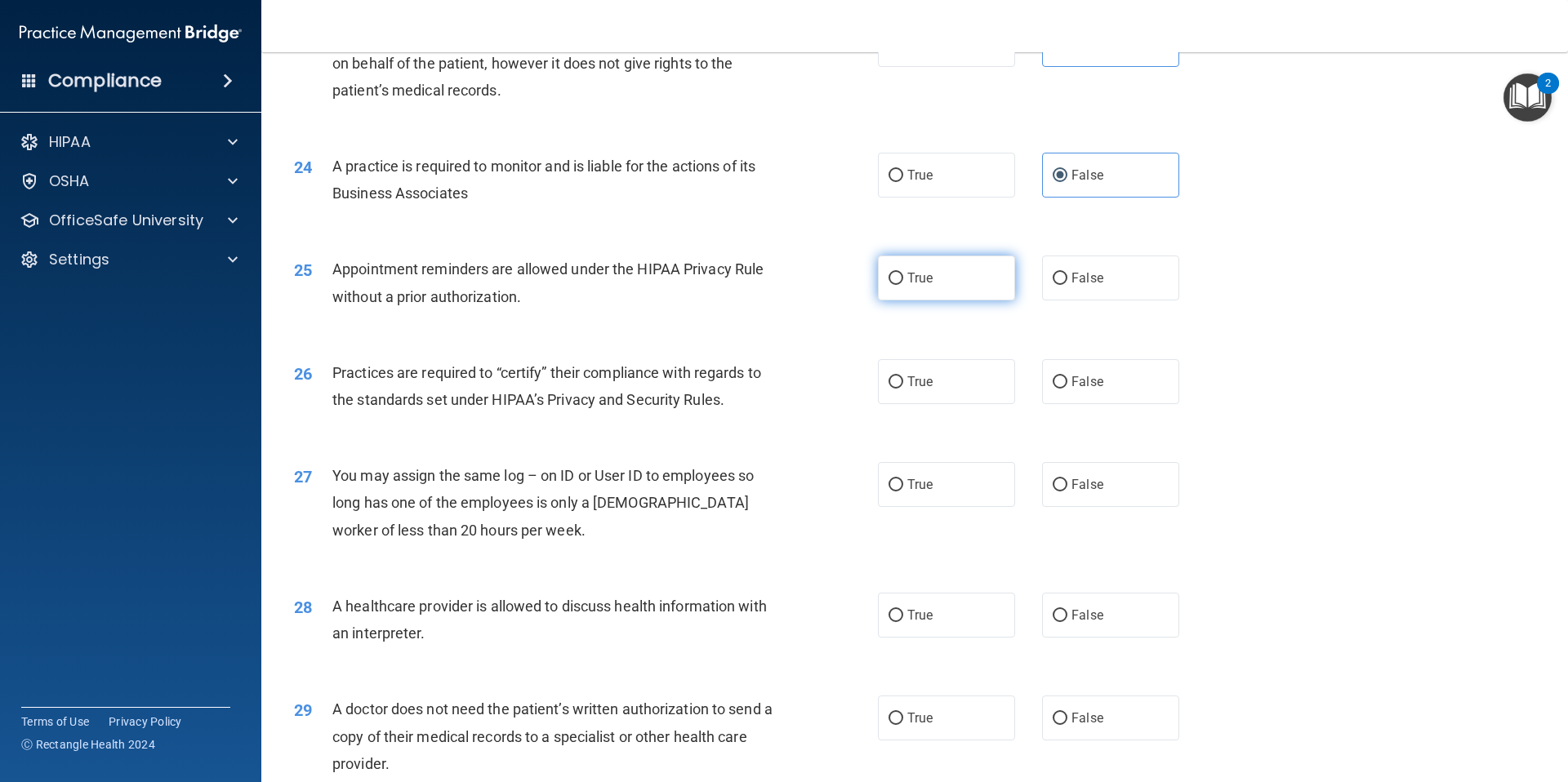
click at [927, 288] on label "True" at bounding box center [946, 278] width 138 height 45
click at [903, 285] on input "True" at bounding box center [896, 278] width 15 height 12
radio input "true"
click at [1110, 385] on label "False" at bounding box center [1110, 381] width 138 height 45
click at [1067, 385] on input "False" at bounding box center [1060, 381] width 15 height 12
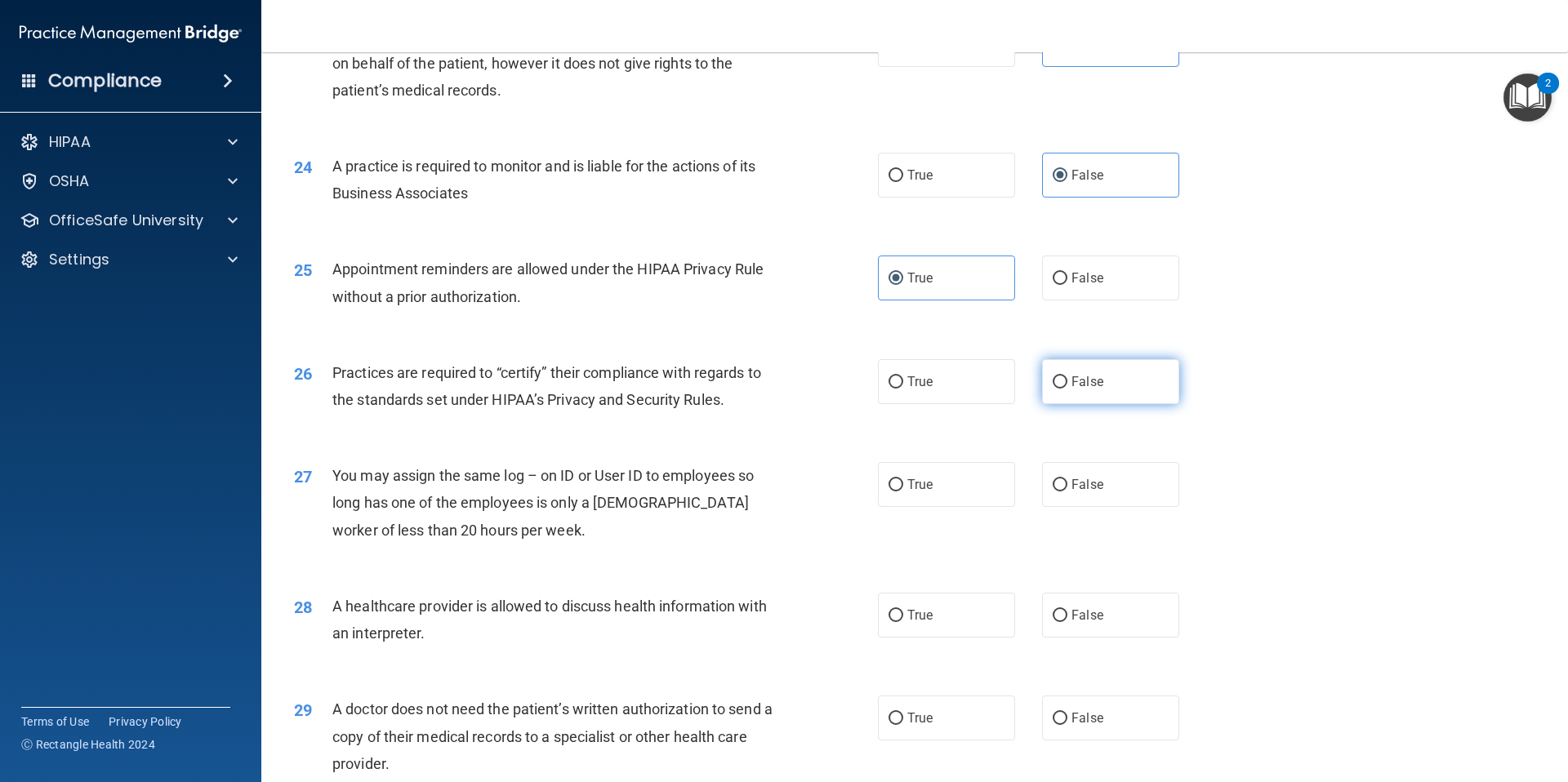
radio input "true"
click at [1071, 488] on span "False" at bounding box center [1087, 484] width 32 height 16
click at [1065, 488] on input "False" at bounding box center [1060, 485] width 15 height 12
radio input "true"
click at [944, 609] on label "True" at bounding box center [946, 614] width 138 height 45
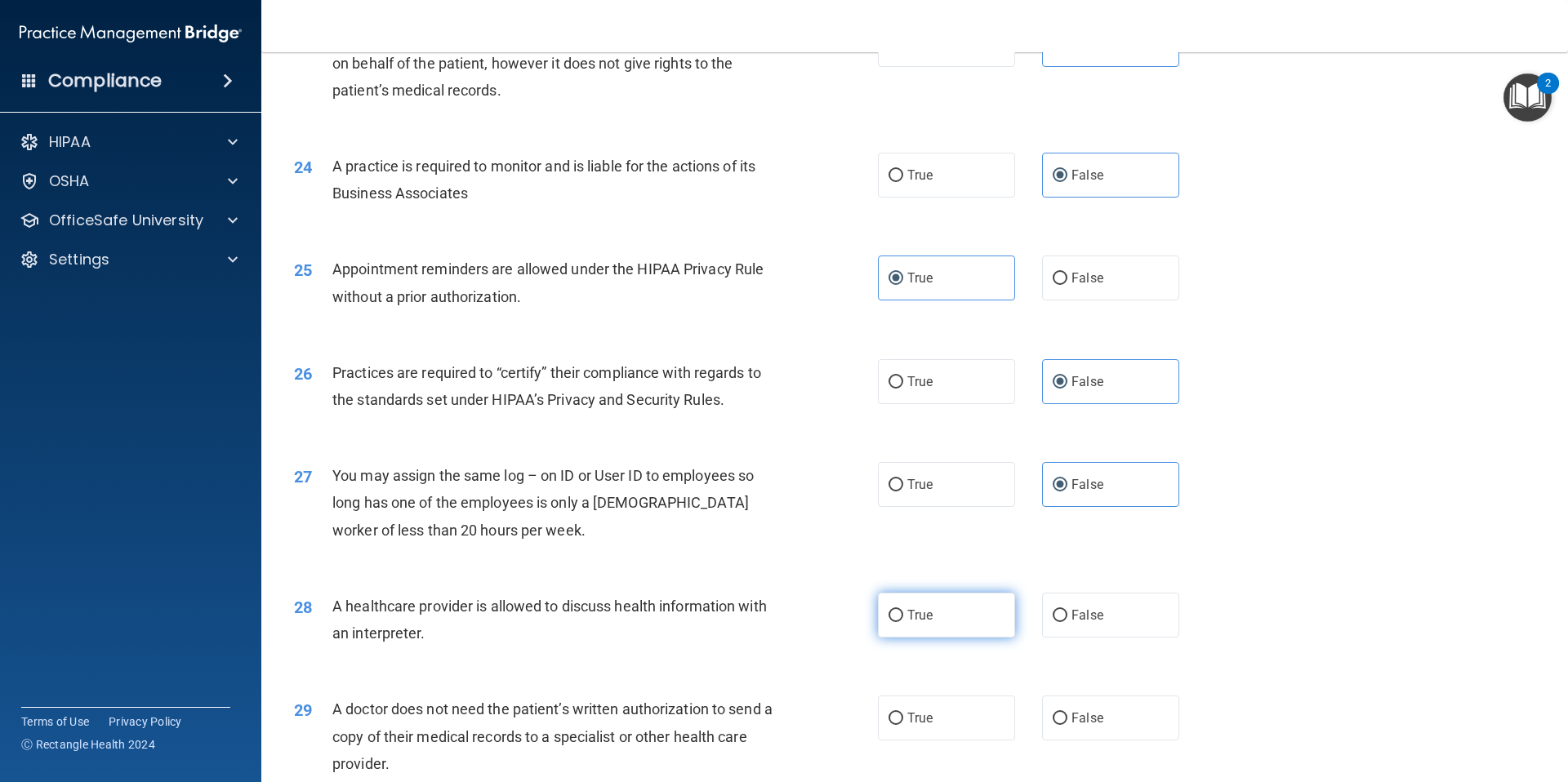
click at [903, 610] on input "True" at bounding box center [896, 615] width 15 height 12
radio input "true"
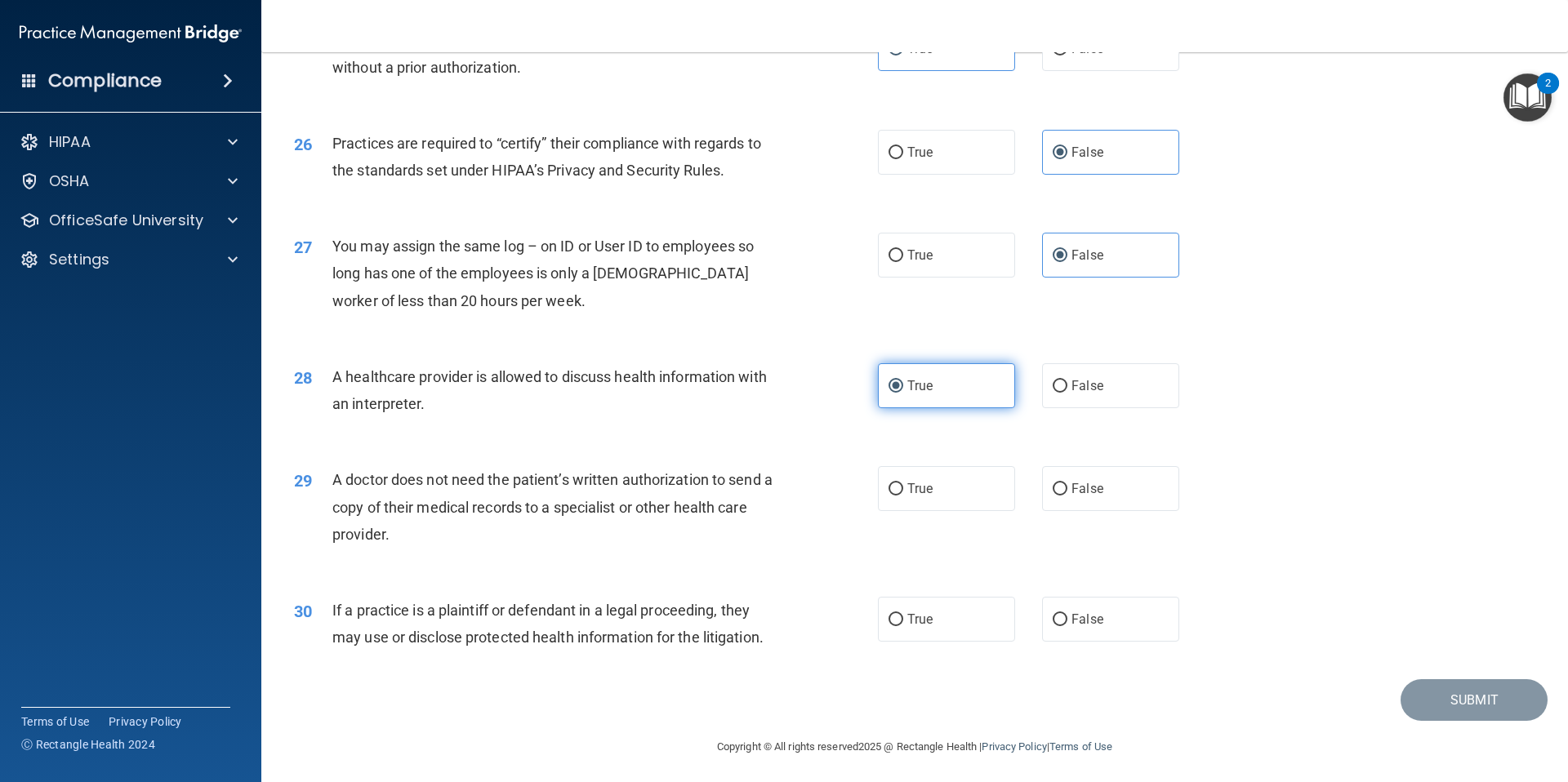
scroll to position [3018, 0]
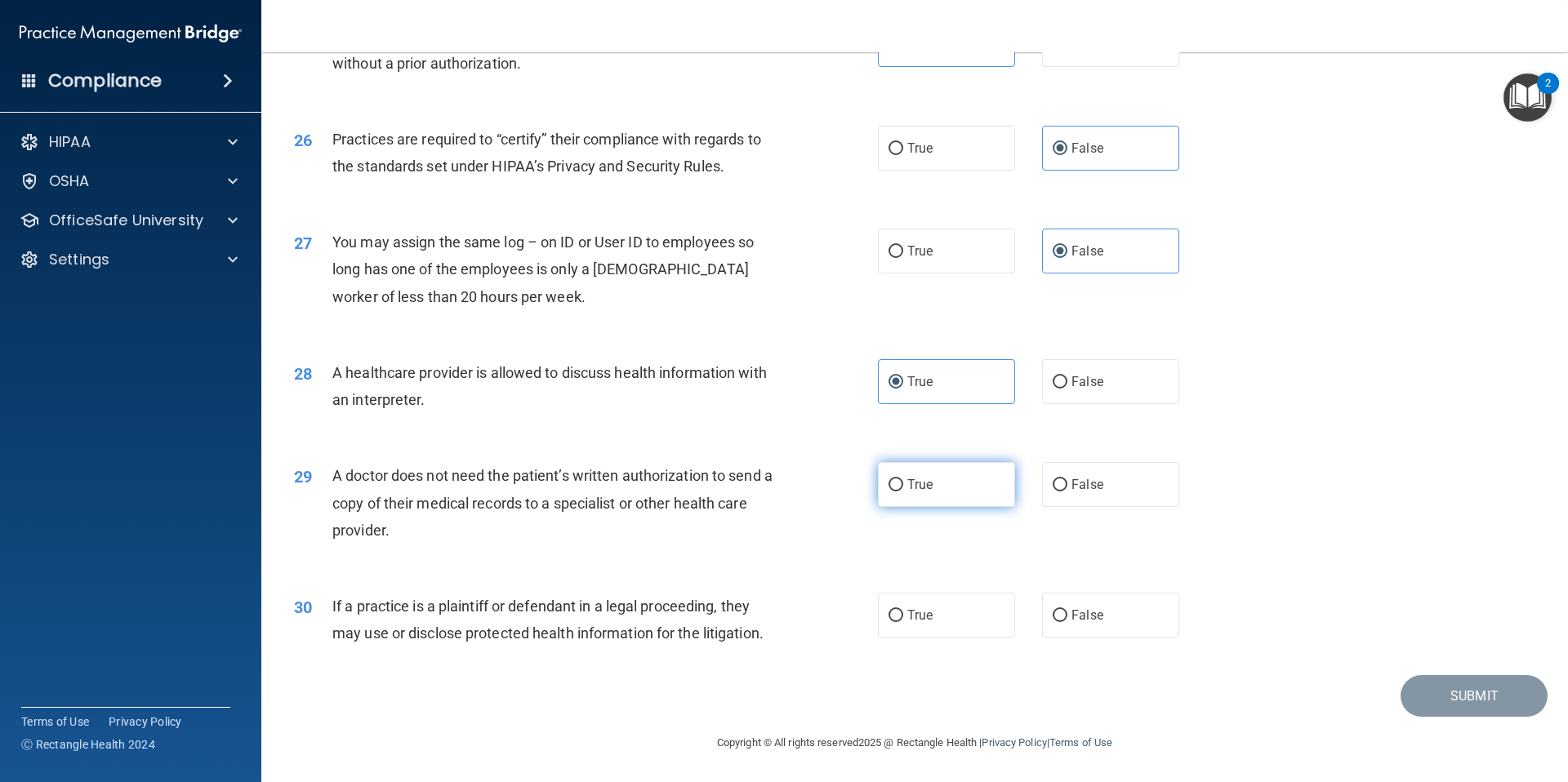
click at [972, 497] on label "True" at bounding box center [946, 484] width 138 height 45
click at [903, 491] on input "True" at bounding box center [896, 485] width 15 height 12
radio input "true"
click at [976, 629] on label "True" at bounding box center [946, 614] width 138 height 45
click at [903, 622] on input "True" at bounding box center [896, 615] width 15 height 12
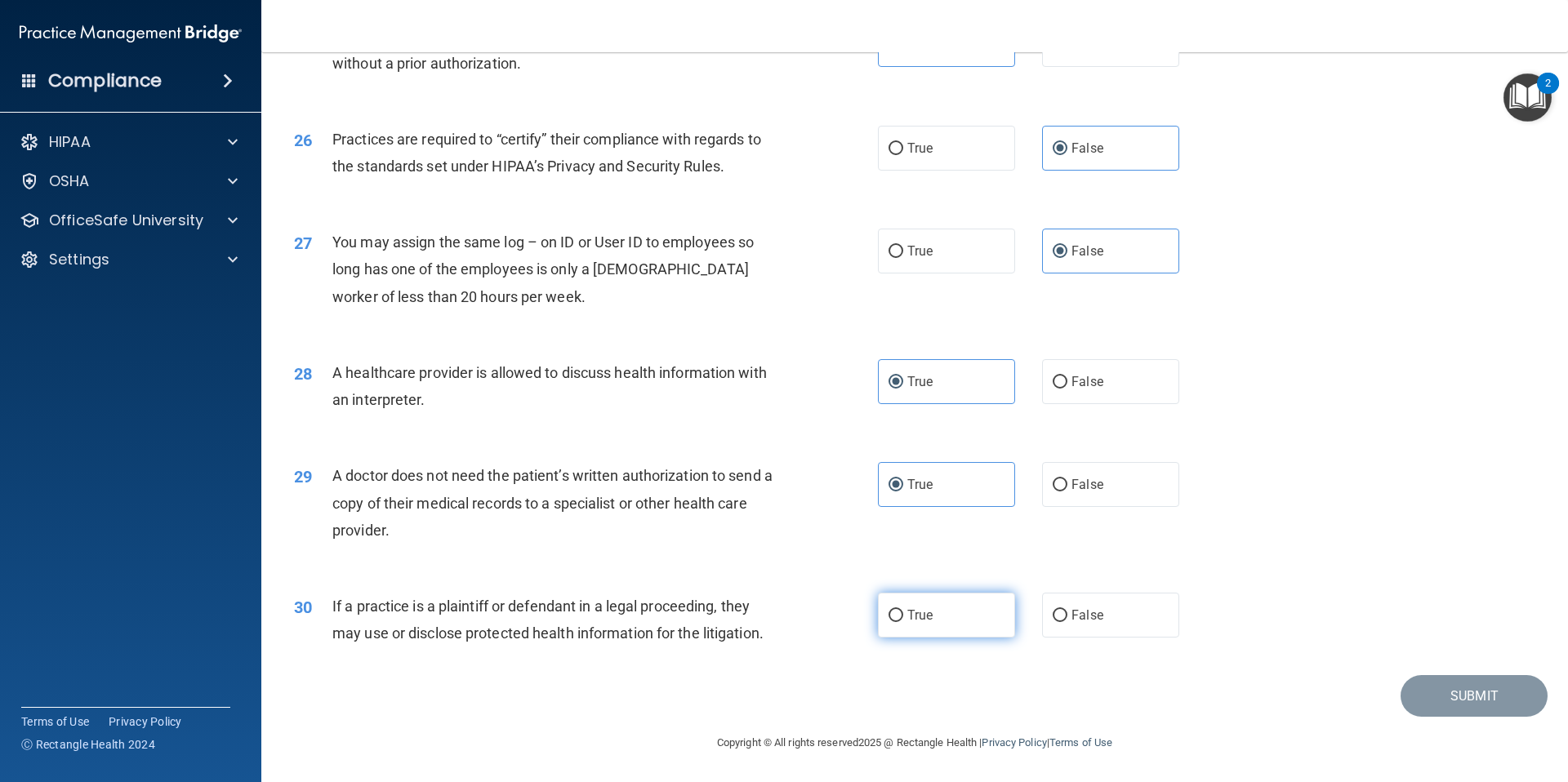
radio input "true"
click at [1447, 697] on button "Submit" at bounding box center [1474, 695] width 147 height 41
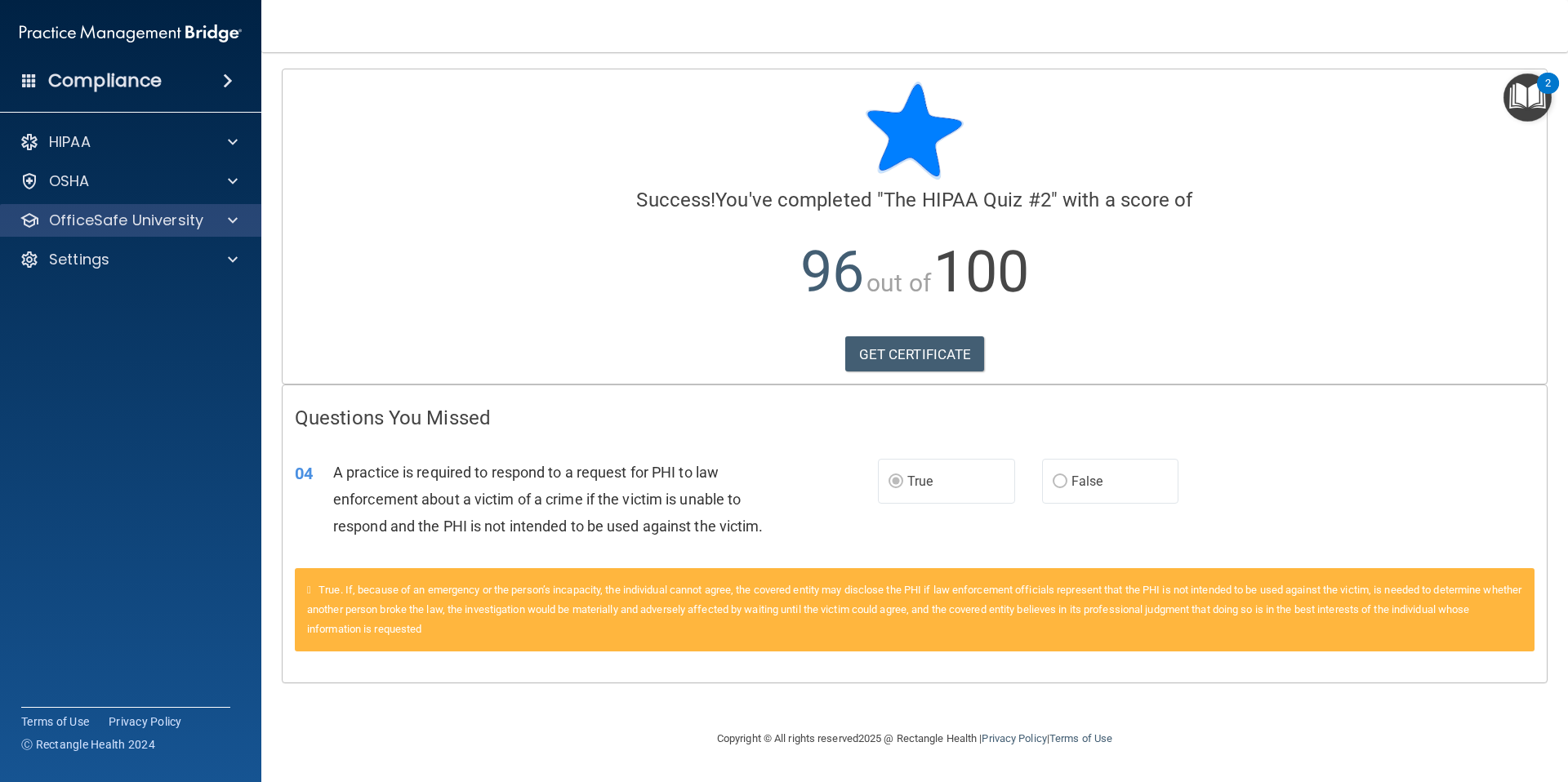
click at [167, 235] on div "OfficeSafe University" at bounding box center [131, 221] width 262 height 33
click at [237, 213] on span at bounding box center [232, 220] width 10 height 19
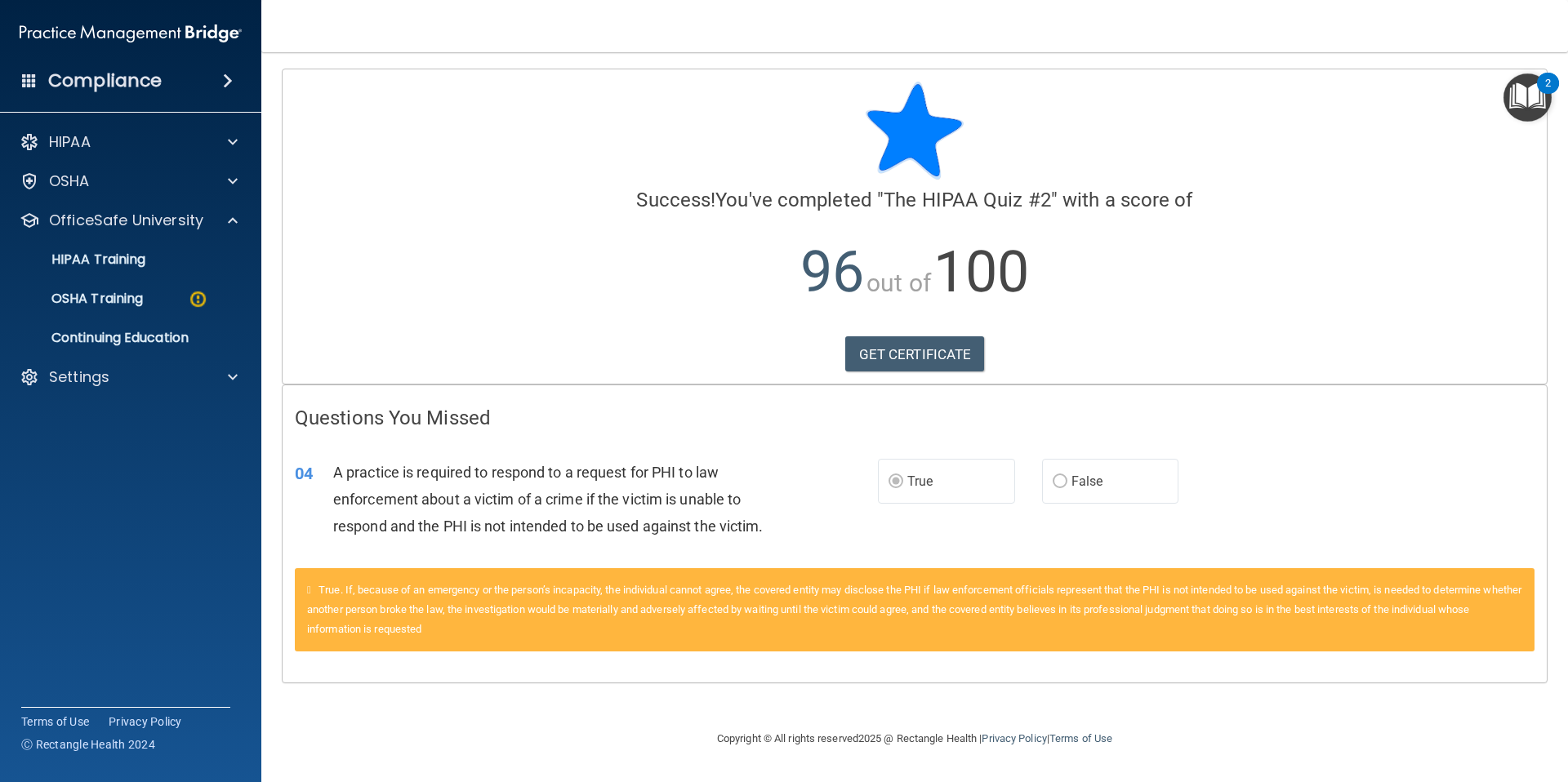
click at [185, 276] on ul "HIPAA Training OSHA Training Continuing Education" at bounding box center [131, 295] width 295 height 117
click at [189, 265] on div "HIPAA Training" at bounding box center [122, 259] width 223 height 17
